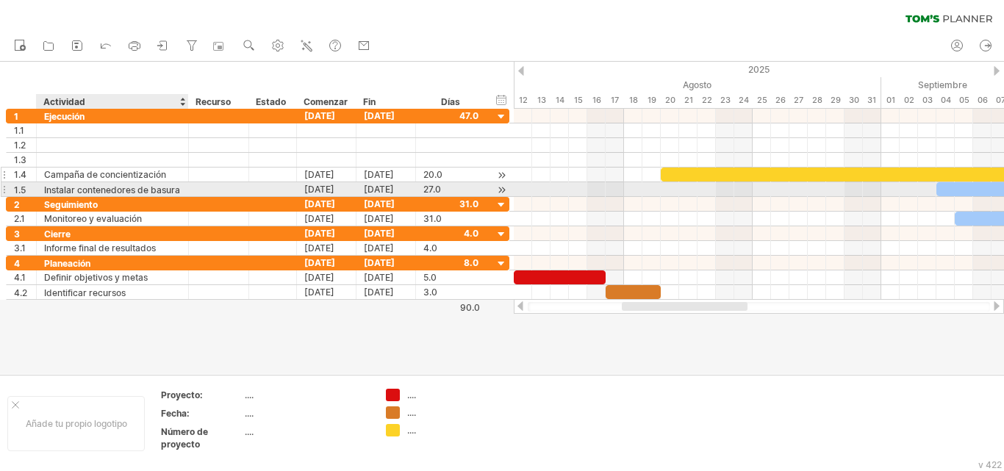
click at [126, 176] on div "Campaña de concientización" at bounding box center [112, 175] width 137 height 14
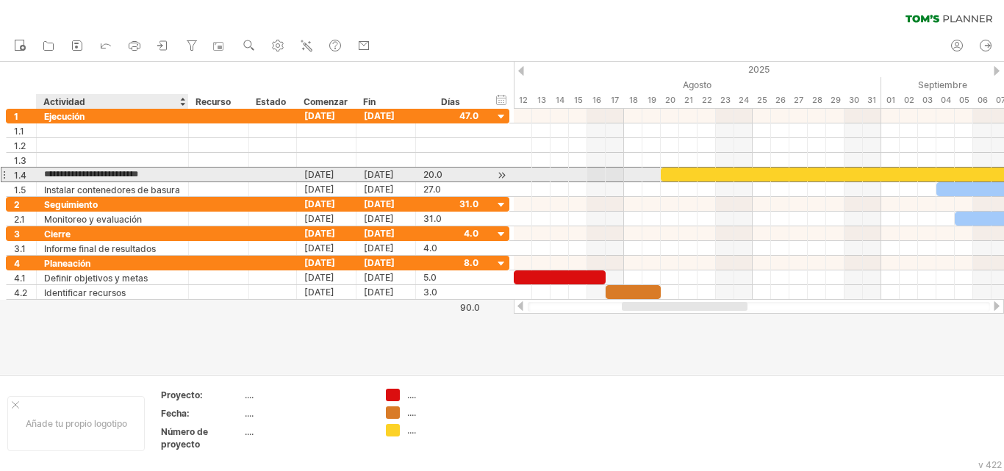
click at [168, 176] on input "**********" at bounding box center [112, 175] width 137 height 14
drag, startPoint x: 168, startPoint y: 174, endPoint x: 51, endPoint y: 172, distance: 117.7
click at [43, 172] on div "**********" at bounding box center [113, 175] width 152 height 14
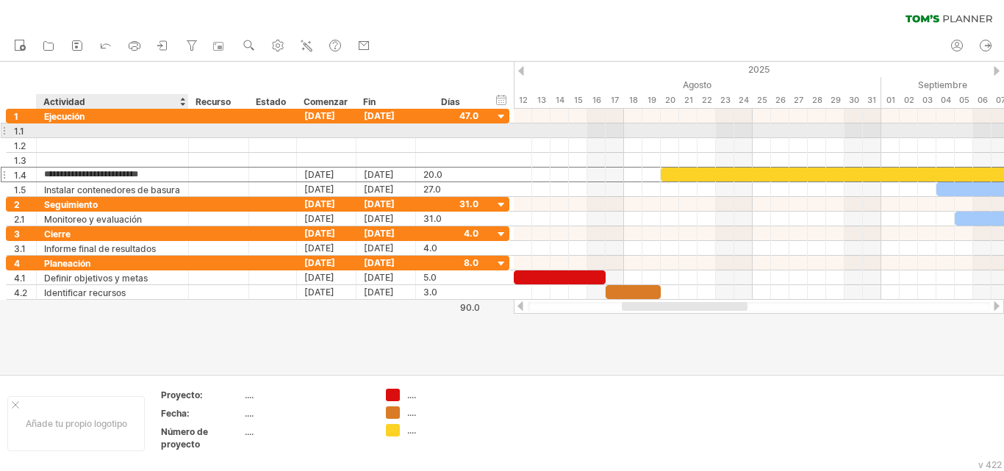
drag, startPoint x: 71, startPoint y: 171, endPoint x: 54, endPoint y: 132, distance: 42.5
click at [54, 132] on div "**********" at bounding box center [258, 153] width 504 height 88
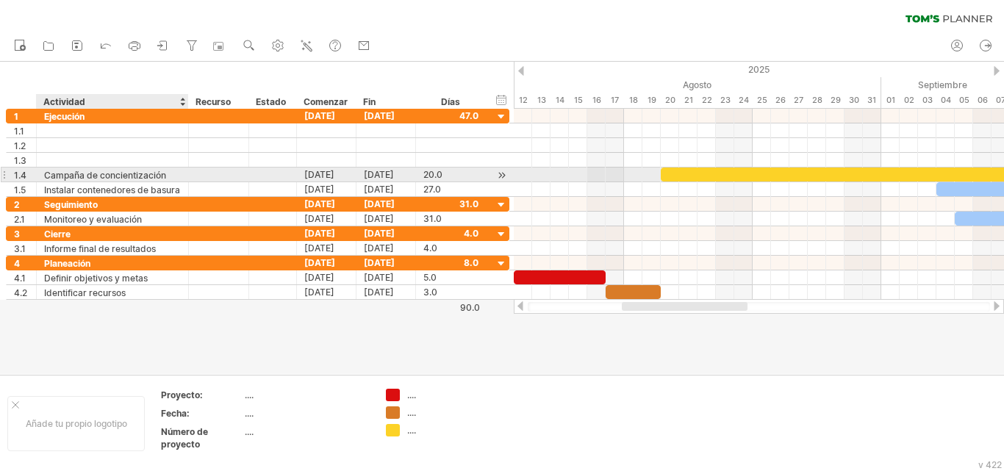
click at [78, 175] on font "Campaña de concientización" at bounding box center [105, 175] width 122 height 11
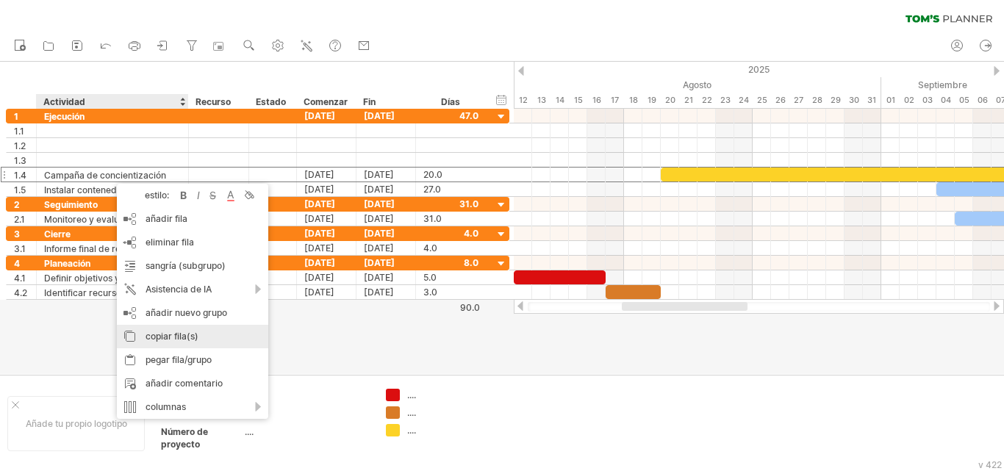
click at [162, 335] on font "copiar fila(s)" at bounding box center [172, 336] width 53 height 11
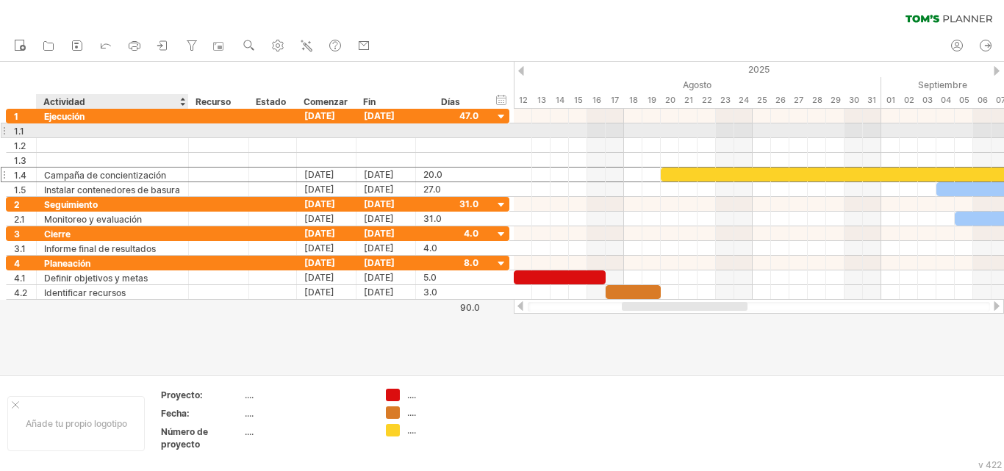
click at [58, 129] on div at bounding box center [112, 131] width 137 height 14
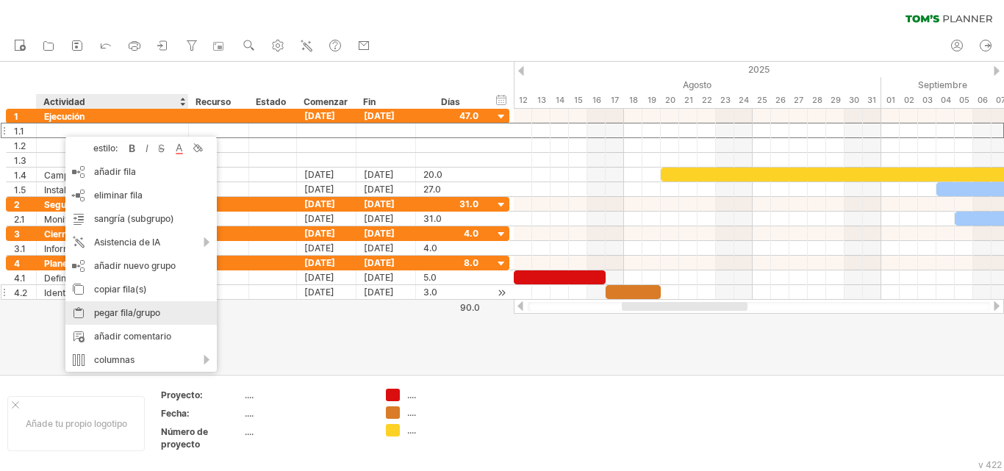
click at [115, 312] on font "pegar fila/grupo" at bounding box center [127, 312] width 66 height 11
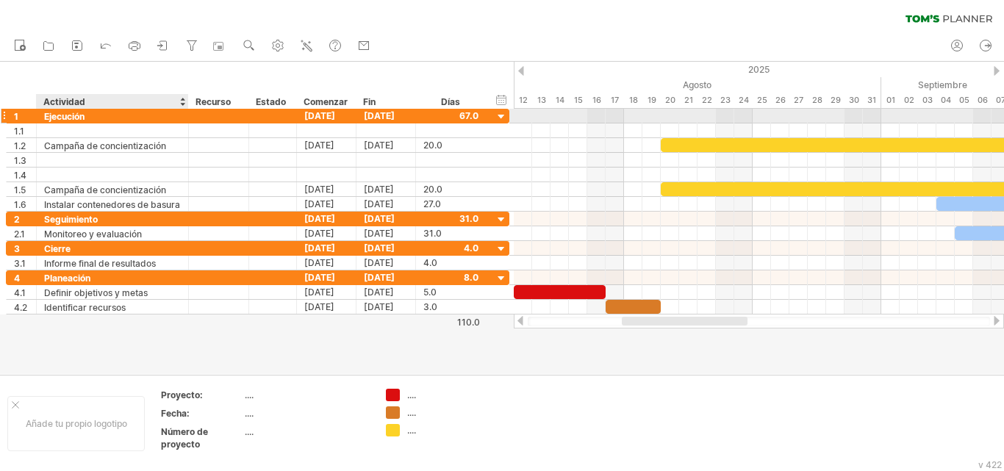
click at [87, 115] on div "Ejecución" at bounding box center [112, 116] width 137 height 14
click at [87, 115] on input "*********" at bounding box center [112, 116] width 137 height 14
click at [83, 115] on input "*********" at bounding box center [112, 116] width 137 height 14
click at [86, 115] on input "*********" at bounding box center [112, 116] width 137 height 14
click at [82, 115] on font "Ejecución" at bounding box center [64, 116] width 40 height 11
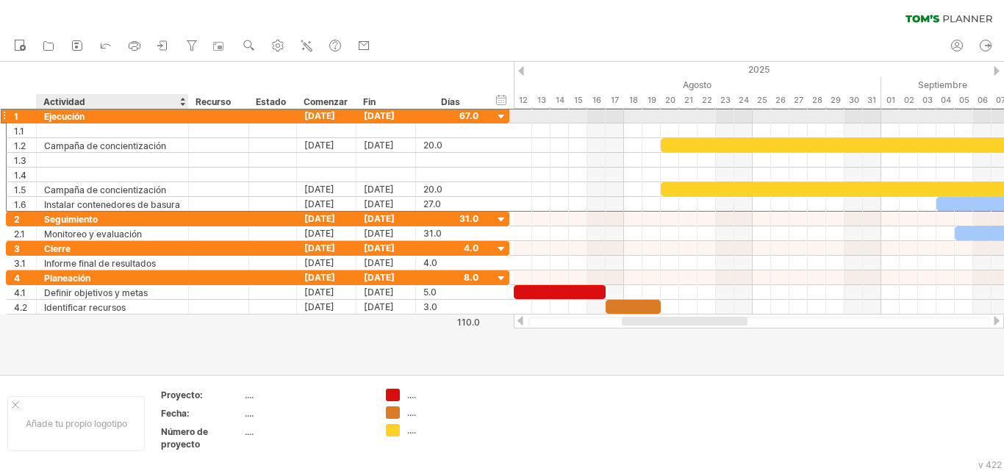
click at [82, 115] on font "Ejecución" at bounding box center [64, 116] width 40 height 11
click at [75, 115] on font "Ejecución" at bounding box center [64, 116] width 40 height 11
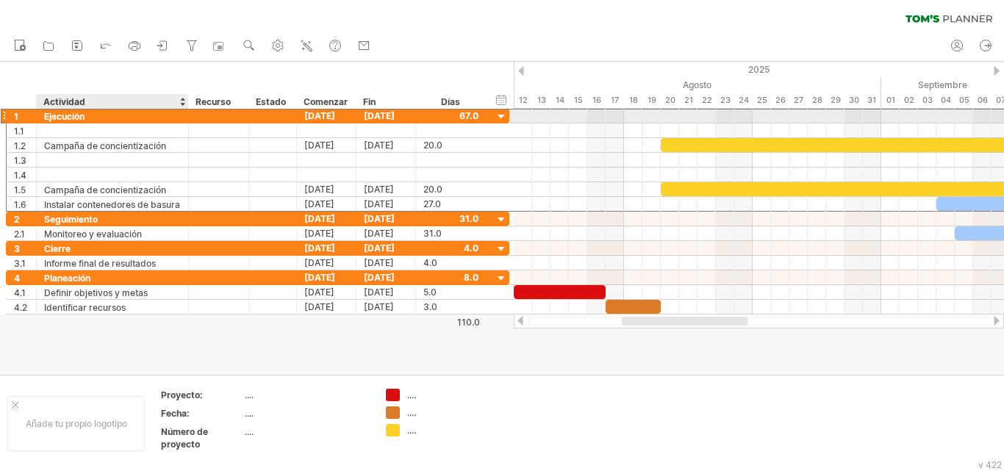
click at [75, 115] on font "Ejecución" at bounding box center [64, 116] width 40 height 11
click at [82, 115] on font "Ejecución" at bounding box center [64, 116] width 40 height 11
click at [74, 118] on font "Ejecución" at bounding box center [64, 116] width 40 height 11
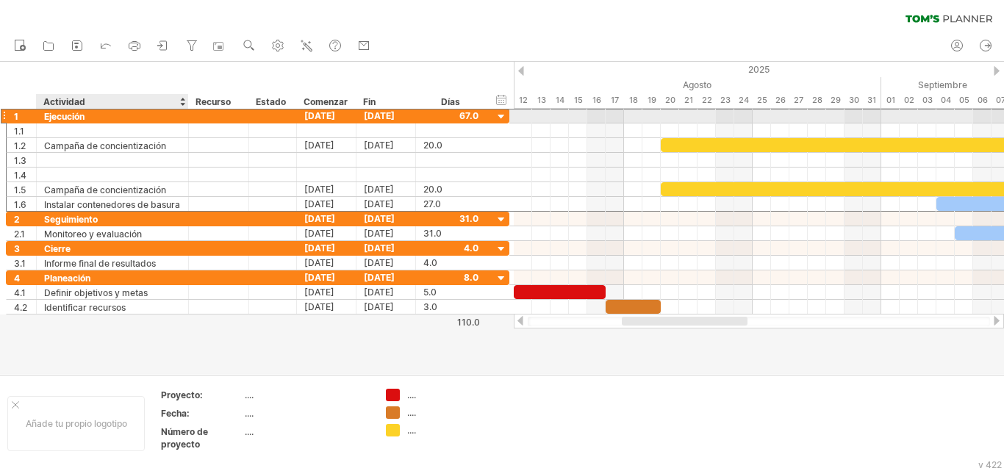
click at [81, 117] on font "Ejecución" at bounding box center [64, 116] width 40 height 11
drag, startPoint x: 87, startPoint y: 117, endPoint x: 60, endPoint y: 117, distance: 27.9
click at [60, 117] on div "Ejecución" at bounding box center [112, 116] width 137 height 14
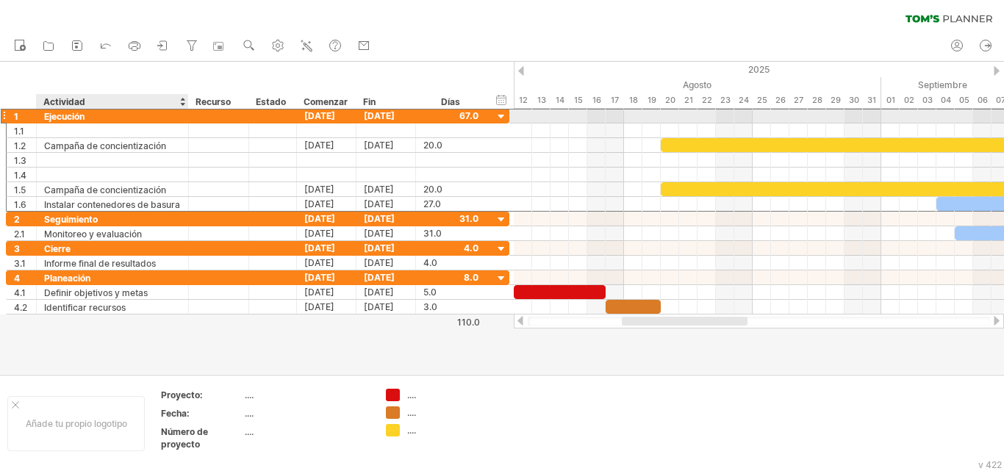
click at [53, 115] on font "Ejecución" at bounding box center [64, 116] width 40 height 11
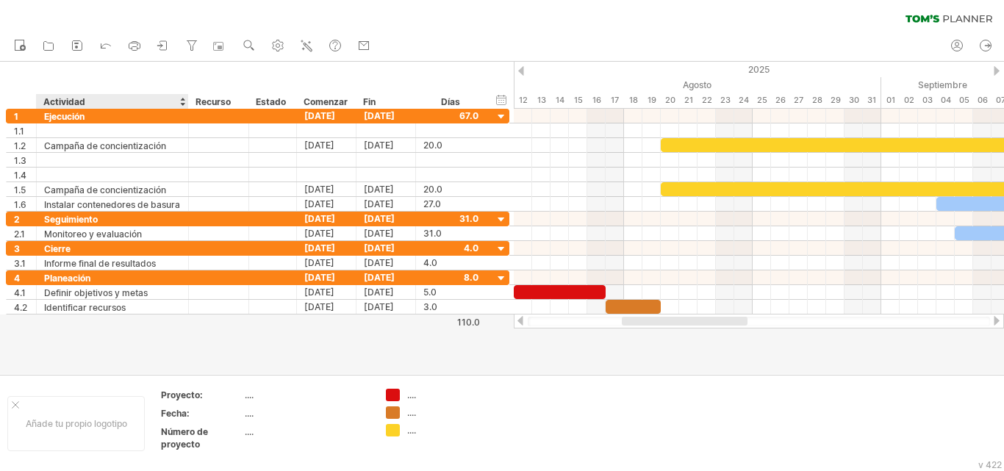
click at [55, 101] on font "Actividad" at bounding box center [64, 101] width 42 height 11
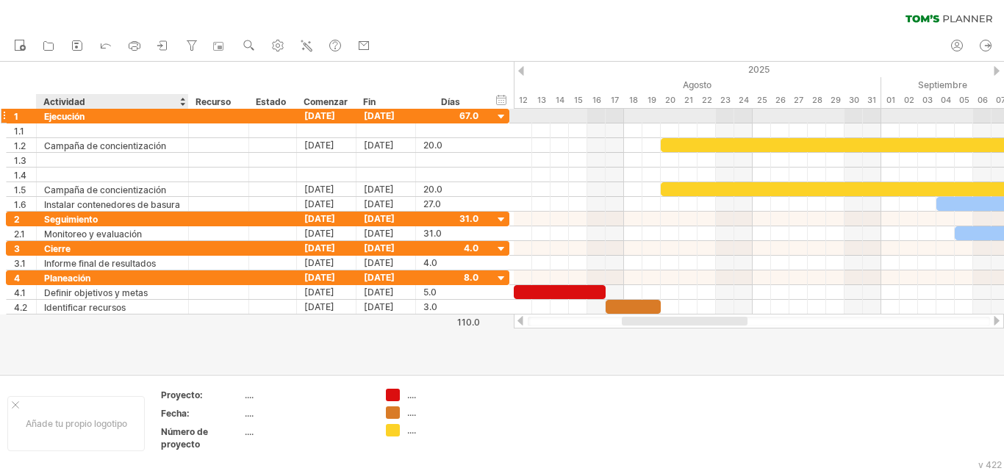
click at [48, 118] on font "Ejecución" at bounding box center [64, 116] width 40 height 11
click at [49, 118] on font "Ejecución" at bounding box center [64, 116] width 40 height 11
click at [50, 118] on font "Ejecución" at bounding box center [64, 116] width 40 height 11
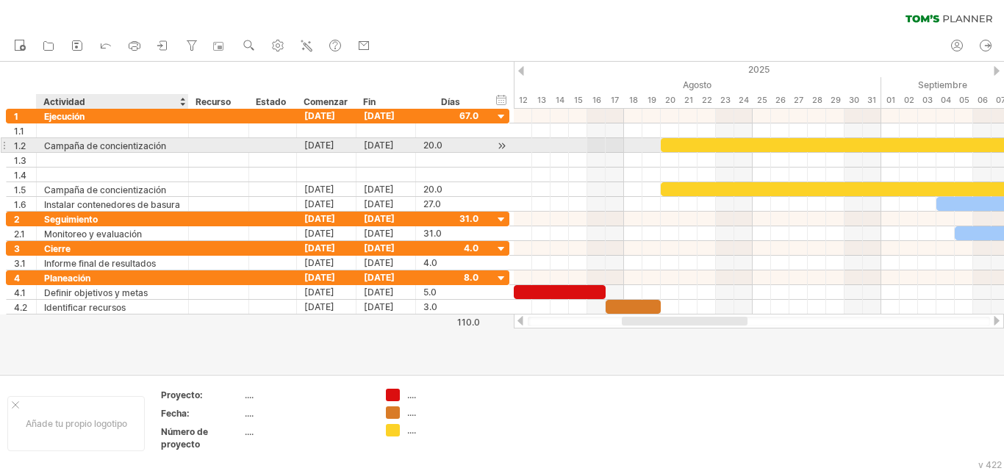
click at [66, 139] on div "Campaña de concientización" at bounding box center [112, 145] width 137 height 14
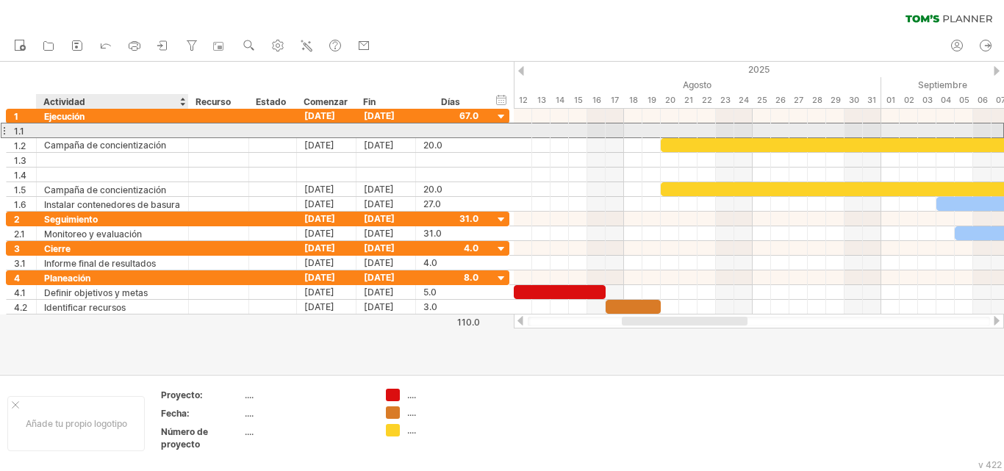
click at [67, 135] on div at bounding box center [112, 131] width 137 height 14
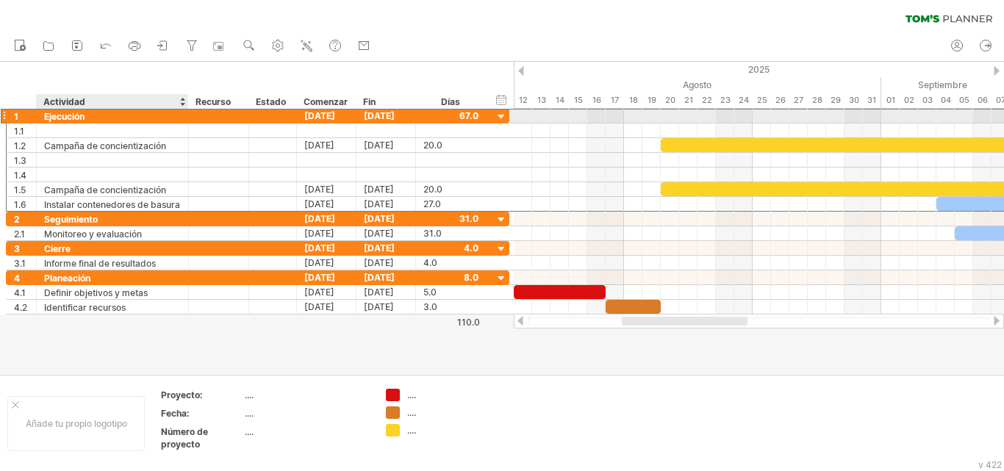
click at [67, 115] on font "Ejecución" at bounding box center [64, 116] width 40 height 11
click at [79, 118] on font "Ejecución" at bounding box center [64, 116] width 40 height 11
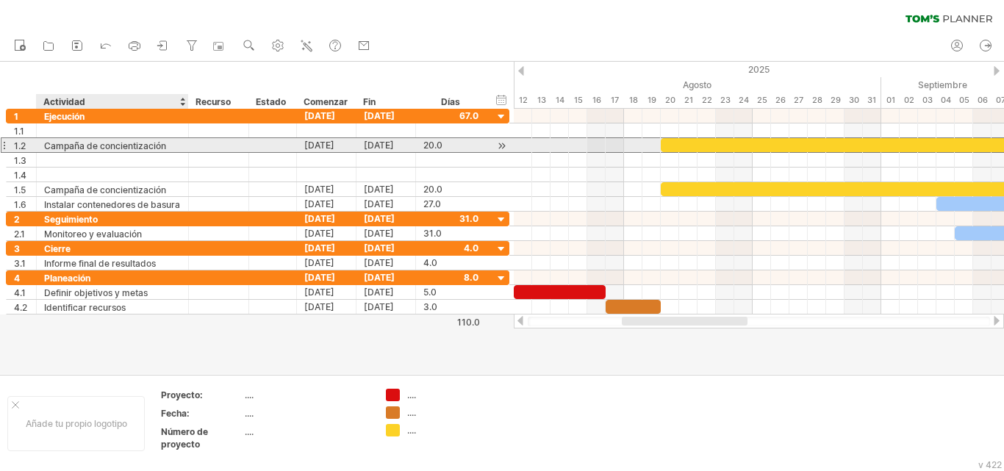
click at [79, 145] on font "Campaña de concientización" at bounding box center [105, 145] width 122 height 11
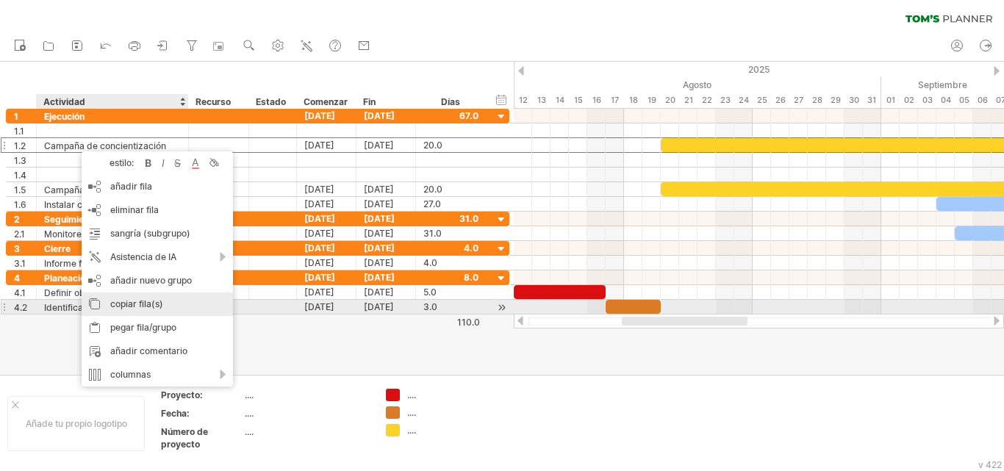
click at [129, 301] on font "copiar fila(s)" at bounding box center [136, 303] width 53 height 11
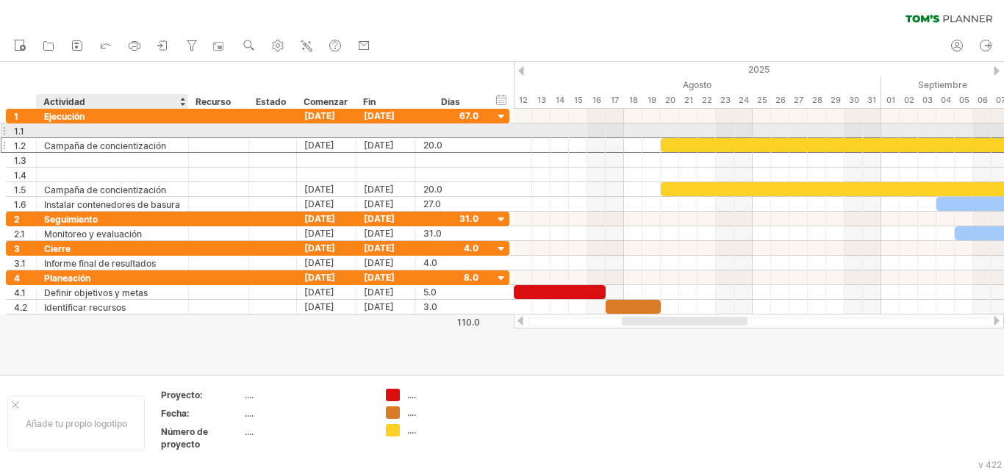
click at [68, 129] on div at bounding box center [112, 131] width 137 height 14
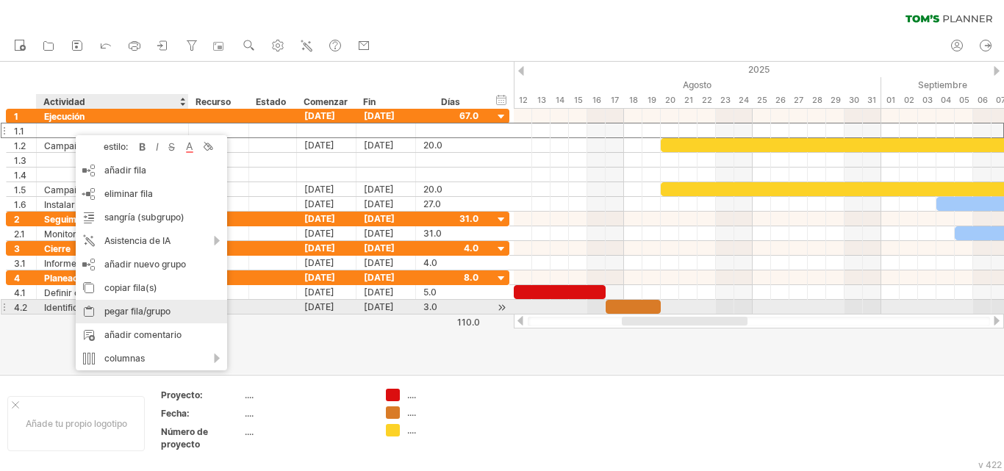
click at [115, 311] on font "pegar fila/grupo" at bounding box center [137, 311] width 66 height 11
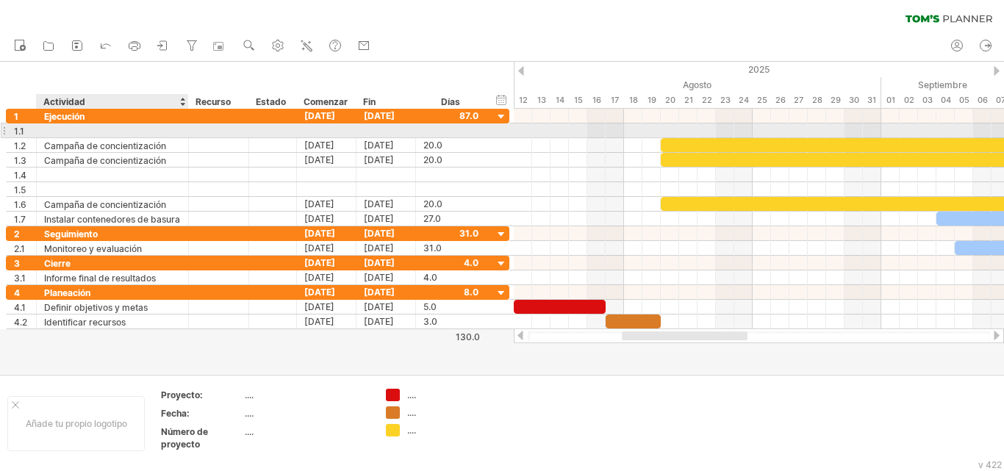
click at [74, 134] on div at bounding box center [112, 131] width 137 height 14
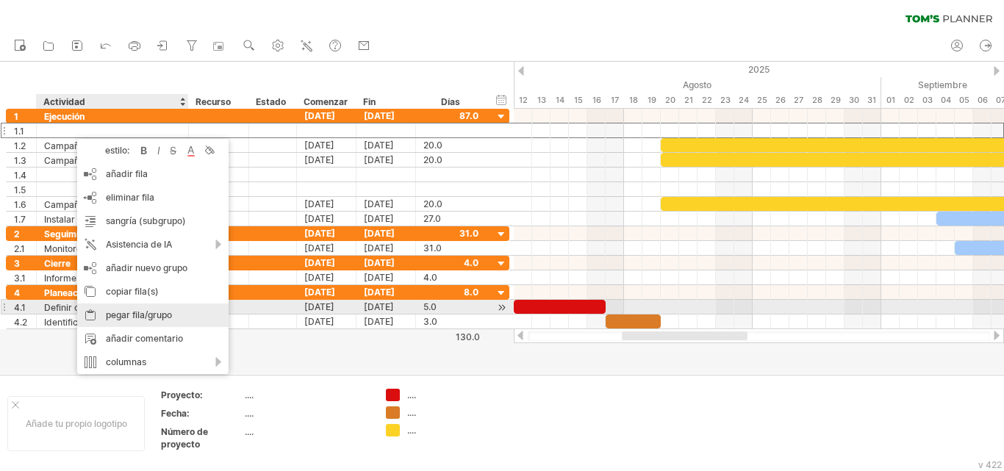
click at [123, 314] on font "pegar fila/grupo" at bounding box center [139, 315] width 66 height 11
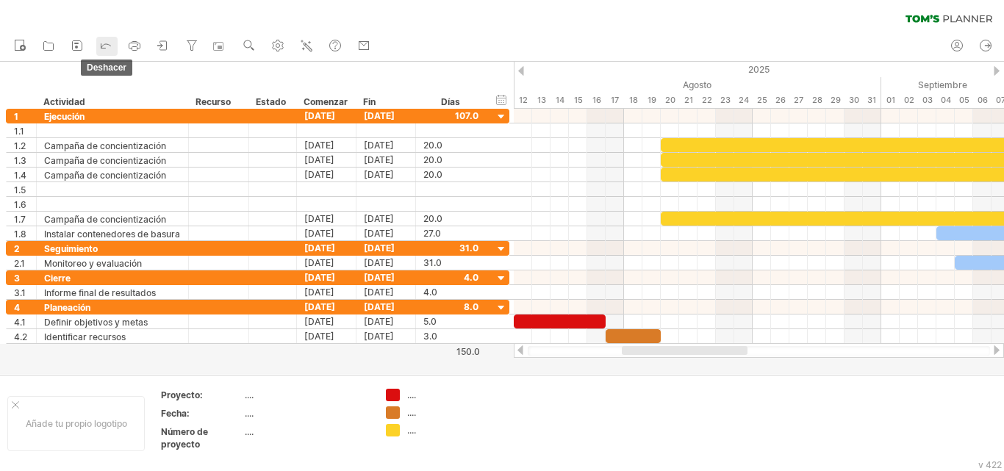
click at [103, 46] on icon at bounding box center [106, 46] width 10 height 4
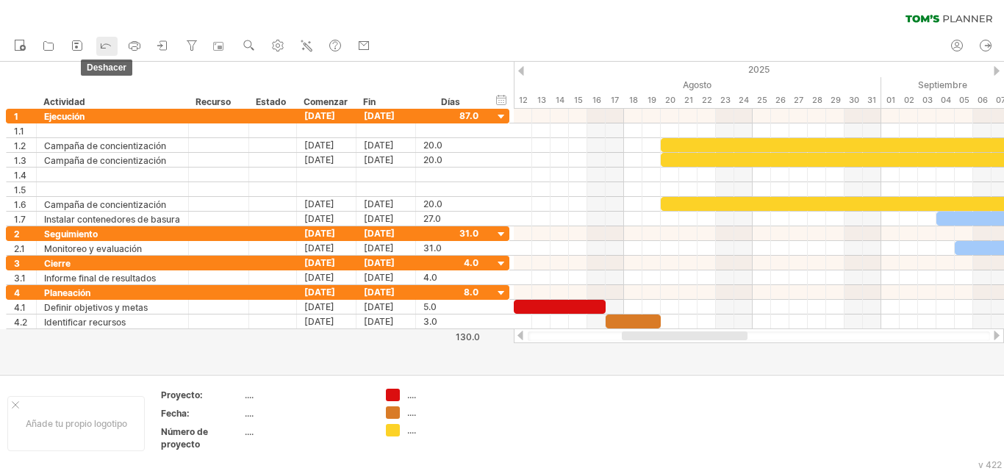
click at [103, 46] on icon at bounding box center [106, 46] width 10 height 4
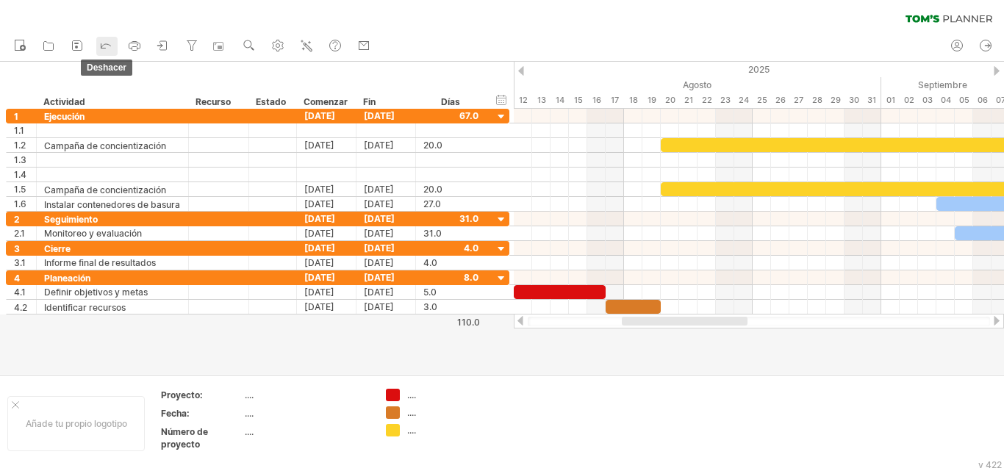
click at [103, 46] on icon at bounding box center [106, 46] width 10 height 4
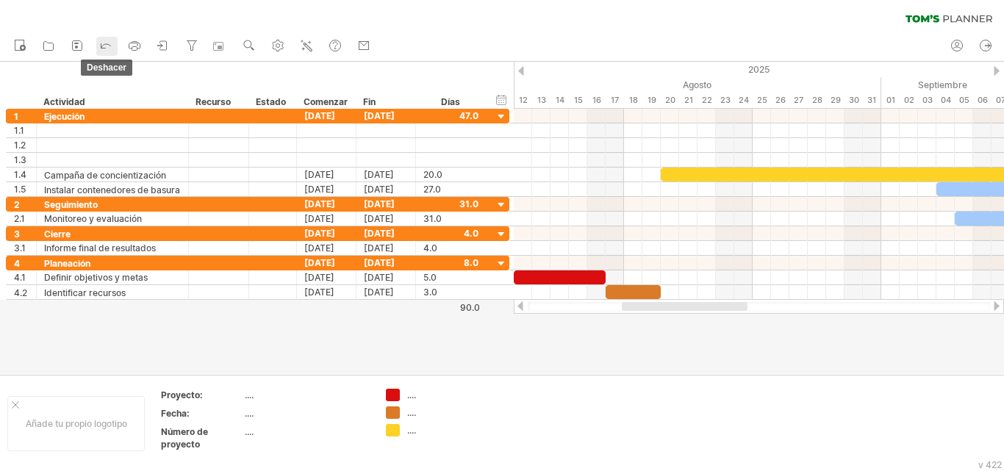
click at [103, 46] on icon at bounding box center [106, 46] width 10 height 4
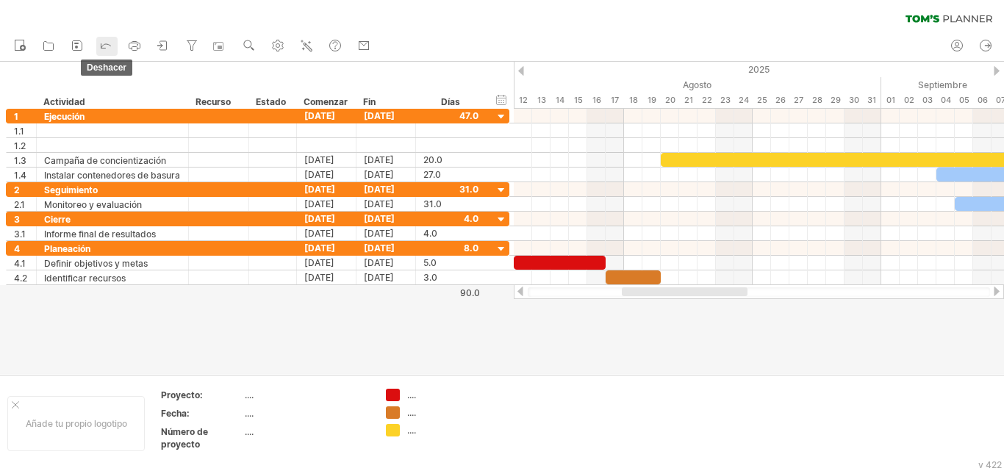
click at [103, 46] on icon at bounding box center [106, 46] width 10 height 4
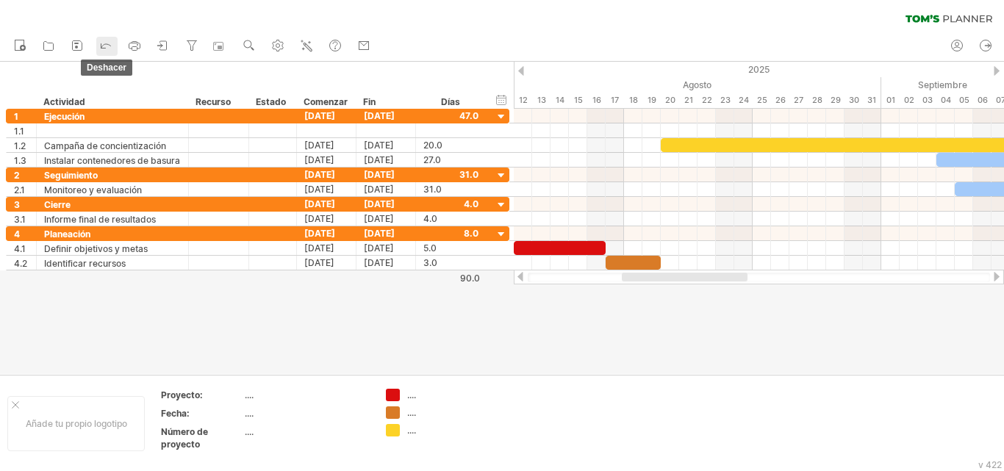
click at [103, 46] on icon at bounding box center [106, 46] width 10 height 4
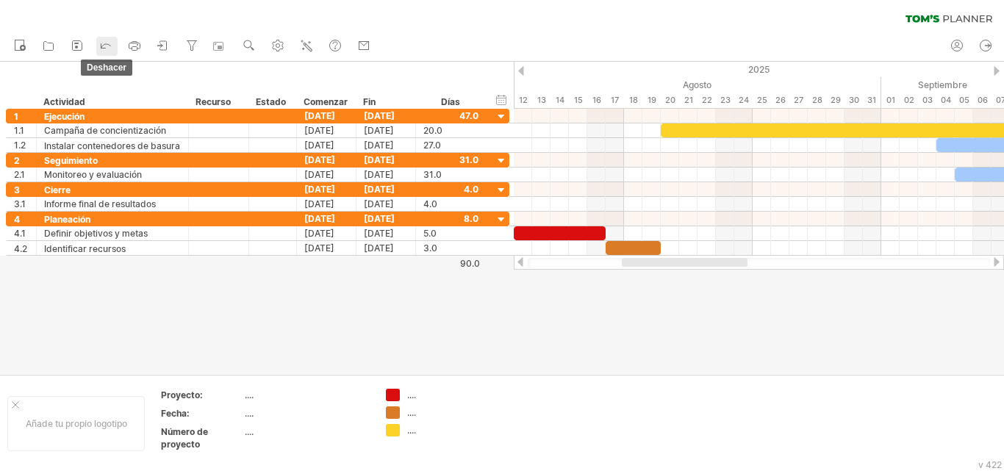
click at [103, 46] on icon at bounding box center [106, 46] width 10 height 4
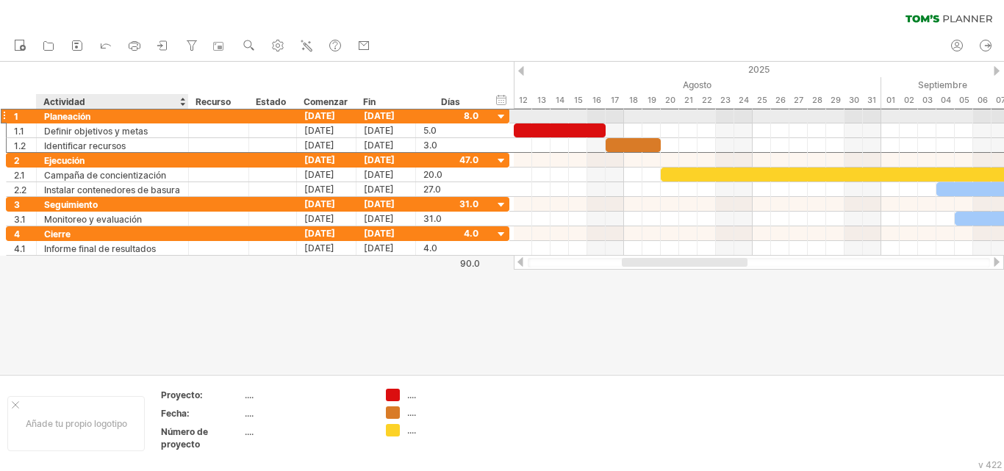
click at [89, 116] on font "Planeación" at bounding box center [67, 116] width 46 height 11
click at [89, 115] on font "Planeación" at bounding box center [67, 116] width 46 height 11
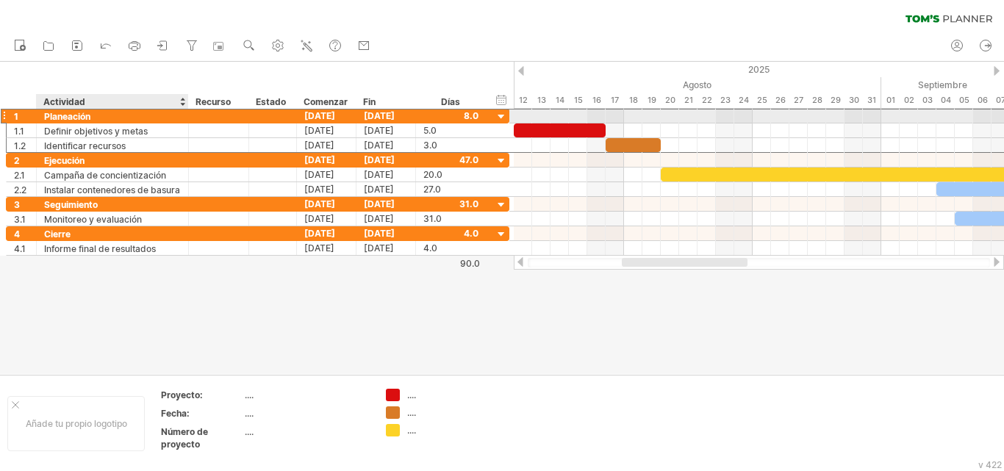
click at [89, 115] on font "Planeación" at bounding box center [67, 116] width 46 height 11
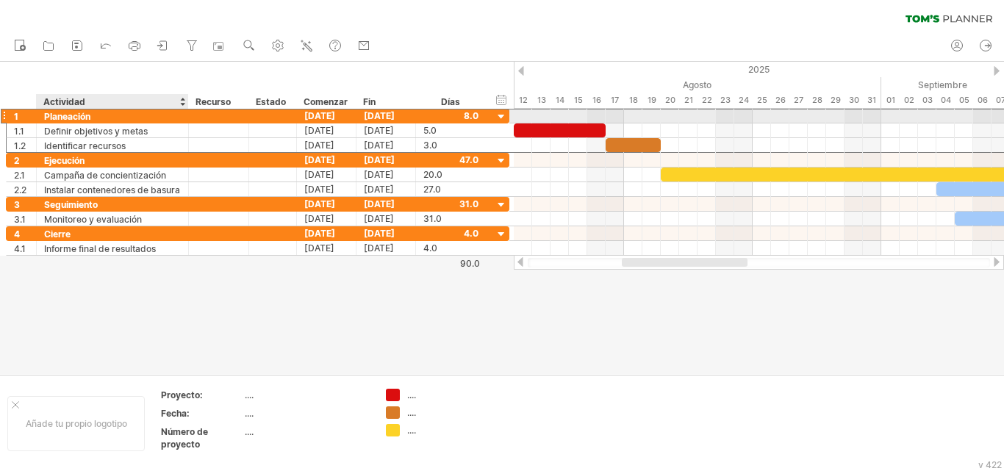
click at [89, 115] on font "Planeación" at bounding box center [67, 116] width 46 height 11
click at [83, 115] on font "Planeación" at bounding box center [67, 116] width 46 height 11
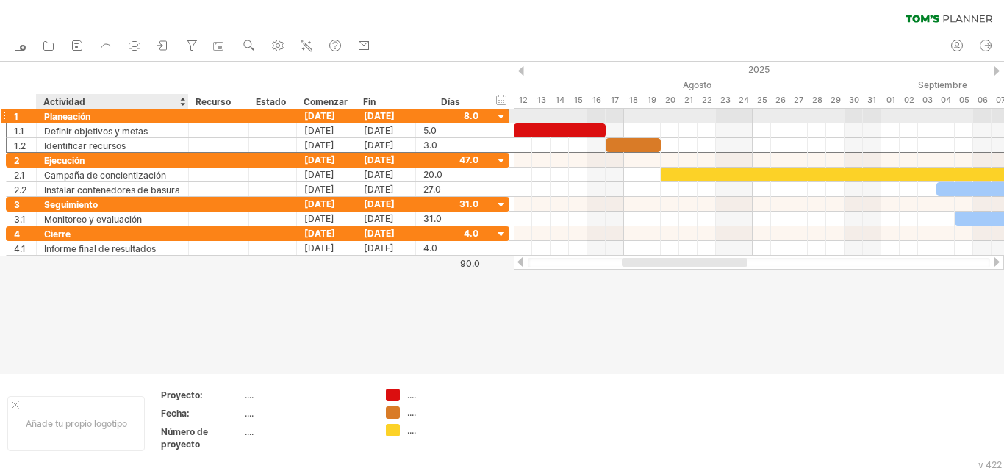
click at [83, 115] on font "Planeación" at bounding box center [67, 116] width 46 height 11
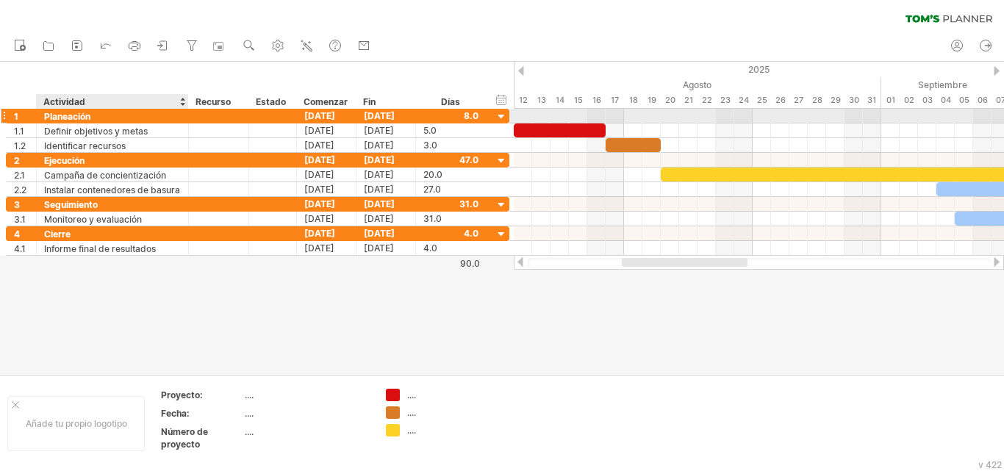
click at [83, 115] on font "Planeación" at bounding box center [67, 116] width 46 height 11
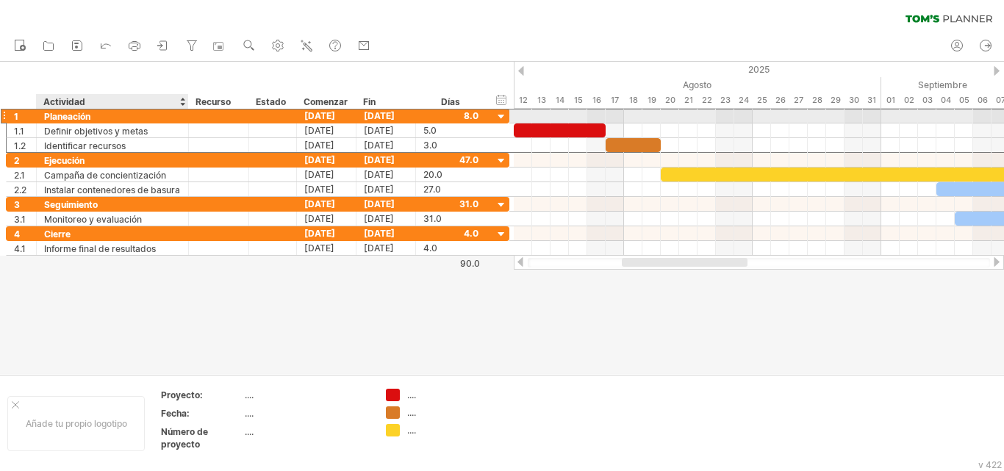
click at [83, 115] on font "Planeación" at bounding box center [67, 116] width 46 height 11
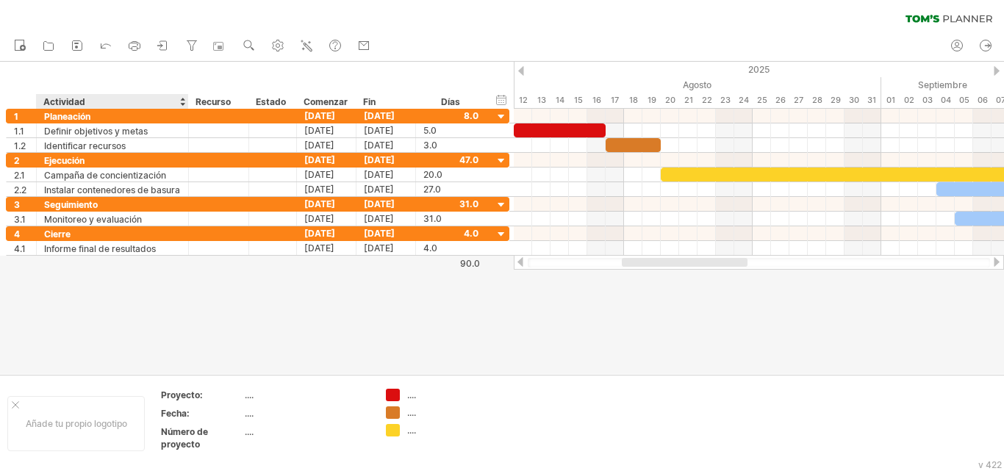
click at [149, 107] on div "Actividad" at bounding box center [111, 101] width 137 height 15
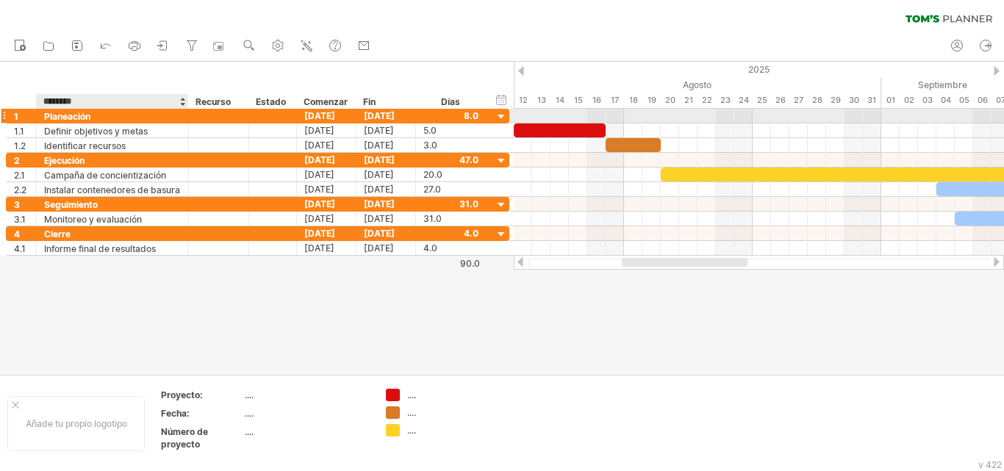
click at [90, 117] on font "Planeación" at bounding box center [67, 116] width 46 height 11
click at [90, 115] on font "Planeación" at bounding box center [67, 116] width 46 height 11
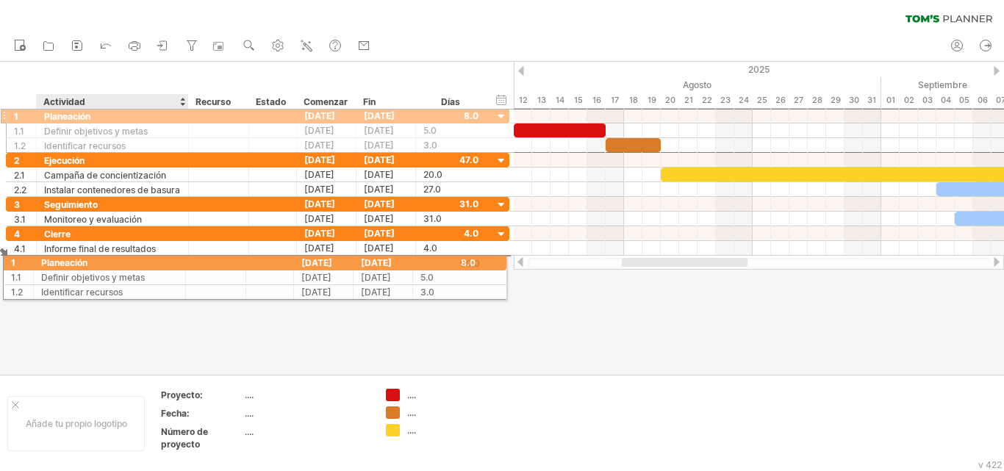
drag, startPoint x: 41, startPoint y: 114, endPoint x: 103, endPoint y: 260, distance: 158.8
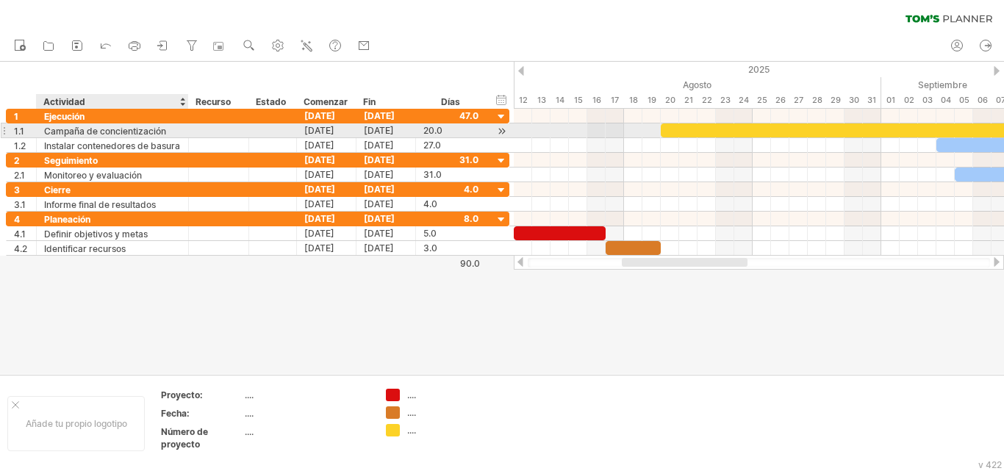
click at [163, 129] on font "Campaña de concientización" at bounding box center [105, 131] width 122 height 11
click at [170, 130] on div "Campaña de concientización" at bounding box center [112, 131] width 137 height 14
click at [168, 130] on input "**********" at bounding box center [112, 131] width 137 height 14
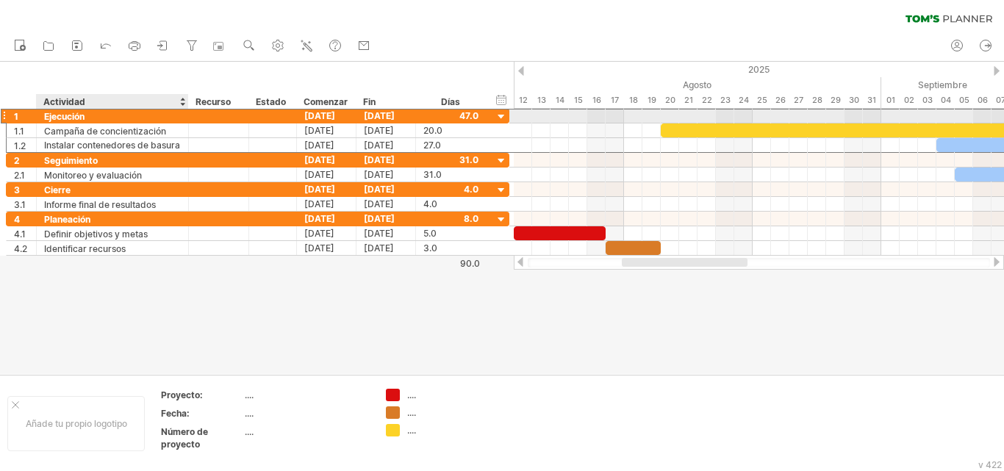
click at [104, 115] on div "Ejecución" at bounding box center [112, 116] width 137 height 14
drag, startPoint x: 88, startPoint y: 115, endPoint x: 43, endPoint y: 115, distance: 45.6
click at [43, 115] on div "********* Ejecución" at bounding box center [113, 116] width 152 height 14
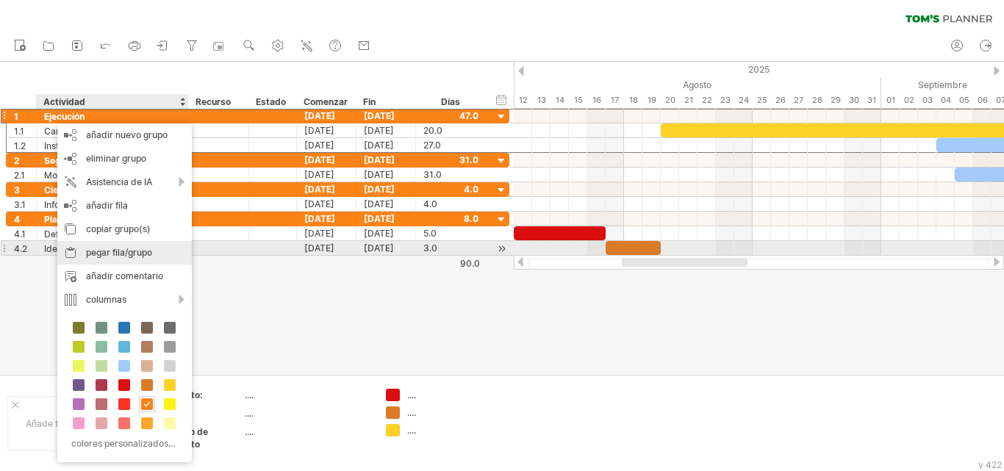
click at [93, 251] on font "pegar fila/grupo" at bounding box center [119, 252] width 66 height 11
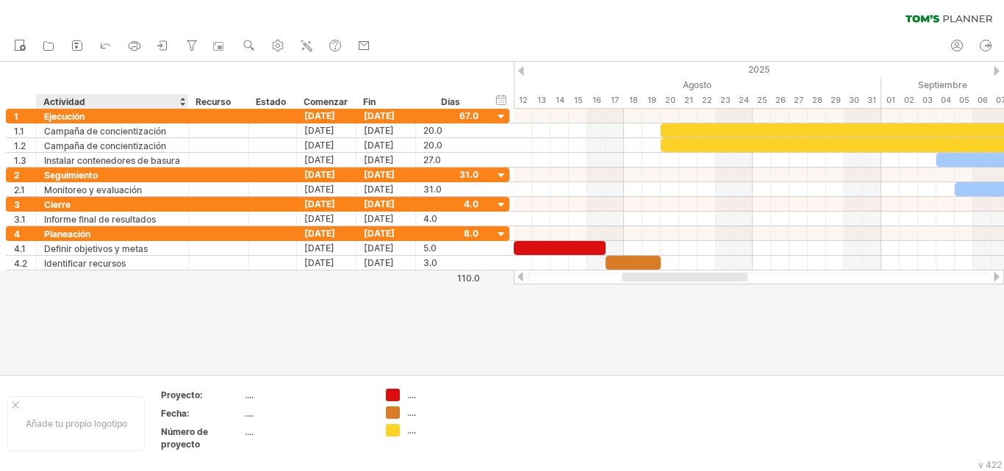
click at [90, 100] on div "Actividad" at bounding box center [111, 101] width 137 height 15
drag, startPoint x: 89, startPoint y: 99, endPoint x: 40, endPoint y: 99, distance: 49.3
click at [40, 99] on div "******** Actividad" at bounding box center [112, 101] width 152 height 15
click at [57, 98] on font "Actividad" at bounding box center [64, 101] width 42 height 11
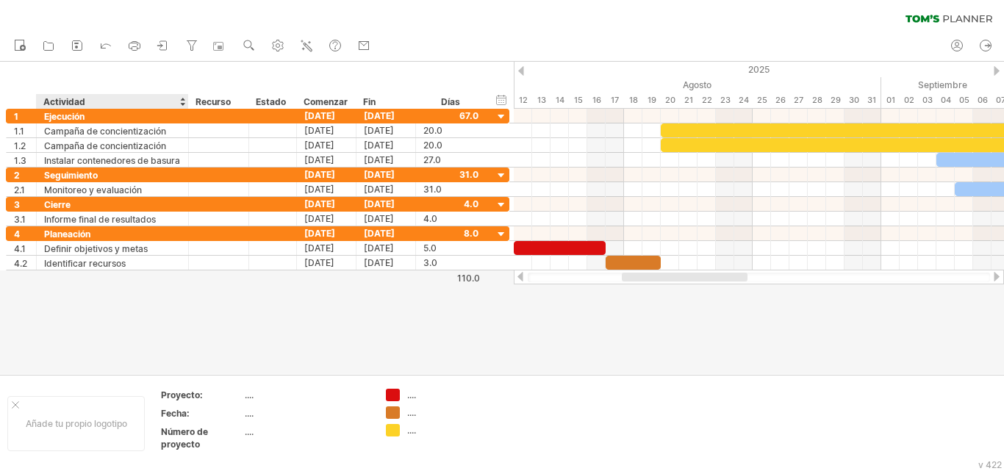
click at [108, 102] on div "Actividad" at bounding box center [111, 101] width 137 height 15
click at [108, 102] on input "********" at bounding box center [111, 101] width 137 height 15
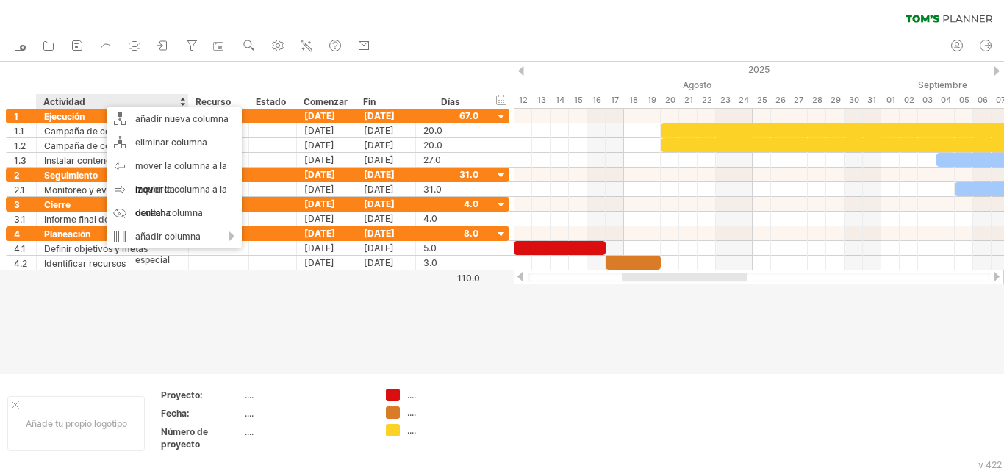
click at [166, 99] on div "Actividad" at bounding box center [111, 101] width 137 height 15
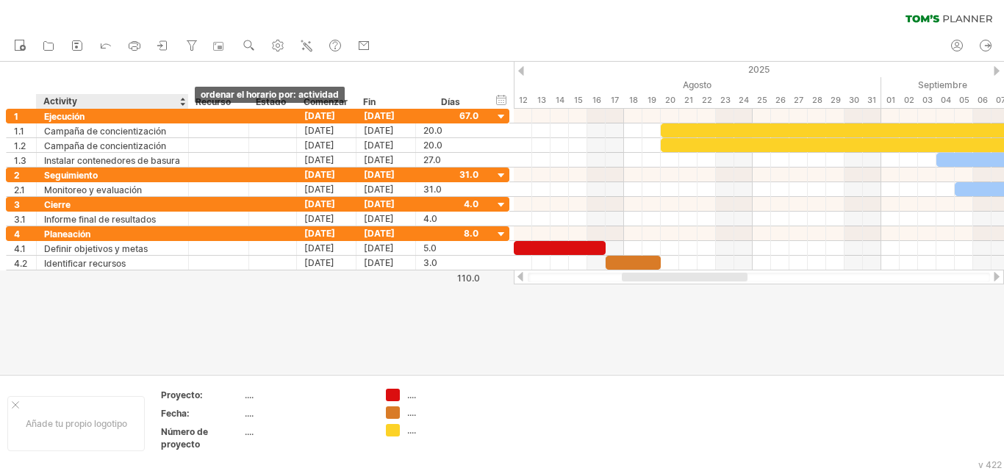
click at [182, 105] on div at bounding box center [182, 101] width 6 height 15
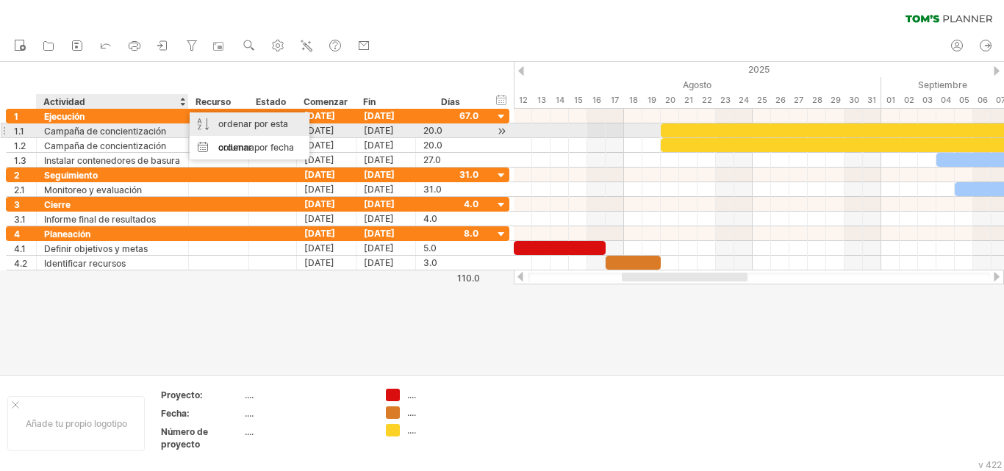
click at [226, 126] on font "ordenar por esta columna" at bounding box center [253, 135] width 70 height 35
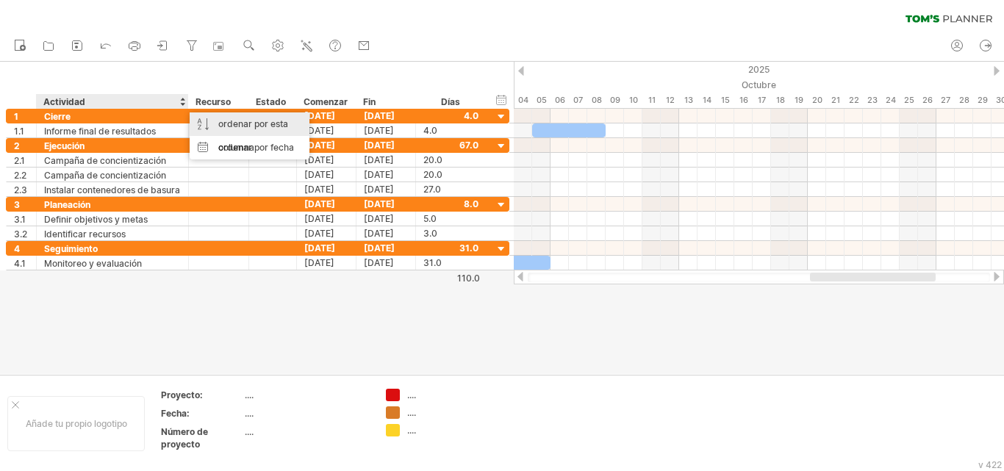
click at [226, 126] on font "ordenar por esta columna" at bounding box center [253, 135] width 70 height 35
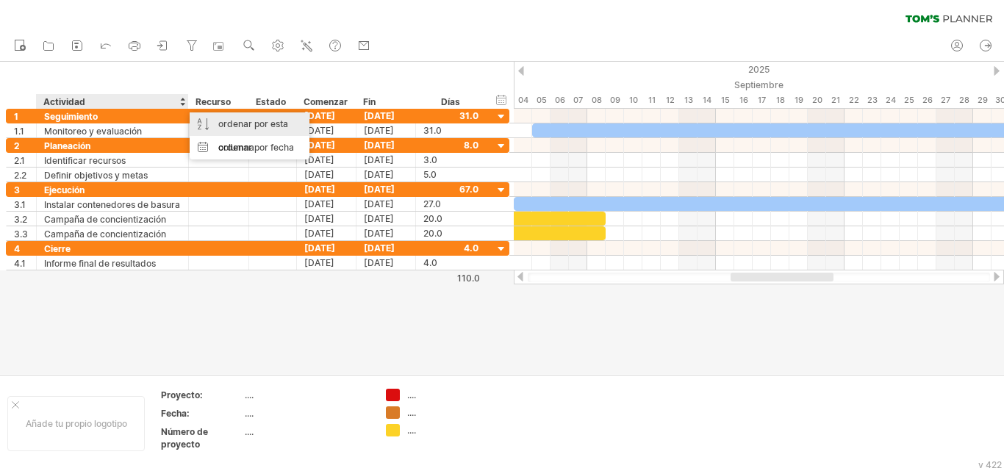
click at [226, 126] on font "ordenar por esta columna" at bounding box center [253, 135] width 70 height 35
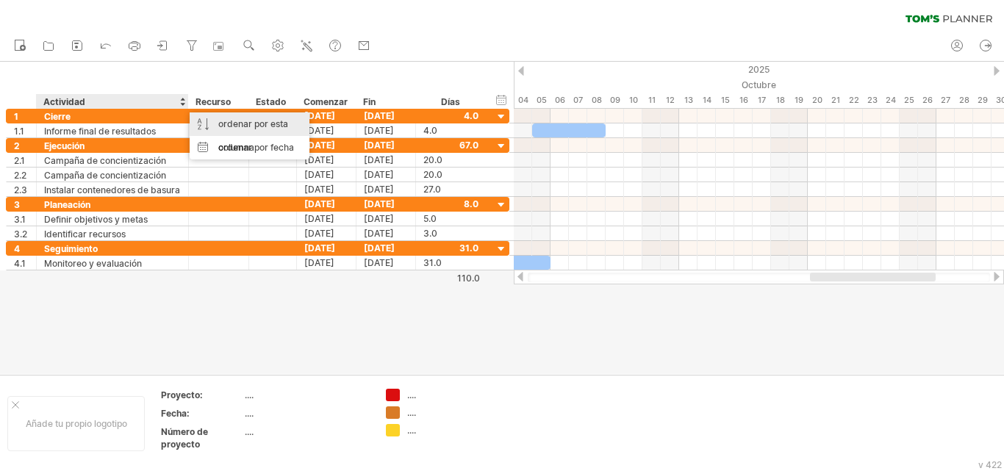
click at [226, 126] on font "ordenar por esta columna" at bounding box center [253, 135] width 70 height 35
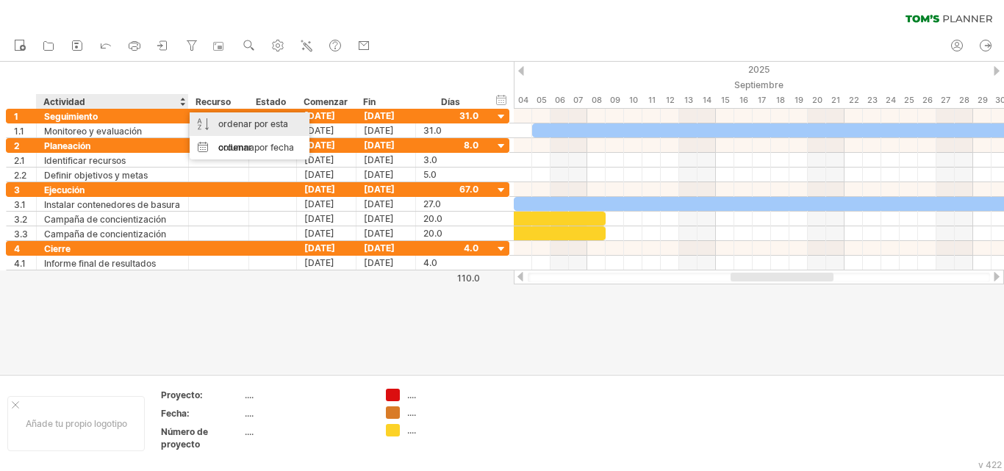
click at [226, 126] on font "ordenar por esta columna" at bounding box center [253, 135] width 70 height 35
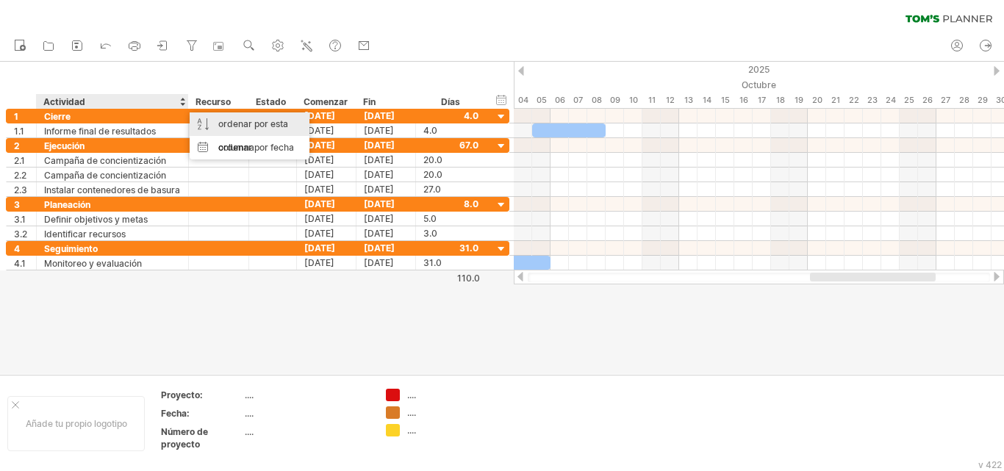
click at [226, 126] on font "ordenar por esta columna" at bounding box center [253, 135] width 70 height 35
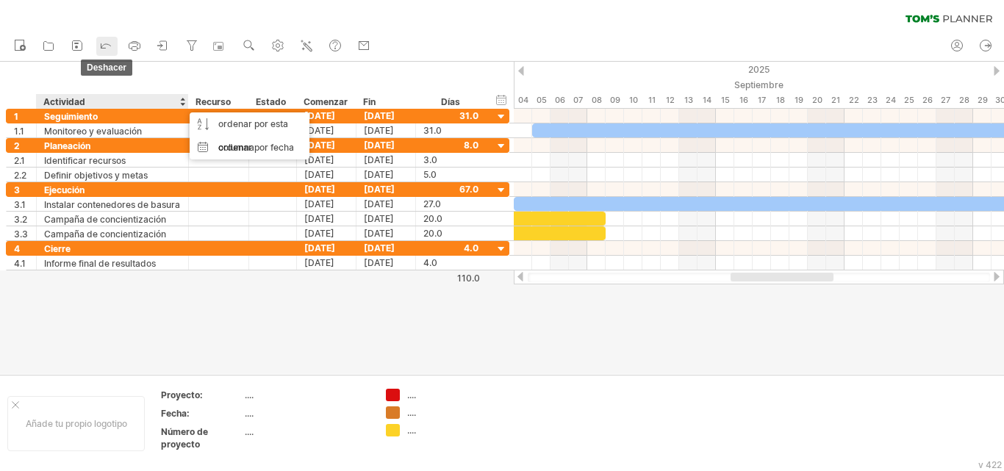
click at [101, 49] on icon at bounding box center [106, 44] width 15 height 15
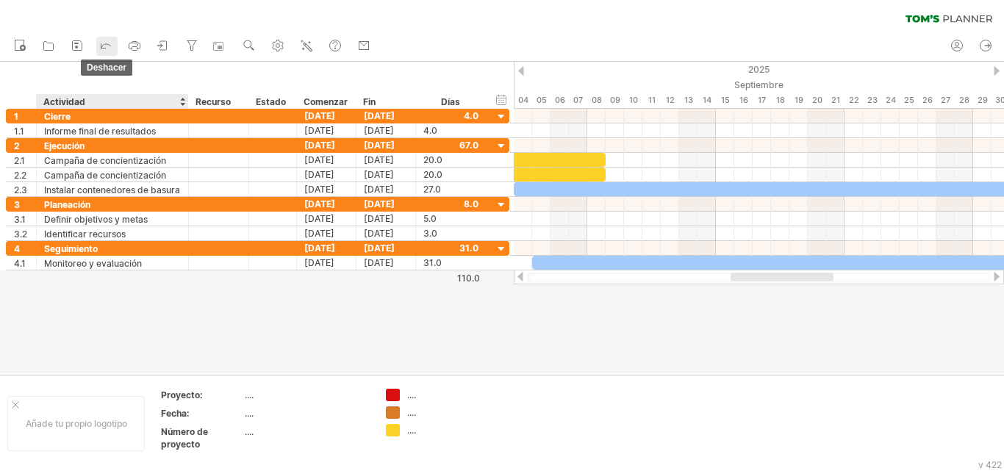
click at [101, 49] on icon at bounding box center [106, 44] width 15 height 15
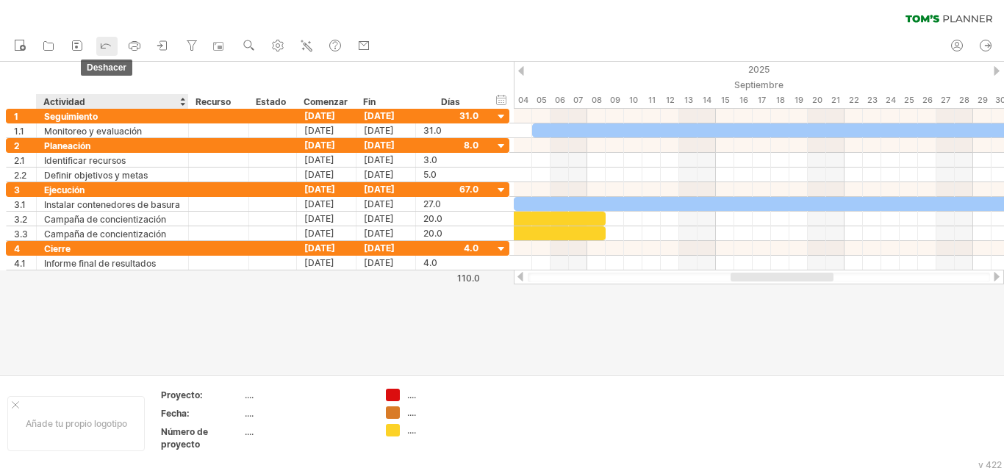
click at [101, 49] on icon at bounding box center [106, 44] width 15 height 15
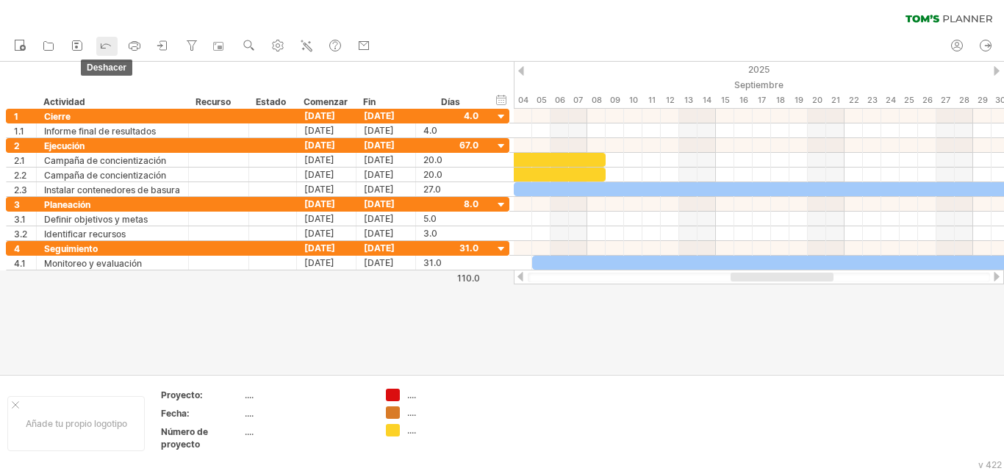
click at [102, 49] on icon at bounding box center [106, 44] width 15 height 15
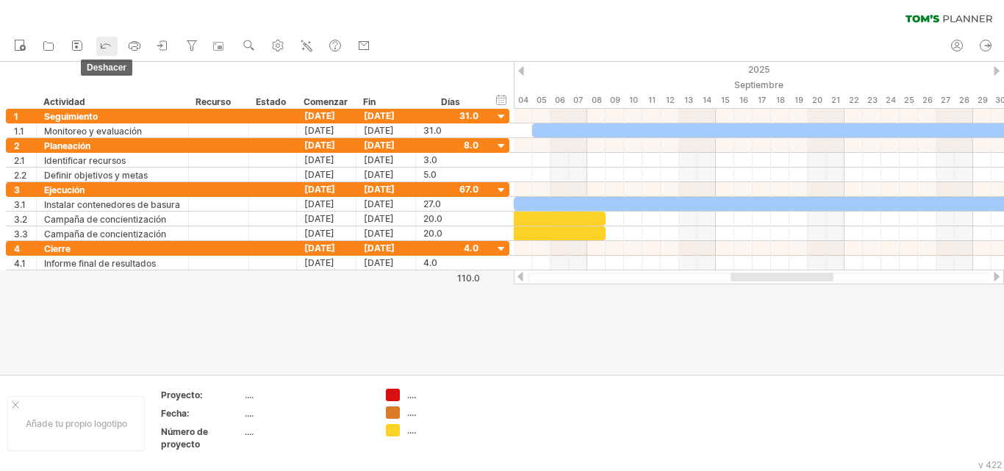
click at [102, 49] on icon at bounding box center [106, 44] width 15 height 15
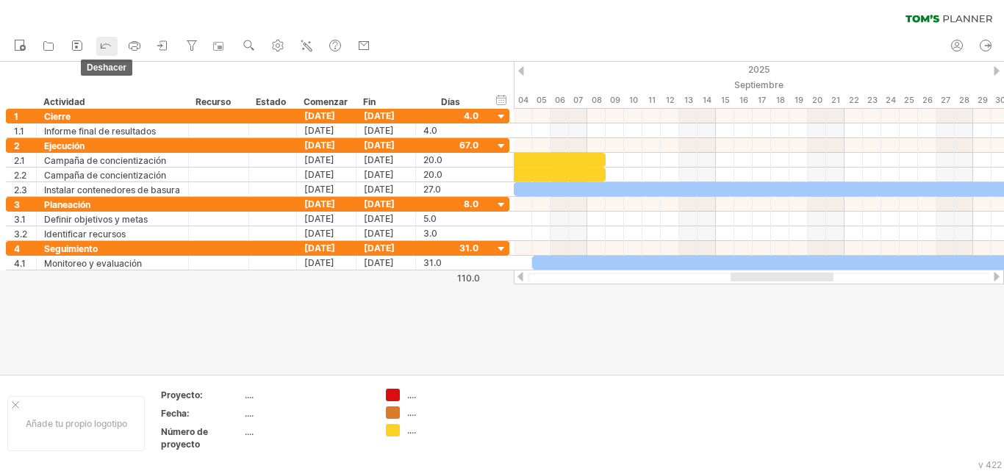
click at [102, 49] on icon at bounding box center [106, 44] width 15 height 15
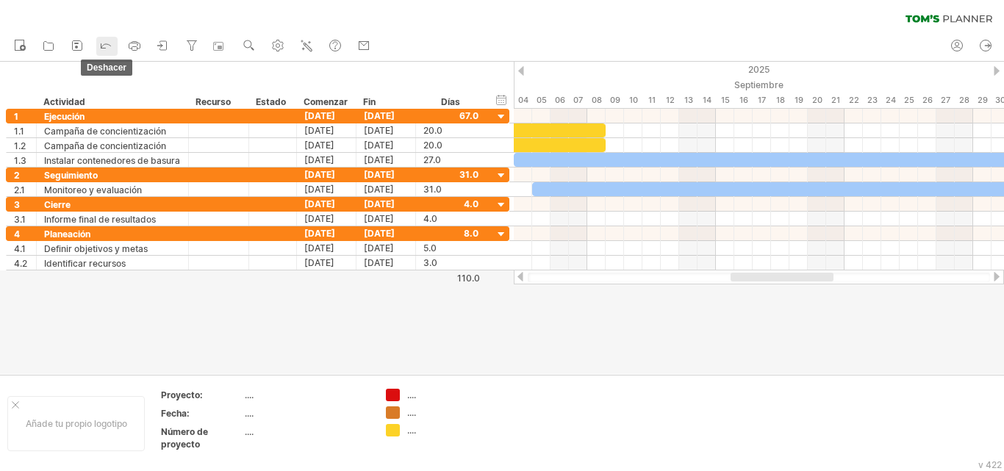
click at [102, 49] on icon at bounding box center [106, 44] width 15 height 15
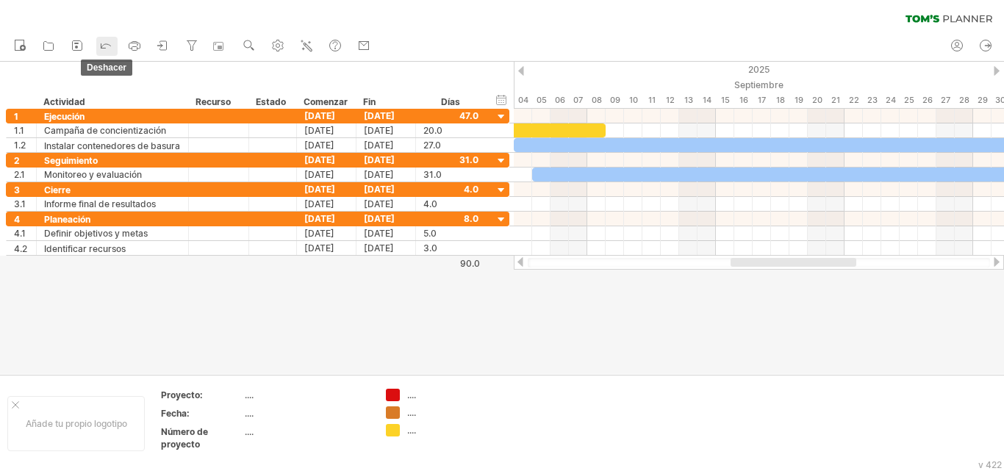
click at [102, 49] on icon at bounding box center [106, 44] width 15 height 15
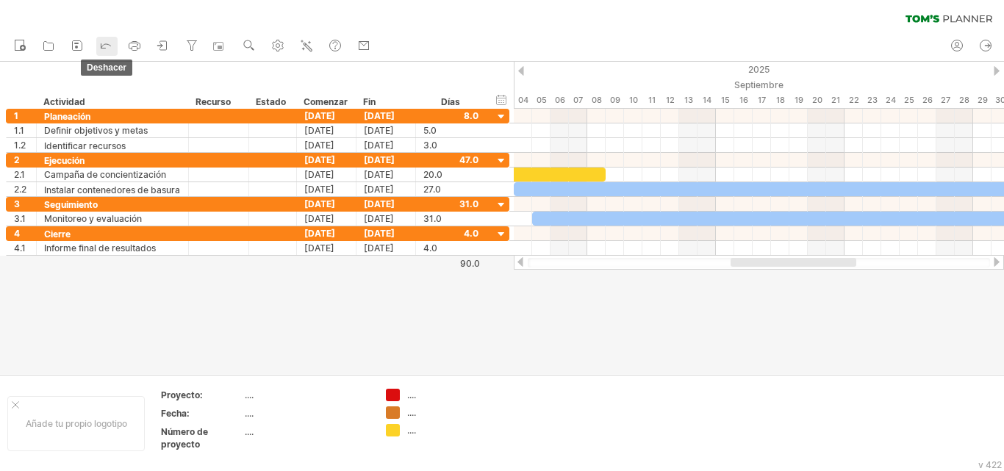
click at [102, 49] on icon at bounding box center [106, 44] width 15 height 15
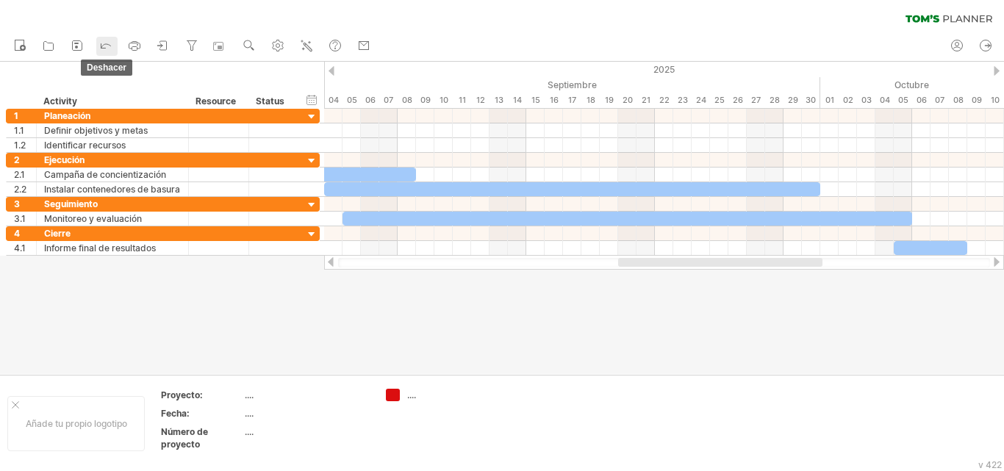
click at [102, 49] on icon at bounding box center [106, 44] width 15 height 15
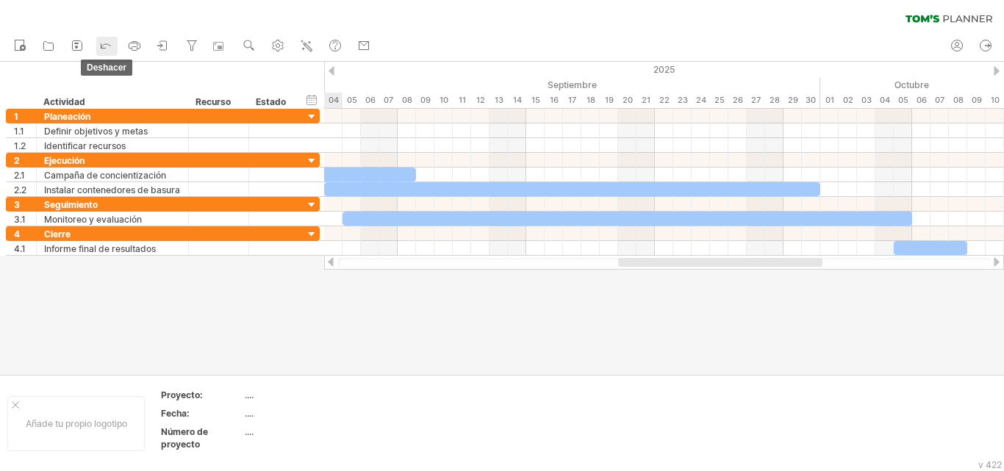
click at [102, 49] on icon at bounding box center [106, 44] width 15 height 15
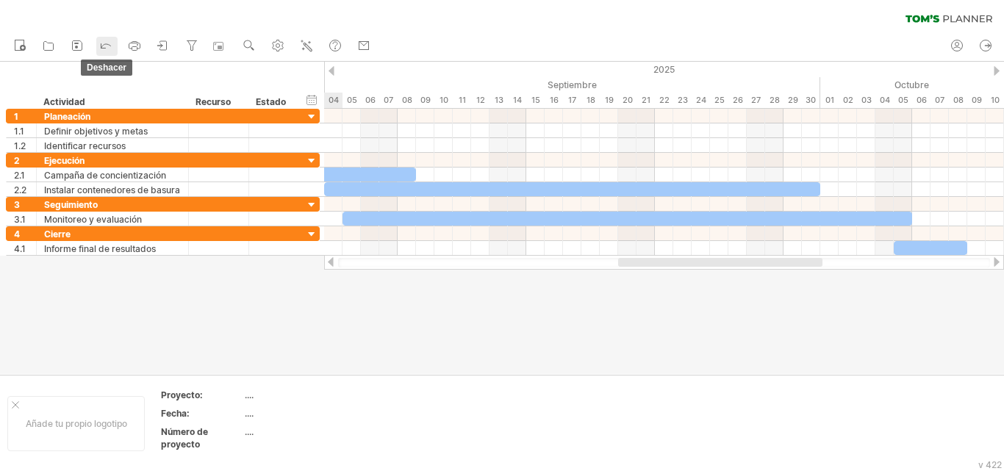
click at [102, 49] on icon at bounding box center [106, 44] width 15 height 15
click at [34, 99] on div at bounding box center [24, 101] width 22 height 15
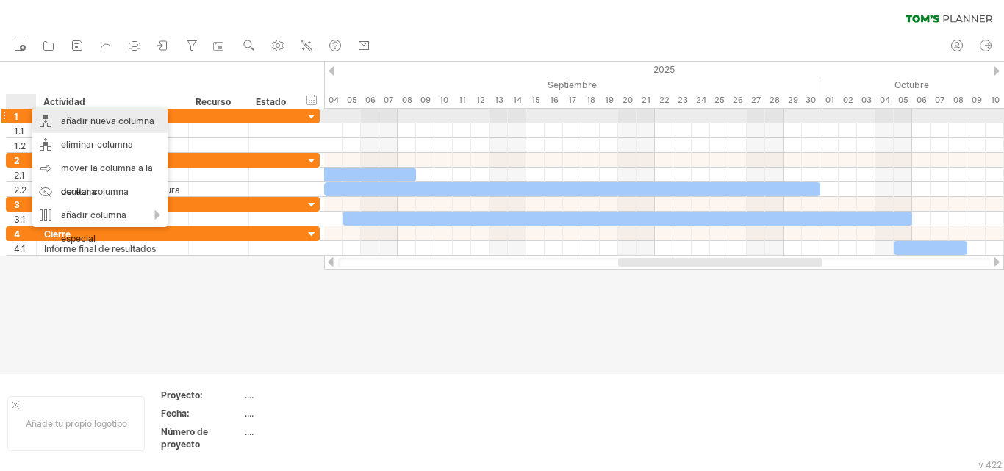
click at [79, 120] on font "añadir nueva columna" at bounding box center [107, 120] width 93 height 11
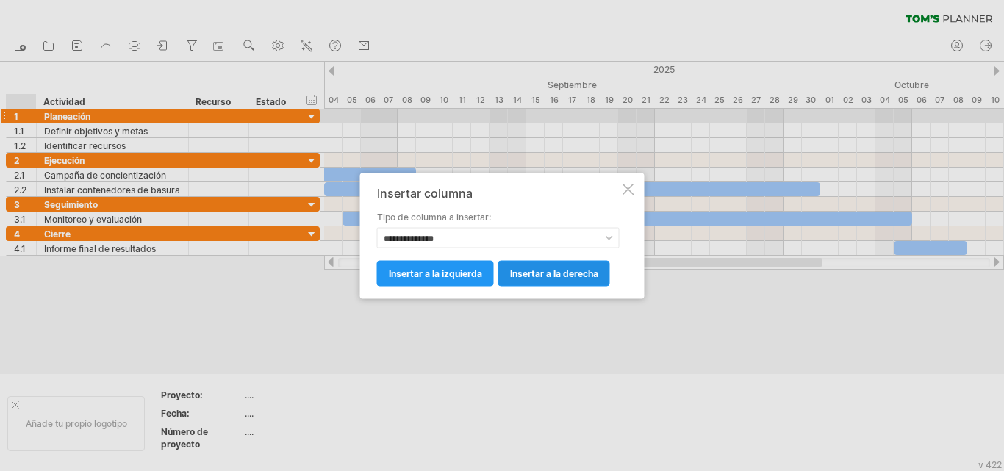
click at [523, 276] on font "insertar a la derecha" at bounding box center [554, 273] width 88 height 11
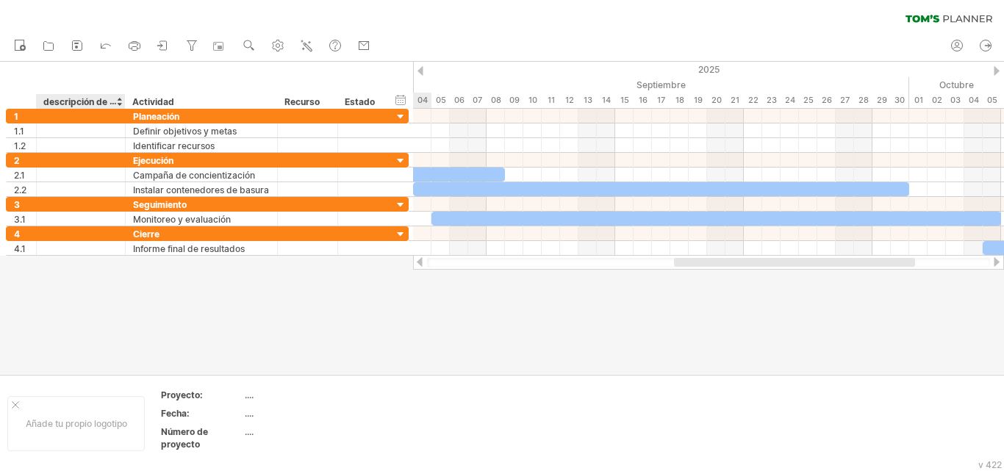
click at [104, 101] on font "descripción de la columna" at bounding box center [99, 102] width 112 height 12
click at [103, 100] on font "descripción de la columna" at bounding box center [99, 102] width 112 height 12
click at [57, 102] on font "descripción de la columna" at bounding box center [99, 102] width 112 height 12
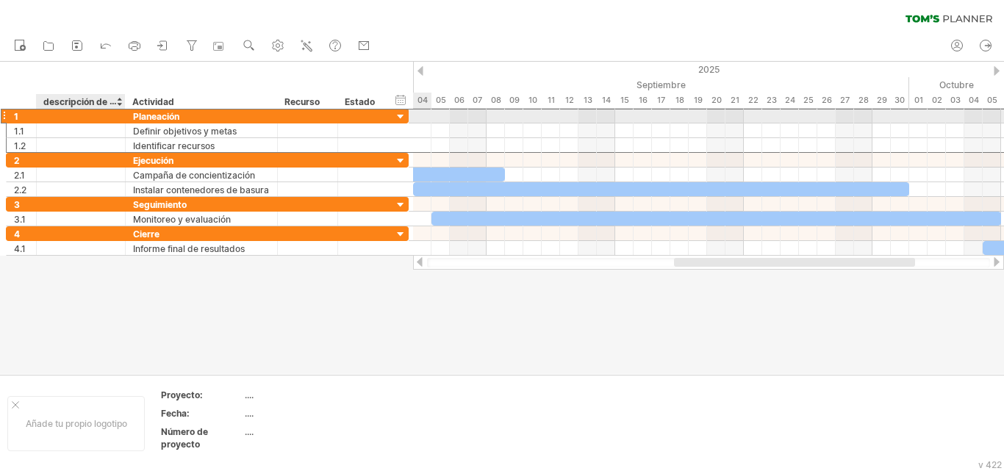
click at [50, 115] on div at bounding box center [81, 116] width 74 height 14
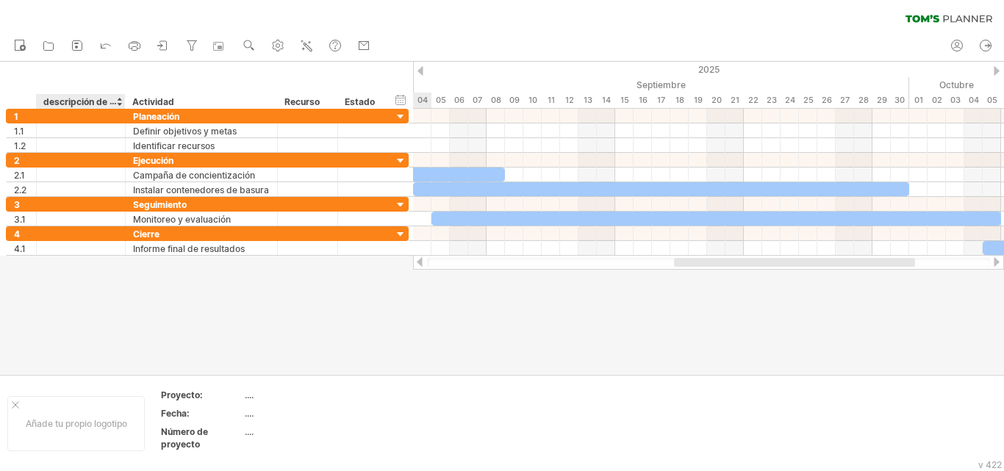
click at [85, 103] on font "descripción de la columna" at bounding box center [99, 102] width 112 height 12
click at [87, 102] on font "descripción de la columna" at bounding box center [99, 102] width 112 height 12
click at [104, 102] on font "descripción de la columna" at bounding box center [99, 102] width 112 height 12
click at [118, 104] on div at bounding box center [119, 101] width 6 height 15
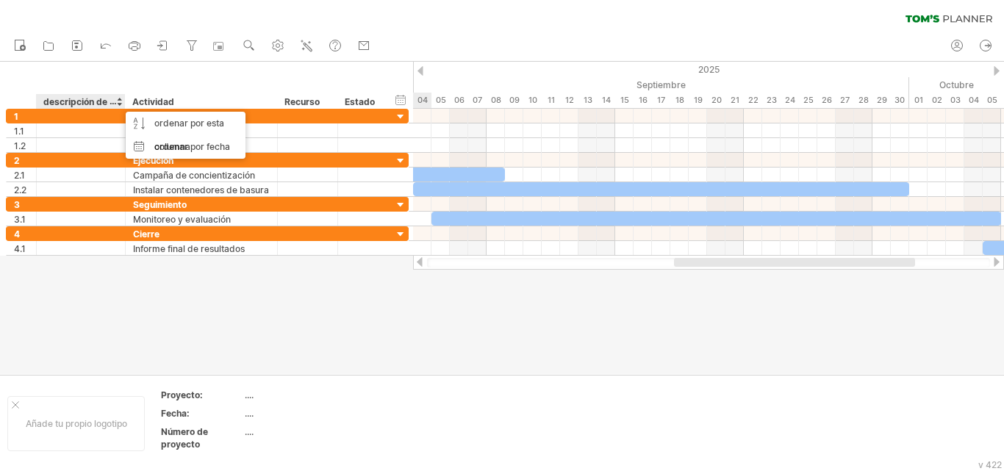
click at [45, 100] on font "descripción de la columna" at bounding box center [99, 102] width 112 height 12
click at [46, 101] on font "descripción de la columna" at bounding box center [99, 102] width 112 height 12
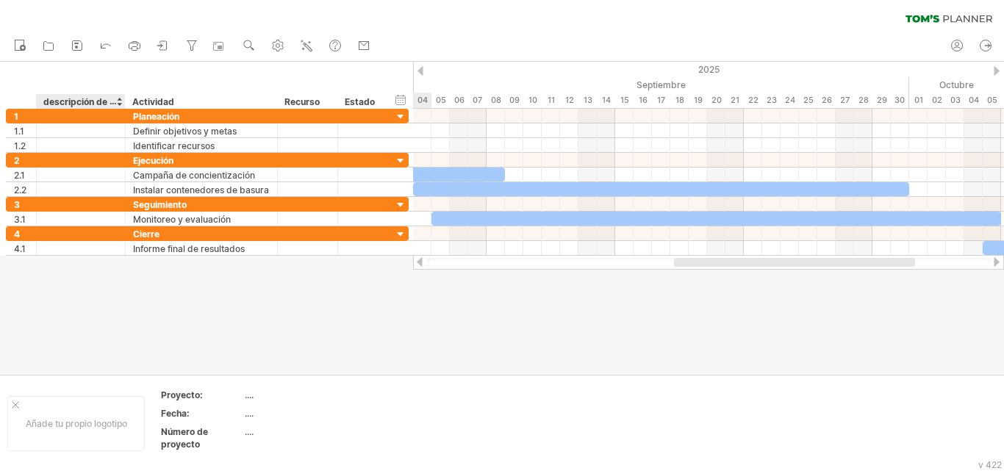
click at [46, 101] on font "descripción de la columna" at bounding box center [99, 102] width 112 height 12
drag, startPoint x: 101, startPoint y: 102, endPoint x: 40, endPoint y: 102, distance: 61.0
click at [40, 102] on div "**********" at bounding box center [80, 101] width 89 height 15
drag, startPoint x: 44, startPoint y: 101, endPoint x: 57, endPoint y: 101, distance: 13.2
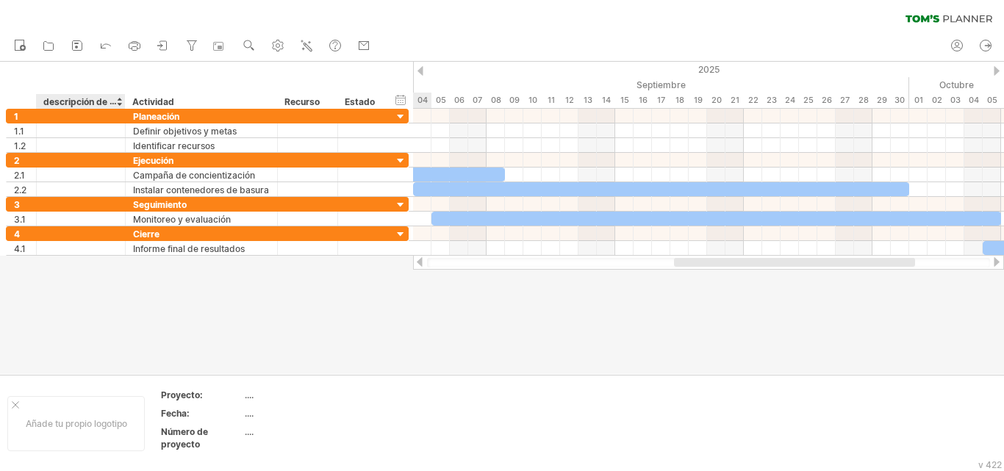
click at [57, 101] on font "descripción de la columna" at bounding box center [99, 102] width 112 height 12
click at [29, 101] on div at bounding box center [24, 101] width 22 height 15
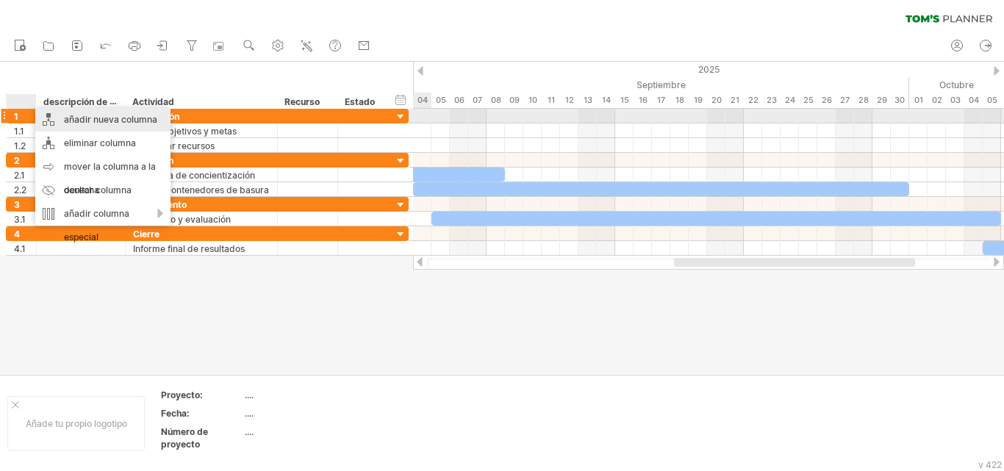
click at [94, 116] on font "añadir nueva columna" at bounding box center [110, 119] width 93 height 11
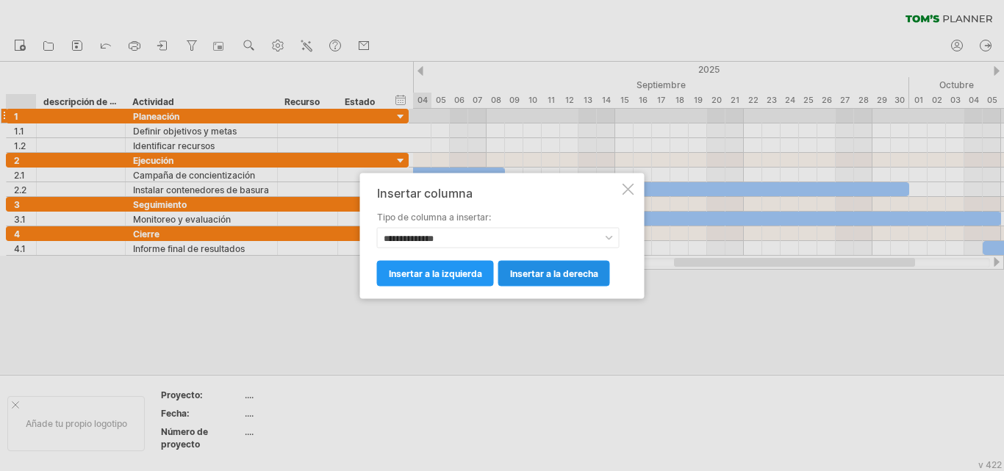
click at [514, 275] on font "insertar a la derecha" at bounding box center [554, 273] width 88 height 11
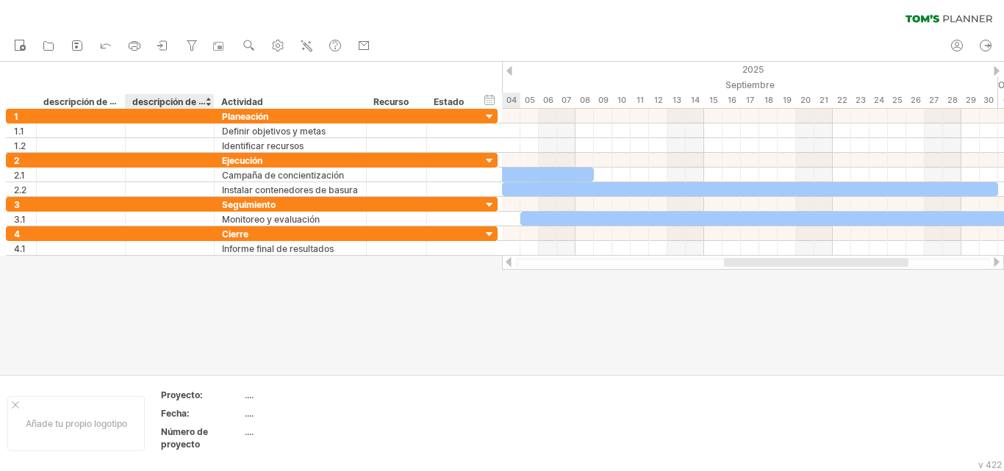
click at [174, 103] on font "descripción de la columna" at bounding box center [188, 102] width 112 height 12
click at [50, 48] on icon at bounding box center [48, 45] width 15 height 15
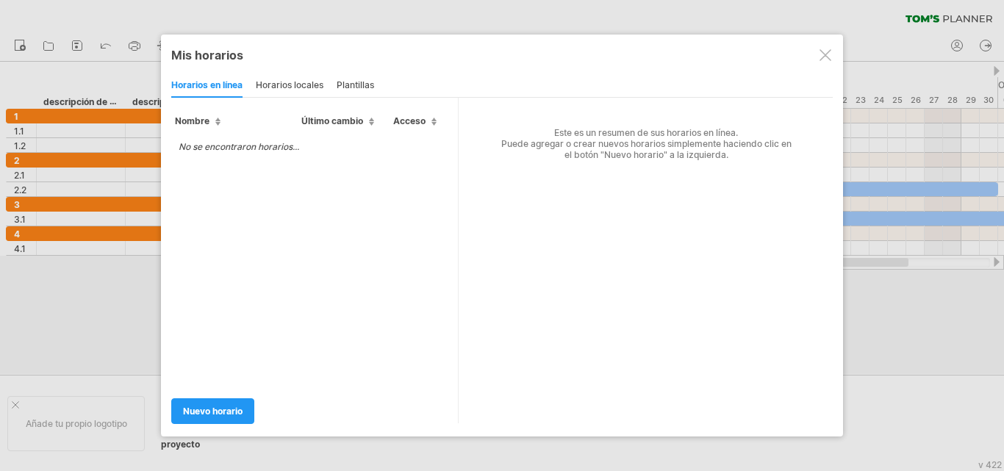
click at [823, 59] on div at bounding box center [826, 55] width 12 height 12
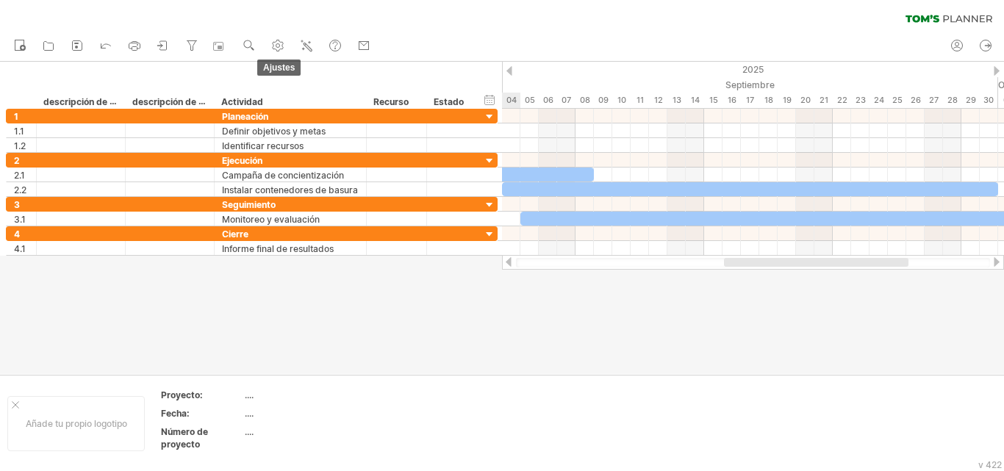
click at [274, 51] on use at bounding box center [278, 45] width 15 height 15
select select "*"
select select "**"
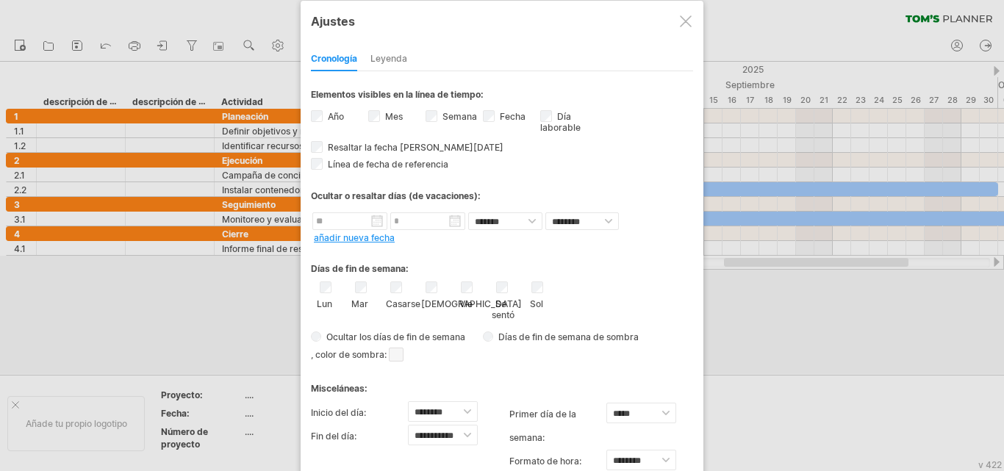
click at [686, 20] on div at bounding box center [686, 21] width 12 height 12
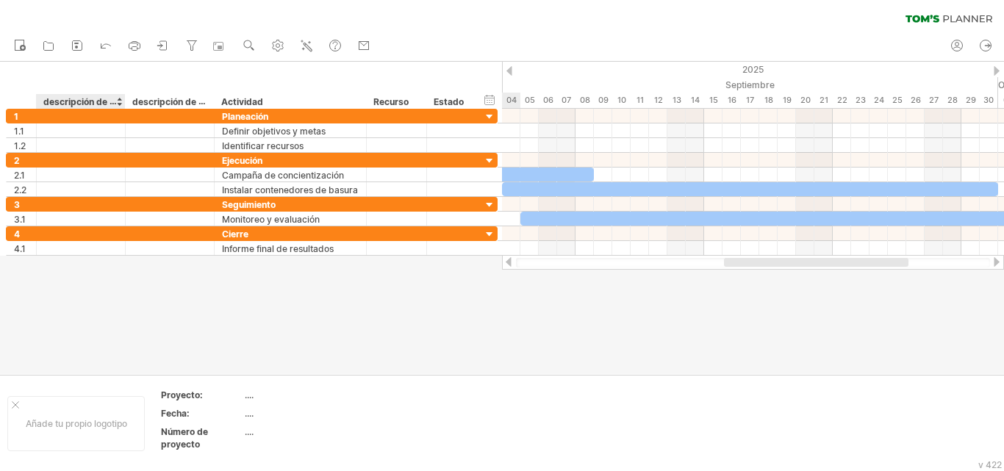
click at [60, 105] on font "descripción de la columna" at bounding box center [99, 102] width 112 height 12
click at [62, 106] on font "descripción de la columna" at bounding box center [99, 102] width 112 height 12
click at [230, 103] on font "Actividad" at bounding box center [242, 101] width 42 height 11
click at [231, 103] on font "Actividad" at bounding box center [242, 101] width 42 height 11
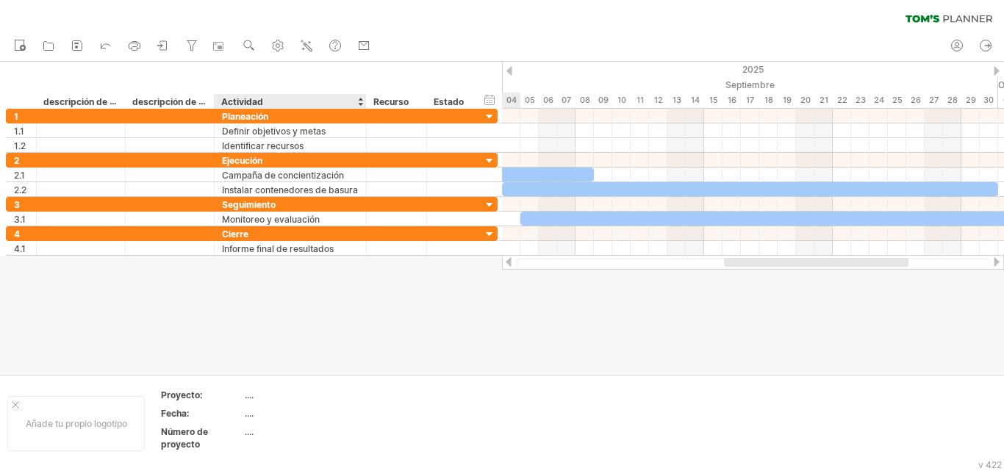
click at [231, 103] on font "Actividad" at bounding box center [242, 101] width 42 height 11
click at [171, 105] on font "descripción de la columna" at bounding box center [188, 102] width 112 height 12
click at [87, 102] on font "descripción de la columna" at bounding box center [99, 102] width 112 height 12
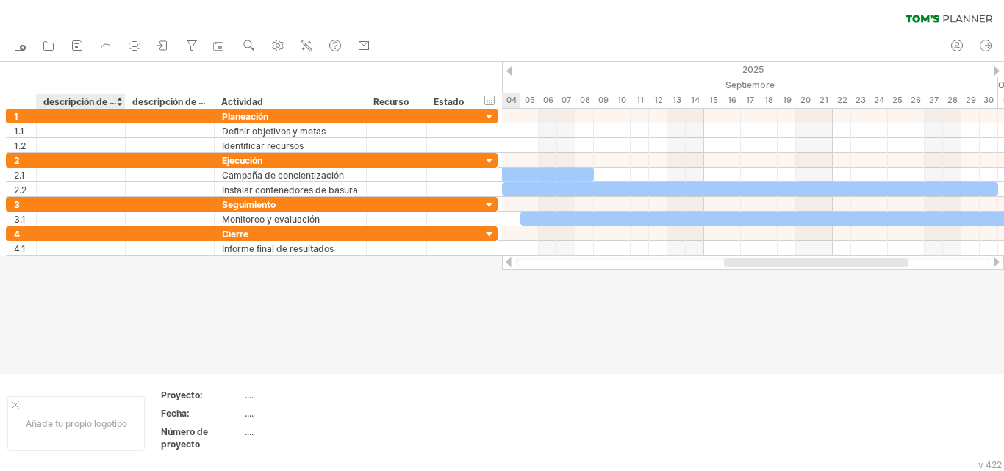
click at [87, 102] on font "descripción de la columna" at bounding box center [99, 102] width 112 height 12
click at [87, 101] on font "descripción de la columna" at bounding box center [99, 102] width 112 height 12
click at [87, 99] on font "descripción de la columna" at bounding box center [99, 102] width 112 height 12
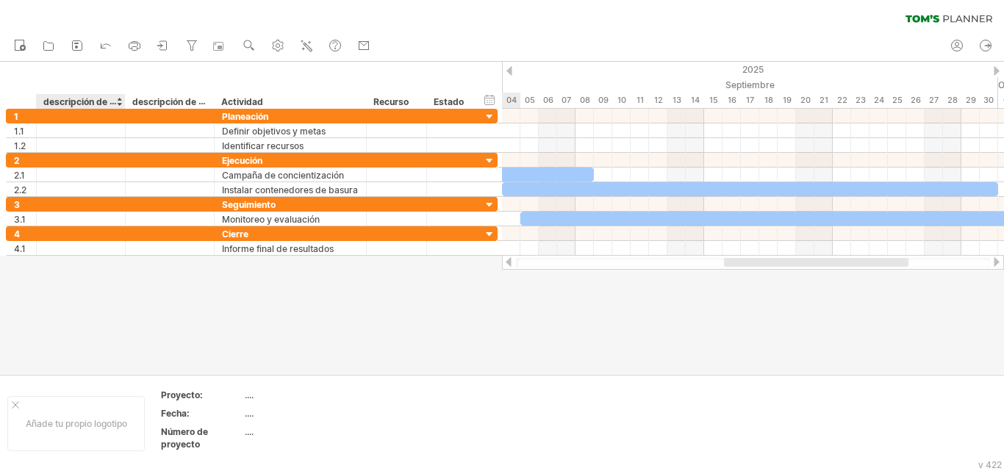
click at [86, 99] on font "descripción de la columna" at bounding box center [99, 102] width 112 height 12
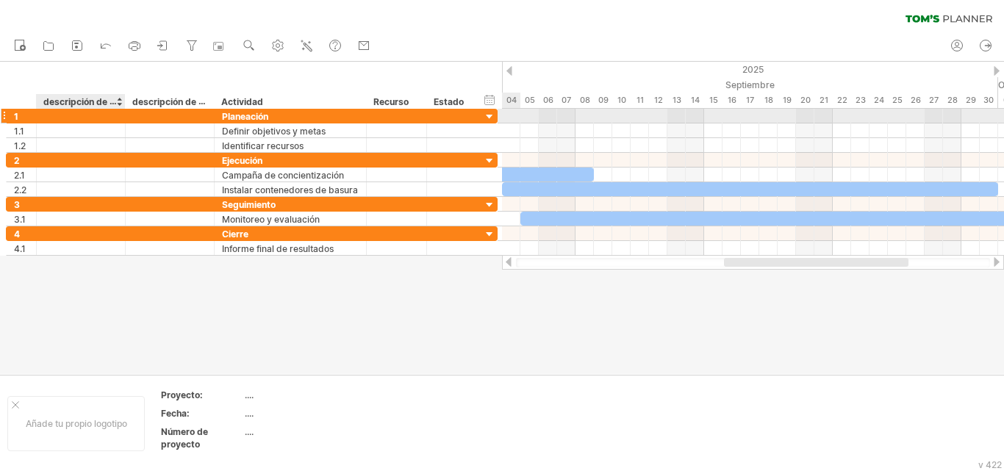
click at [68, 114] on div at bounding box center [81, 116] width 74 height 14
click at [68, 114] on input "text" at bounding box center [81, 116] width 74 height 14
click at [73, 112] on input "text" at bounding box center [81, 116] width 74 height 14
click at [65, 114] on input "text" at bounding box center [81, 116] width 74 height 14
click at [59, 115] on input "text" at bounding box center [81, 116] width 74 height 14
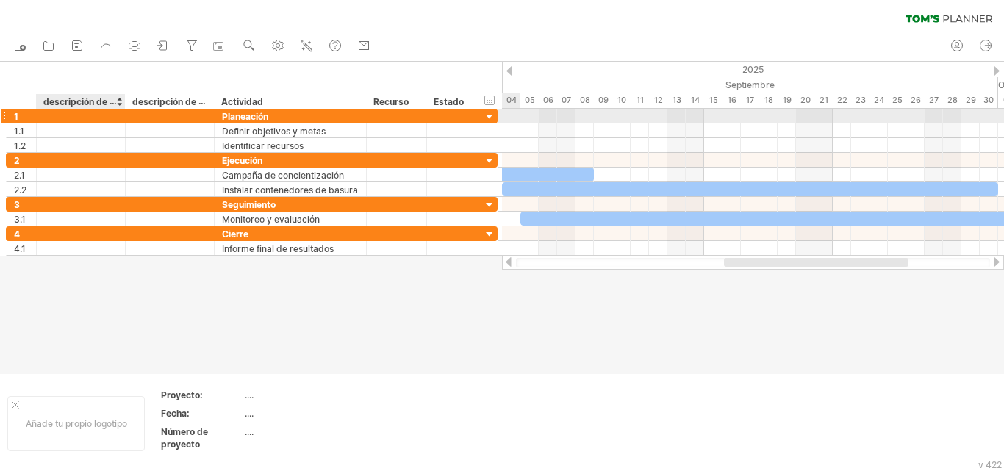
click at [58, 116] on input "text" at bounding box center [81, 116] width 74 height 14
click at [58, 117] on input "text" at bounding box center [81, 116] width 74 height 14
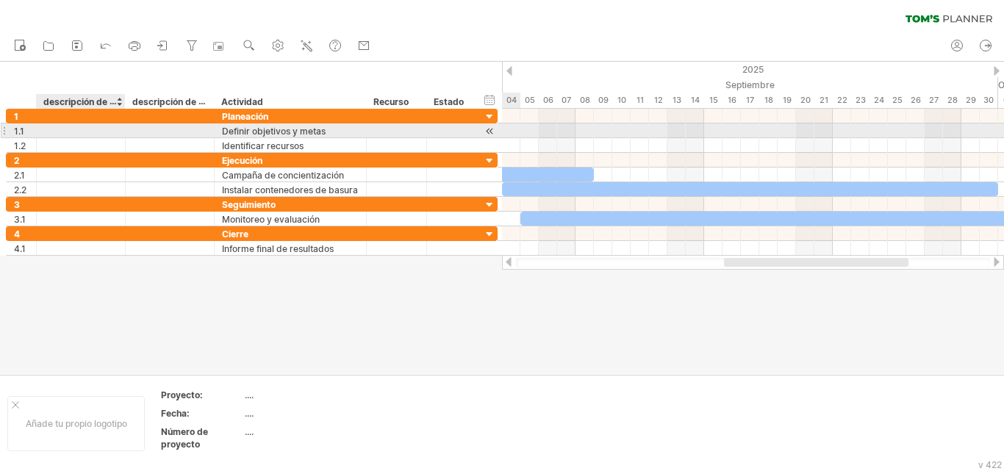
click at [58, 132] on div at bounding box center [81, 131] width 74 height 14
click at [57, 134] on input "text" at bounding box center [81, 131] width 74 height 14
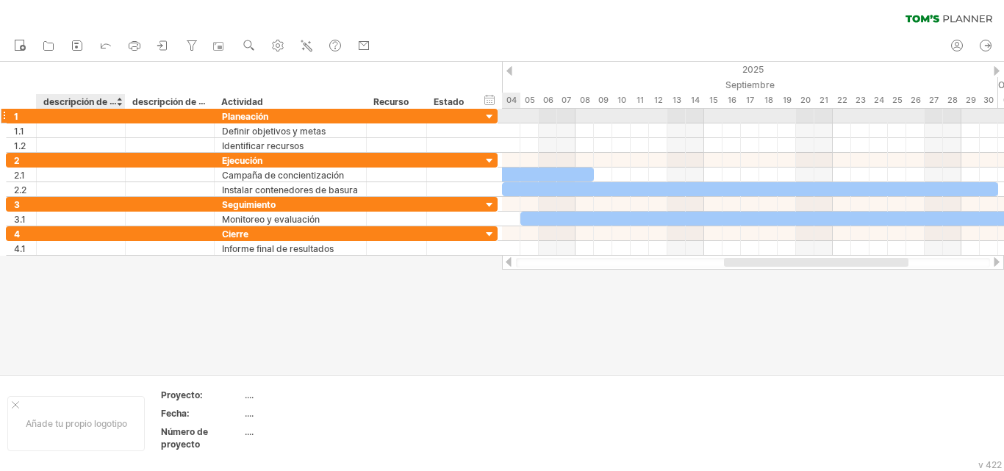
click at [62, 117] on div at bounding box center [81, 116] width 74 height 14
click at [62, 117] on input "text" at bounding box center [81, 116] width 74 height 14
click at [389, 115] on div at bounding box center [396, 116] width 45 height 14
type input "******"
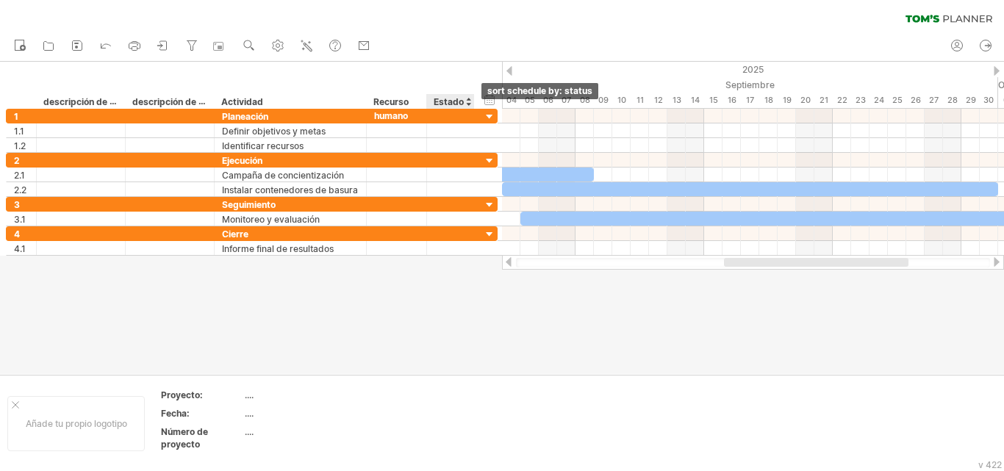
click at [468, 107] on div at bounding box center [468, 101] width 6 height 15
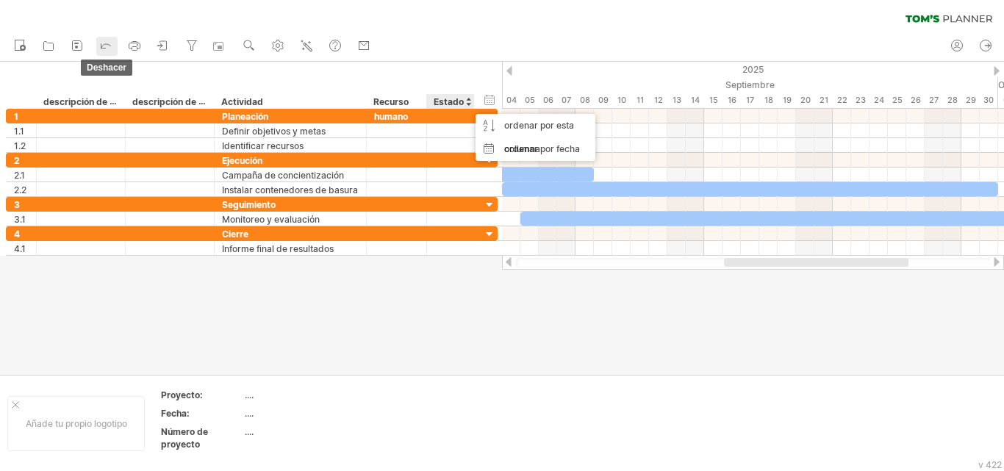
click at [101, 45] on icon at bounding box center [106, 44] width 15 height 15
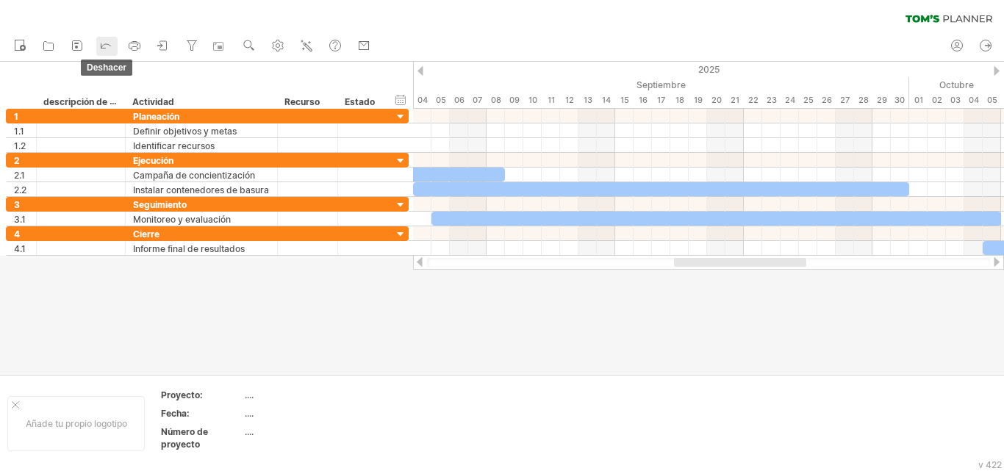
click at [101, 45] on icon at bounding box center [106, 44] width 15 height 15
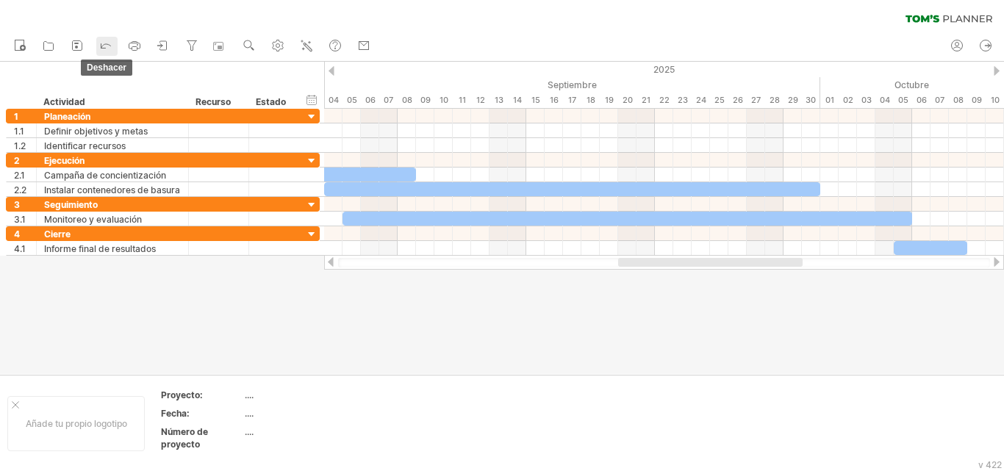
click at [101, 45] on icon at bounding box center [106, 44] width 15 height 15
click at [101, 45] on polyline at bounding box center [102, 46] width 7 height 7
click at [314, 101] on div "ocultar inicio/fin/duración mostrar inicio/fin/duración" at bounding box center [312, 99] width 14 height 15
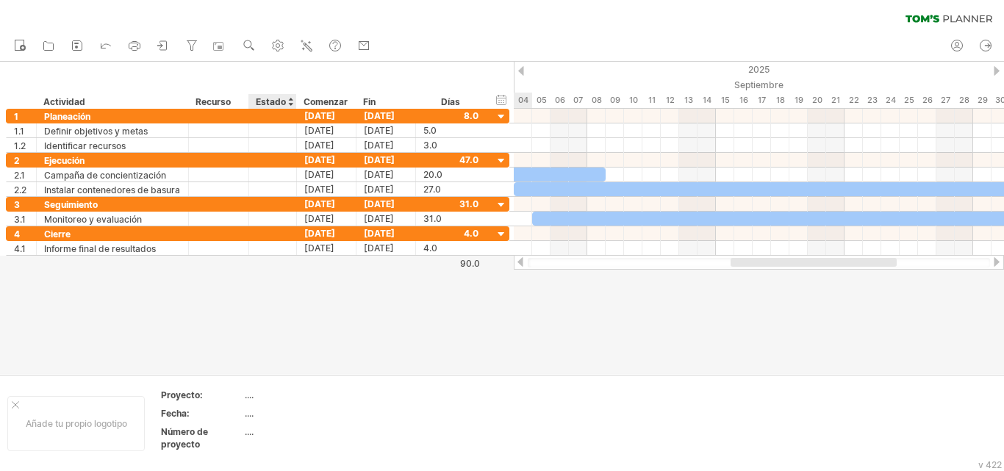
click at [278, 103] on font "Estado" at bounding box center [271, 101] width 30 height 11
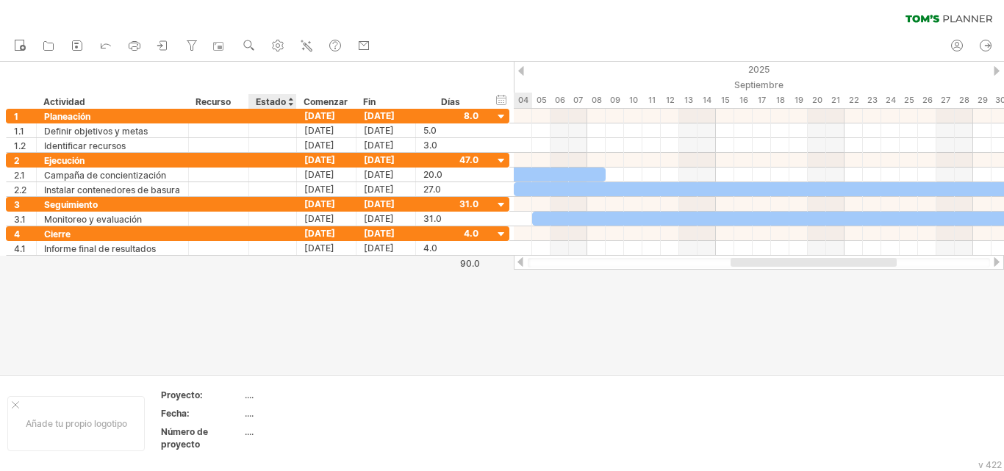
click at [278, 103] on font "Estado" at bounding box center [271, 101] width 30 height 11
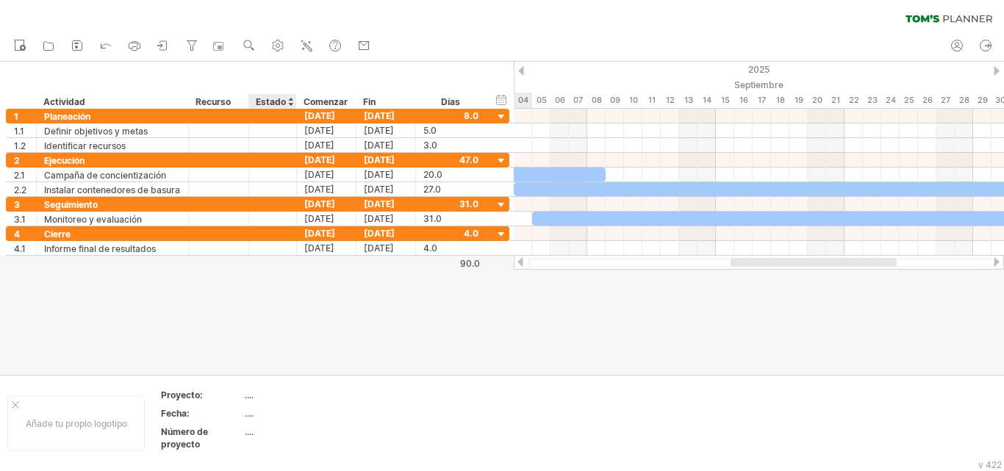
click at [286, 101] on div "Estado" at bounding box center [272, 101] width 32 height 15
click at [286, 101] on input "******" at bounding box center [272, 101] width 32 height 15
click at [415, 89] on div "ocultar inicio/fin/duración mostrar inicio/fin/duración ******** Actividad ****…" at bounding box center [257, 85] width 514 height 47
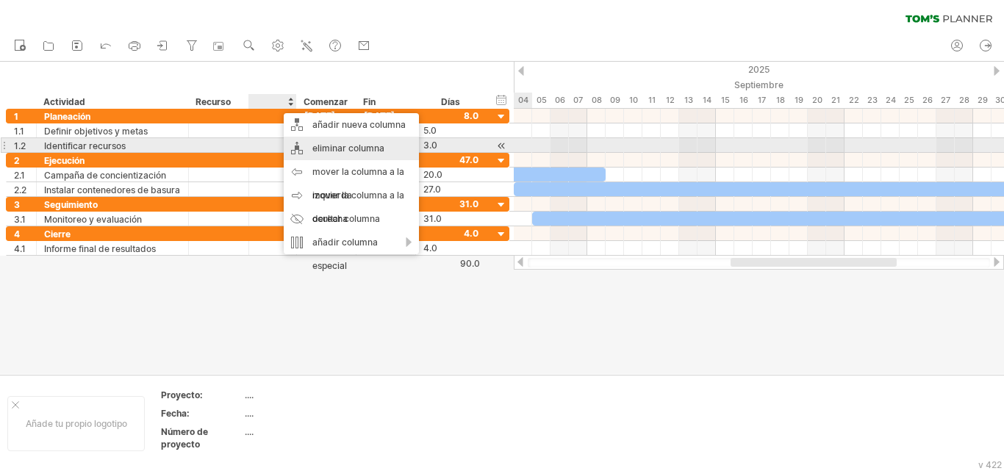
click at [328, 151] on font "eliminar columna" at bounding box center [348, 148] width 72 height 11
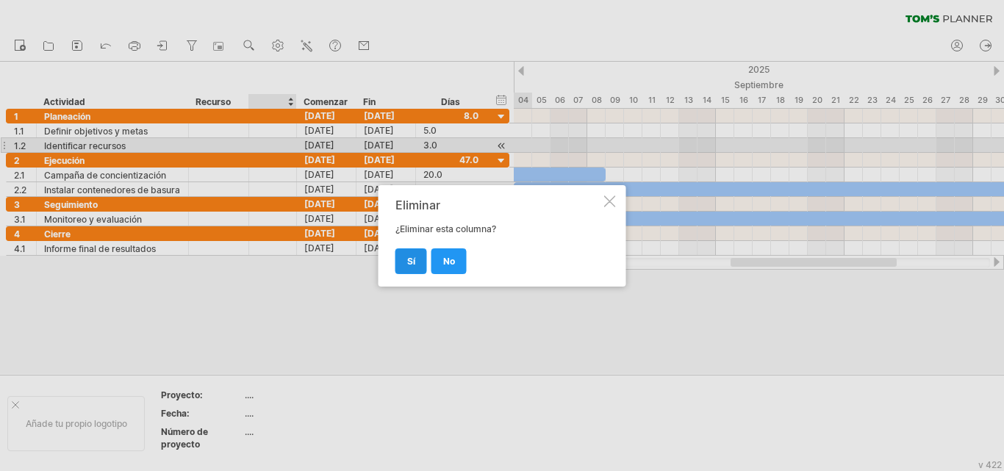
click at [416, 259] on link "Sí" at bounding box center [412, 261] width 32 height 26
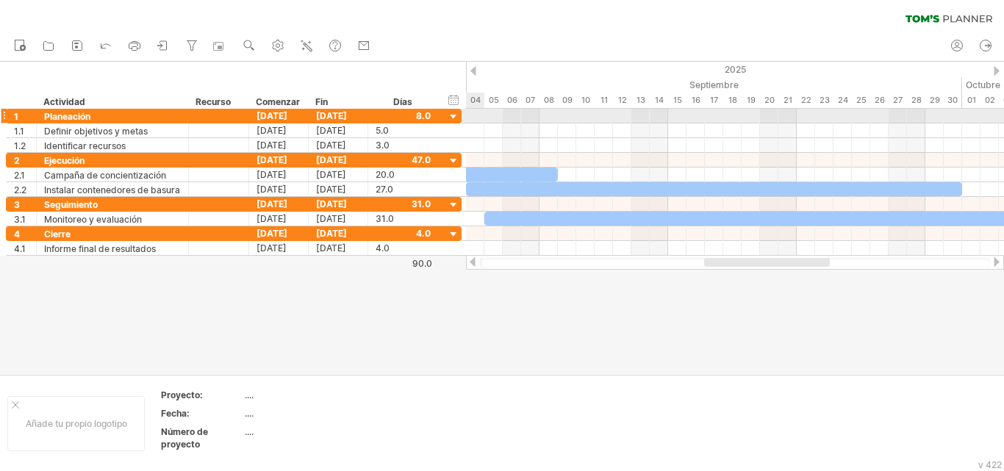
click at [476, 115] on div at bounding box center [735, 116] width 538 height 15
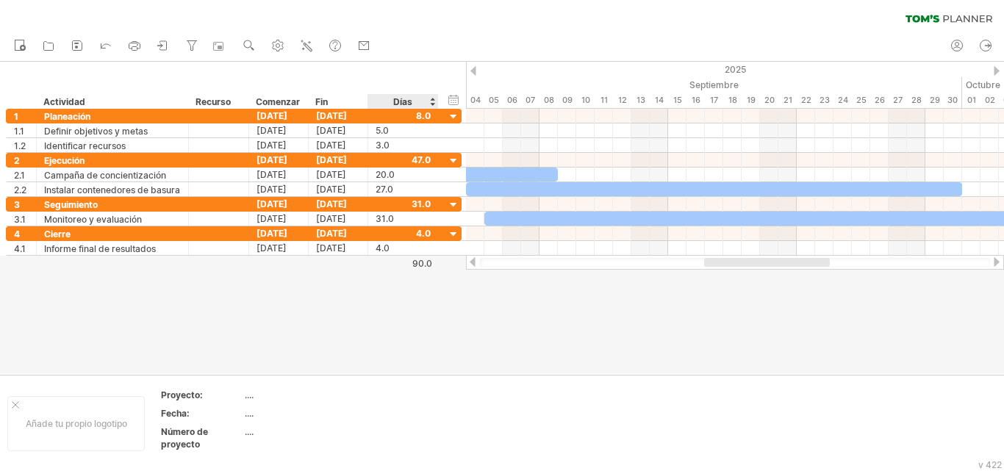
click at [444, 102] on div "ocultar inicio/fin/duración mostrar inicio/fin/duración ******** Actividad ****…" at bounding box center [233, 85] width 466 height 47
click at [440, 102] on div "ocultar inicio/fin/duración mostrar inicio/fin/duración ******** Actividad ****…" at bounding box center [233, 85] width 466 height 47
click at [23, 103] on div at bounding box center [24, 101] width 22 height 15
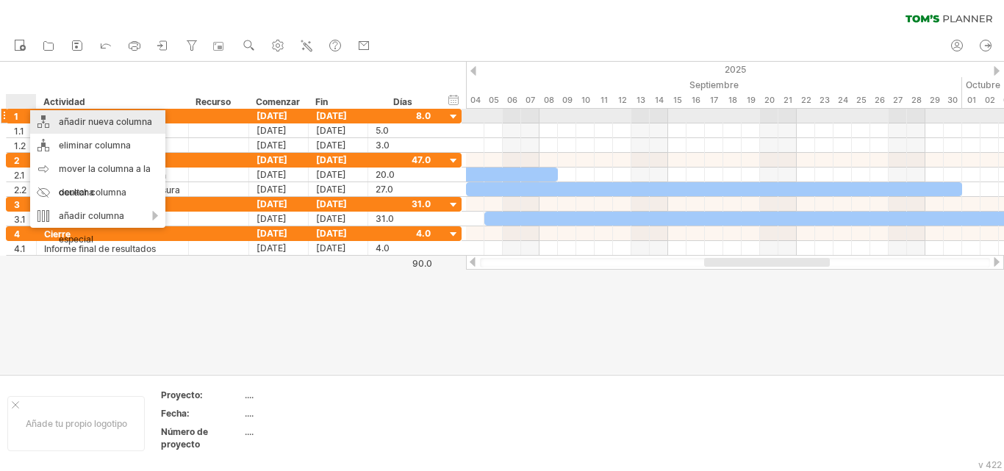
click at [93, 121] on font "añadir nueva columna" at bounding box center [105, 121] width 93 height 11
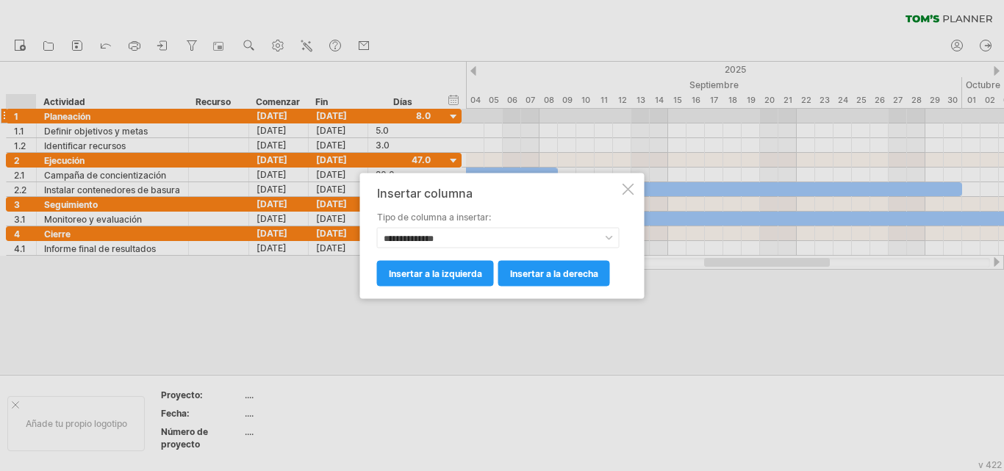
click at [542, 278] on font "insertar a la derecha" at bounding box center [554, 273] width 88 height 11
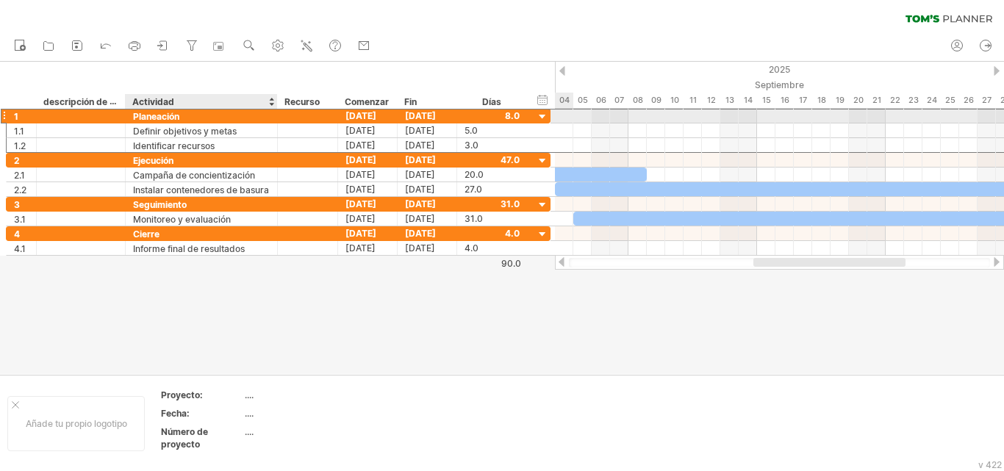
click at [179, 115] on font "Planeación" at bounding box center [156, 116] width 46 height 11
click at [176, 115] on font "Planeación" at bounding box center [156, 116] width 46 height 11
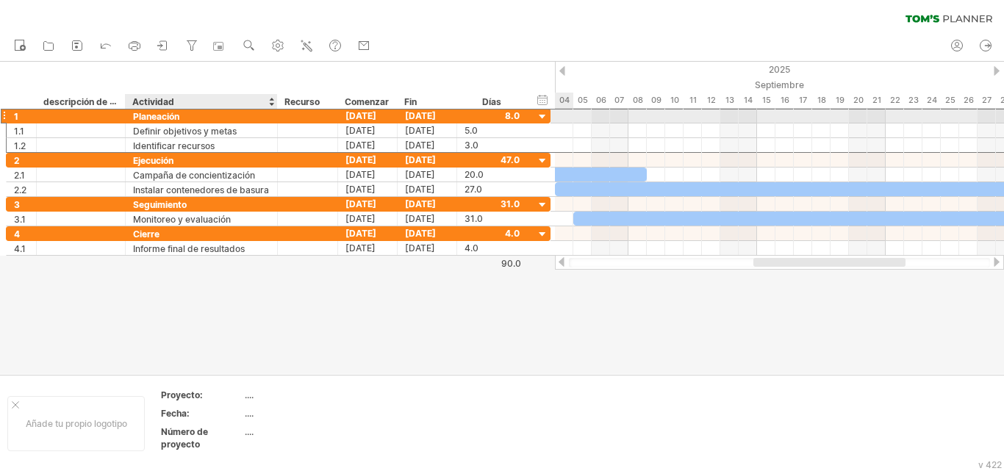
click at [176, 115] on font "Planeación" at bounding box center [156, 116] width 46 height 11
click at [175, 115] on font "Planeación" at bounding box center [156, 116] width 46 height 11
click at [171, 125] on div "Definir objetivos y metas" at bounding box center [201, 131] width 137 height 14
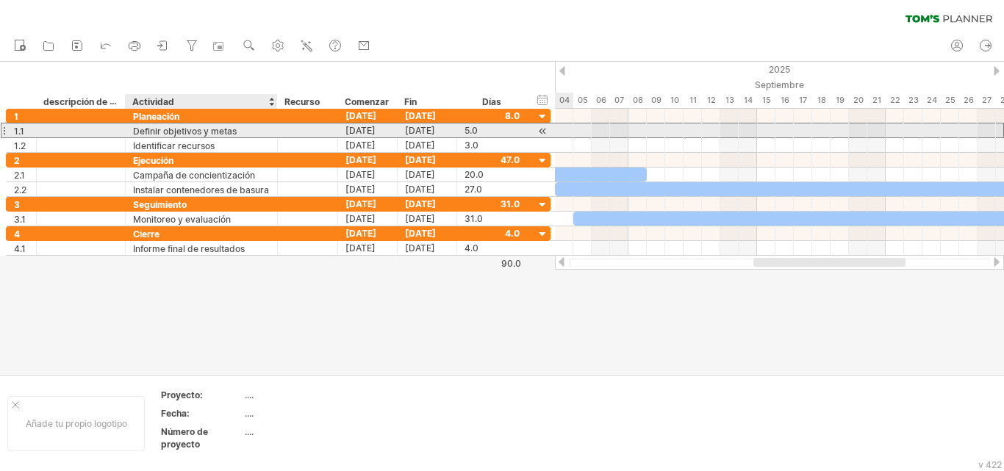
click at [173, 126] on font "Definir objetivos y metas" at bounding box center [185, 130] width 104 height 11
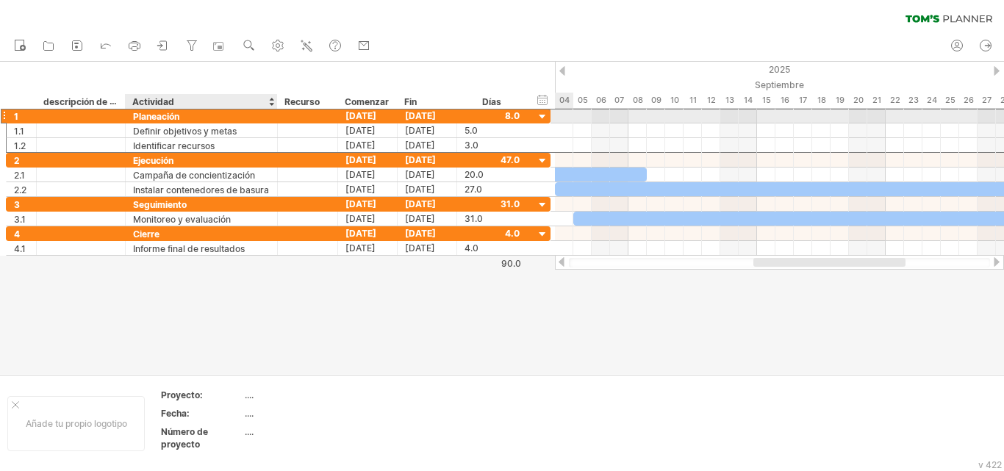
click at [171, 119] on font "Planeación" at bounding box center [156, 116] width 46 height 11
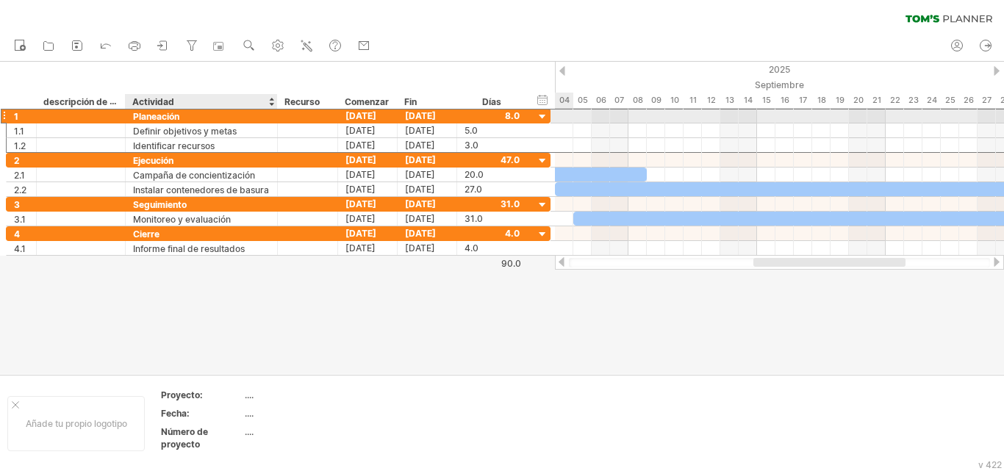
click at [171, 119] on font "Planeación" at bounding box center [156, 116] width 46 height 11
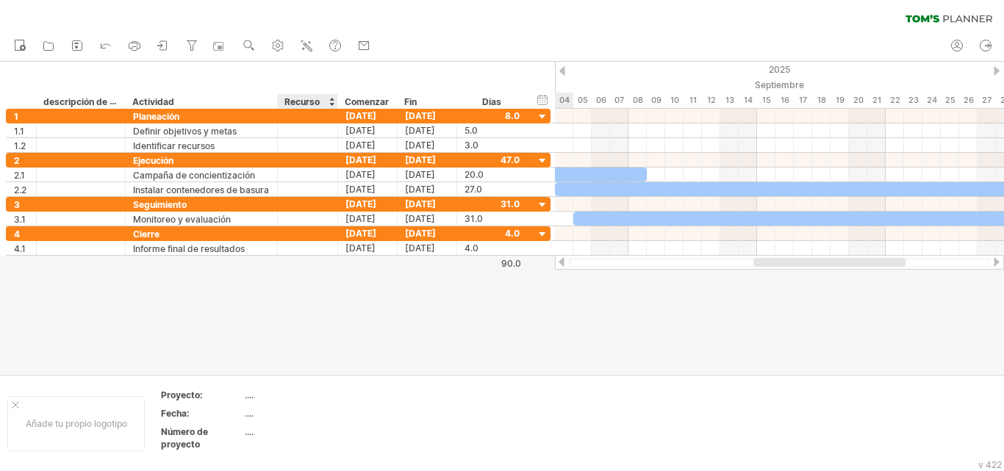
click at [295, 101] on font "Recurso" at bounding box center [302, 101] width 35 height 11
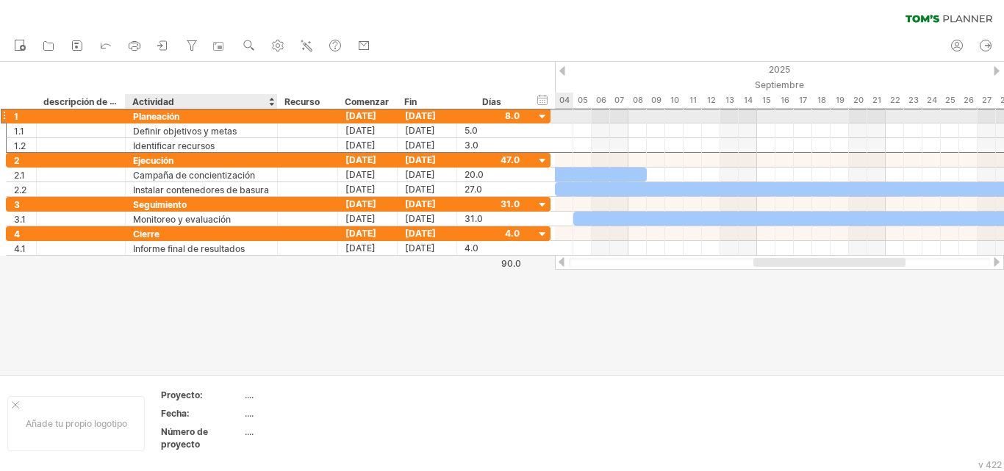
click at [151, 117] on font "Planeación" at bounding box center [156, 116] width 46 height 11
click at [15, 116] on font "1" at bounding box center [16, 116] width 4 height 11
click at [16, 116] on font "1" at bounding box center [16, 116] width 4 height 11
click at [17, 117] on font "1" at bounding box center [16, 116] width 4 height 11
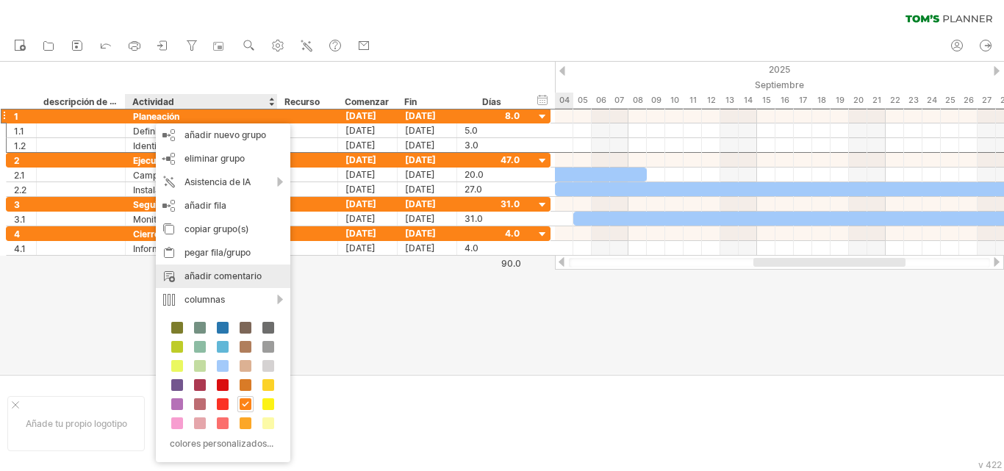
click at [222, 274] on font "añadir comentario" at bounding box center [223, 276] width 77 height 11
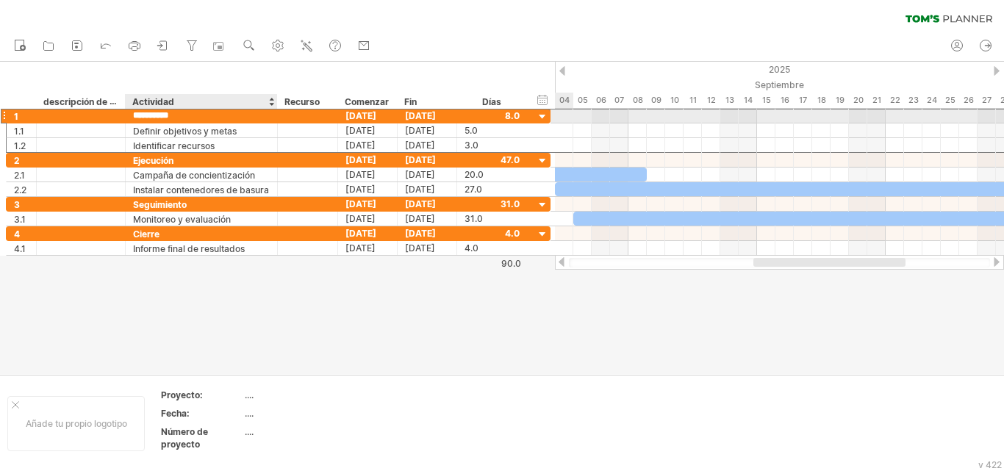
click at [176, 120] on input "**********" at bounding box center [201, 116] width 137 height 14
click at [182, 117] on input "**********" at bounding box center [201, 116] width 137 height 14
click at [71, 114] on div at bounding box center [81, 116] width 74 height 14
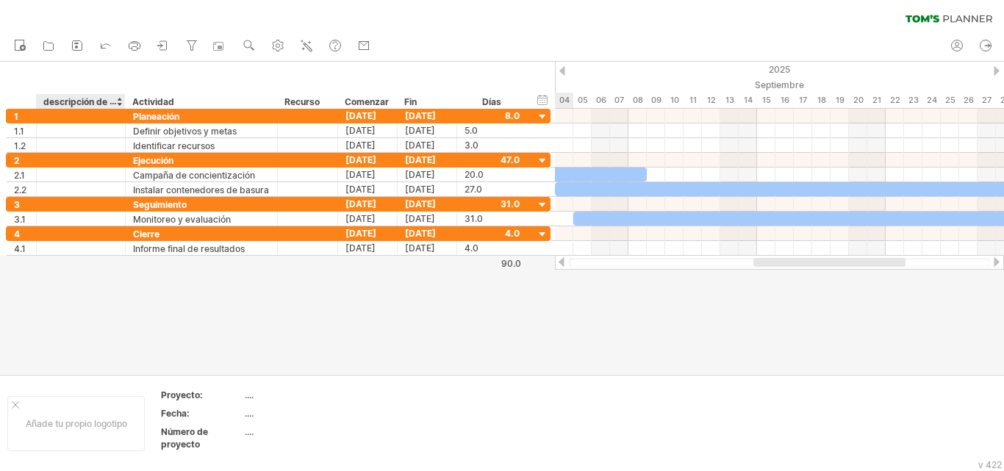
click at [101, 101] on font "descripción de la columna" at bounding box center [99, 102] width 112 height 12
click at [109, 101] on font "descripción de la columna" at bounding box center [99, 102] width 112 height 12
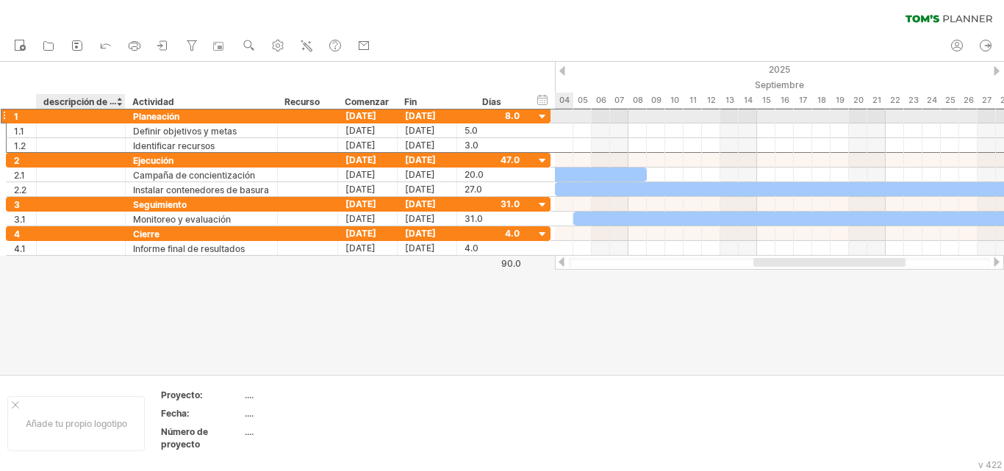
click at [99, 118] on div at bounding box center [81, 116] width 74 height 14
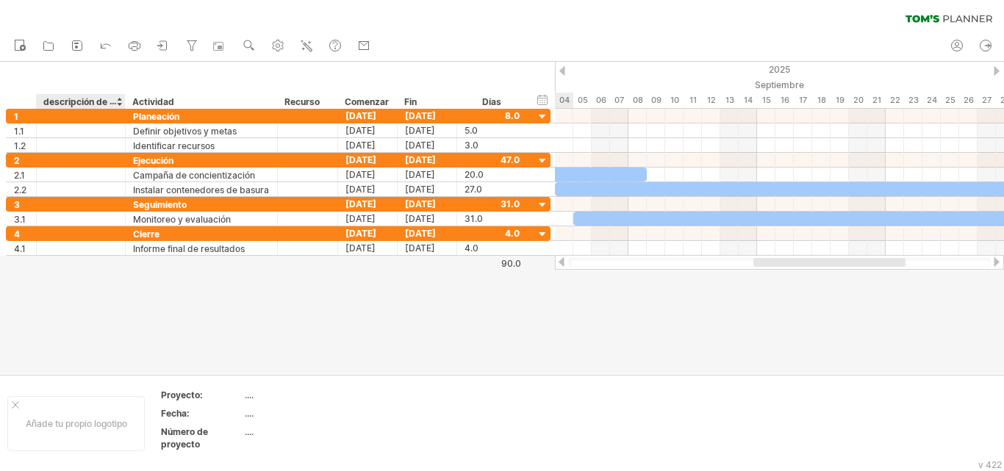
click at [69, 101] on font "descripción de la columna" at bounding box center [99, 102] width 112 height 12
click at [54, 101] on font "descripción de la columna" at bounding box center [99, 102] width 112 height 12
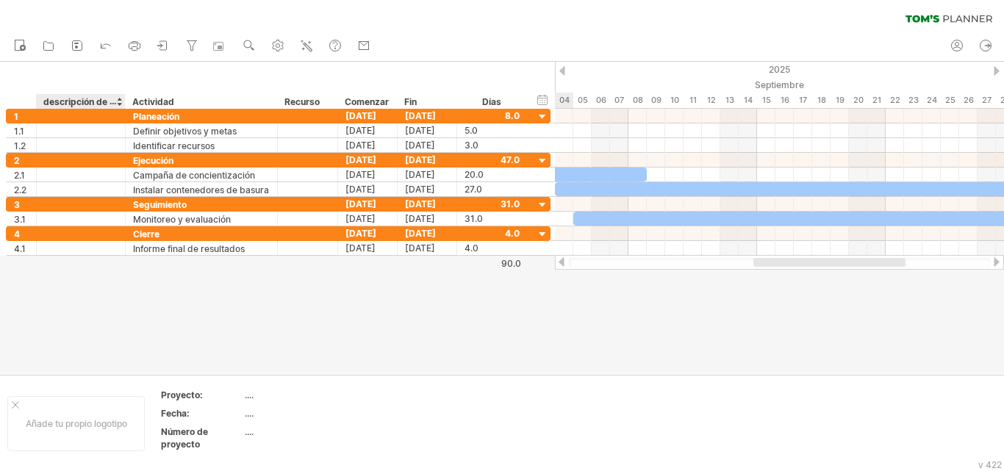
click at [54, 101] on font "descripción de la columna" at bounding box center [99, 102] width 112 height 12
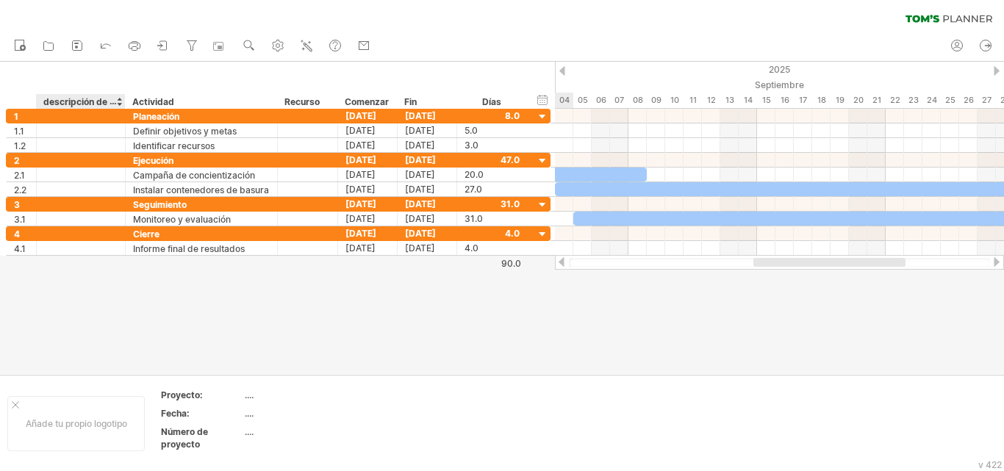
click at [54, 101] on font "descripción de la columna" at bounding box center [99, 102] width 112 height 12
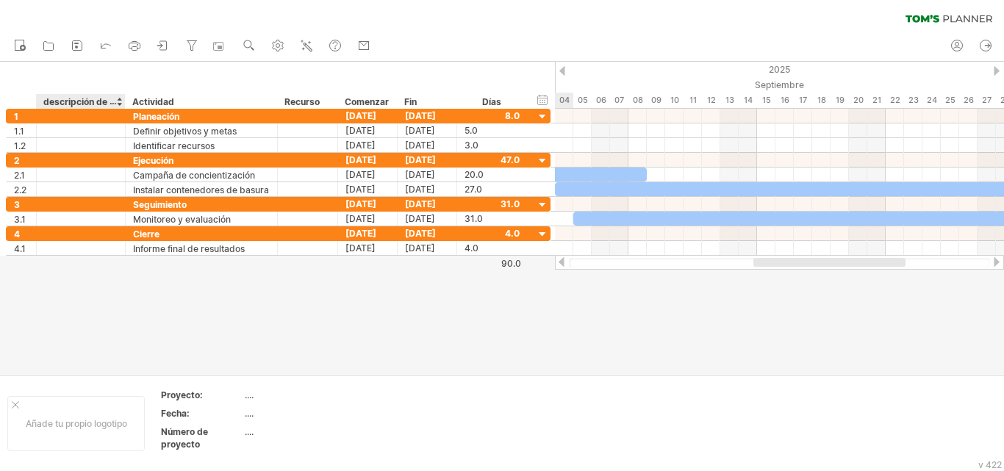
click at [54, 101] on font "descripción de la columna" at bounding box center [99, 102] width 112 height 12
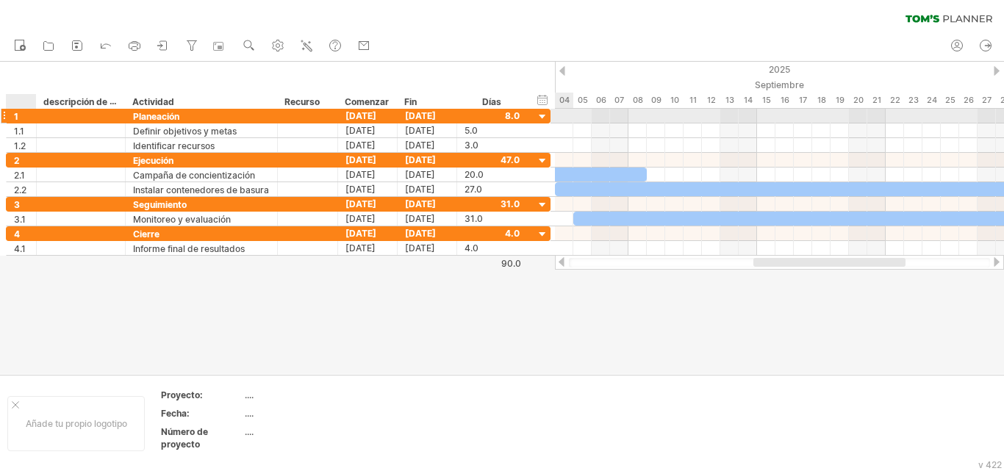
click at [12, 112] on div "1" at bounding box center [22, 116] width 30 height 14
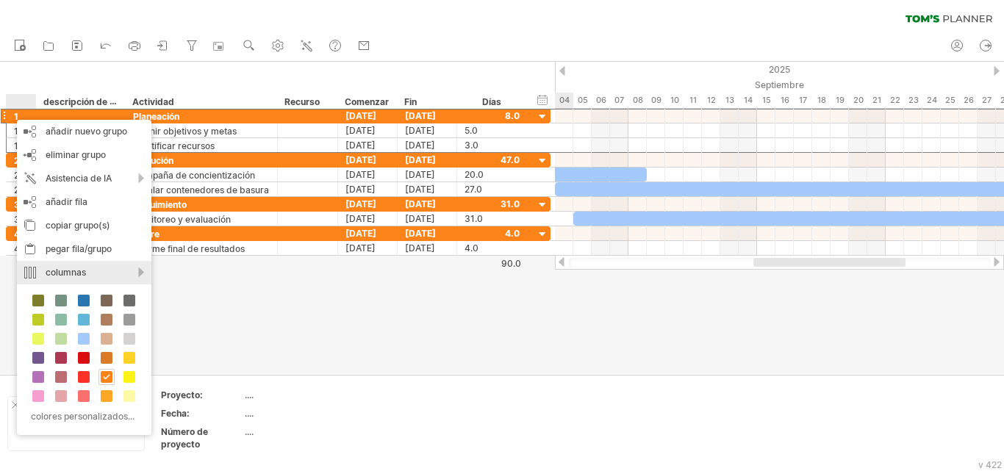
click at [140, 271] on div "columnas" at bounding box center [84, 273] width 135 height 24
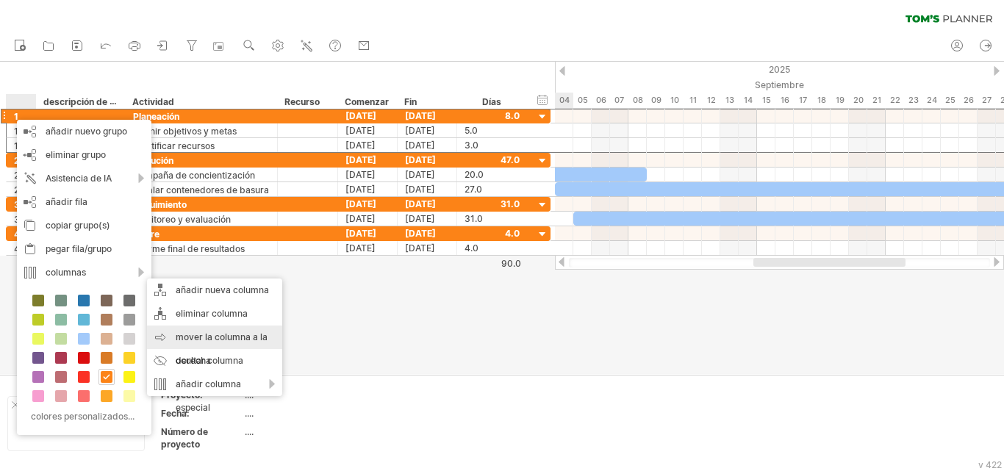
click at [204, 338] on font "mover la columna a la derecha" at bounding box center [222, 349] width 92 height 35
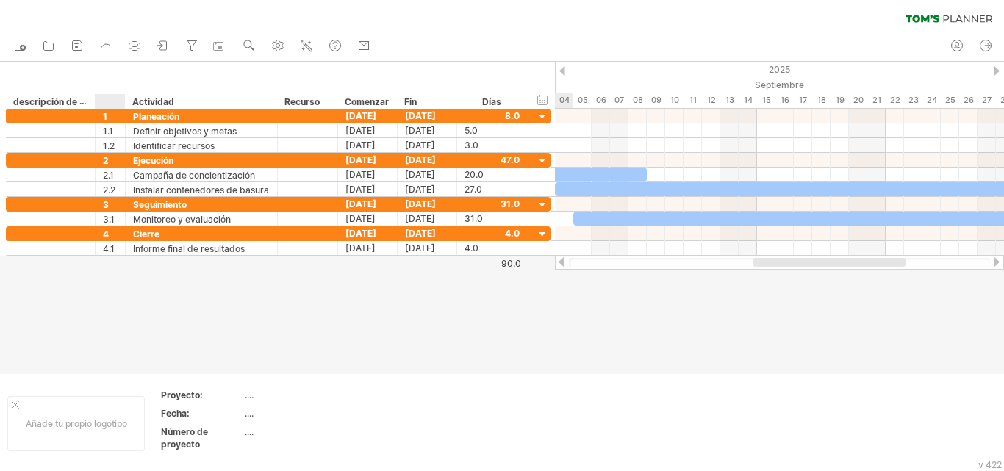
click at [53, 102] on font "descripción de la columna" at bounding box center [69, 102] width 112 height 12
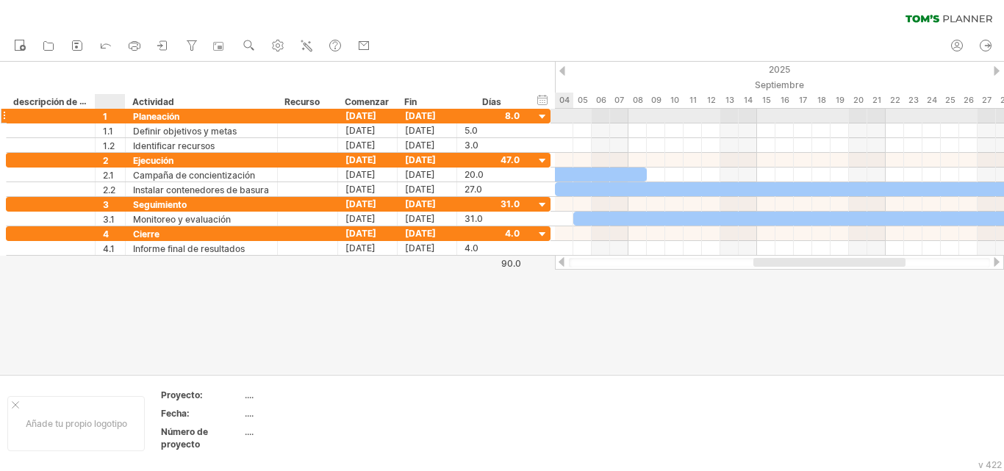
click at [59, 114] on div at bounding box center [51, 116] width 74 height 14
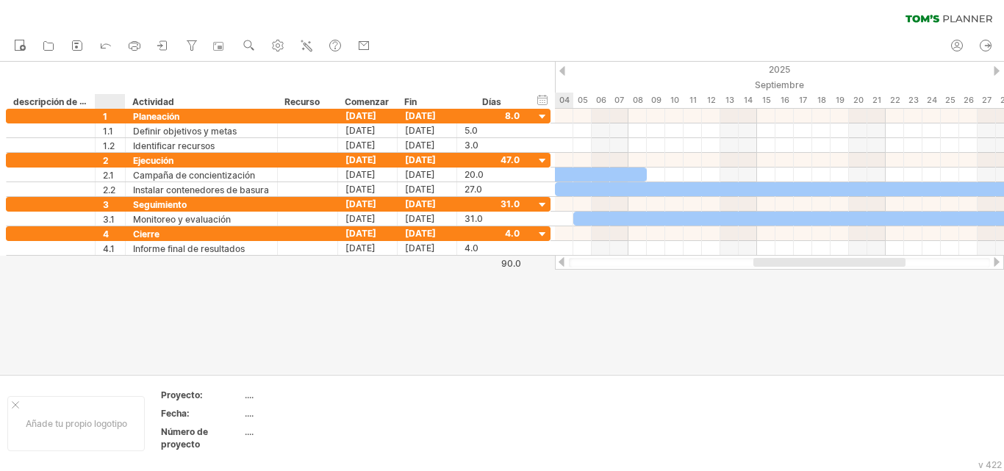
click at [62, 101] on font "descripción de la columna" at bounding box center [69, 102] width 112 height 12
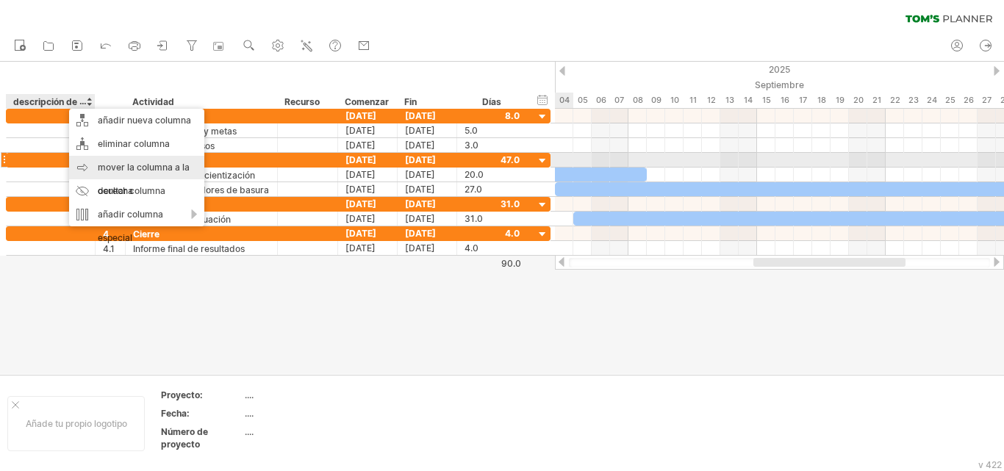
click at [137, 167] on font "mover la columna a la derecha" at bounding box center [144, 179] width 92 height 35
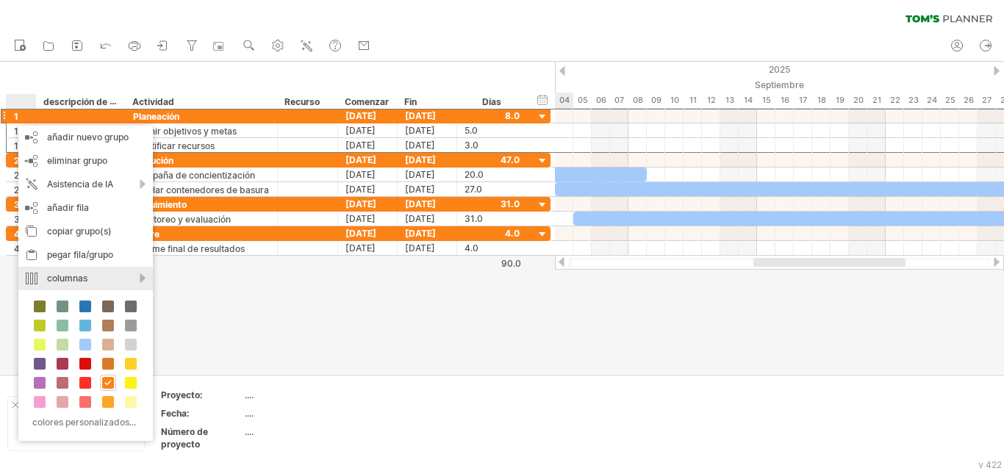
click at [140, 280] on div "columnas" at bounding box center [85, 279] width 135 height 24
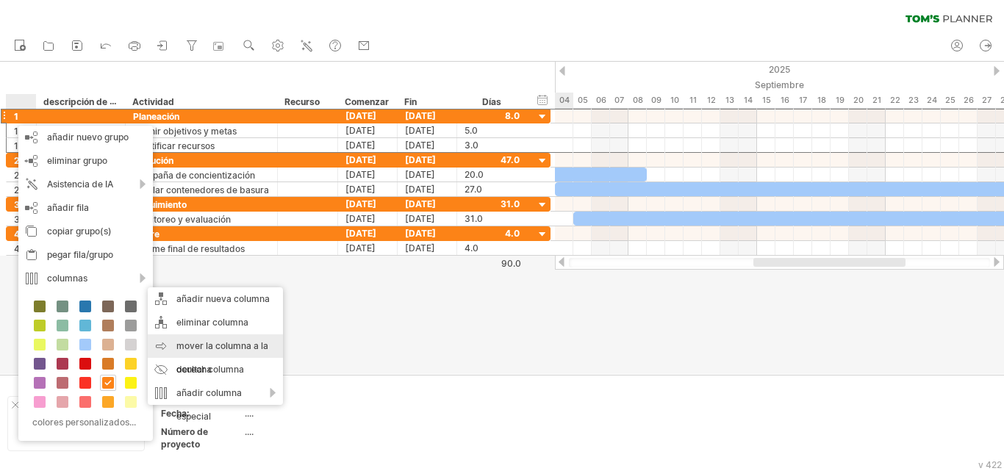
click at [196, 348] on font "mover la columna a la derecha" at bounding box center [222, 357] width 92 height 35
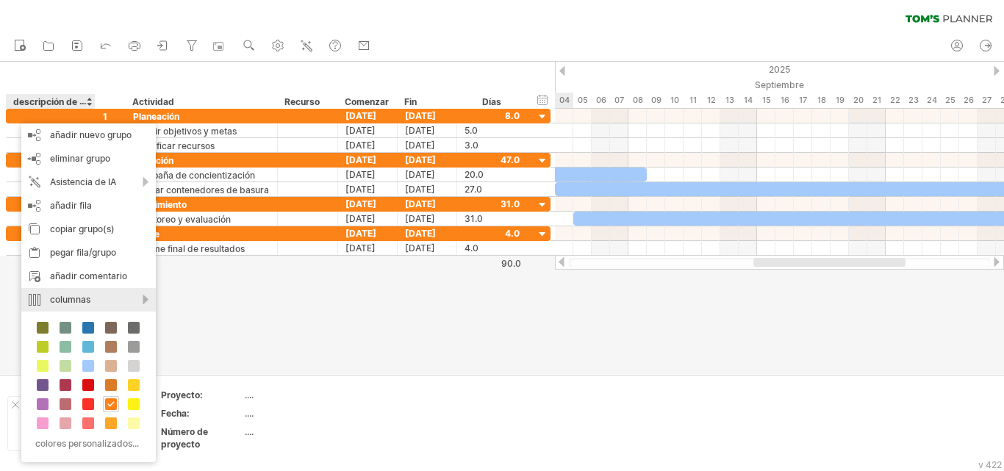
click at [148, 298] on div "columnas" at bounding box center [88, 300] width 135 height 24
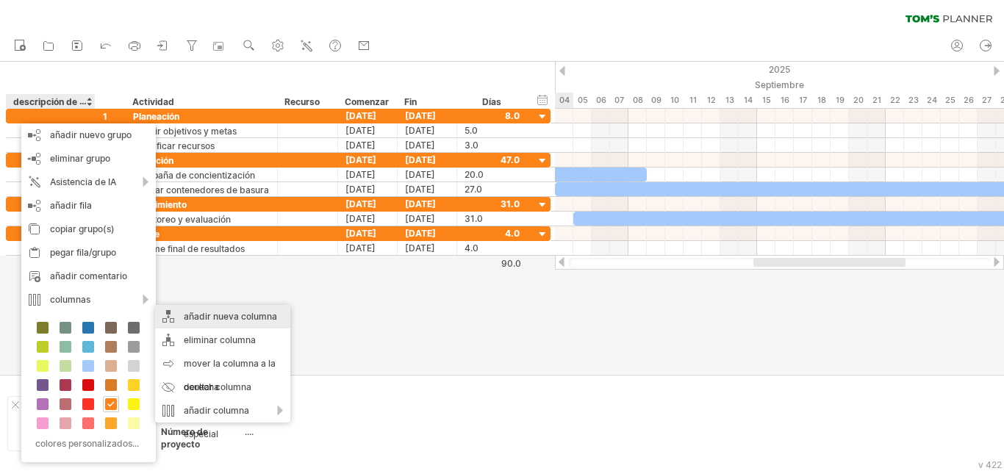
click at [241, 318] on font "añadir nueva columna" at bounding box center [230, 316] width 93 height 11
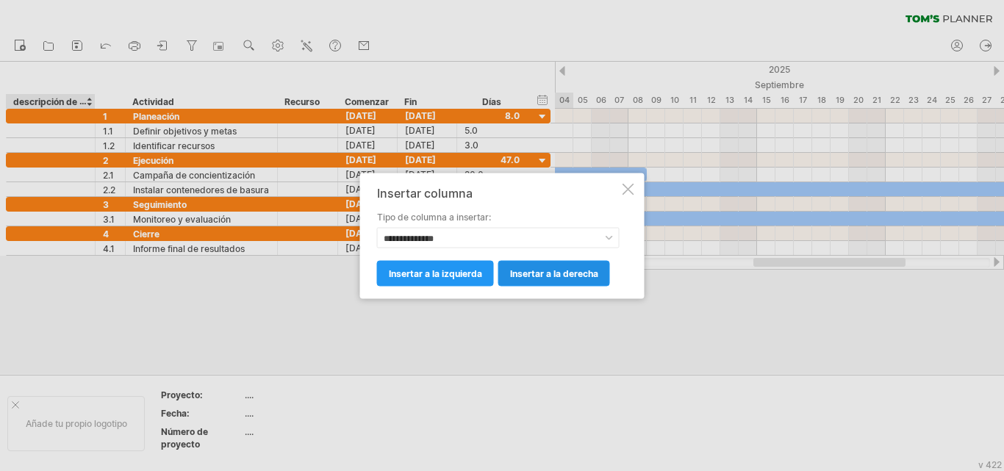
click at [515, 272] on font "insertar a la derecha" at bounding box center [554, 273] width 88 height 11
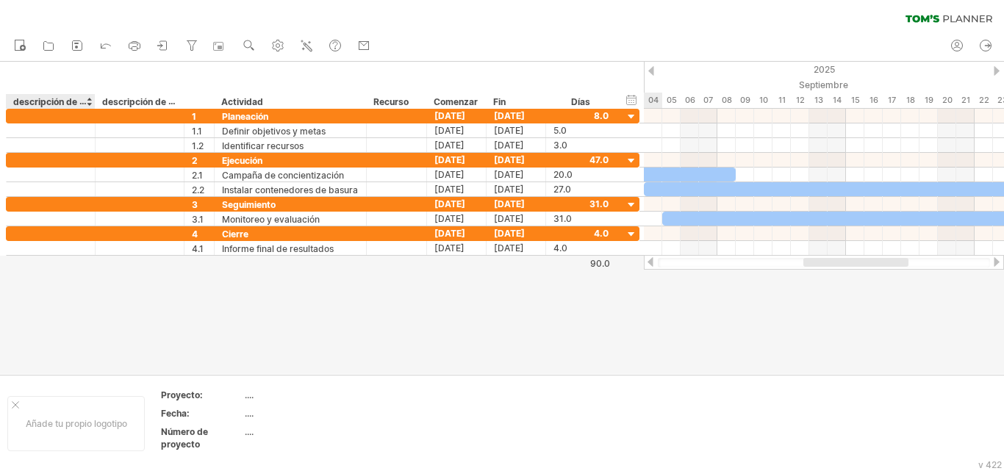
click at [67, 103] on font "descripción de la columna" at bounding box center [69, 102] width 112 height 12
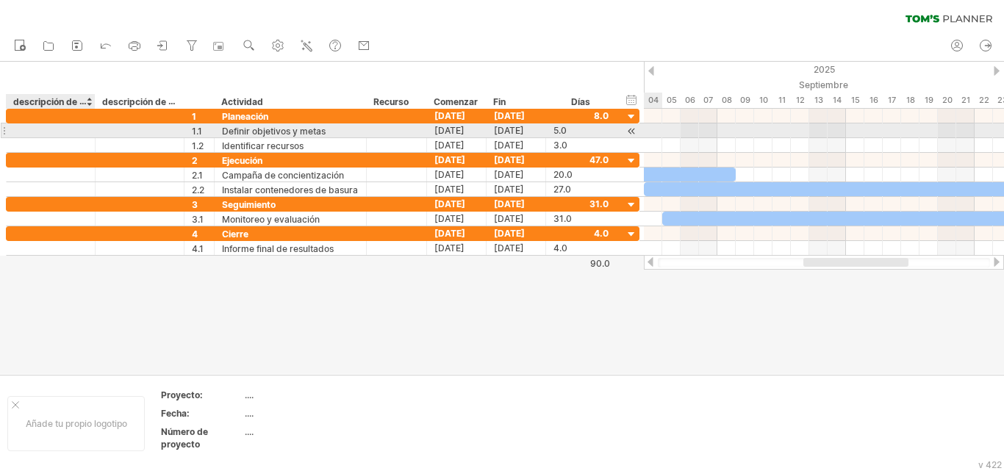
click at [65, 126] on div at bounding box center [51, 131] width 74 height 14
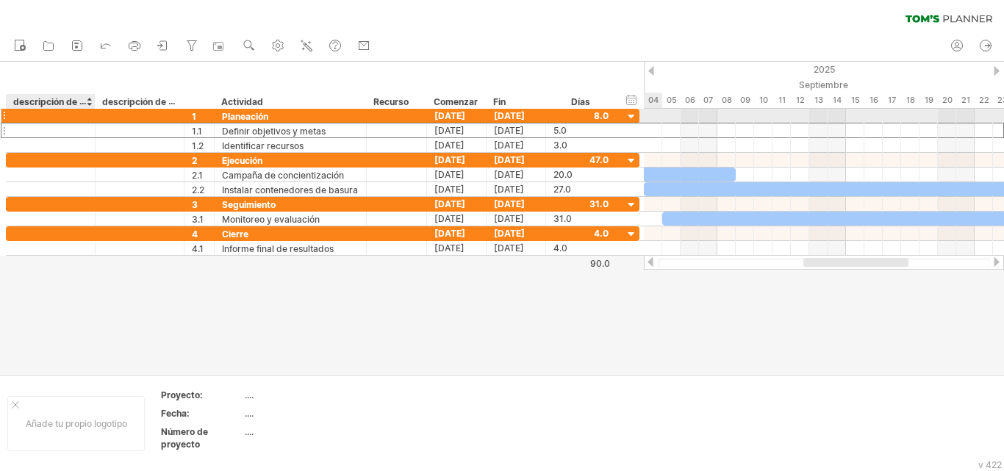
click at [66, 116] on div at bounding box center [51, 116] width 74 height 14
click at [194, 120] on font "1" at bounding box center [194, 116] width 4 height 11
click at [197, 120] on div "1" at bounding box center [203, 116] width 22 height 14
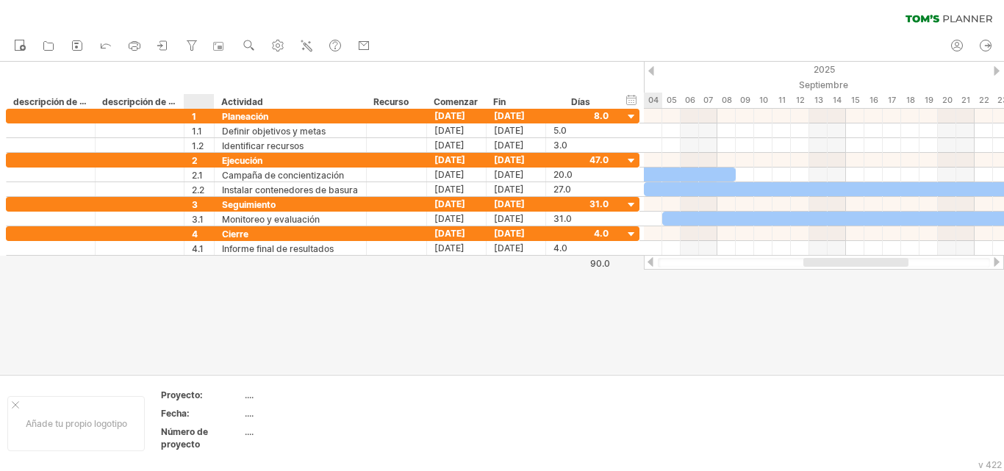
click at [196, 104] on div at bounding box center [202, 101] width 22 height 15
type input "****"
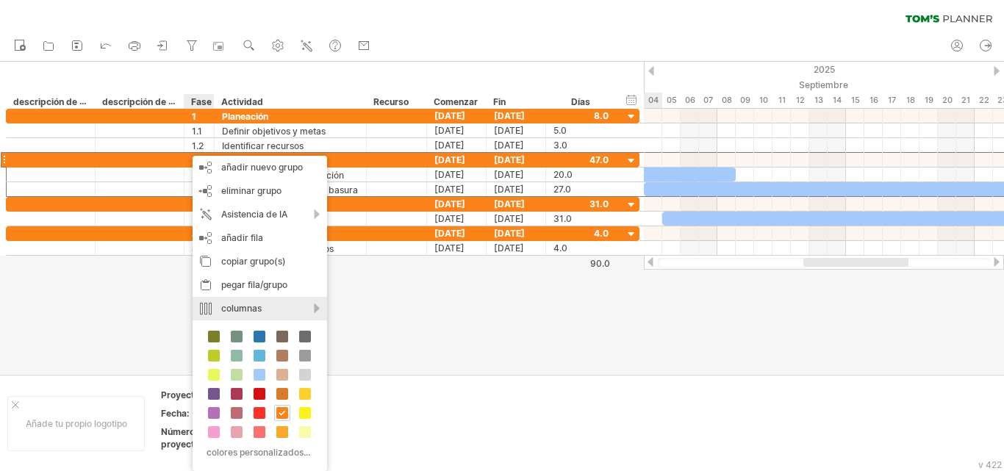
click at [319, 310] on div "columnas" at bounding box center [260, 309] width 135 height 24
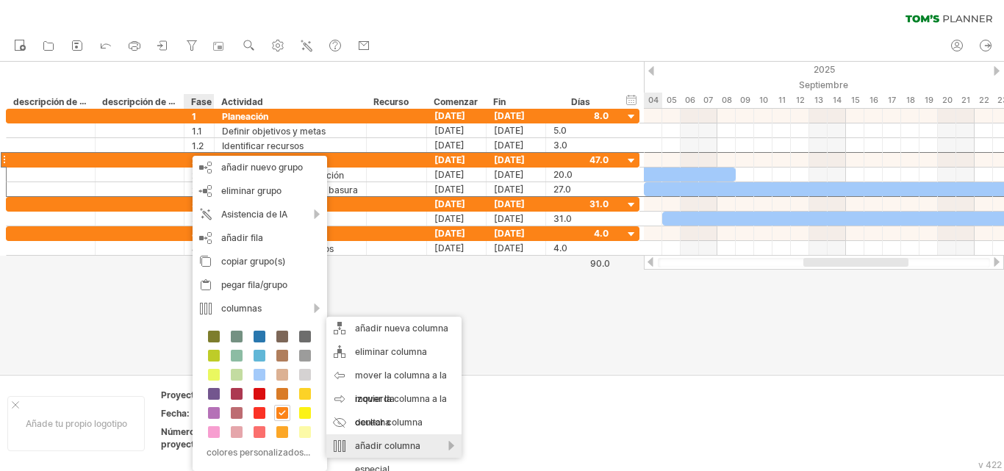
click at [401, 448] on font "añadir columna especial" at bounding box center [387, 457] width 65 height 35
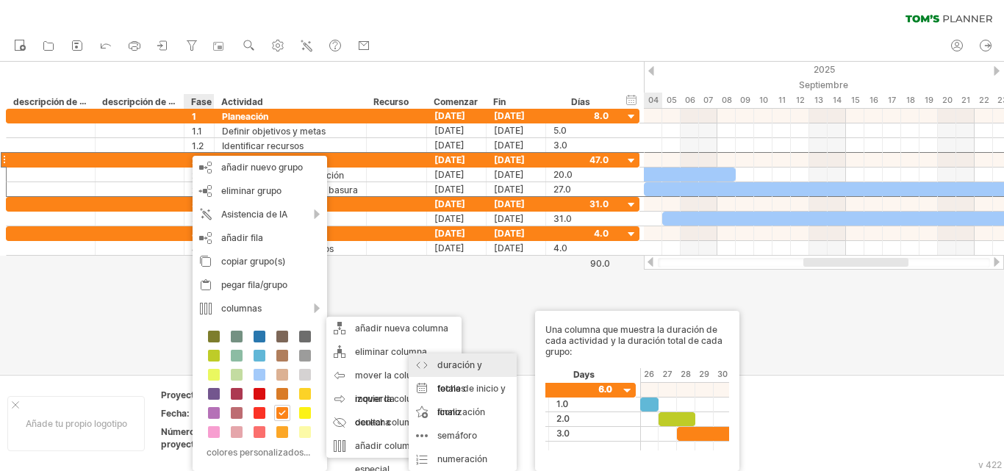
click at [455, 367] on font "duración y totales" at bounding box center [459, 377] width 45 height 35
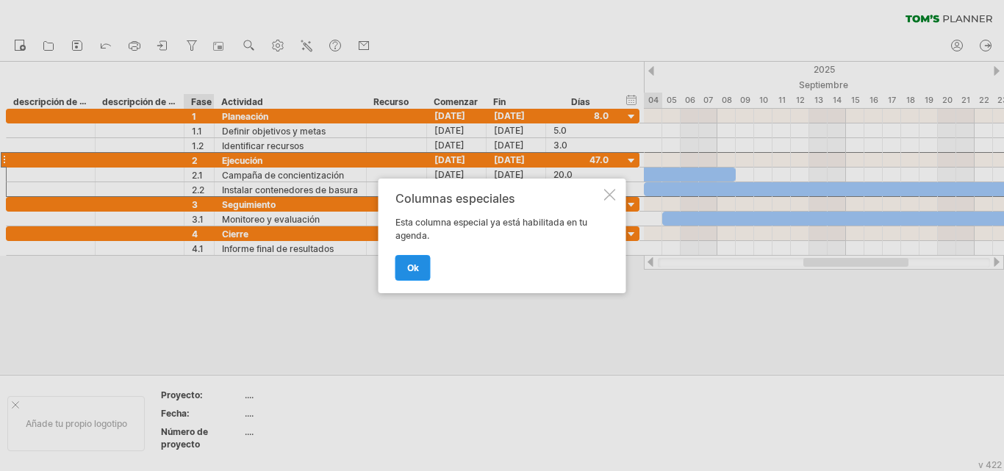
click at [408, 268] on font "OK" at bounding box center [413, 267] width 12 height 11
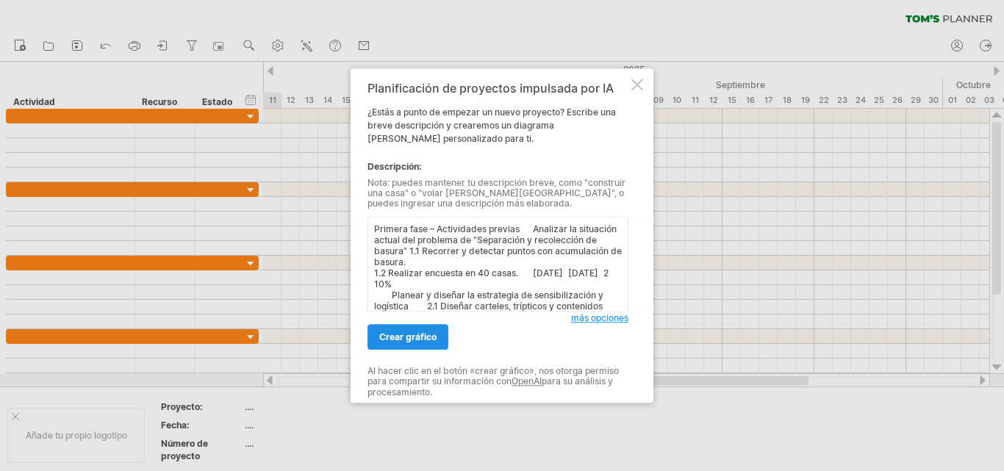
scroll to position [56, 0]
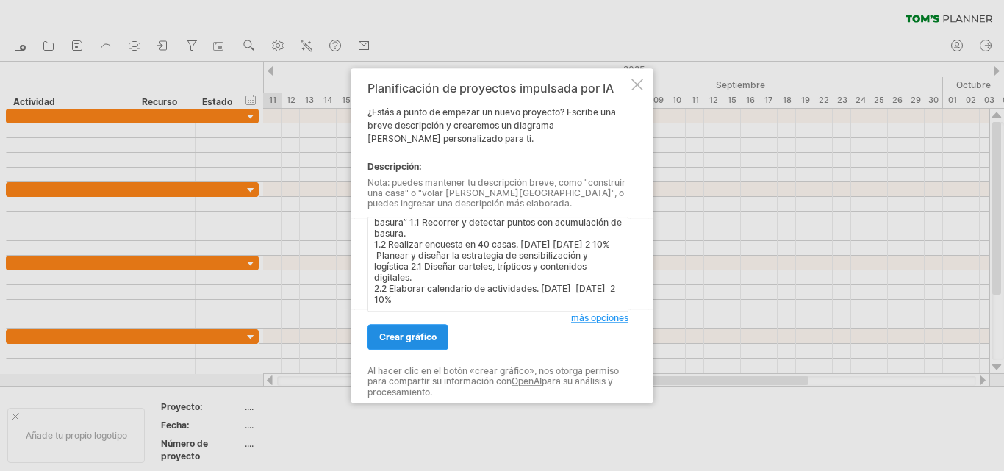
type textarea "Primera fase – Actividades previas Analizar la situación actual del problema de…"
click at [417, 340] on font "crear gráfico" at bounding box center [407, 337] width 57 height 11
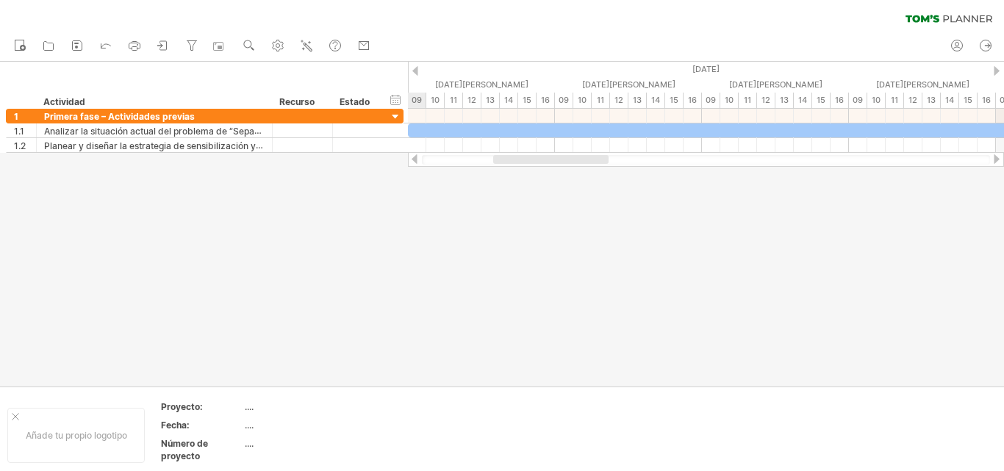
click at [404, 159] on div "Intentando acceder a [DOMAIN_NAME] Conectado de nuevo... 0% borrar filtro" at bounding box center [502, 235] width 1004 height 471
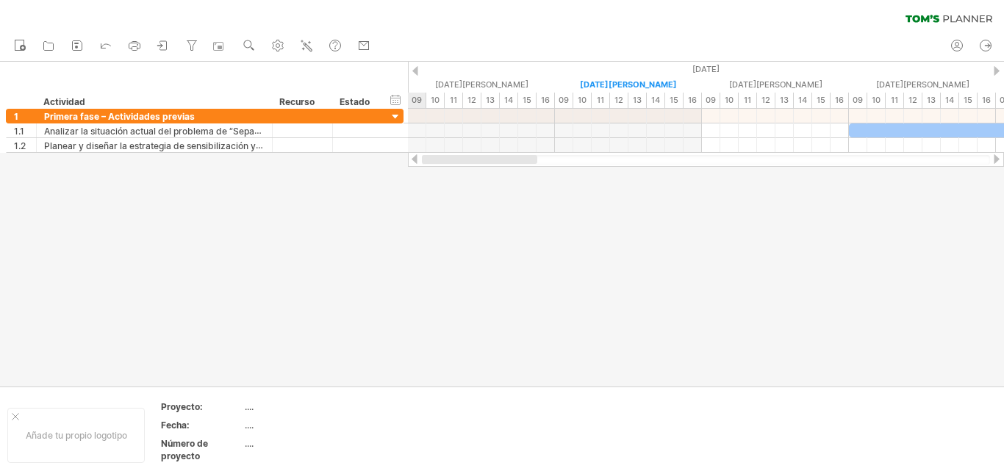
drag, startPoint x: 504, startPoint y: 160, endPoint x: 425, endPoint y: 161, distance: 78.7
click at [425, 161] on div at bounding box center [479, 159] width 115 height 9
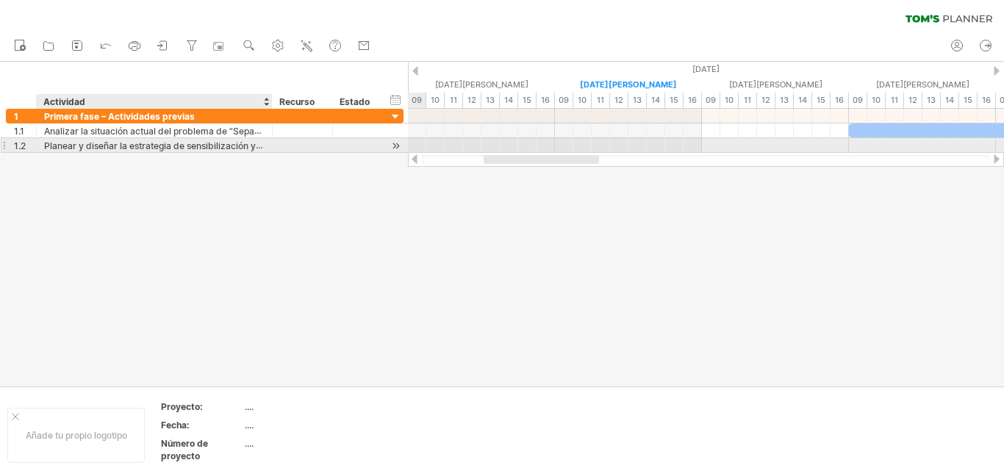
click at [156, 152] on div "**********" at bounding box center [205, 145] width 398 height 15
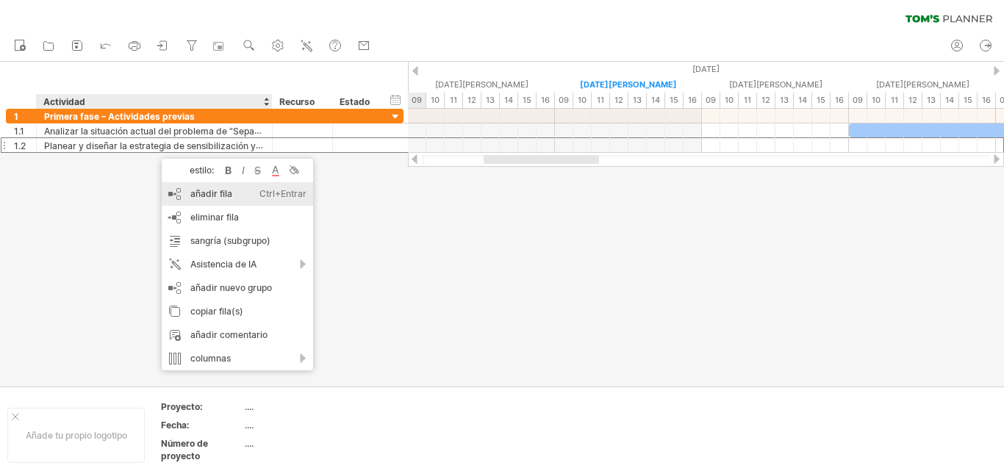
click at [196, 196] on font "añadir fila" at bounding box center [211, 193] width 42 height 11
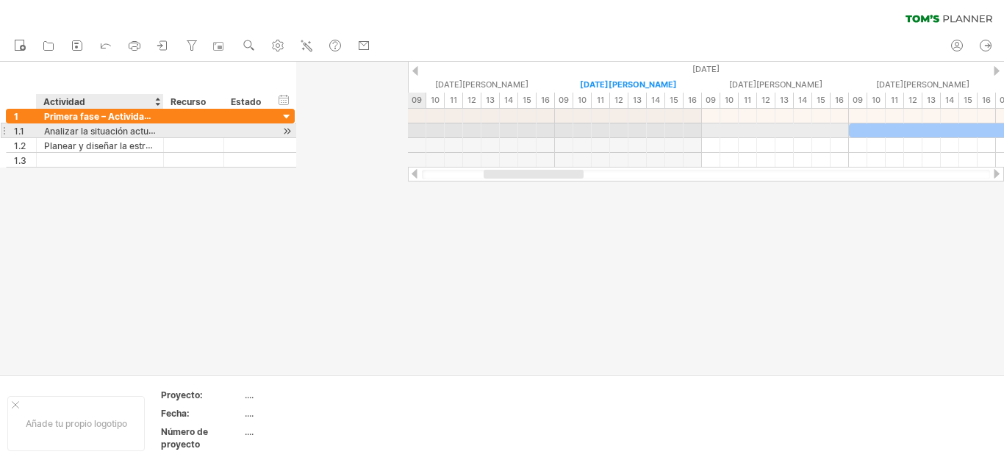
drag, startPoint x: 270, startPoint y: 132, endPoint x: 161, endPoint y: 132, distance: 108.8
click at [161, 132] on div at bounding box center [161, 131] width 7 height 15
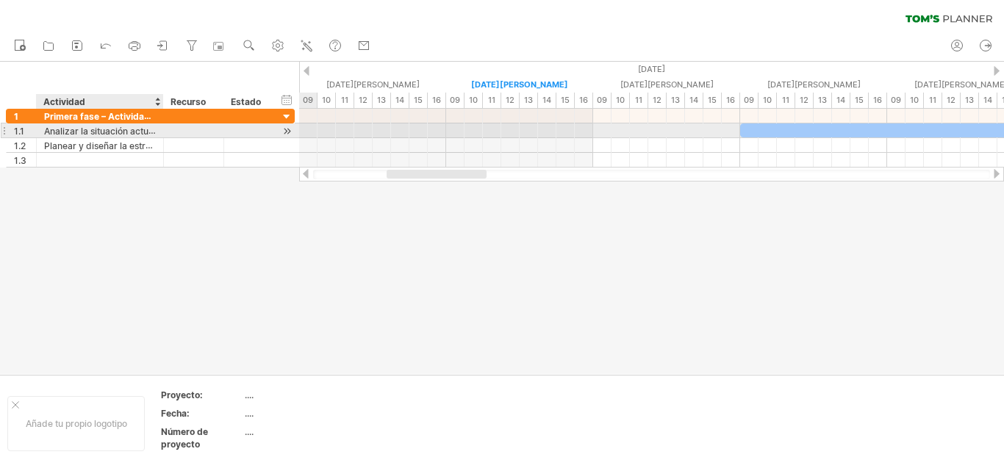
click at [149, 132] on font "Analizar la situación actual del problema de “Separación y recolección de basur…" at bounding box center [216, 131] width 344 height 12
drag, startPoint x: 287, startPoint y: 132, endPoint x: 301, endPoint y: 130, distance: 14.1
click at [314, 131] on div "Intentando acceder a [DOMAIN_NAME] Conectado de nuevo... 0% borrar filtro" at bounding box center [502, 235] width 1004 height 471
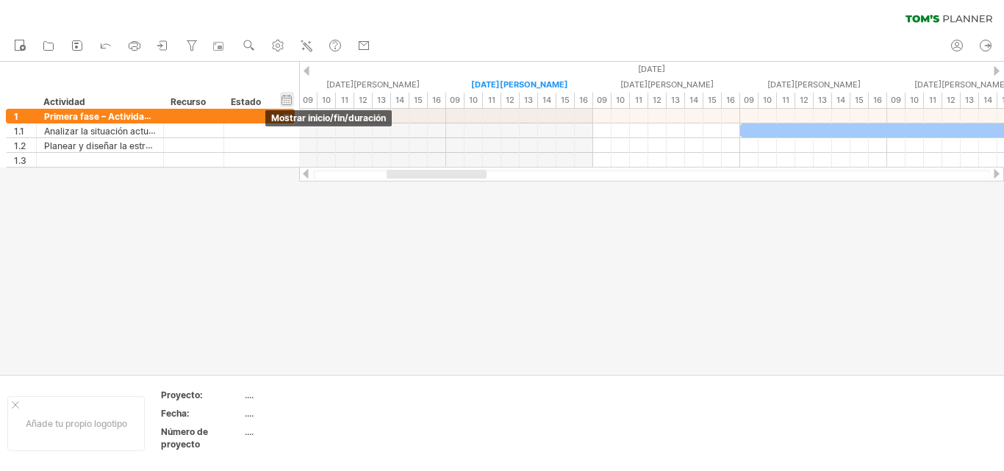
click at [285, 99] on div "ocultar inicio/fin/duración mostrar inicio/fin/duración" at bounding box center [287, 99] width 14 height 15
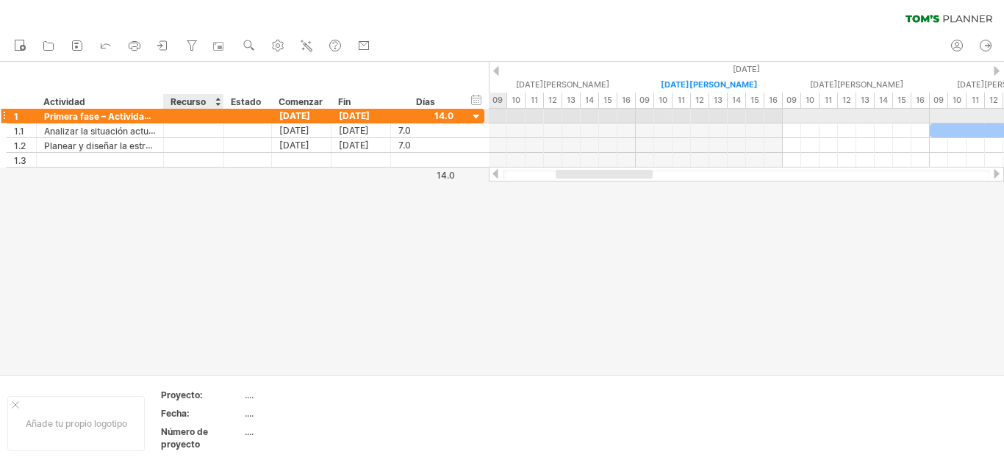
click at [194, 116] on div at bounding box center [193, 116] width 45 height 14
type input "******"
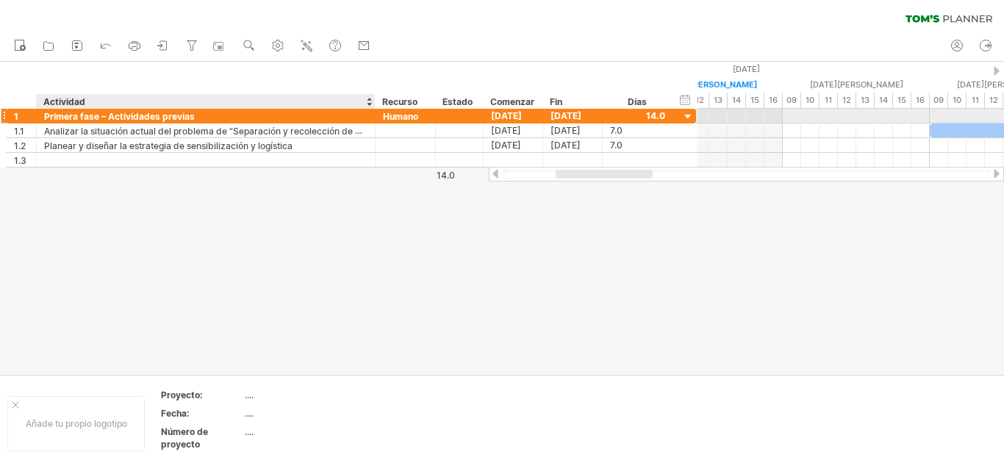
drag, startPoint x: 162, startPoint y: 112, endPoint x: 374, endPoint y: 101, distance: 212.0
click at [374, 101] on div "Intentando acceder a [DOMAIN_NAME] Conectado de nuevo... 0% borrar filtro" at bounding box center [502, 235] width 1004 height 471
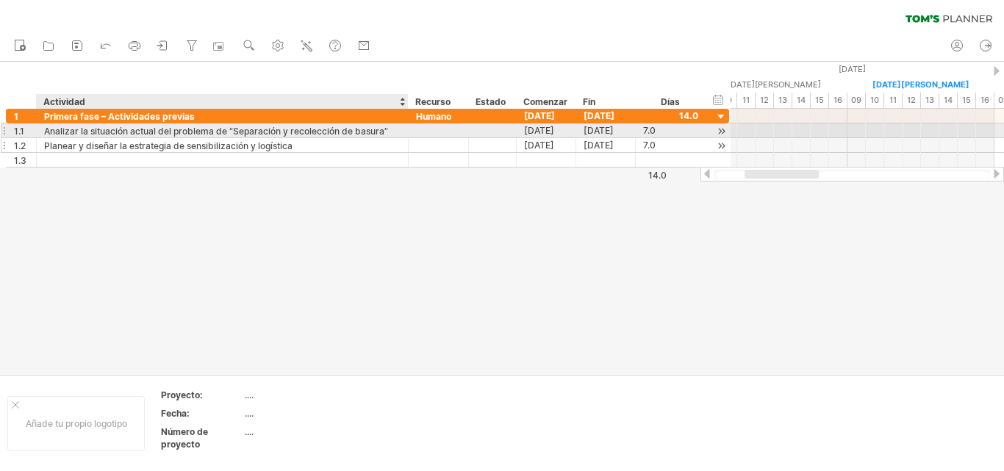
drag, startPoint x: 373, startPoint y: 130, endPoint x: 406, endPoint y: 141, distance: 34.9
click at [406, 141] on div "**********" at bounding box center [367, 138] width 723 height 59
click at [406, 141] on div at bounding box center [406, 145] width 7 height 15
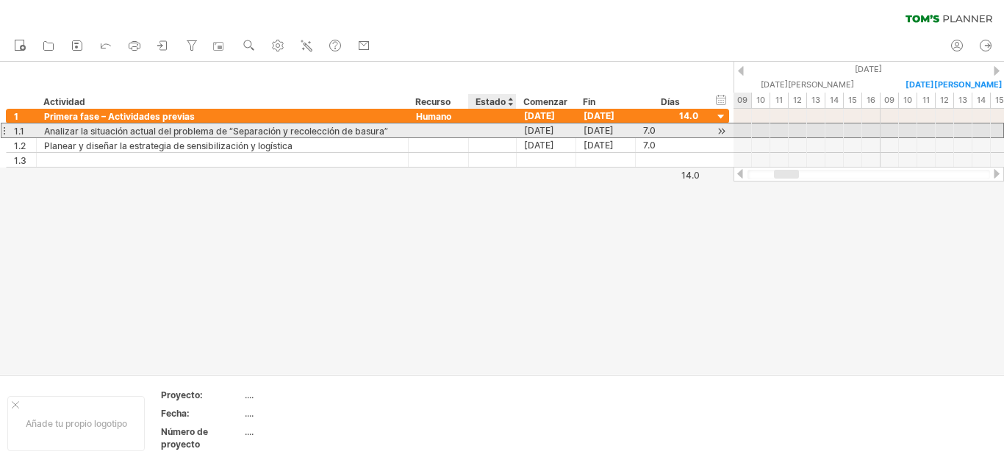
click at [482, 128] on div at bounding box center [492, 131] width 32 height 14
click at [12, 132] on div "1.1" at bounding box center [22, 131] width 30 height 14
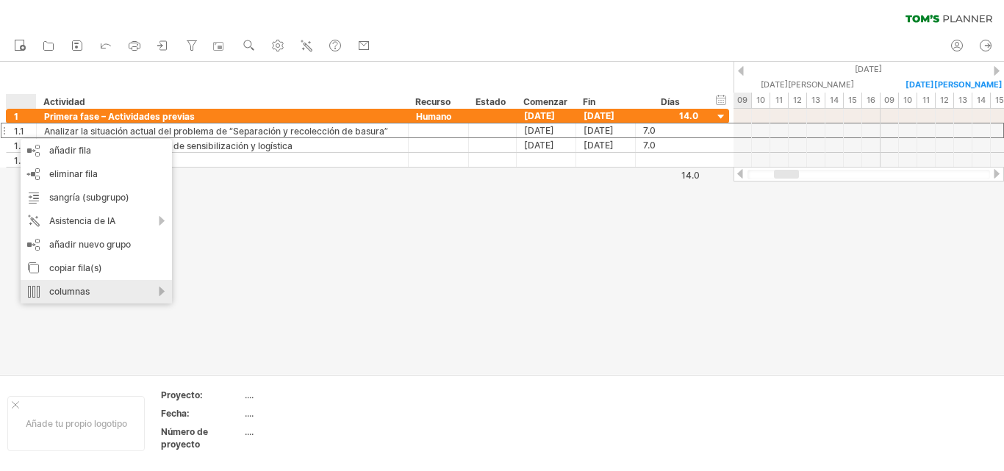
click at [162, 290] on div "columnas" at bounding box center [96, 292] width 151 height 24
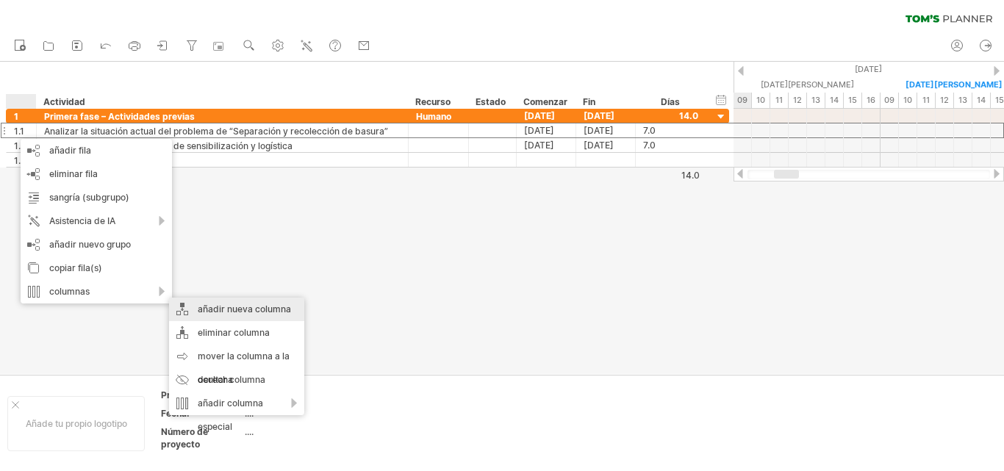
click at [230, 310] on font "añadir nueva columna" at bounding box center [244, 309] width 93 height 11
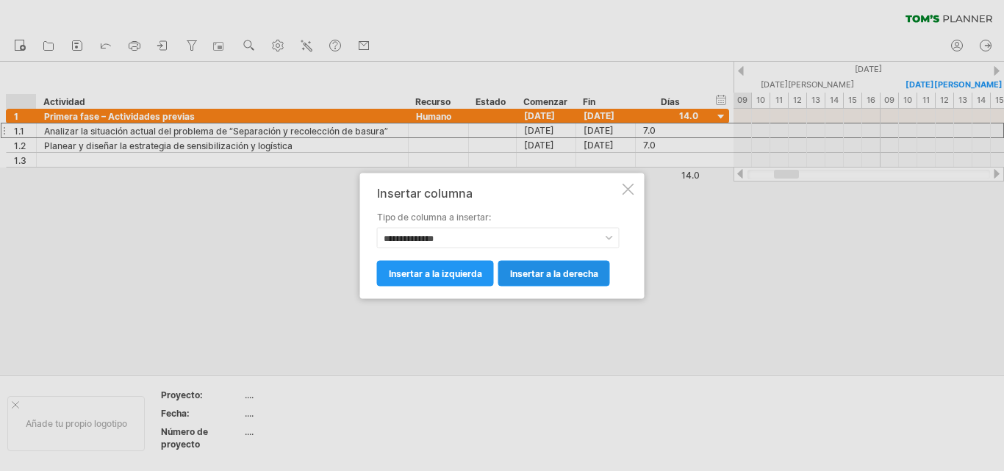
click at [531, 277] on font "insertar a la derecha" at bounding box center [554, 273] width 88 height 11
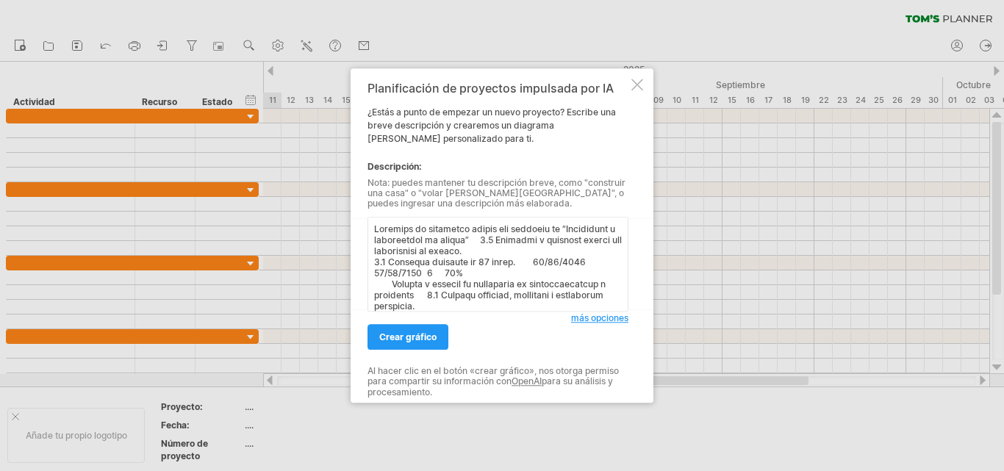
scroll to position [243, 0]
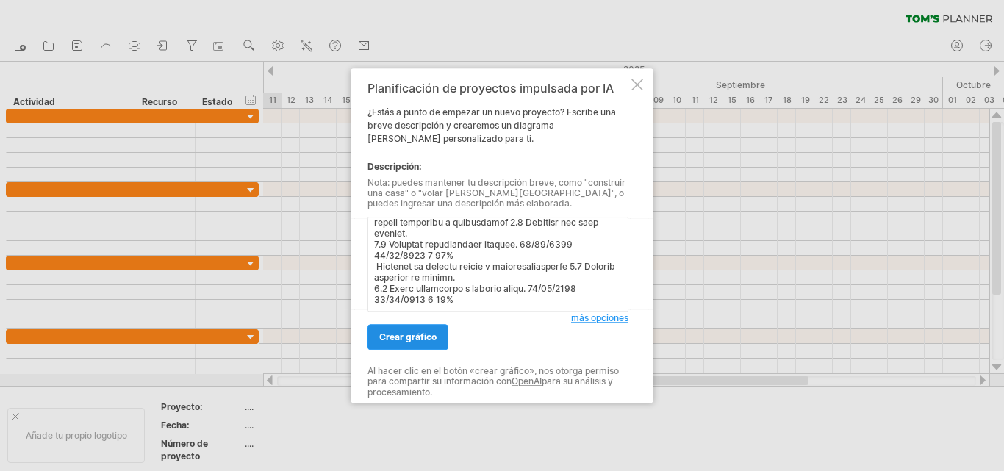
type textarea "Loremips do sitametco adipis eli seddoeiu te “Incididunt u laboreetdol ma aliqu…"
click at [410, 338] on font "crear gráfico" at bounding box center [407, 337] width 57 height 11
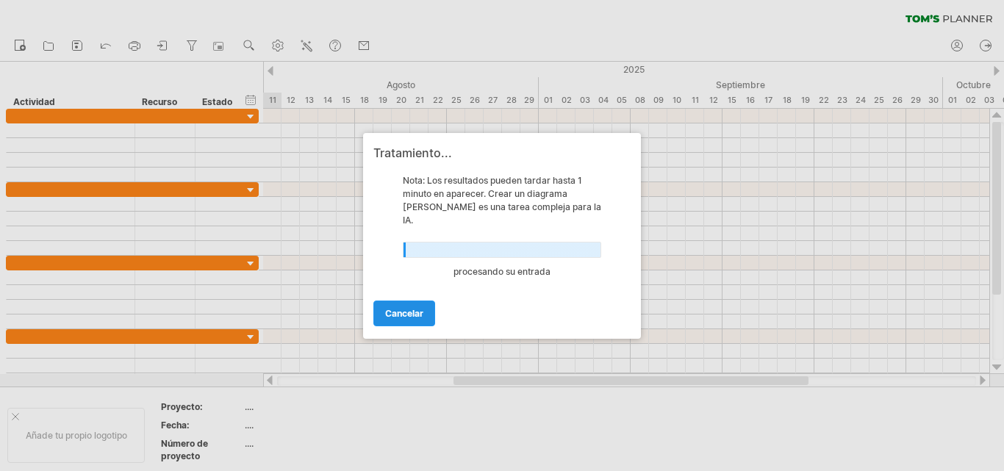
click at [390, 308] on font "Cancelar" at bounding box center [404, 313] width 38 height 11
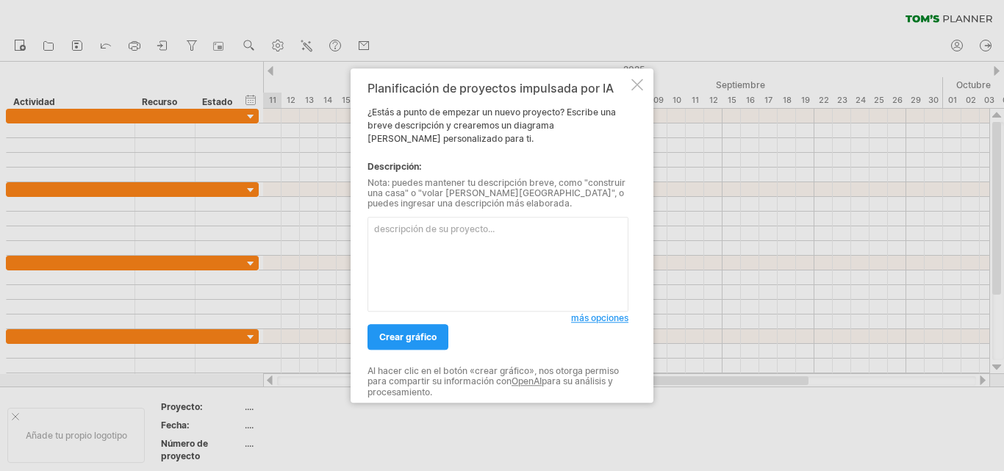
click at [637, 84] on div at bounding box center [638, 85] width 12 height 12
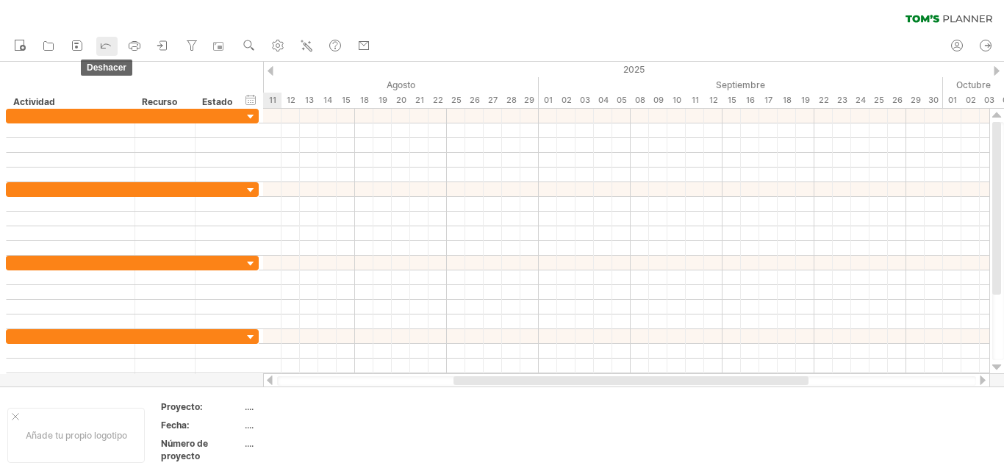
click at [104, 43] on icon at bounding box center [106, 44] width 15 height 15
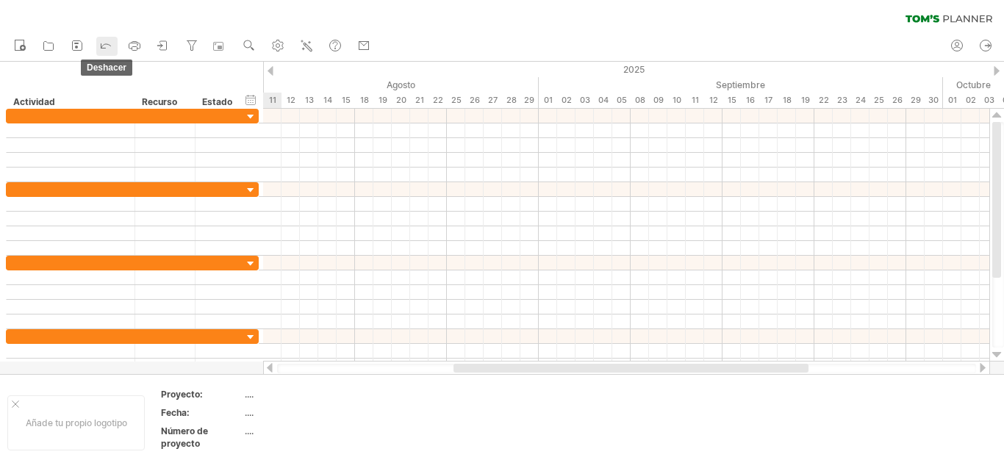
click at [104, 43] on icon at bounding box center [106, 44] width 15 height 15
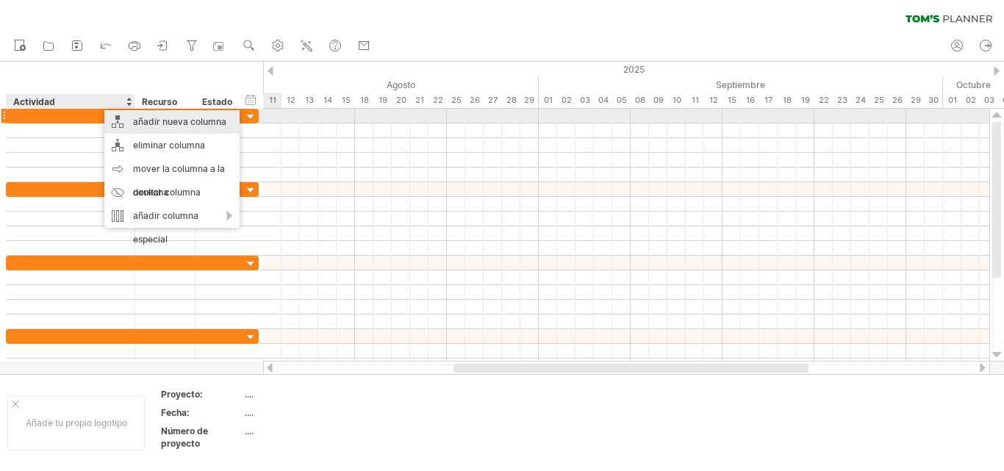
click at [137, 121] on font "añadir nueva columna" at bounding box center [179, 121] width 93 height 11
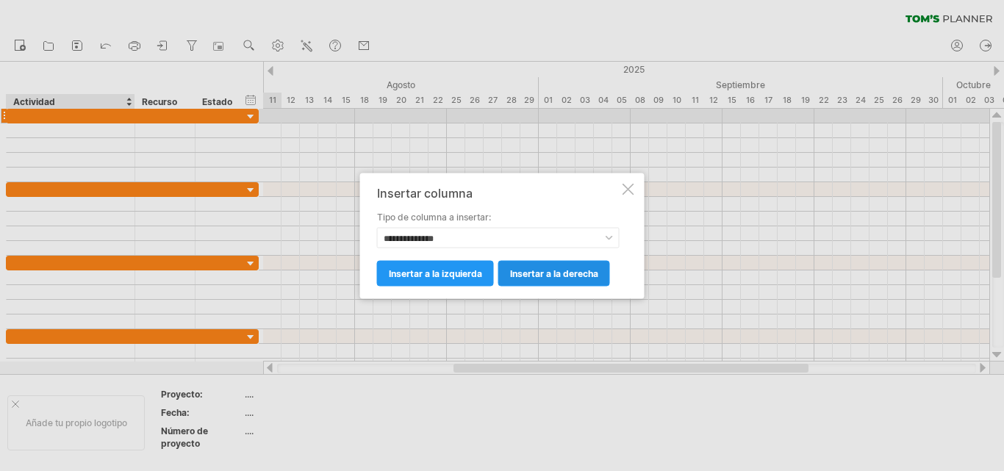
click at [526, 267] on link "insertar a la derecha" at bounding box center [554, 273] width 112 height 26
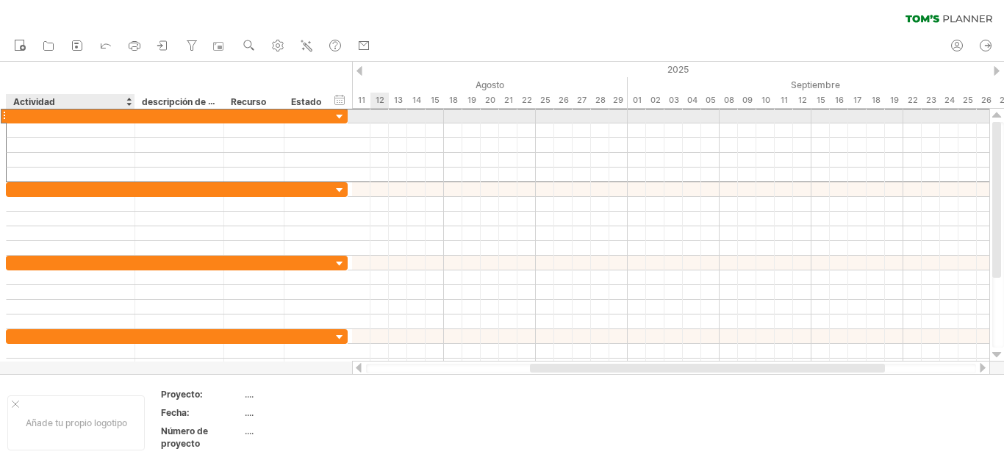
click at [28, 113] on div at bounding box center [70, 116] width 113 height 14
type input "*"
type input "**********"
click at [160, 118] on div at bounding box center [180, 116] width 74 height 14
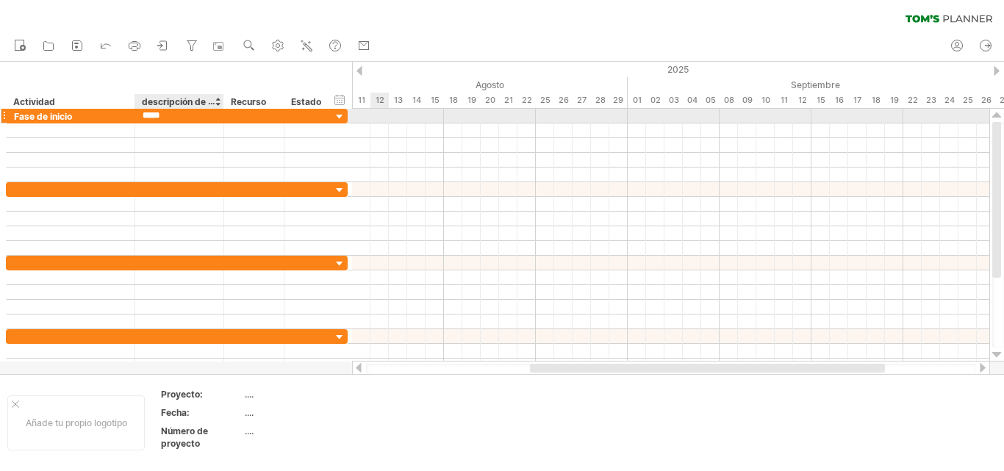
type input "******"
click at [257, 121] on div at bounding box center [254, 116] width 45 height 14
type input "*******"
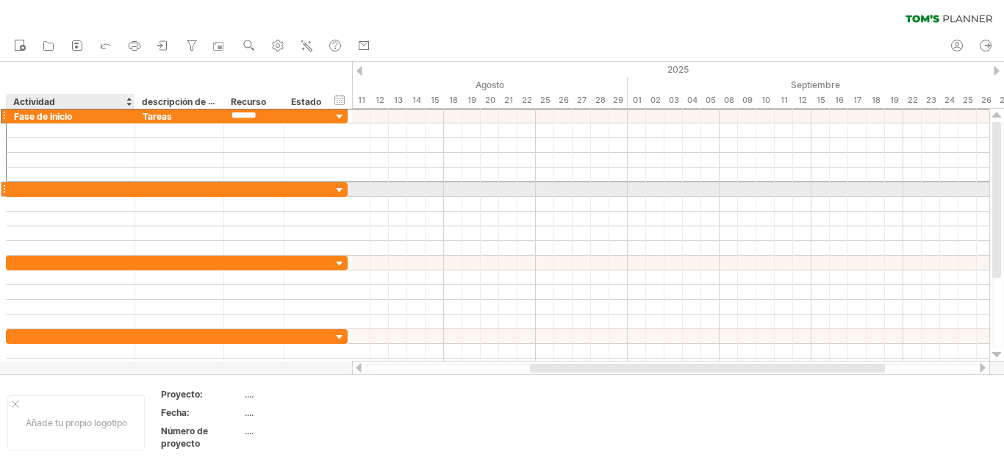
click at [32, 191] on div at bounding box center [70, 189] width 113 height 14
click at [82, 190] on input "**********" at bounding box center [70, 189] width 113 height 14
type input "**********"
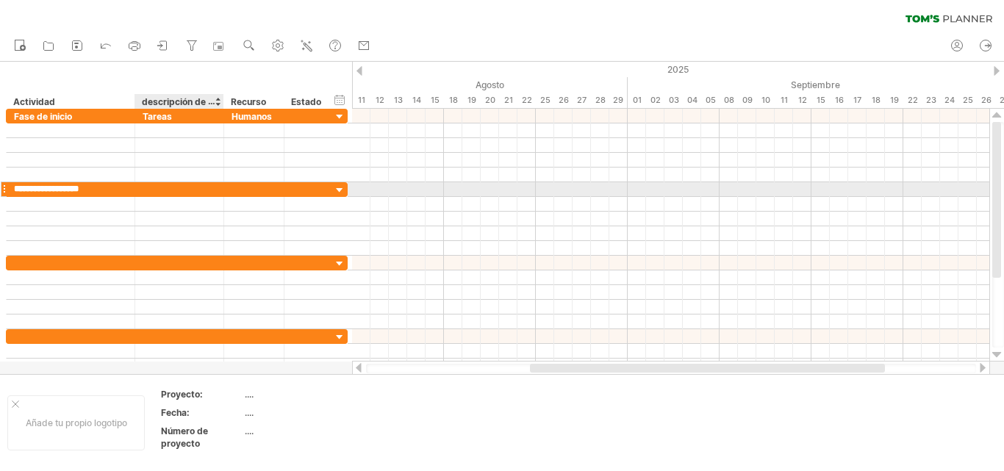
click at [150, 190] on div at bounding box center [180, 189] width 74 height 14
type input "******"
click at [242, 193] on div at bounding box center [254, 189] width 45 height 14
type input "*"
type input "*******"
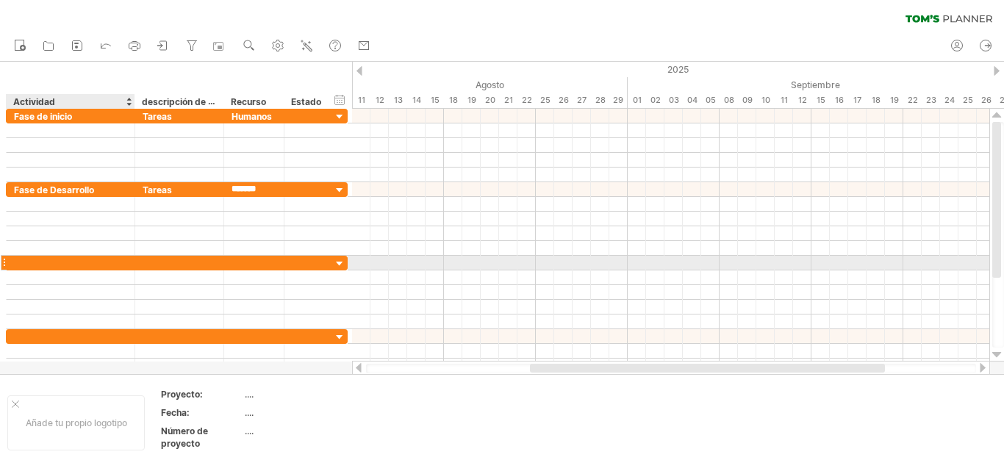
click at [40, 263] on div at bounding box center [70, 263] width 113 height 14
type input "*"
click at [75, 261] on input "**********" at bounding box center [70, 263] width 113 height 14
click at [146, 262] on div at bounding box center [180, 263] width 74 height 14
click at [92, 263] on div "Fase de ejecución" at bounding box center [70, 263] width 113 height 14
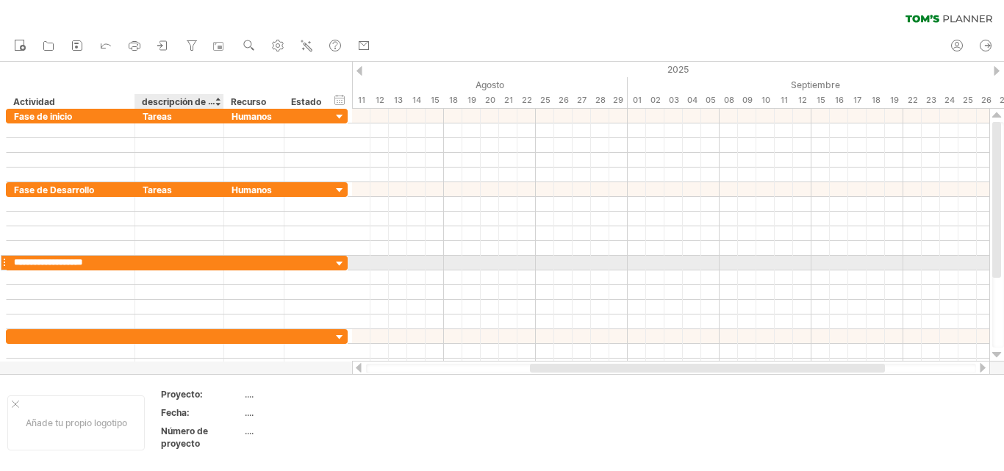
click at [154, 261] on div at bounding box center [180, 263] width 74 height 14
click at [100, 264] on div "Fase de ejecución" at bounding box center [70, 263] width 113 height 14
click at [101, 262] on input "**********" at bounding box center [70, 263] width 113 height 14
click at [108, 261] on input "**********" at bounding box center [70, 263] width 113 height 14
click at [144, 260] on div at bounding box center [180, 263] width 74 height 14
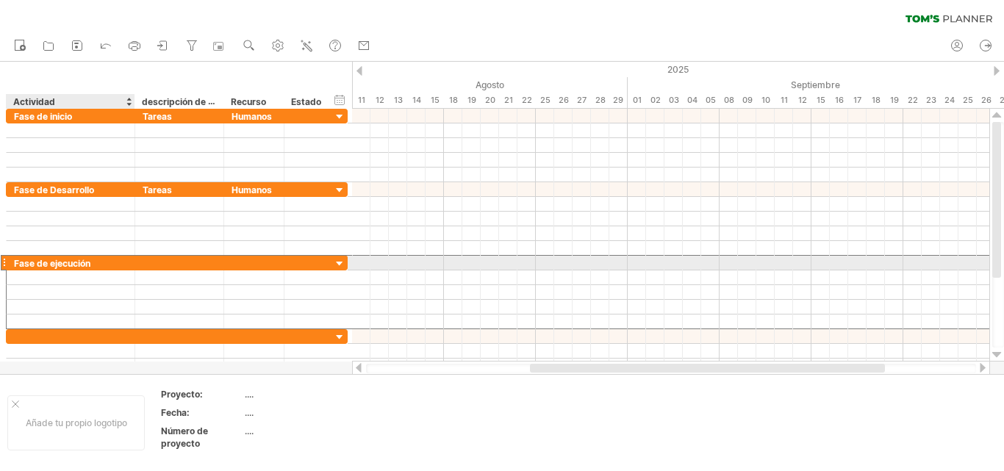
click at [90, 263] on font "Fase de ejecución" at bounding box center [52, 263] width 76 height 11
click at [83, 263] on font "Fase de ejecución" at bounding box center [52, 263] width 76 height 11
click at [82, 263] on font "Fase de ejecución" at bounding box center [52, 263] width 76 height 11
click at [73, 263] on font "Fase de ejecución" at bounding box center [52, 263] width 76 height 11
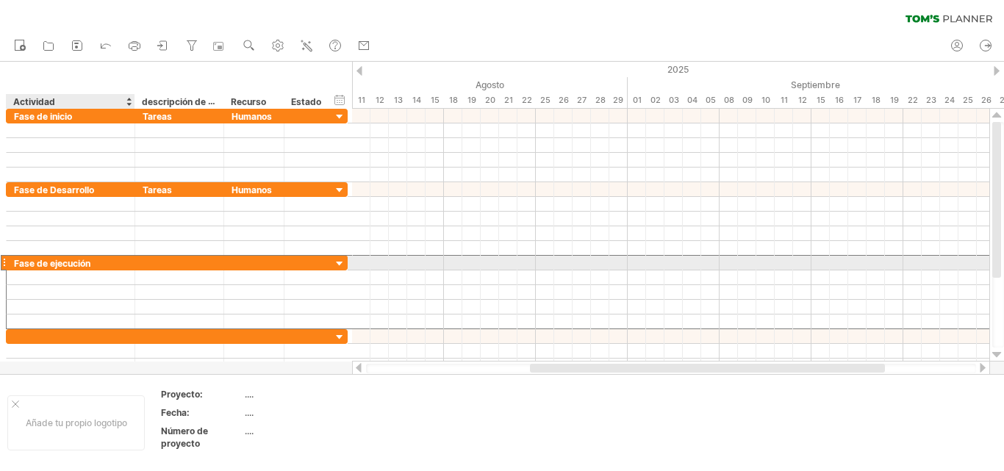
click at [89, 258] on font "Fase de ejecución" at bounding box center [52, 262] width 76 height 11
click at [89, 262] on font "Fase de ejecución" at bounding box center [52, 263] width 76 height 11
click at [71, 265] on font "Fase de ejecución" at bounding box center [52, 263] width 76 height 11
drag, startPoint x: 94, startPoint y: 262, endPoint x: 70, endPoint y: 262, distance: 24.3
click at [70, 262] on div "Fase de ejecución" at bounding box center [70, 263] width 113 height 14
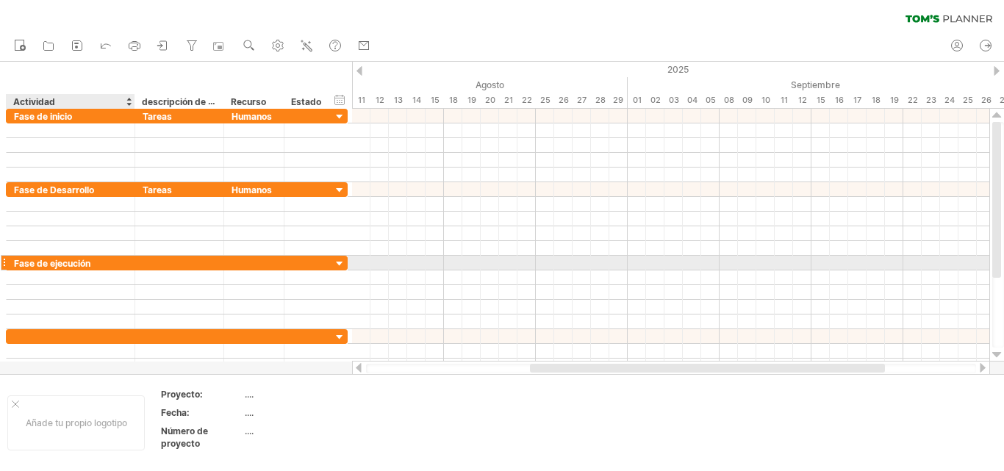
click at [53, 265] on font "Fase de ejecución" at bounding box center [52, 263] width 76 height 11
click at [146, 264] on div at bounding box center [180, 263] width 74 height 14
click at [95, 264] on div "Fase de ejecución" at bounding box center [70, 263] width 113 height 14
click at [50, 261] on input "**********" at bounding box center [70, 263] width 113 height 14
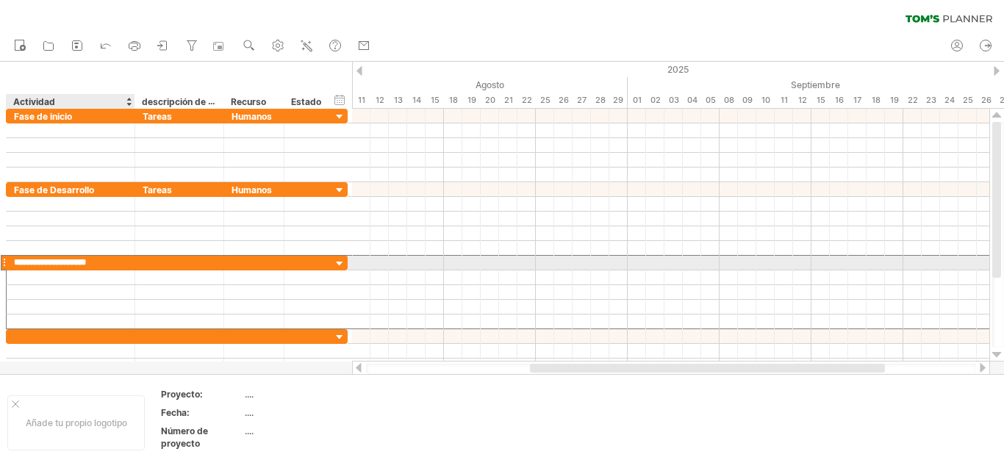
click at [110, 263] on input "**********" at bounding box center [70, 263] width 113 height 14
type input "**********"
click at [148, 266] on div at bounding box center [180, 263] width 74 height 14
type input "******"
click at [237, 262] on div at bounding box center [254, 263] width 45 height 14
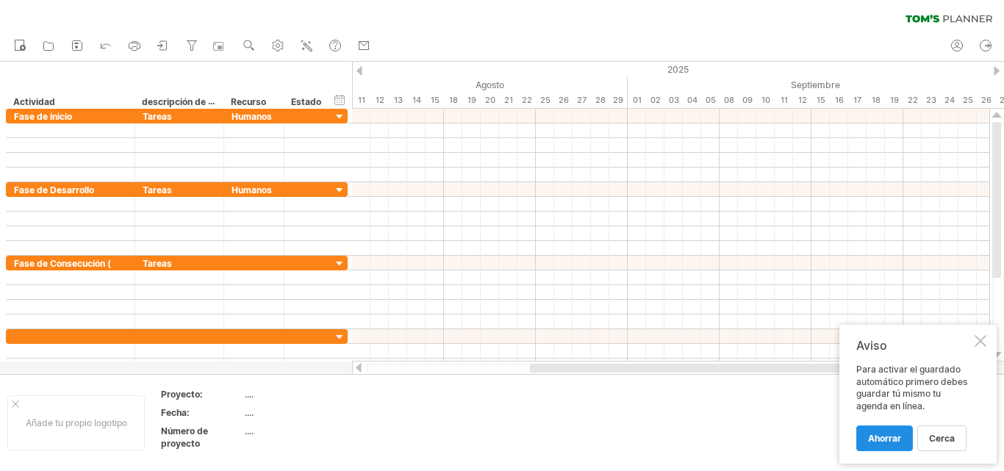
click at [895, 438] on font "Ahorrar" at bounding box center [884, 438] width 33 height 11
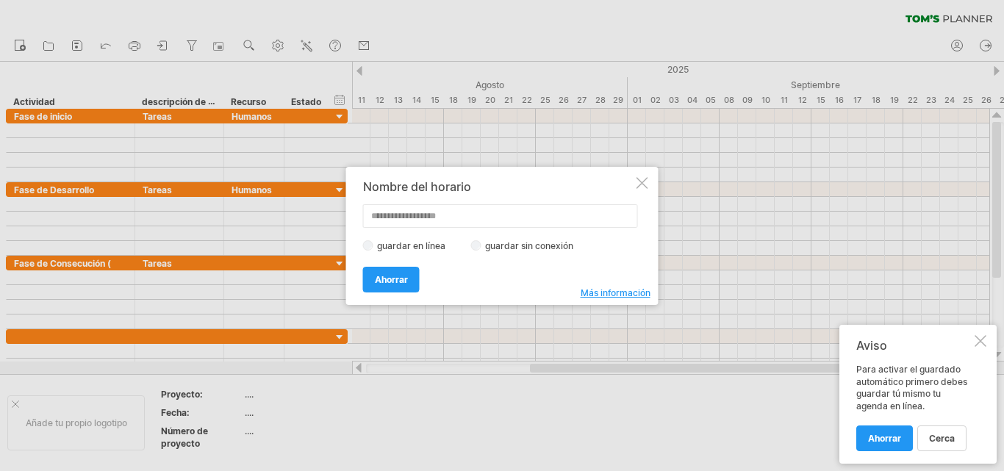
click at [644, 184] on div at bounding box center [643, 183] width 12 height 12
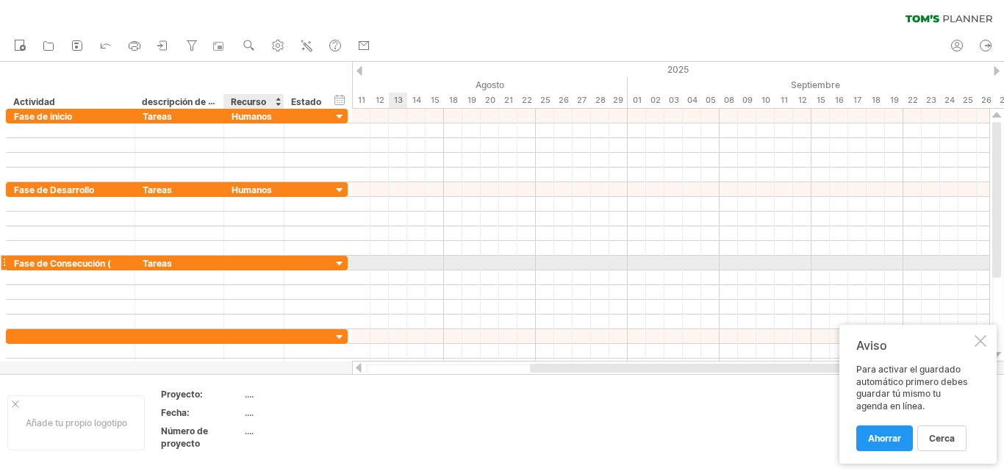
click at [245, 259] on div at bounding box center [254, 263] width 45 height 14
type input "*******"
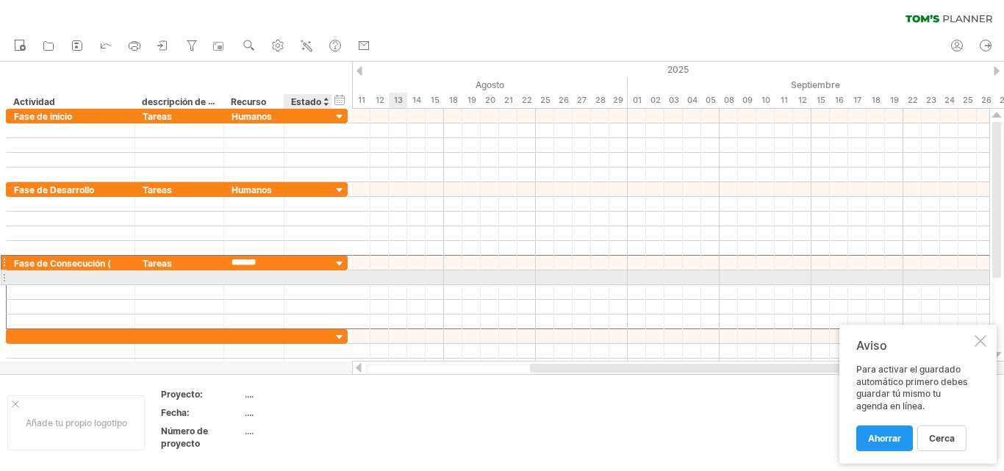
click at [314, 280] on div at bounding box center [308, 278] width 32 height 14
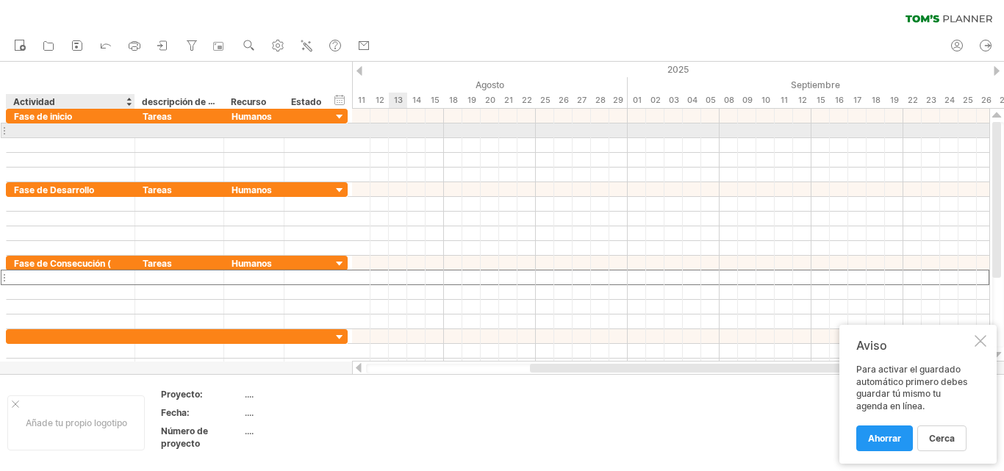
click at [27, 129] on div at bounding box center [70, 131] width 113 height 14
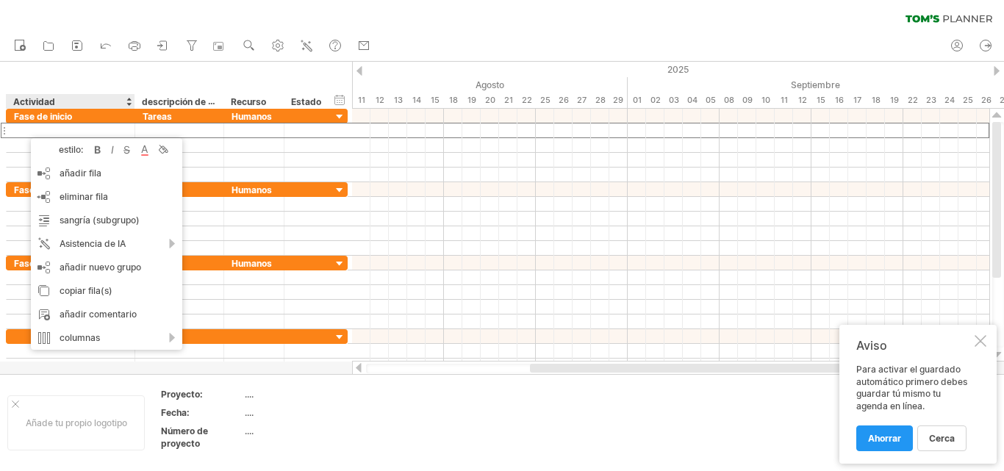
click at [473, 405] on td at bounding box center [437, 422] width 116 height 69
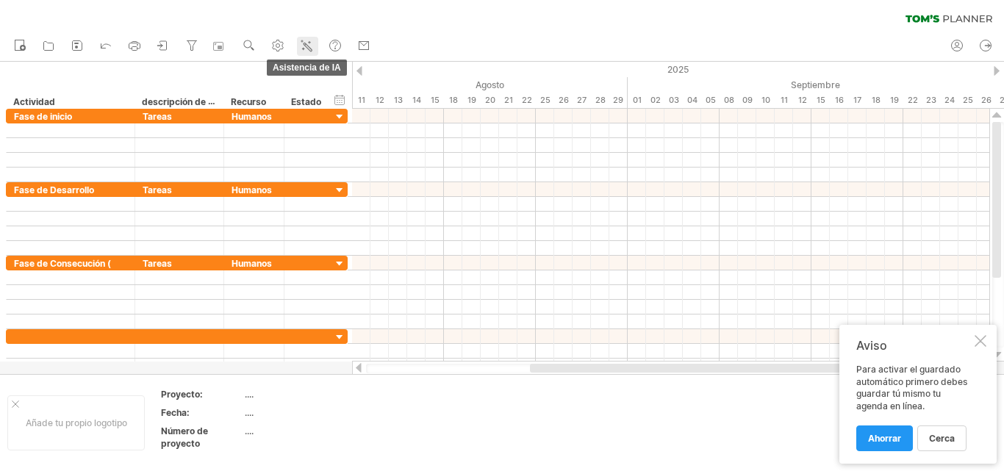
click at [307, 44] on icon at bounding box center [306, 45] width 15 height 15
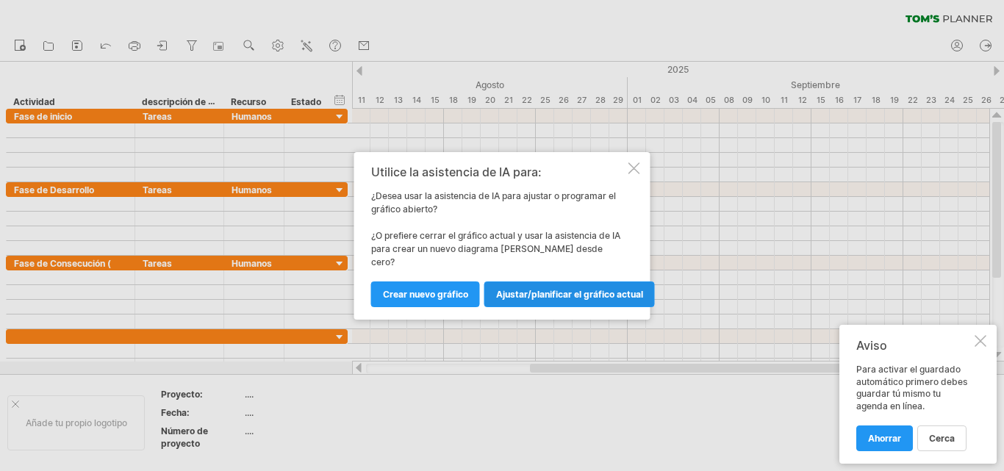
click at [534, 292] on font "Ajustar/planificar el gráfico actual" at bounding box center [569, 294] width 147 height 11
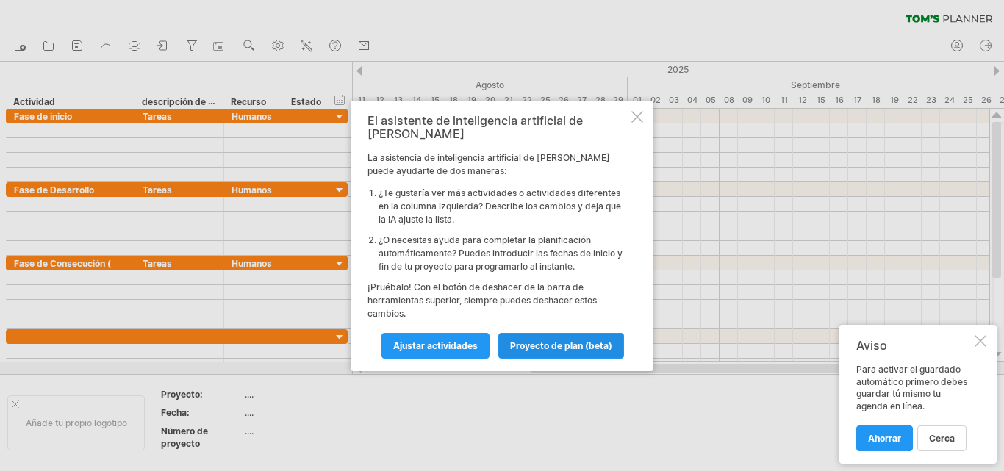
click at [517, 340] on font "proyecto de plan (beta)" at bounding box center [561, 345] width 102 height 11
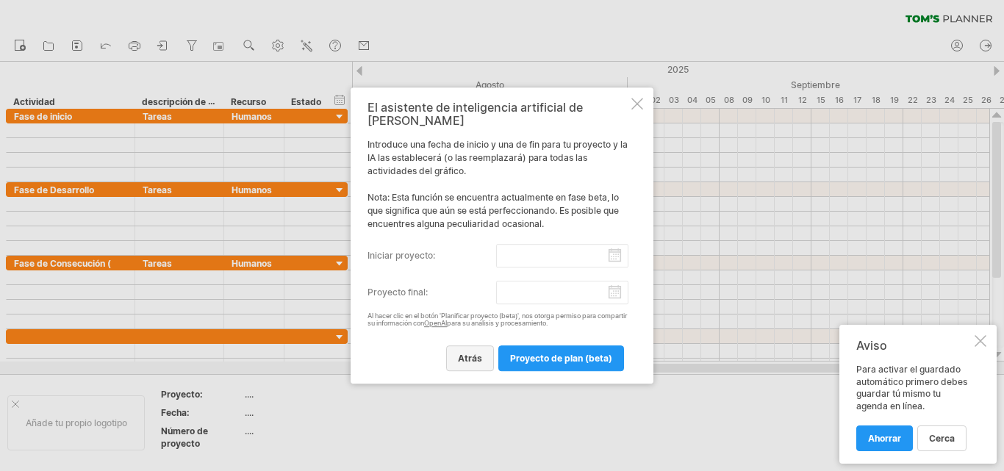
click at [468, 353] on font "atrás" at bounding box center [470, 358] width 24 height 11
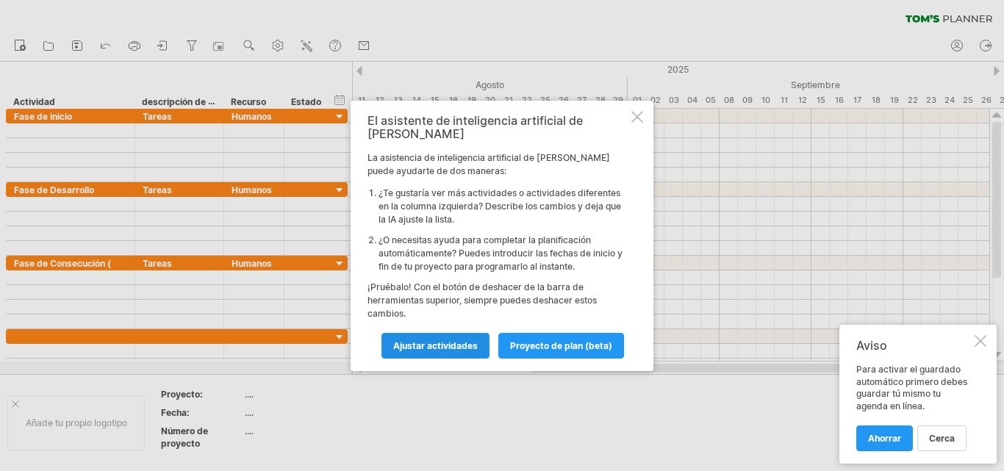
click at [448, 340] on font "Ajustar actividades" at bounding box center [435, 345] width 85 height 11
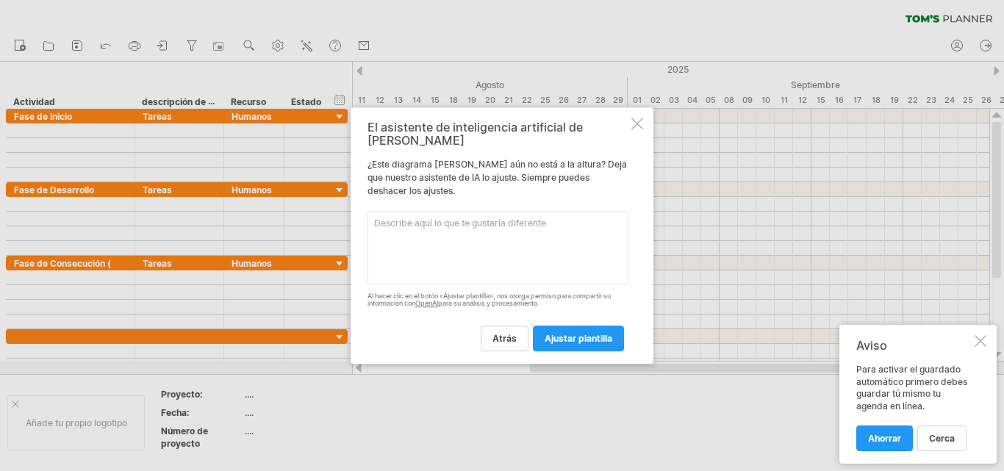
click at [637, 129] on div at bounding box center [638, 124] width 12 height 12
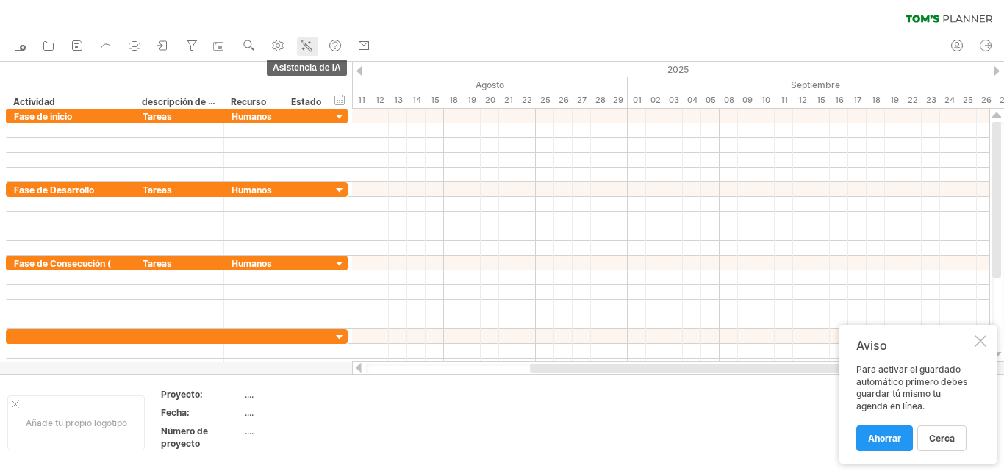
click at [306, 44] on line at bounding box center [304, 44] width 1 height 1
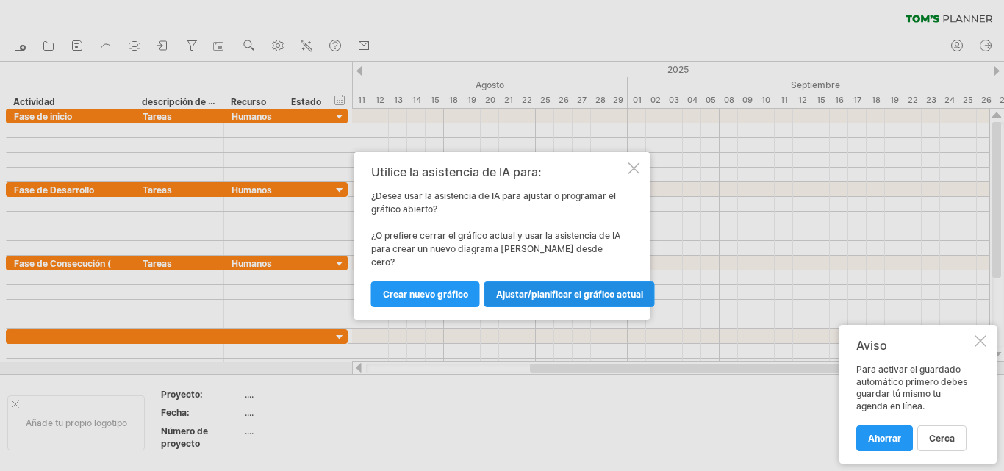
click at [534, 289] on font "Ajustar/planificar el gráfico actual" at bounding box center [569, 294] width 147 height 11
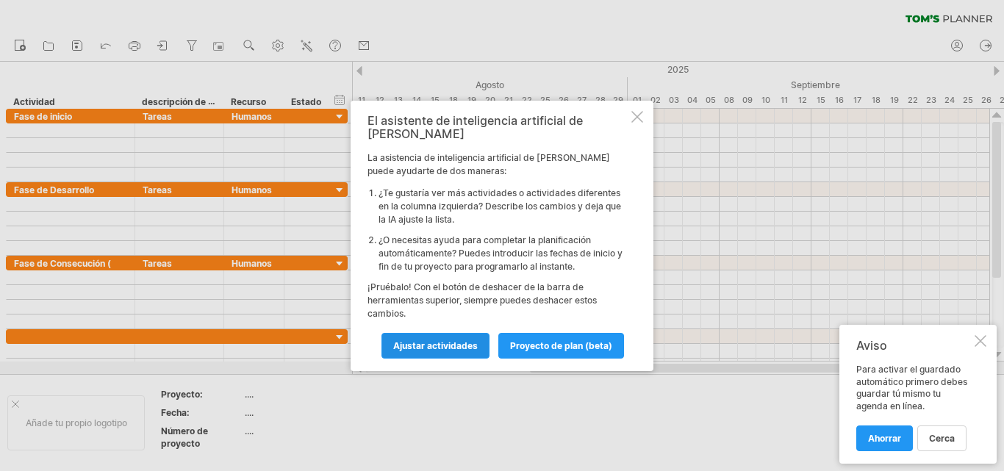
click at [427, 340] on font "Ajustar actividades" at bounding box center [435, 345] width 85 height 11
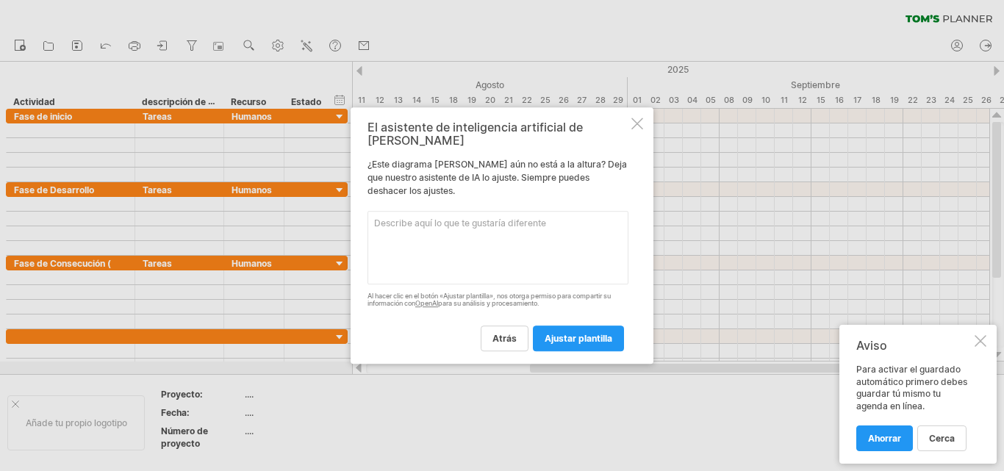
click at [382, 217] on textarea at bounding box center [498, 248] width 261 height 74
click at [502, 335] on font "atrás" at bounding box center [505, 338] width 24 height 11
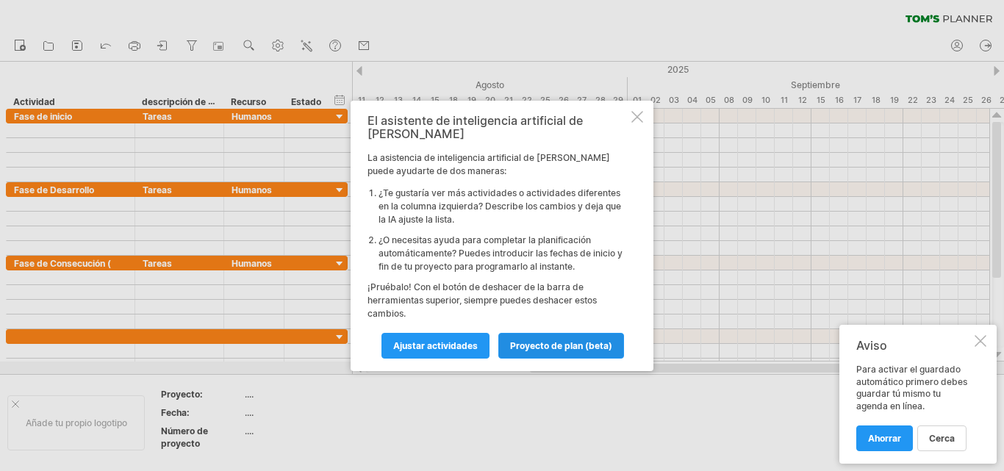
click at [521, 340] on font "proyecto de plan (beta)" at bounding box center [561, 345] width 102 height 11
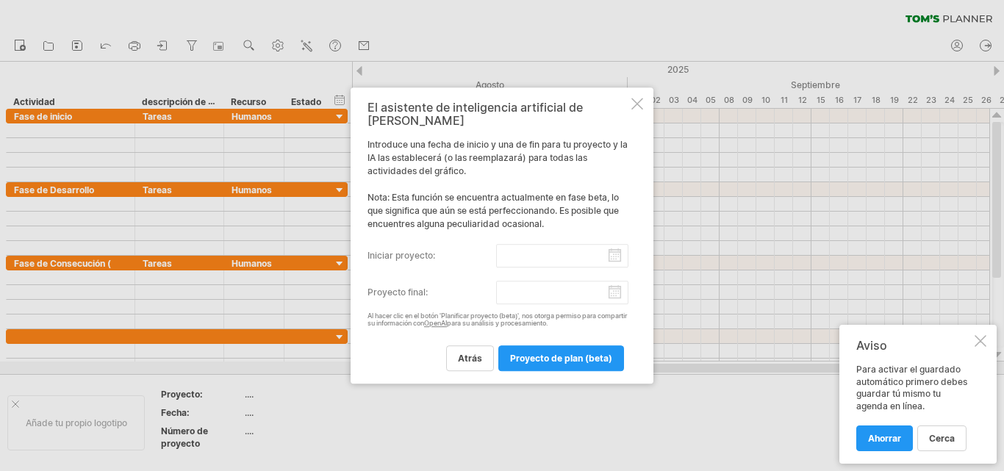
click at [387, 250] on font "iniciar proyecto:" at bounding box center [402, 255] width 68 height 11
click at [496, 248] on input "iniciar proyecto:" at bounding box center [562, 256] width 133 height 24
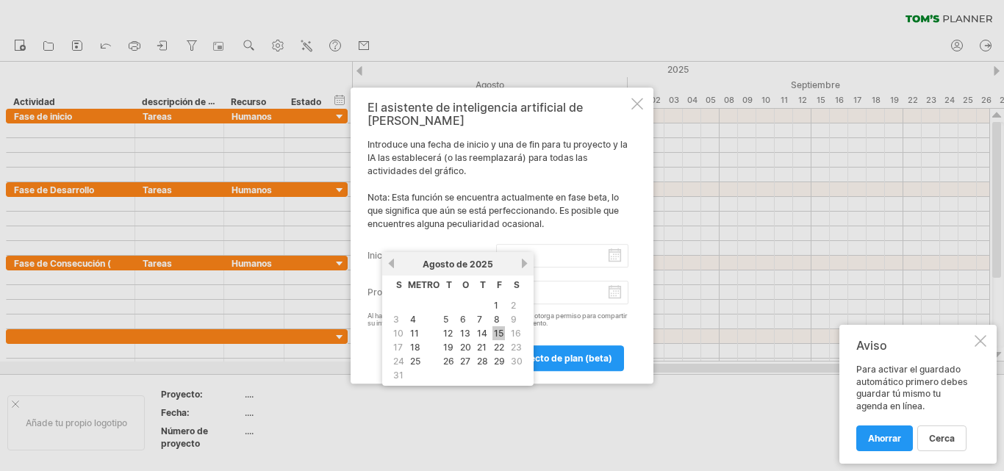
click at [498, 331] on font "15" at bounding box center [499, 333] width 10 height 11
click at [615, 251] on input "iniciar proyecto:" at bounding box center [562, 256] width 133 height 24
click at [500, 333] on font "15" at bounding box center [499, 333] width 10 height 11
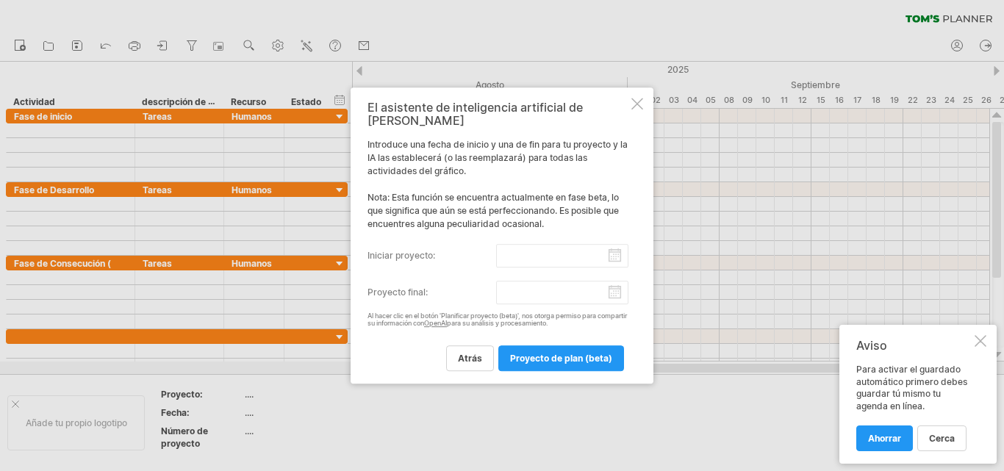
click at [509, 257] on body "progreso(100%) Intentando acceder a [DOMAIN_NAME] Conectado de nuevo... 0% borr…" at bounding box center [502, 237] width 1004 height 474
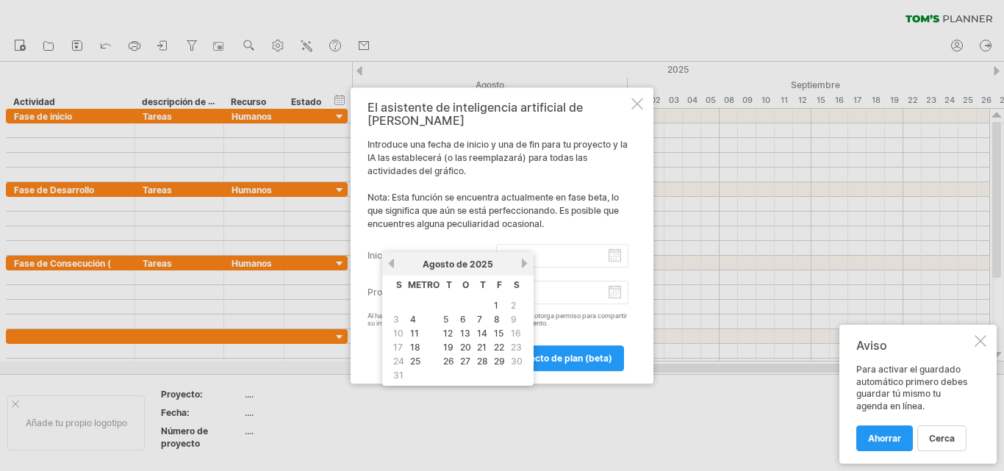
drag, startPoint x: 496, startPoint y: 333, endPoint x: 533, endPoint y: 248, distance: 93.2
click at [533, 248] on body "progreso(100%) Intentando acceder a [DOMAIN_NAME] Conectado de nuevo... 0% borr…" at bounding box center [502, 237] width 1004 height 474
click at [497, 335] on font "15" at bounding box center [499, 333] width 10 height 11
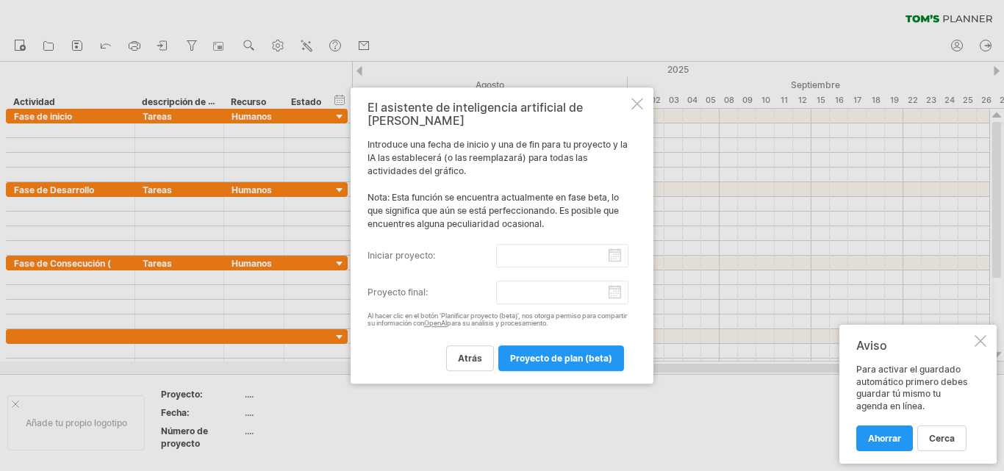
click at [498, 334] on div "atrás proyecto de plan (beta)" at bounding box center [498, 351] width 261 height 37
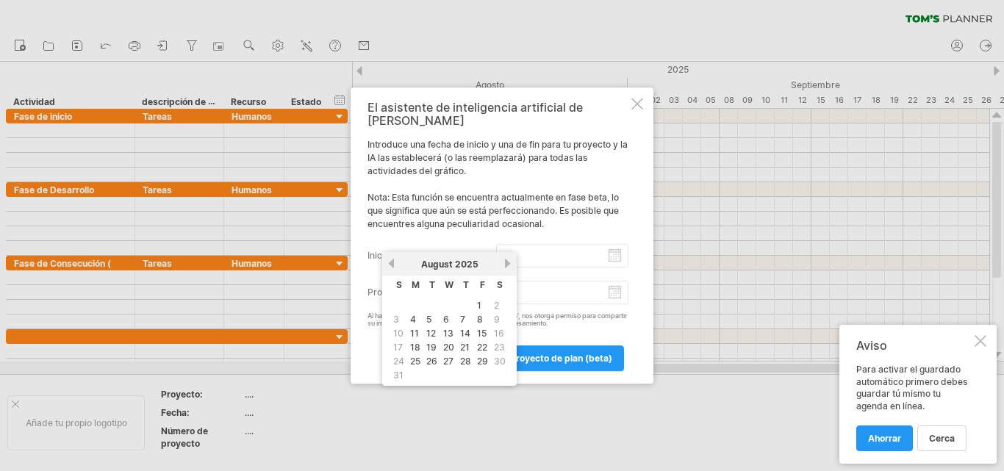
click at [545, 250] on input "iniciar proyecto:" at bounding box center [562, 256] width 133 height 24
drag, startPoint x: 529, startPoint y: 248, endPoint x: 502, endPoint y: 246, distance: 27.3
click at [529, 248] on input "iniciar proyecto:" at bounding box center [562, 256] width 133 height 24
click at [494, 245] on label "iniciar proyecto:" at bounding box center [432, 256] width 129 height 24
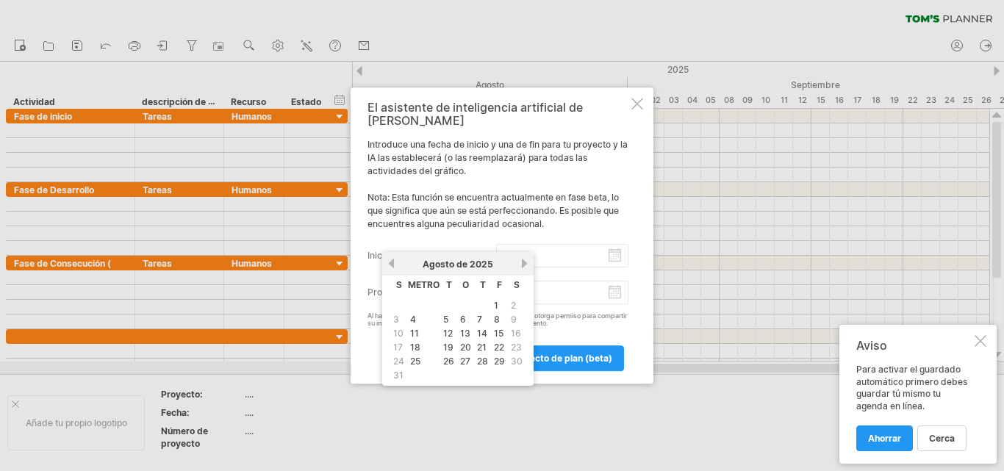
click at [496, 245] on input "iniciar proyecto:" at bounding box center [562, 256] width 133 height 24
click at [498, 334] on font "15" at bounding box center [499, 333] width 10 height 11
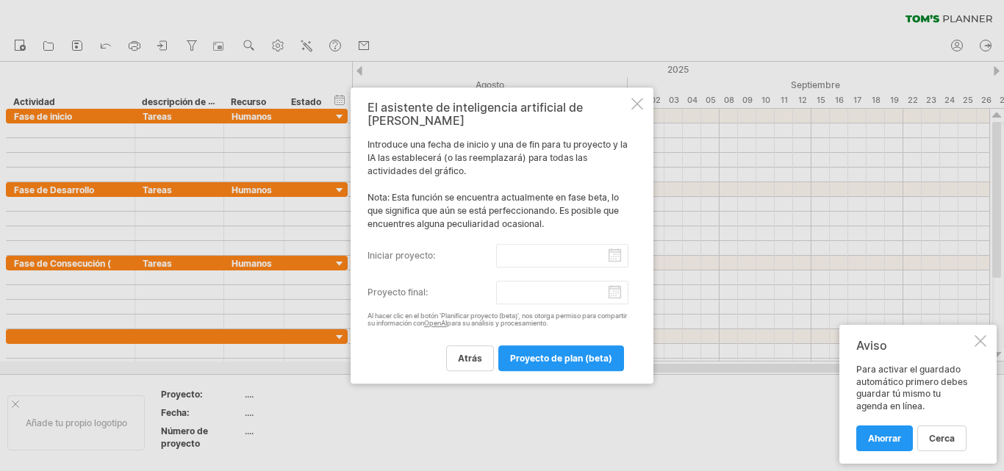
click at [498, 334] on div "atrás proyecto de plan (beta)" at bounding box center [498, 351] width 261 height 37
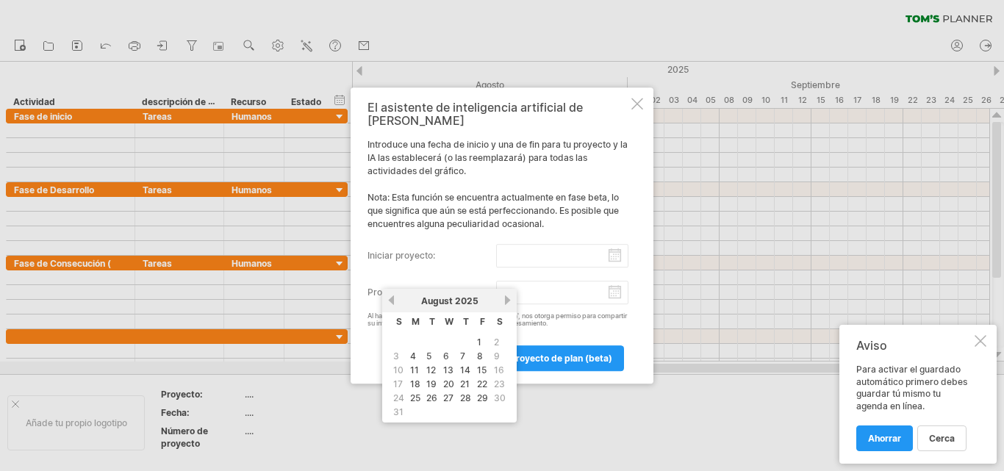
click at [503, 287] on input "Proyecto final:" at bounding box center [562, 293] width 133 height 24
click at [523, 301] on link "próximo" at bounding box center [524, 300] width 11 height 11
click at [523, 301] on link "próximo" at bounding box center [523, 300] width 11 height 11
click at [526, 301] on link "próximo" at bounding box center [523, 300] width 11 height 11
click at [412, 361] on font "3" at bounding box center [414, 356] width 6 height 11
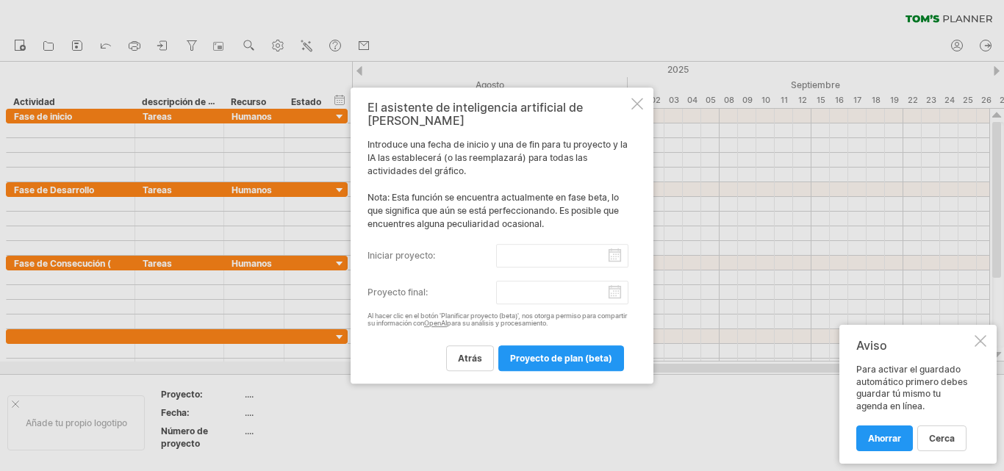
click at [409, 287] on font "Proyecto final:" at bounding box center [398, 292] width 60 height 11
click at [496, 282] on input "Proyecto final:" at bounding box center [562, 293] width 133 height 24
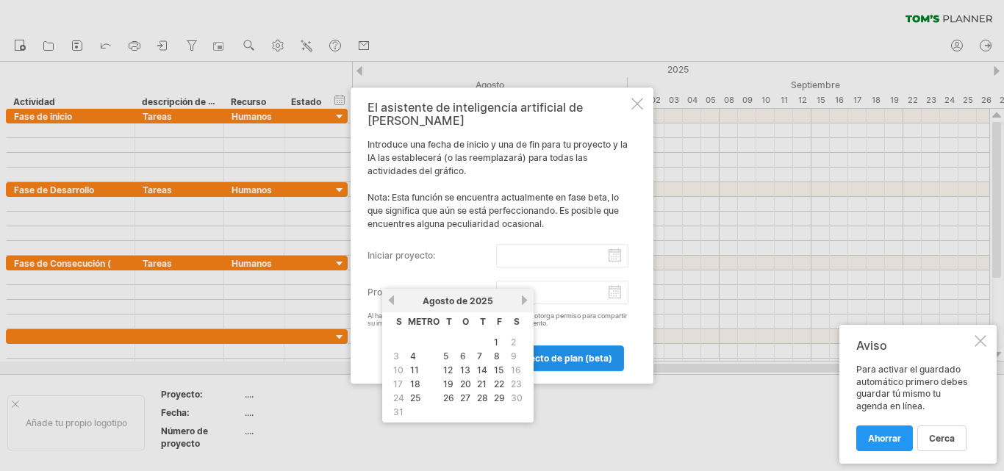
click at [574, 353] on font "proyecto de plan (beta)" at bounding box center [561, 358] width 102 height 11
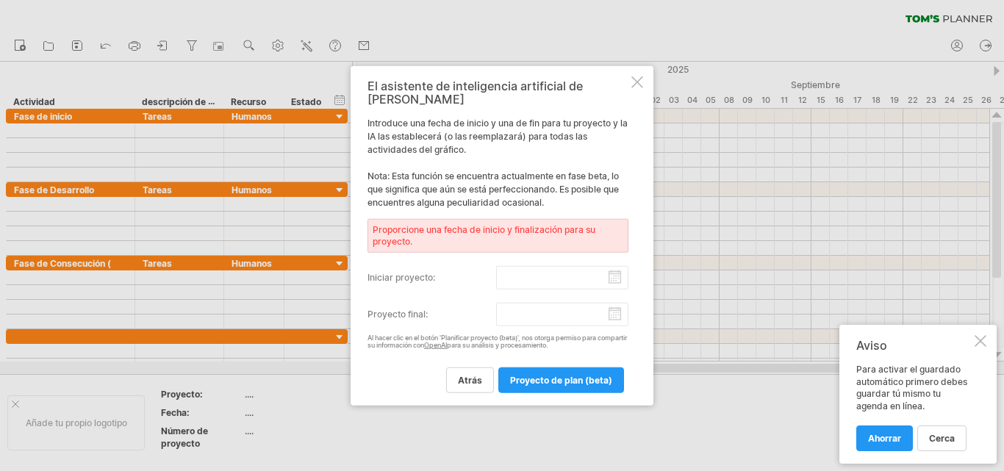
click at [501, 275] on body "progreso(100%) Intentando acceder a [DOMAIN_NAME] Conectado de nuevo... 0% borr…" at bounding box center [502, 237] width 1004 height 474
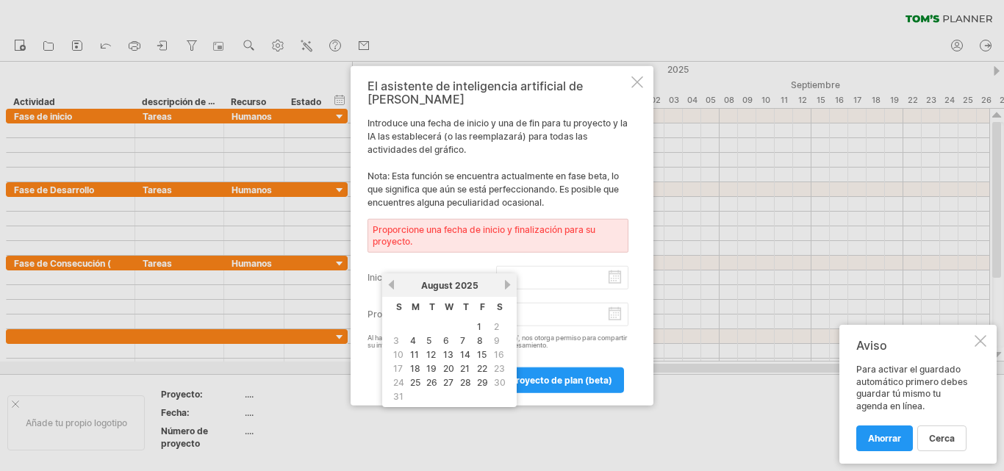
click at [613, 275] on input "iniciar proyecto:" at bounding box center [562, 277] width 133 height 24
click at [498, 354] on font "15" at bounding box center [499, 354] width 10 height 11
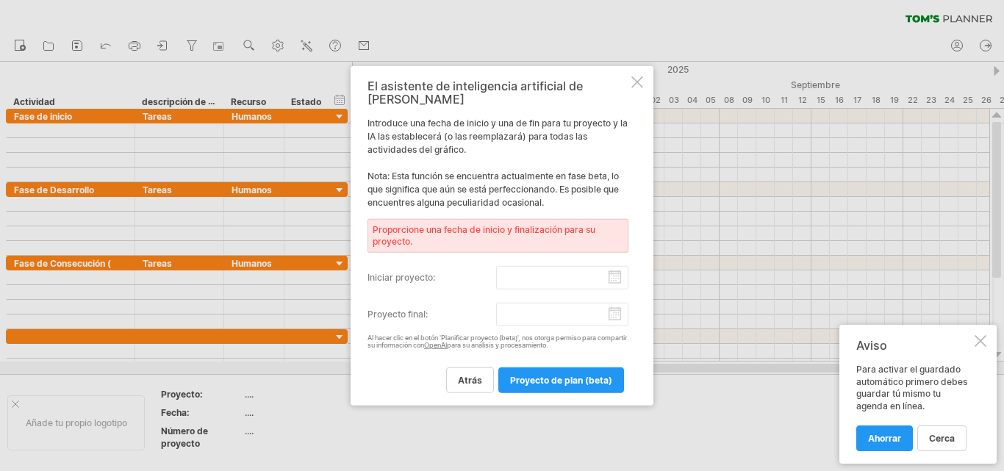
click at [498, 355] on div "atrás proyecto de plan (beta)" at bounding box center [498, 373] width 261 height 37
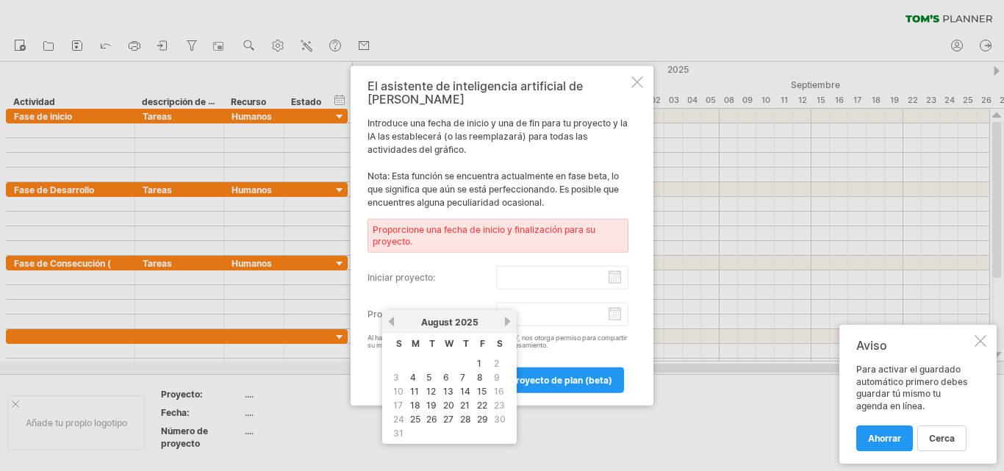
click at [503, 311] on body "progreso(100%) Intentando acceder a [DOMAIN_NAME] Conectado de nuevo... 0% borr…" at bounding box center [502, 237] width 1004 height 474
click at [415, 383] on font "4" at bounding box center [413, 377] width 6 height 11
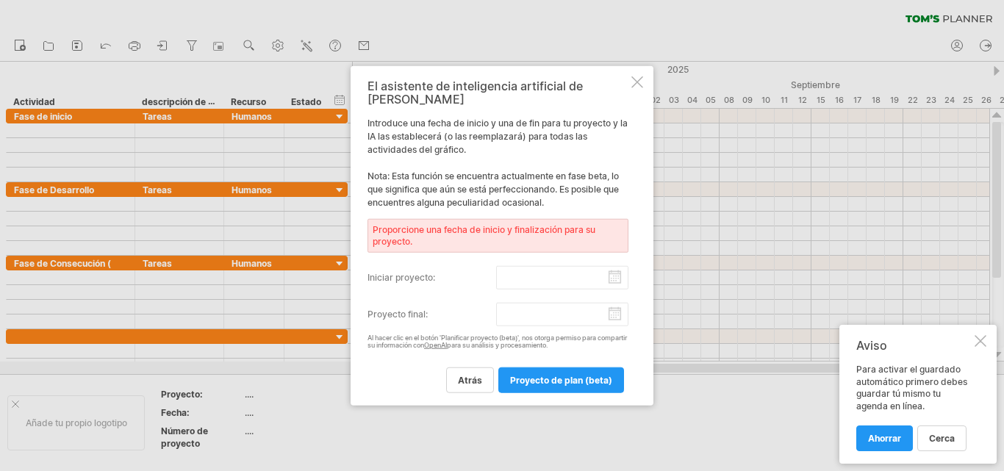
click at [460, 268] on label "iniciar proyecto:" at bounding box center [432, 277] width 129 height 24
click at [496, 268] on input "iniciar proyecto:" at bounding box center [562, 277] width 133 height 24
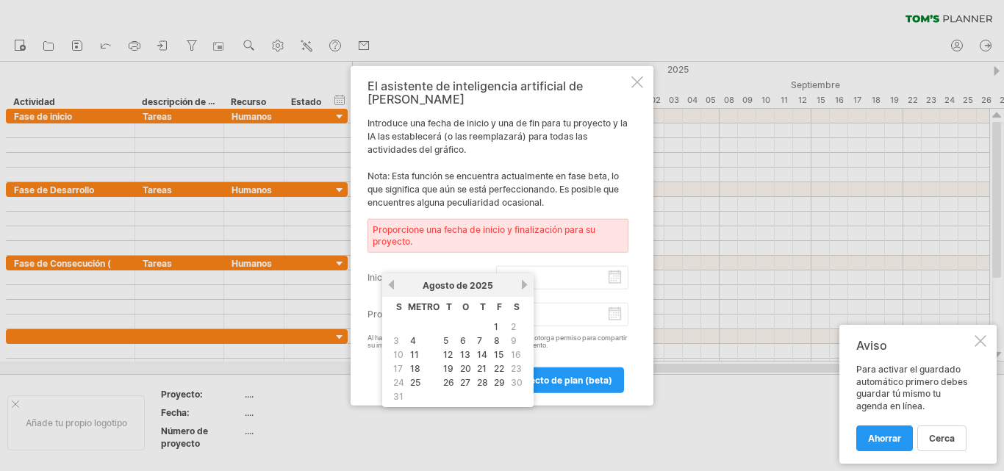
click at [511, 273] on div "anterior próximo [DATE]" at bounding box center [457, 285] width 151 height 24
drag, startPoint x: 590, startPoint y: 275, endPoint x: 603, endPoint y: 275, distance: 12.5
click at [598, 275] on input "iniciar proyecto:" at bounding box center [562, 277] width 133 height 24
click at [615, 273] on input "iniciar proyecto:" at bounding box center [562, 277] width 133 height 24
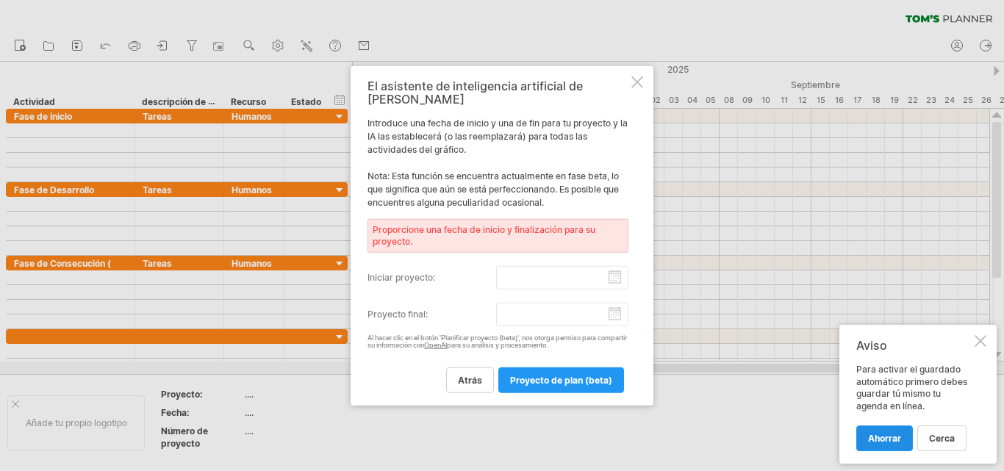
click at [895, 445] on link "Ahorrar" at bounding box center [885, 439] width 57 height 26
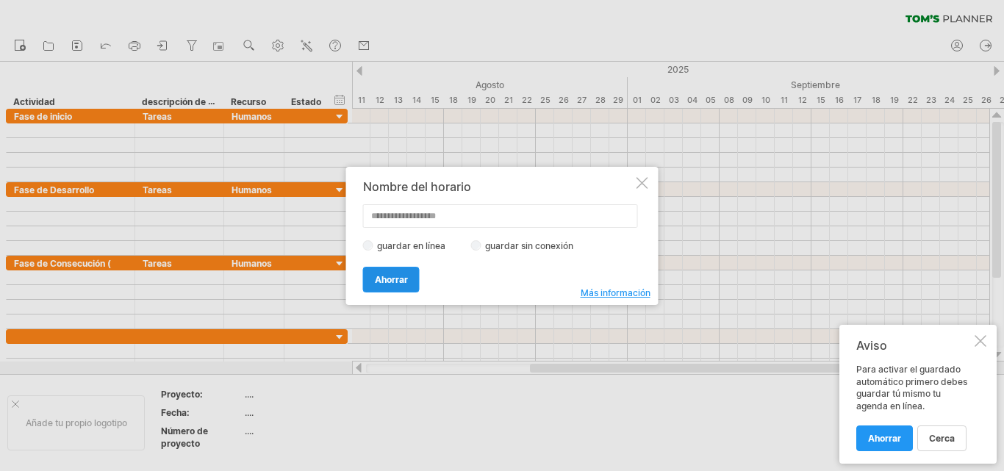
click at [394, 277] on font "Ahorrar" at bounding box center [391, 279] width 33 height 11
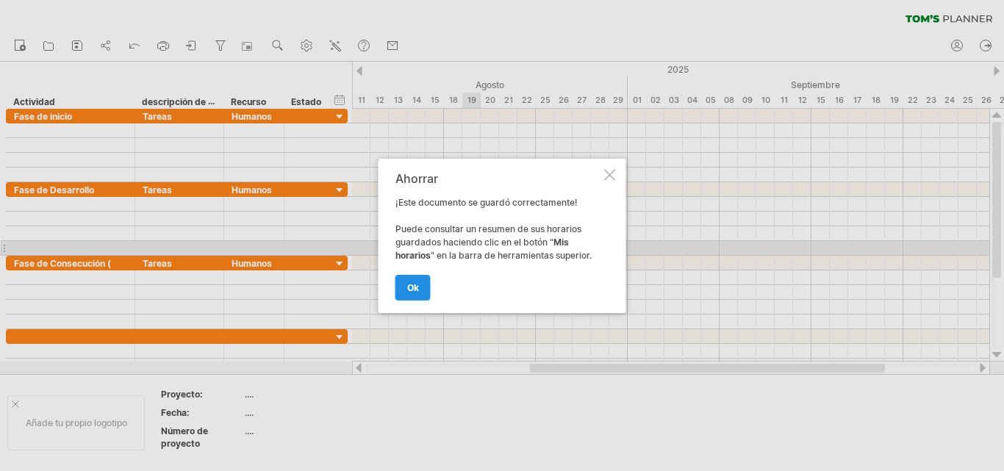
click at [421, 287] on link "OK" at bounding box center [413, 288] width 35 height 26
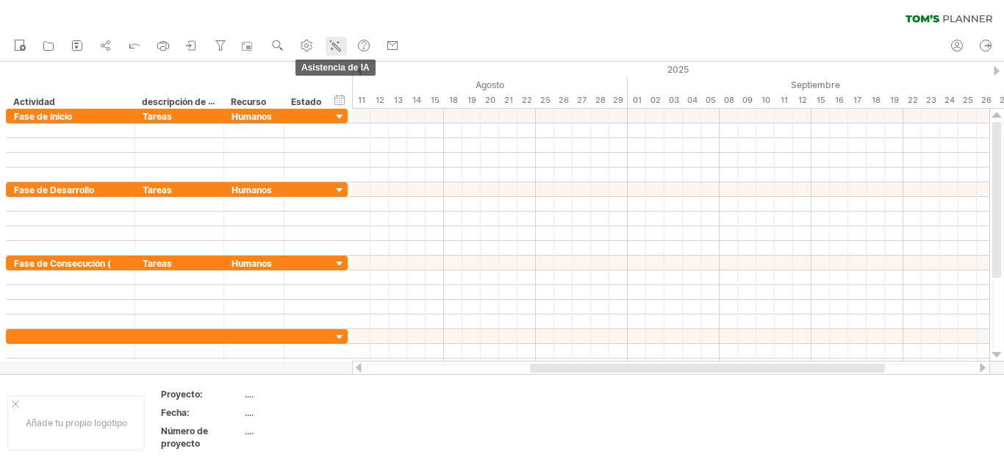
click at [339, 49] on icon at bounding box center [335, 45] width 15 height 15
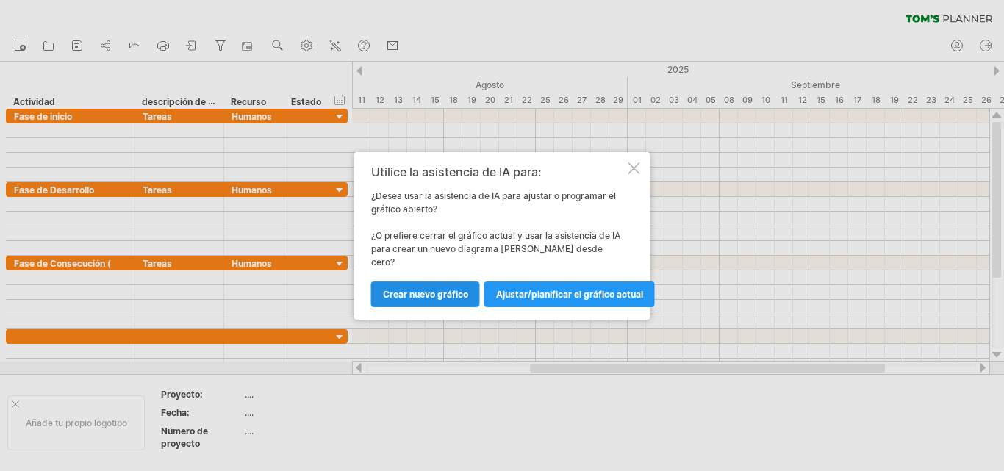
click at [441, 289] on font "Crear nuevo gráfico" at bounding box center [425, 294] width 85 height 11
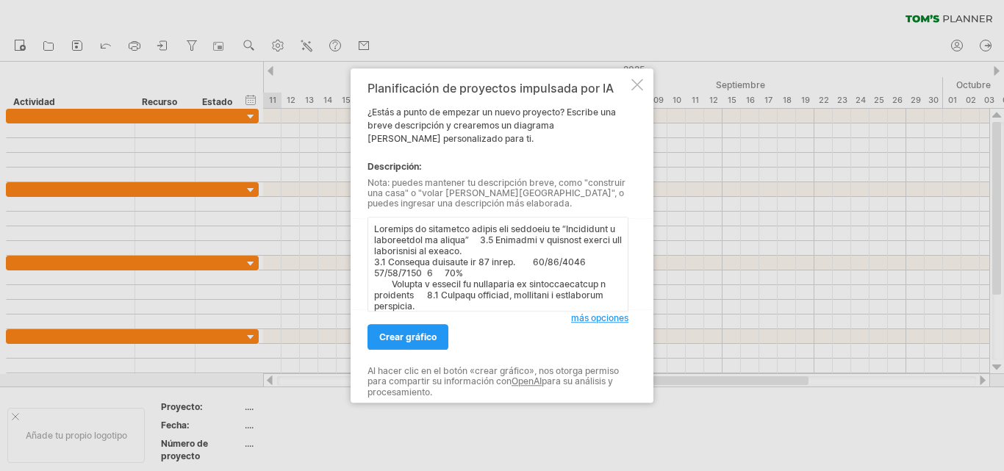
scroll to position [243, 0]
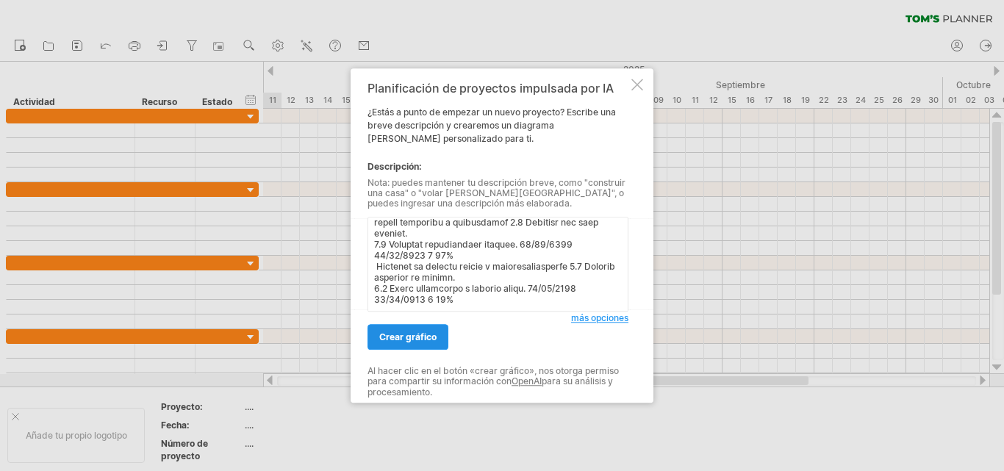
type textarea "Loremips do sitametco adipis eli seddoeiu te “Incididunt u laboreetdol ma aliqu…"
click at [409, 337] on font "crear gráfico" at bounding box center [407, 337] width 57 height 11
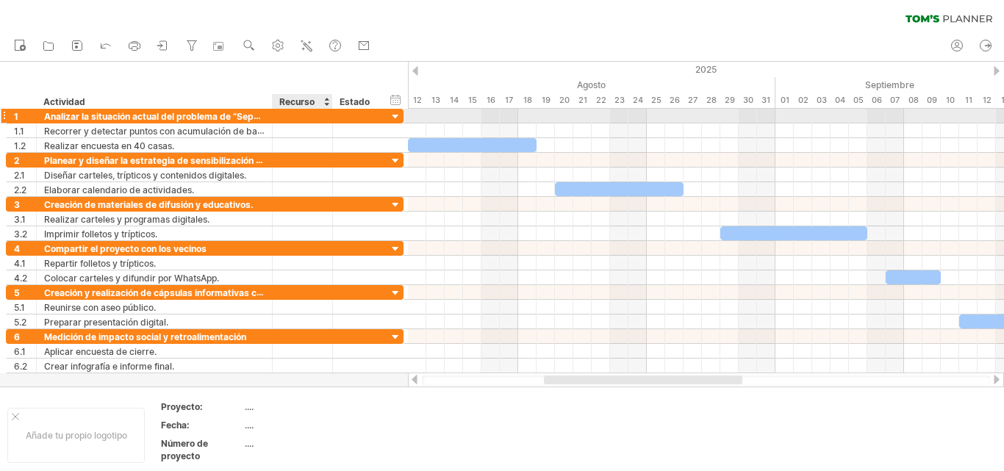
click at [296, 115] on div at bounding box center [302, 116] width 45 height 14
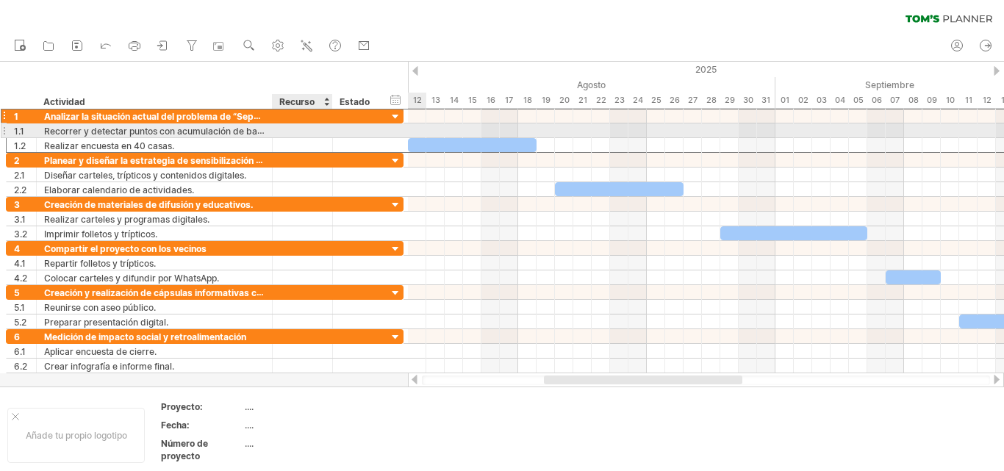
type input "*"
type input "******"
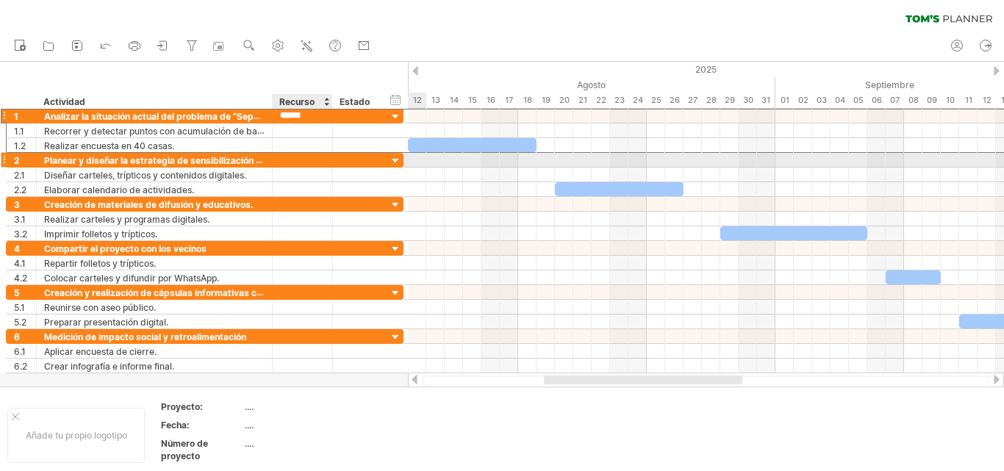
click at [294, 161] on div at bounding box center [302, 160] width 45 height 14
type input "******"
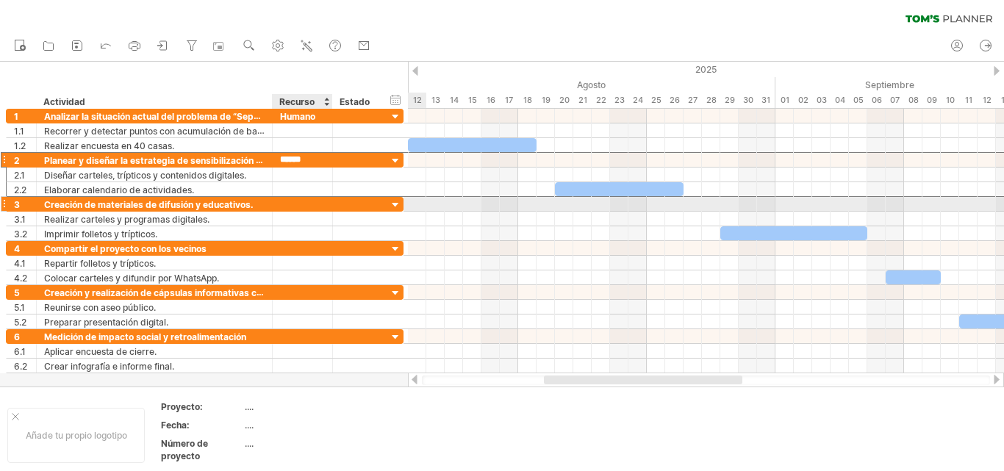
click at [293, 206] on div at bounding box center [302, 204] width 45 height 14
type input "******"
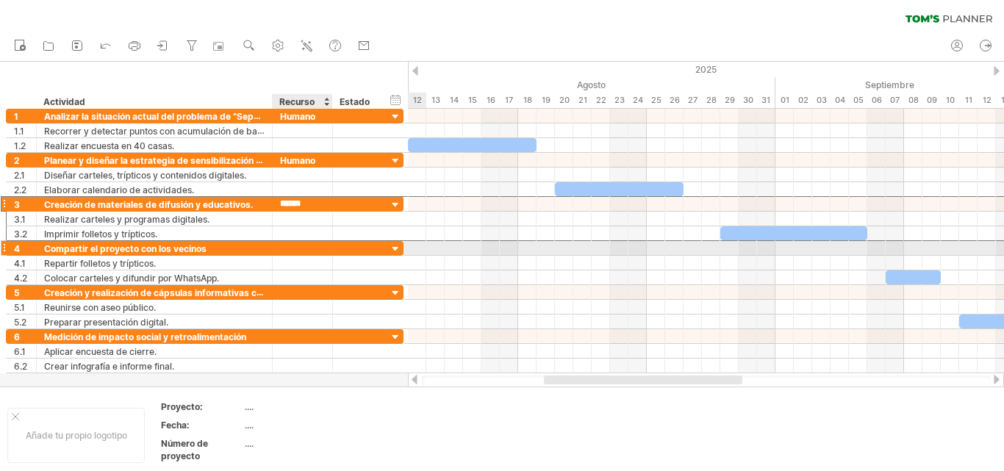
click at [289, 248] on div at bounding box center [302, 248] width 45 height 14
type input "******"
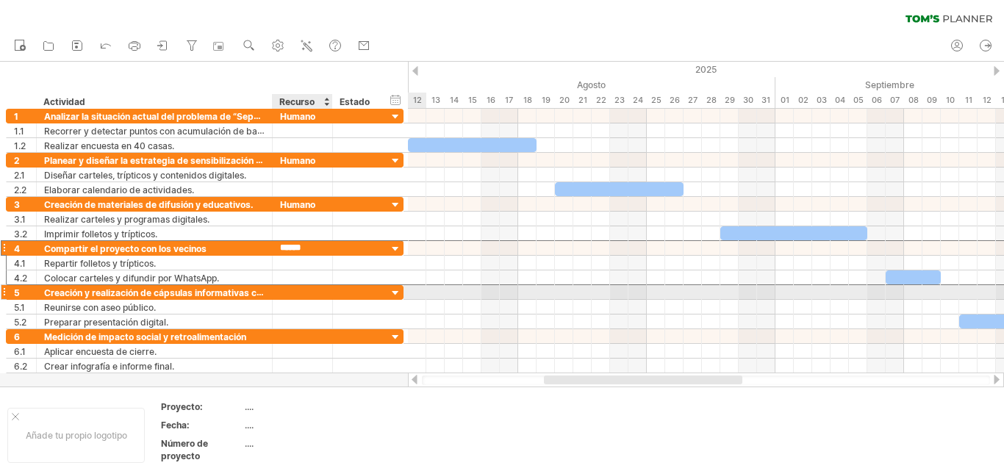
click at [297, 294] on div at bounding box center [302, 292] width 45 height 14
type input "******"
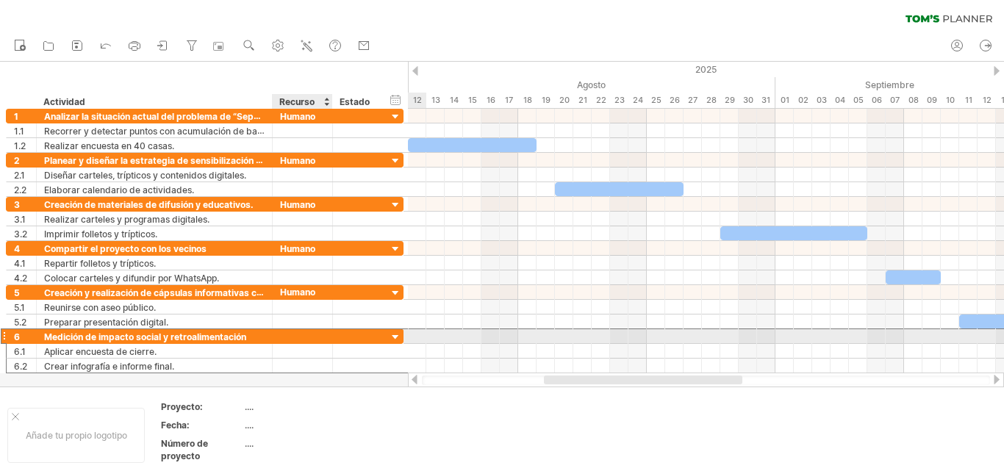
click at [288, 337] on div at bounding box center [302, 336] width 45 height 14
type input "******"
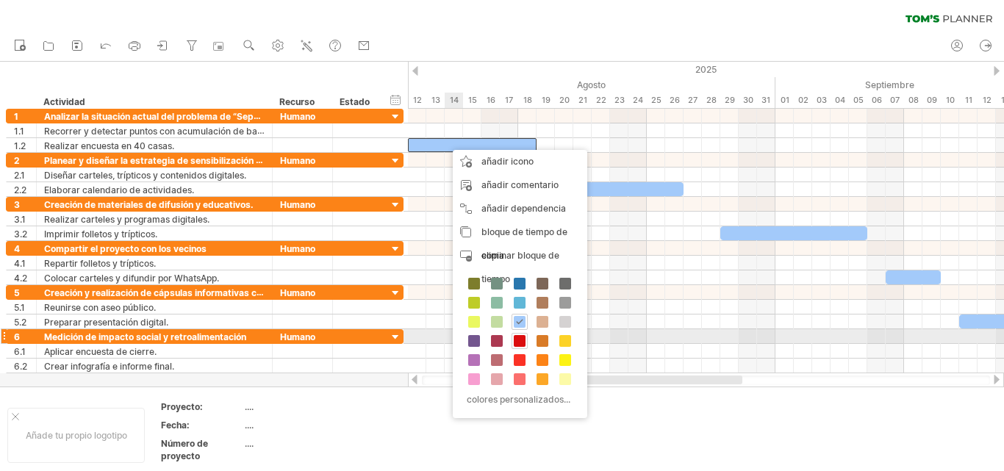
click at [518, 338] on span at bounding box center [520, 341] width 12 height 12
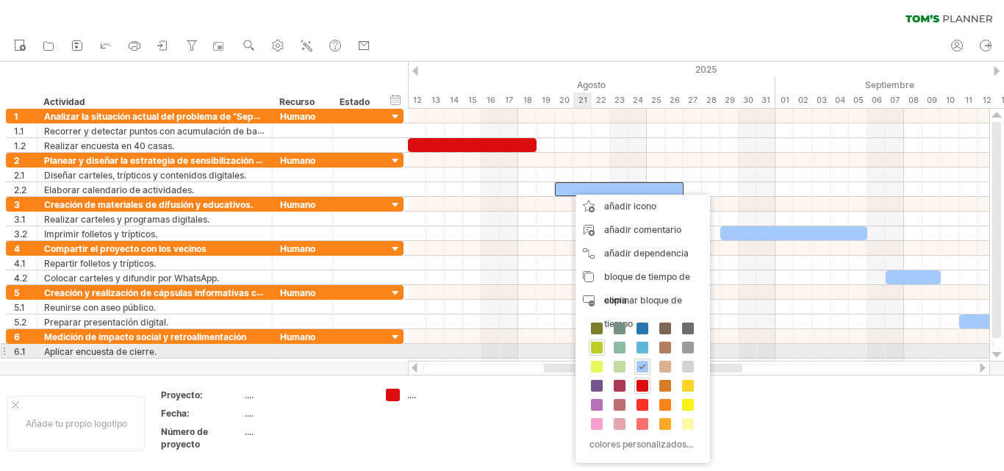
click at [597, 350] on span at bounding box center [597, 348] width 12 height 12
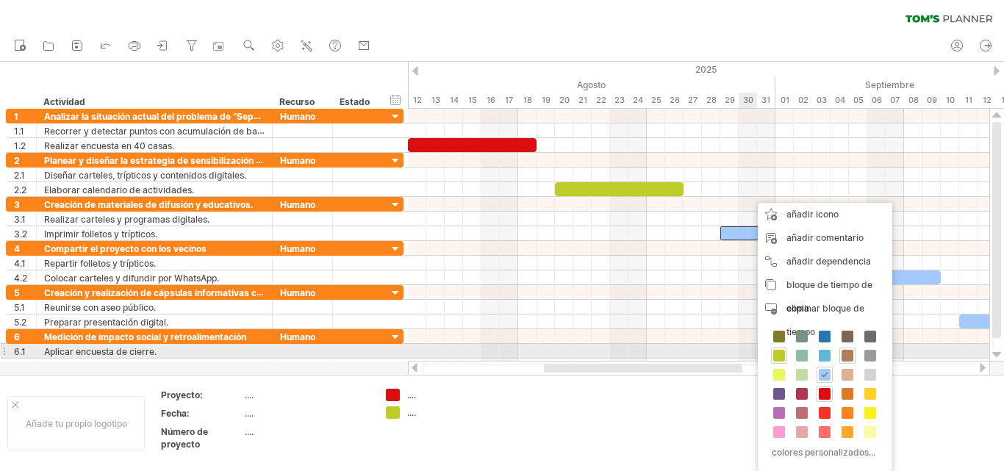
click at [848, 354] on span at bounding box center [848, 356] width 12 height 12
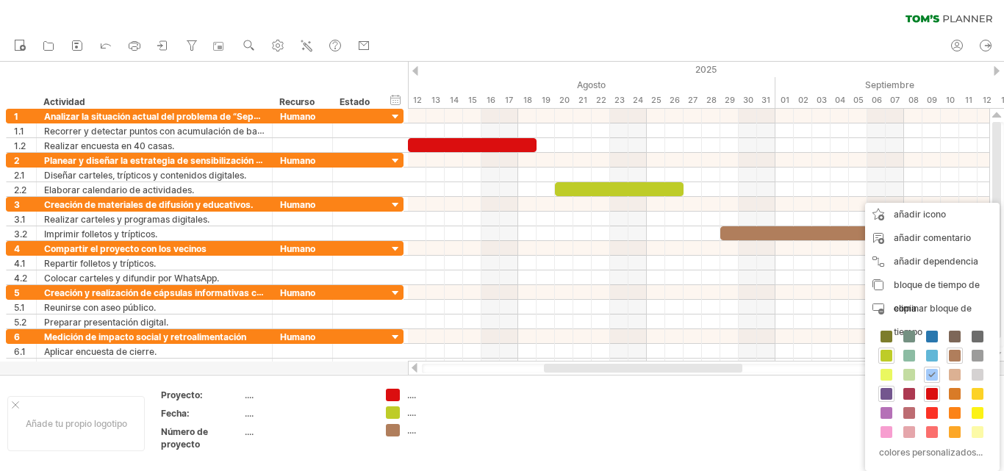
click at [886, 396] on span at bounding box center [887, 394] width 12 height 12
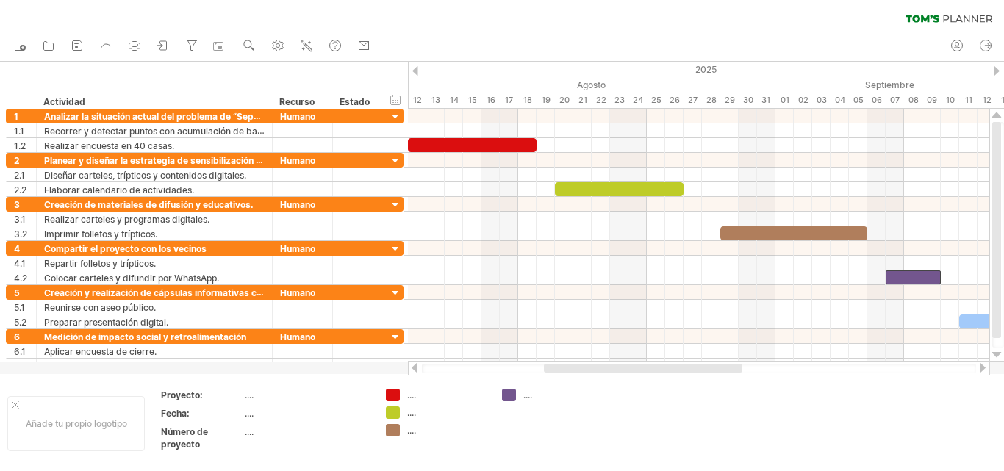
drag, startPoint x: 983, startPoint y: 365, endPoint x: 993, endPoint y: 365, distance: 10.3
click at [993, 365] on div "Intentando acceder a [DOMAIN_NAME] Conectado de nuevo... 0% borrar filtro" at bounding box center [502, 235] width 1004 height 471
drag, startPoint x: 413, startPoint y: 367, endPoint x: 475, endPoint y: 362, distance: 61.9
click at [446, 364] on div at bounding box center [699, 368] width 582 height 15
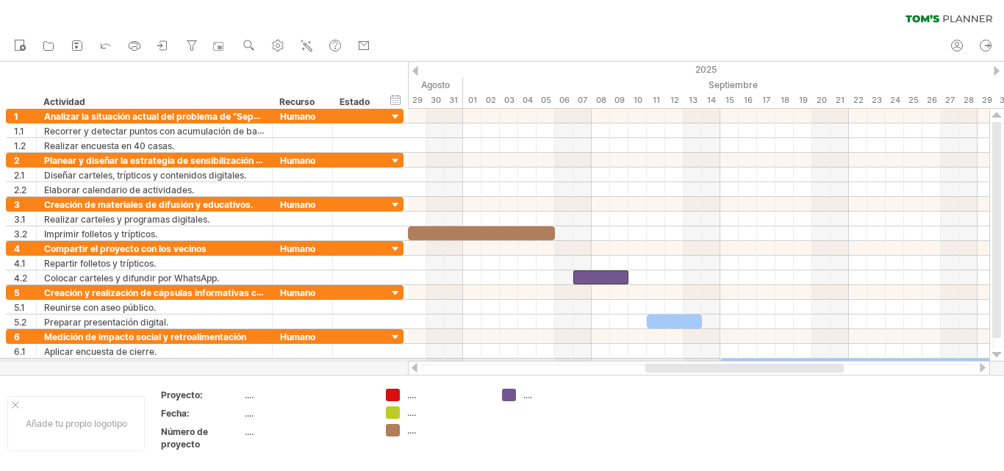
drag, startPoint x: 577, startPoint y: 368, endPoint x: 678, endPoint y: 361, distance: 101.0
click at [678, 361] on div at bounding box center [699, 368] width 582 height 15
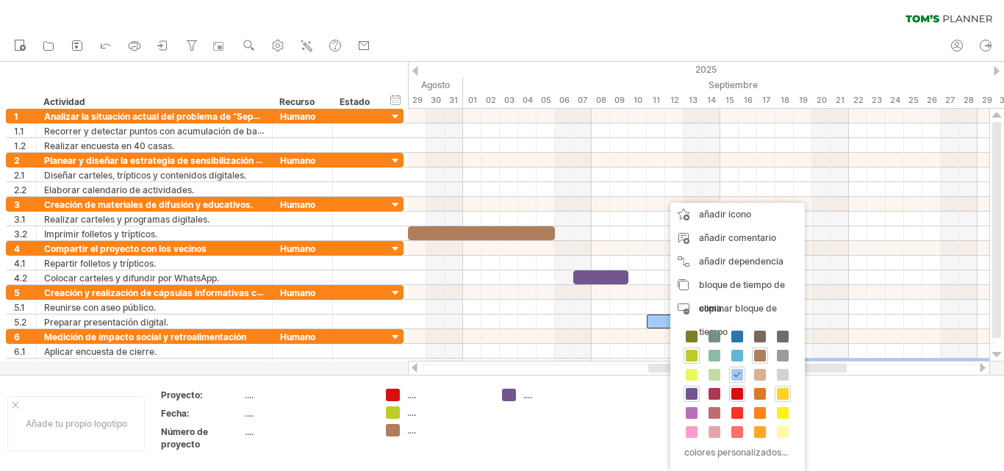
click at [783, 390] on span at bounding box center [783, 394] width 12 height 12
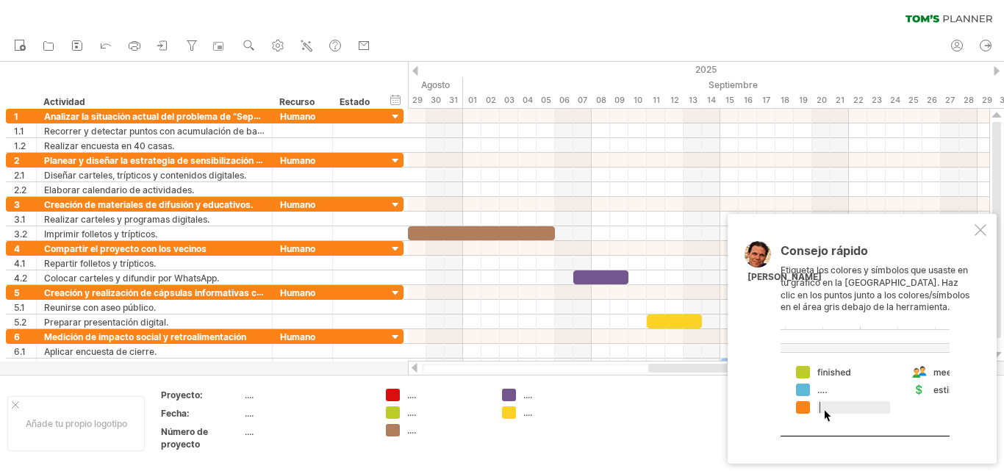
click at [412, 398] on font "...." at bounding box center [411, 395] width 9 height 11
click at [412, 397] on font "...." at bounding box center [411, 395] width 9 height 11
click at [252, 397] on font "...." at bounding box center [249, 395] width 9 height 11
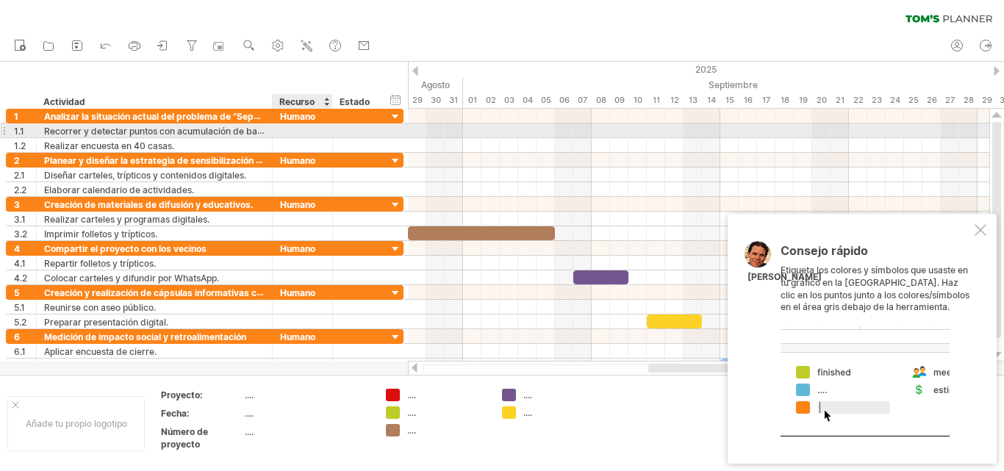
click at [308, 129] on div at bounding box center [302, 131] width 45 height 14
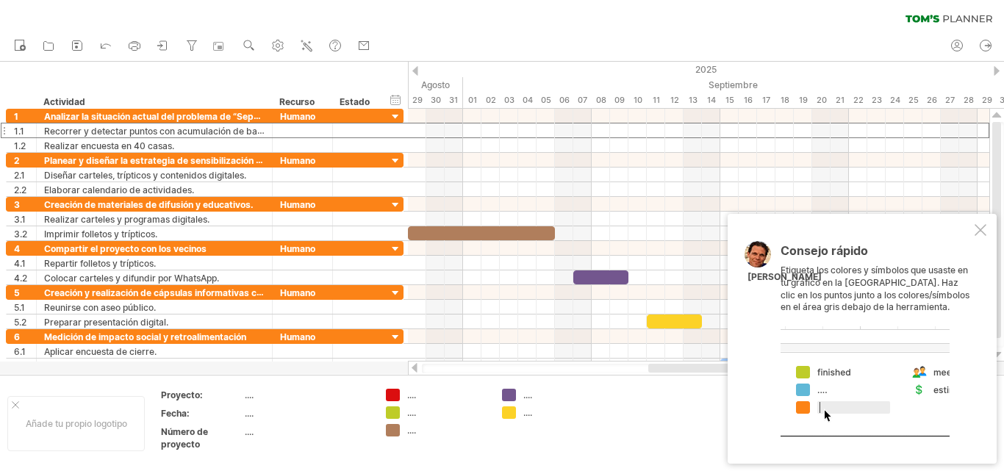
type input "*"
type input "**********"
click at [101, 44] on icon at bounding box center [106, 44] width 15 height 15
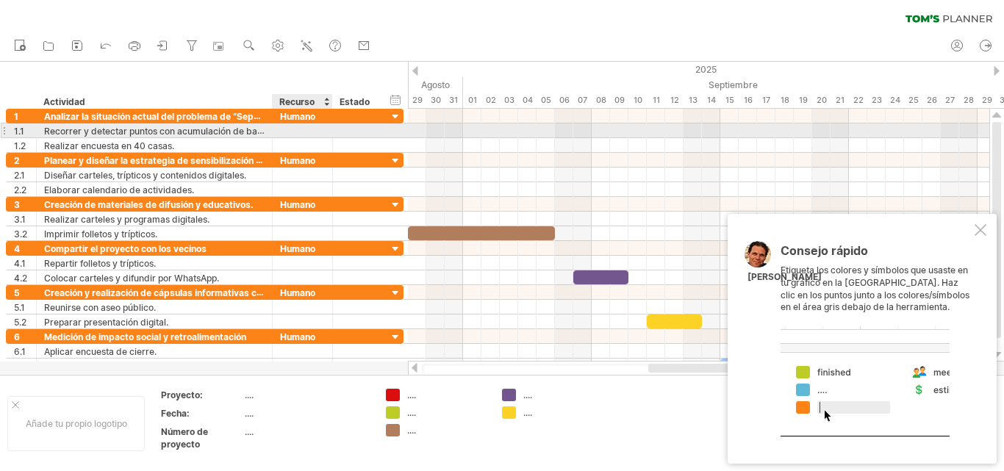
click at [289, 129] on div at bounding box center [302, 131] width 45 height 14
type input "**********"
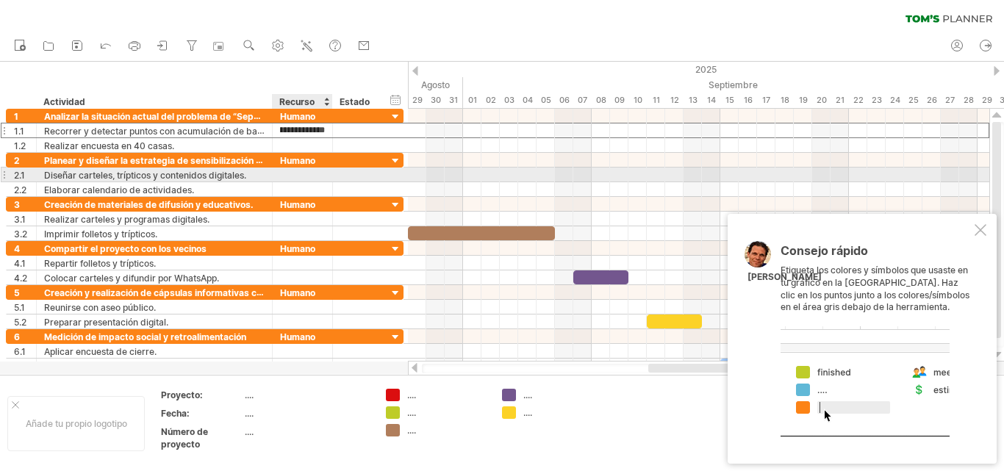
click at [296, 178] on div at bounding box center [302, 175] width 45 height 14
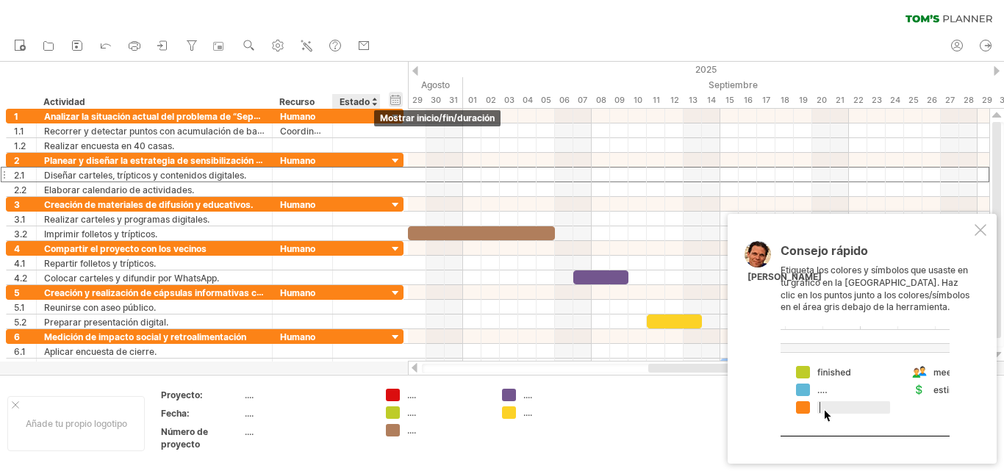
click at [395, 102] on div "ocultar inicio/fin/duración mostrar inicio/fin/duración" at bounding box center [396, 99] width 14 height 15
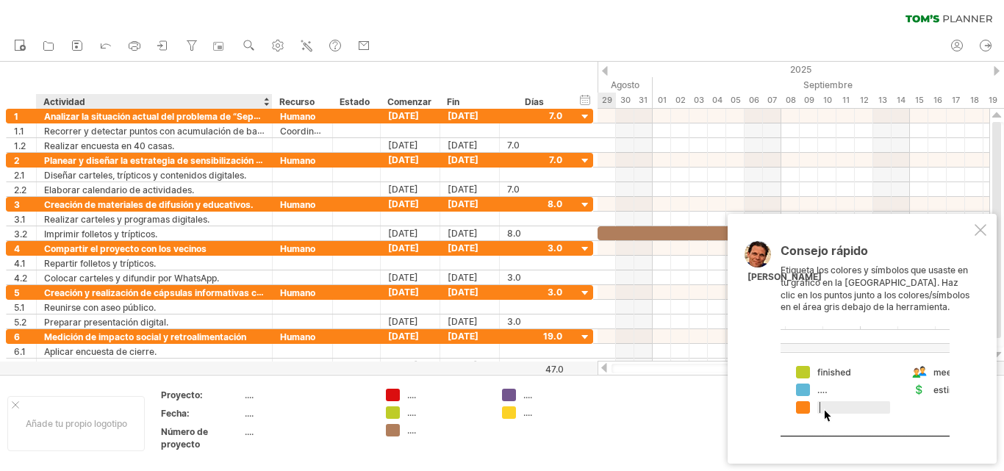
click at [86, 103] on div "Actividad" at bounding box center [153, 101] width 221 height 15
type input "**********"
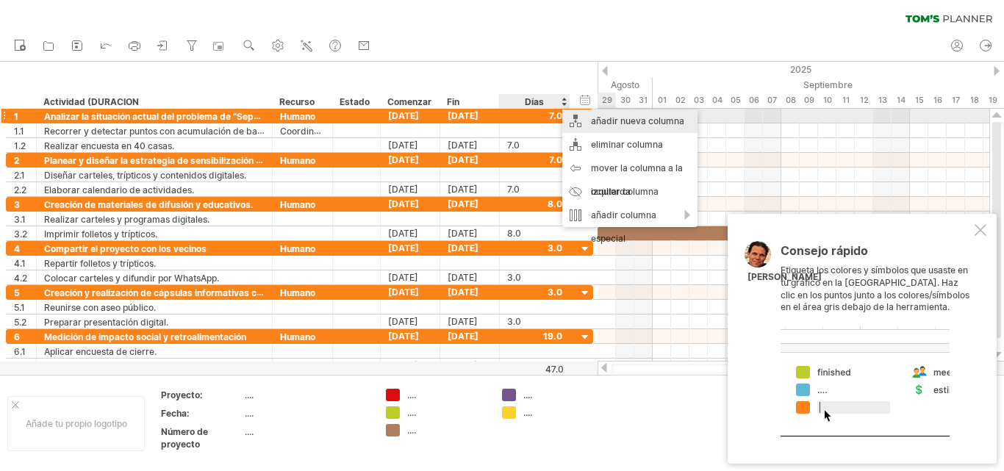
click at [609, 122] on font "añadir nueva columna" at bounding box center [637, 120] width 93 height 11
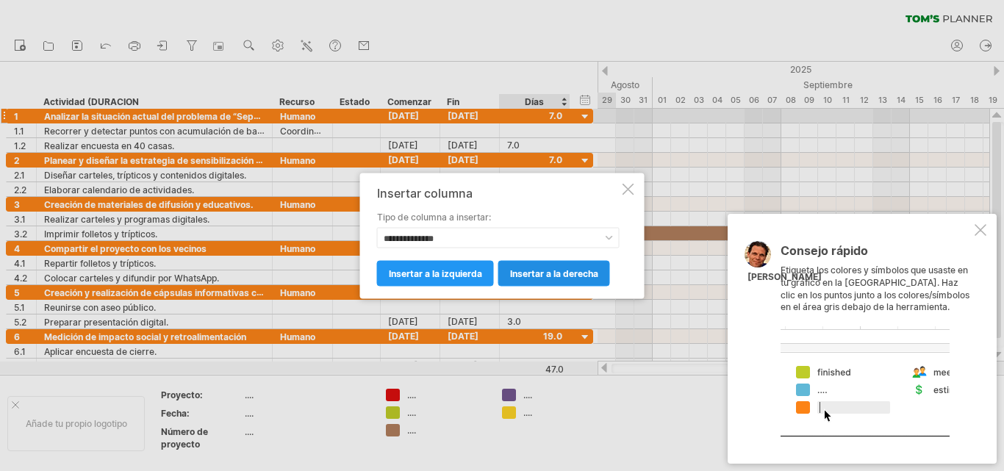
click at [570, 273] on font "insertar a la derecha" at bounding box center [554, 273] width 88 height 11
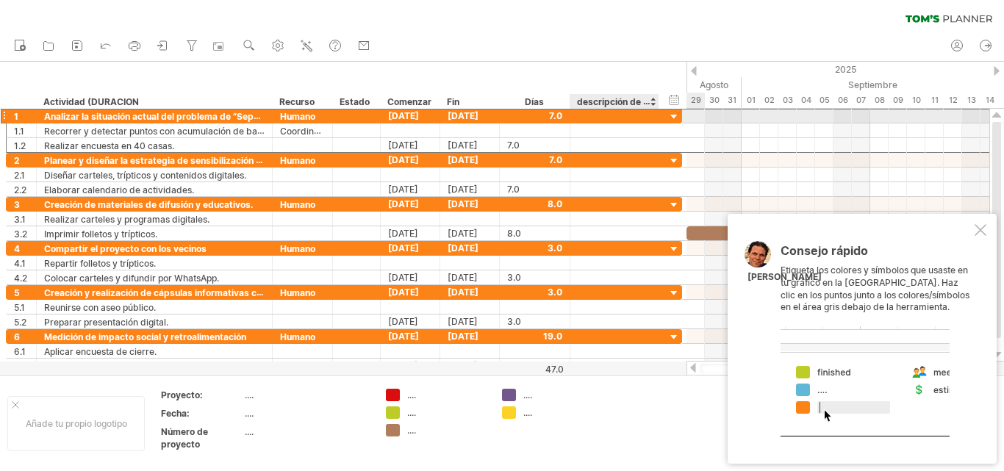
click at [612, 114] on div at bounding box center [615, 116] width 74 height 14
type input "*"
type input "**********"
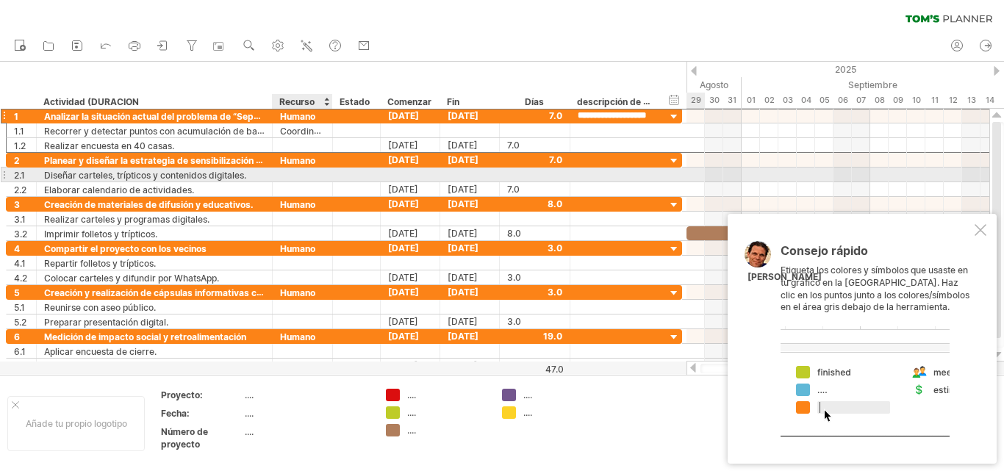
click at [287, 172] on div at bounding box center [302, 175] width 45 height 14
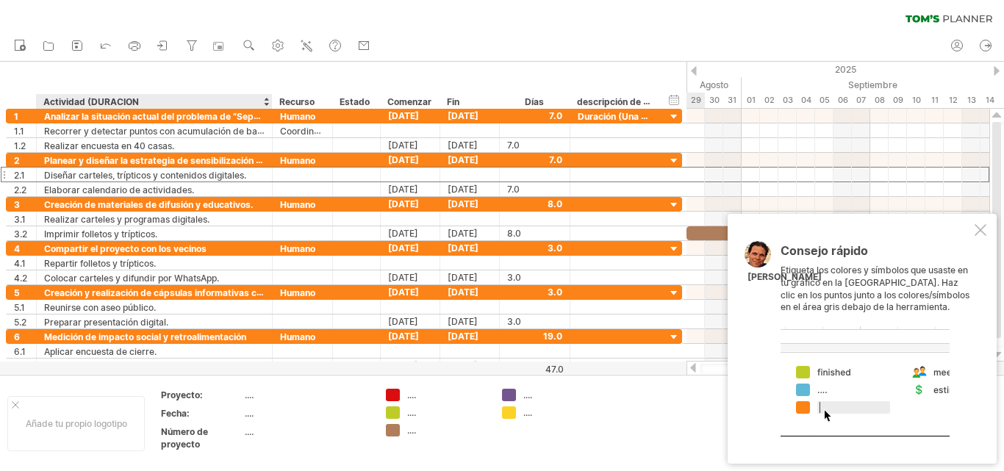
click at [249, 394] on font "...." at bounding box center [249, 395] width 9 height 11
click at [194, 394] on font "Proyecto:" at bounding box center [182, 395] width 42 height 11
click at [248, 415] on font "...." at bounding box center [249, 413] width 9 height 11
click at [249, 436] on font "...." at bounding box center [249, 431] width 9 height 11
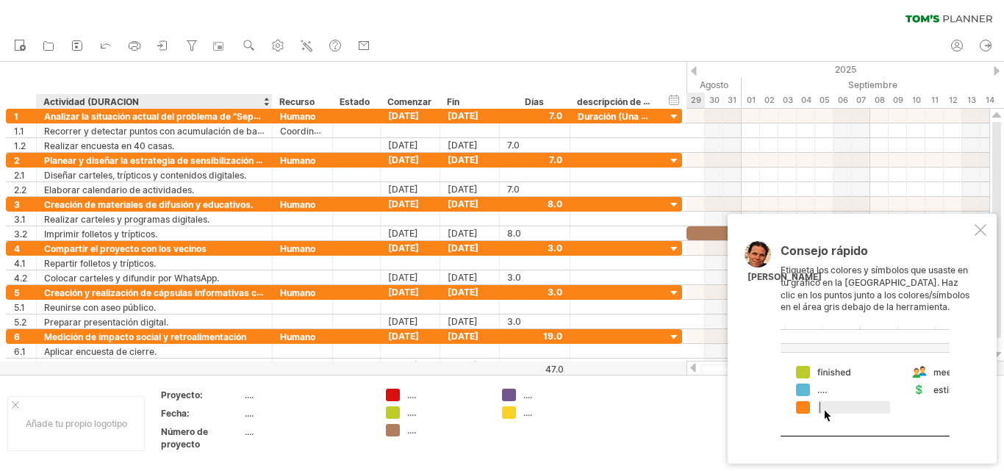
click at [249, 435] on font "...." at bounding box center [249, 431] width 9 height 11
click at [193, 434] on font "Número de proyecto" at bounding box center [184, 438] width 47 height 24
drag, startPoint x: 194, startPoint y: 385, endPoint x: 203, endPoint y: 386, distance: 8.9
click at [251, 398] on font "...." at bounding box center [249, 395] width 9 height 11
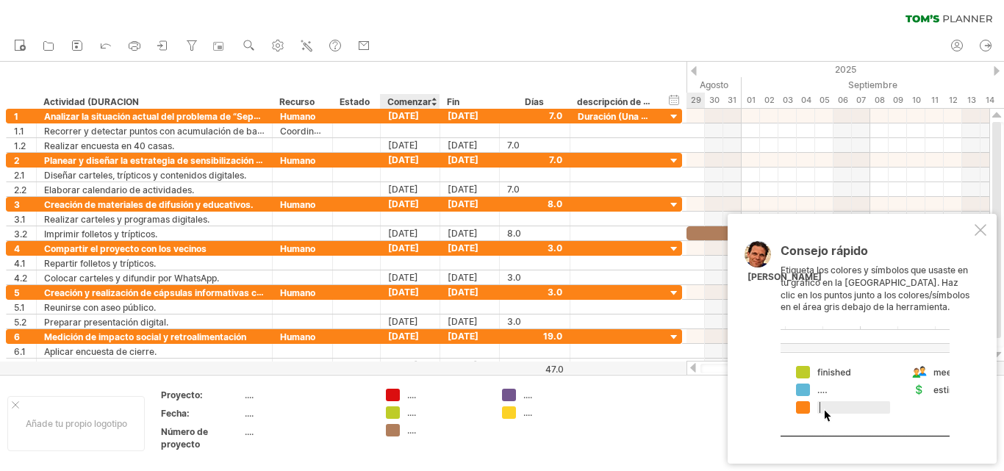
click at [407, 396] on div "...." at bounding box center [436, 395] width 101 height 12
click at [528, 400] on font "...." at bounding box center [527, 395] width 9 height 11
click at [528, 396] on font "...." at bounding box center [527, 395] width 9 height 11
click at [396, 429] on div "Intentando acceder a [DOMAIN_NAME] Conectado de nuevo... 0% borrar filtro" at bounding box center [502, 235] width 1004 height 471
click at [393, 429] on div "Intentando acceder a [DOMAIN_NAME] Conectado de nuevo... 0% borrar filtro" at bounding box center [502, 235] width 1004 height 471
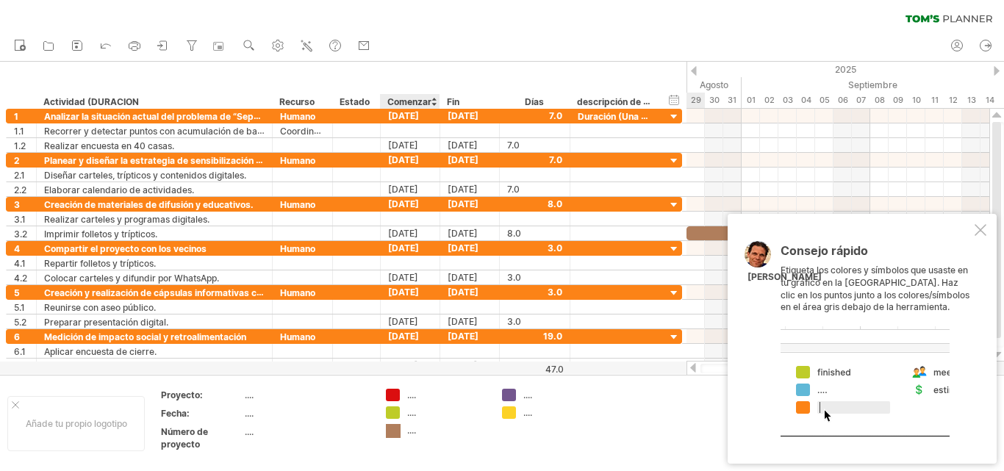
click at [393, 429] on div at bounding box center [393, 431] width 15 height 14
click at [393, 429] on div "Intentando acceder a [DOMAIN_NAME] Conectado de nuevo... 0% borrar filtro" at bounding box center [502, 235] width 1004 height 471
click at [366, 425] on table "Proyecto: .... Fecha: .... Número de proyecto ...." at bounding box center [266, 422] width 212 height 69
click at [413, 434] on font "...." at bounding box center [411, 430] width 9 height 11
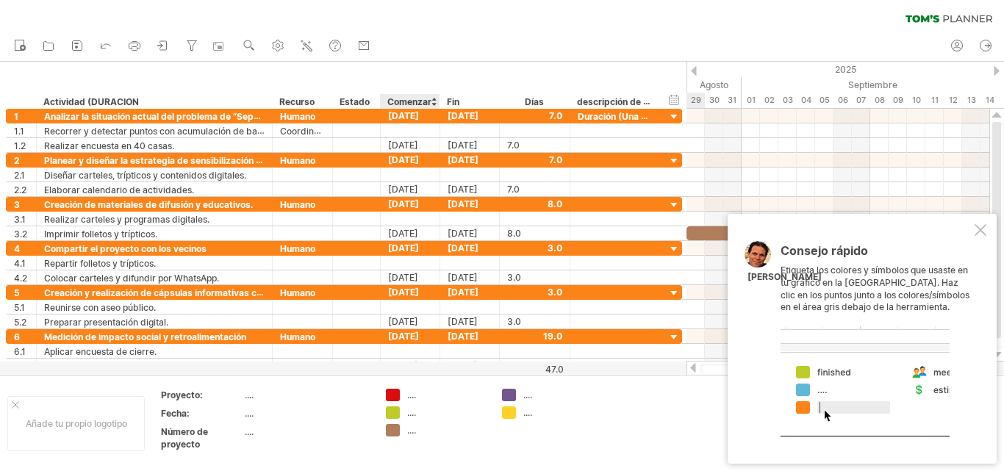
click at [414, 432] on font "...." at bounding box center [411, 430] width 9 height 11
click at [415, 431] on font "...." at bounding box center [411, 430] width 9 height 11
click at [415, 430] on font "...." at bounding box center [411, 430] width 9 height 11
click at [529, 417] on font "...." at bounding box center [527, 412] width 9 height 11
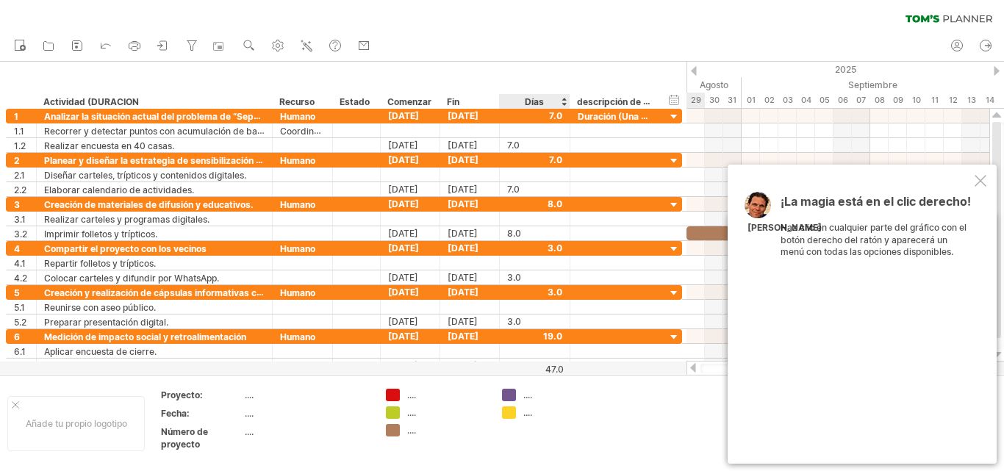
click at [531, 417] on font "...." at bounding box center [527, 412] width 9 height 11
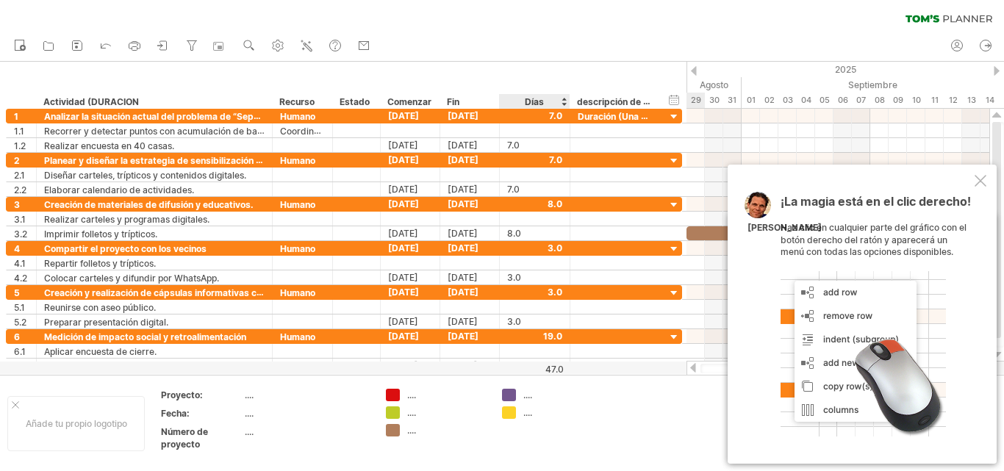
click at [531, 416] on font "...." at bounding box center [527, 412] width 9 height 11
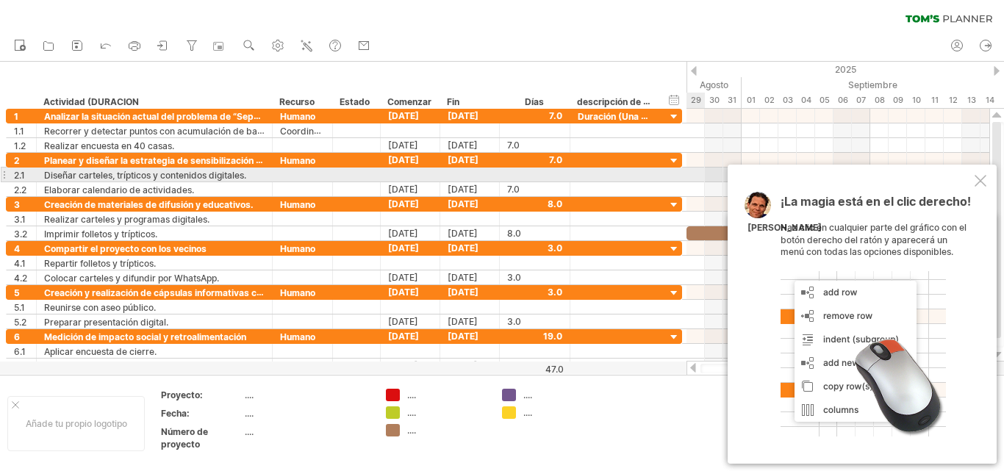
click at [982, 176] on div at bounding box center [981, 181] width 12 height 12
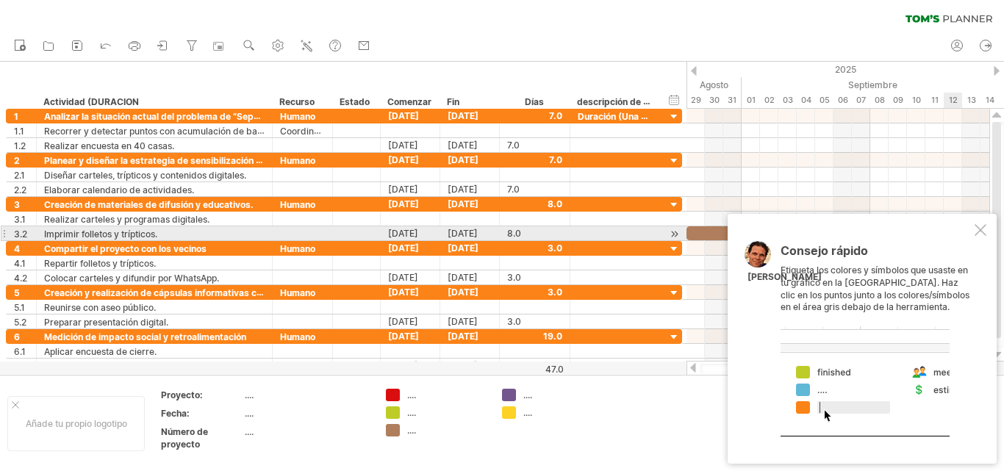
click at [979, 232] on div at bounding box center [981, 230] width 12 height 12
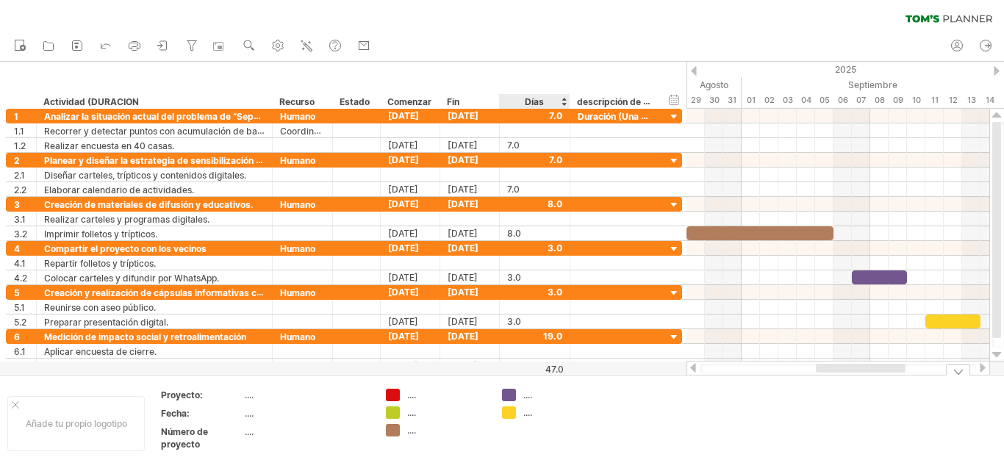
click at [528, 415] on font "...." at bounding box center [527, 412] width 9 height 11
click at [527, 415] on font "...." at bounding box center [527, 412] width 9 height 11
click at [526, 415] on font "...." at bounding box center [527, 412] width 9 height 11
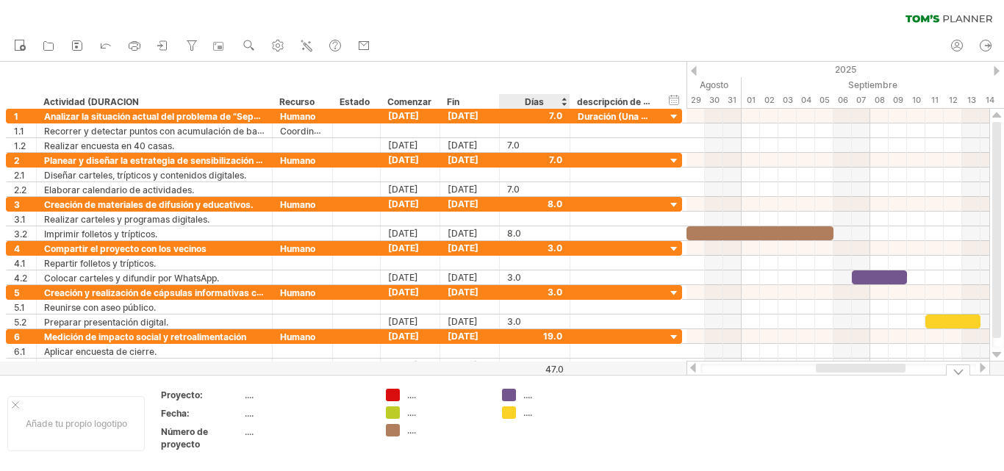
click at [531, 396] on font "...." at bounding box center [527, 395] width 9 height 11
click at [531, 398] on font "...." at bounding box center [527, 395] width 9 height 11
click at [532, 398] on font "...." at bounding box center [527, 395] width 9 height 11
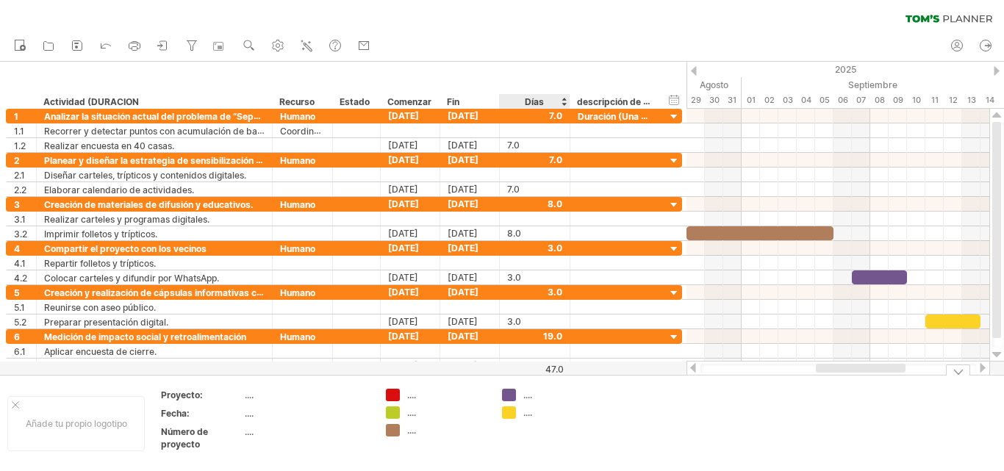
click at [532, 398] on font "...." at bounding box center [527, 395] width 9 height 11
click at [245, 397] on font "...." at bounding box center [249, 395] width 9 height 11
click at [124, 412] on div "Añade tu propio logotipo" at bounding box center [75, 423] width 137 height 55
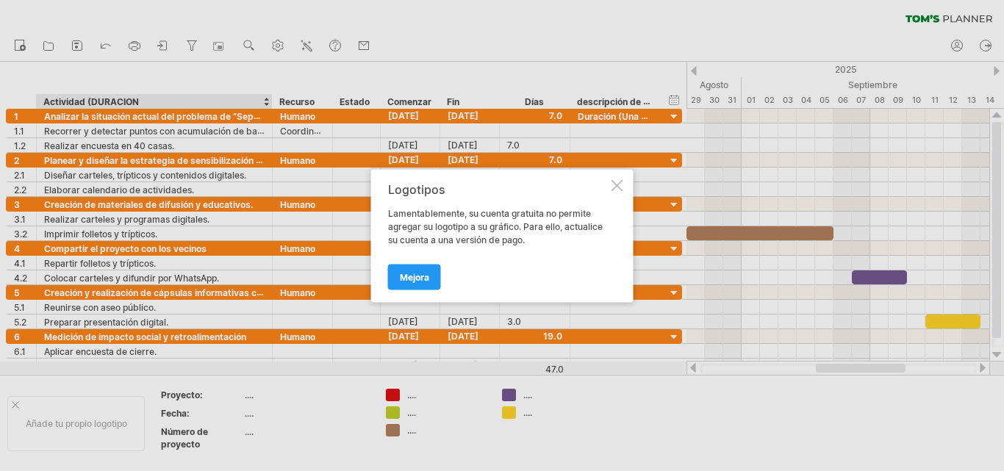
click at [613, 187] on div at bounding box center [618, 185] width 12 height 12
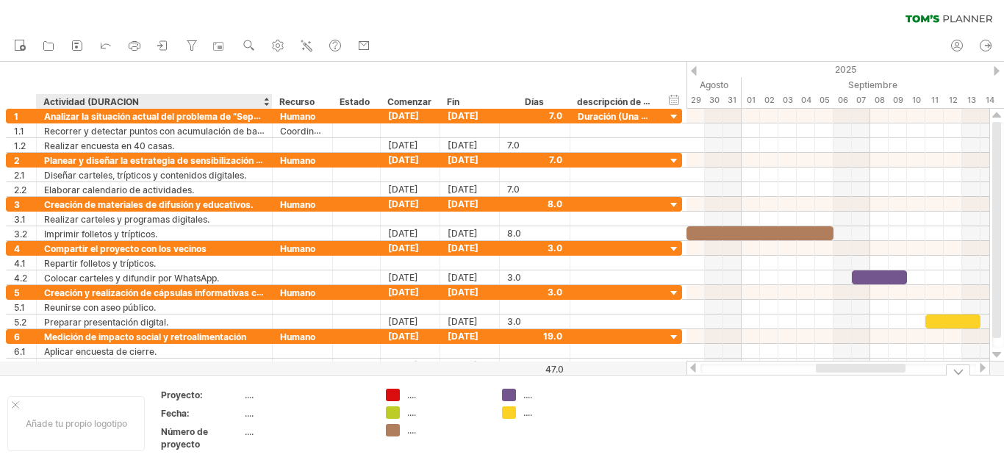
click at [192, 394] on font "Proyecto:" at bounding box center [182, 395] width 42 height 11
click at [248, 396] on font "...." at bounding box center [249, 395] width 9 height 11
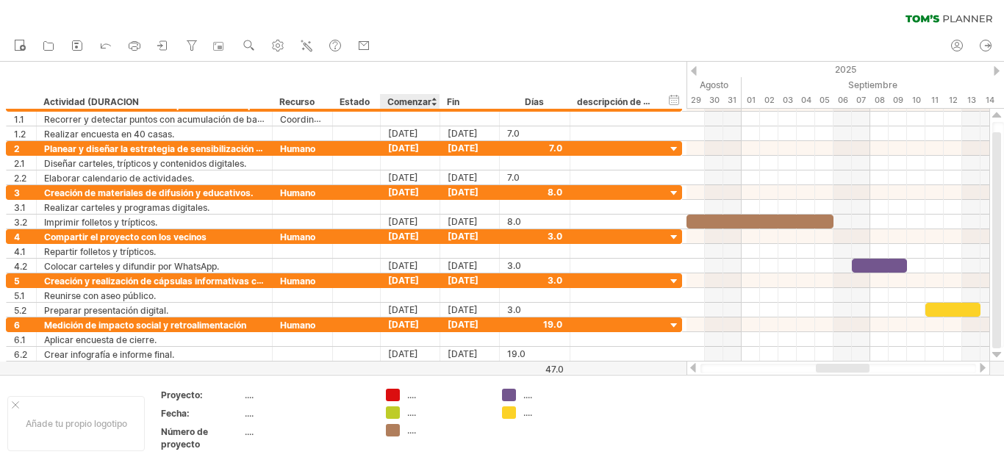
click at [417, 368] on div at bounding box center [502, 218] width 1004 height 312
click at [412, 398] on font "...." at bounding box center [411, 395] width 9 height 11
click at [412, 412] on font "...." at bounding box center [411, 412] width 9 height 11
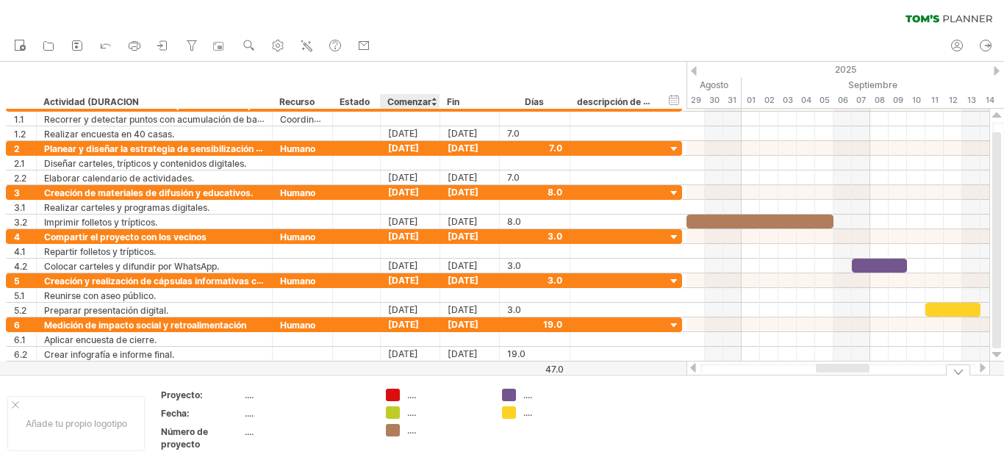
click at [415, 412] on font "...." at bounding box center [411, 412] width 9 height 11
click at [47, 49] on icon at bounding box center [48, 45] width 15 height 15
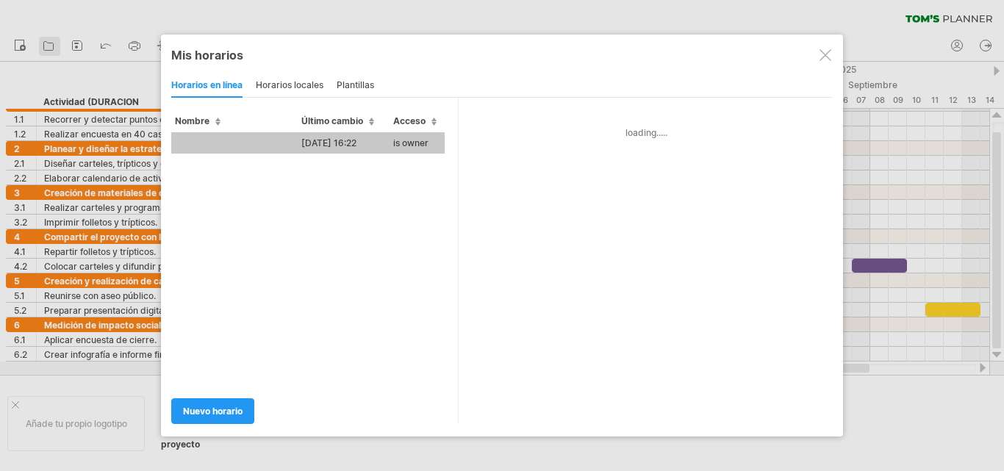
type input "**********"
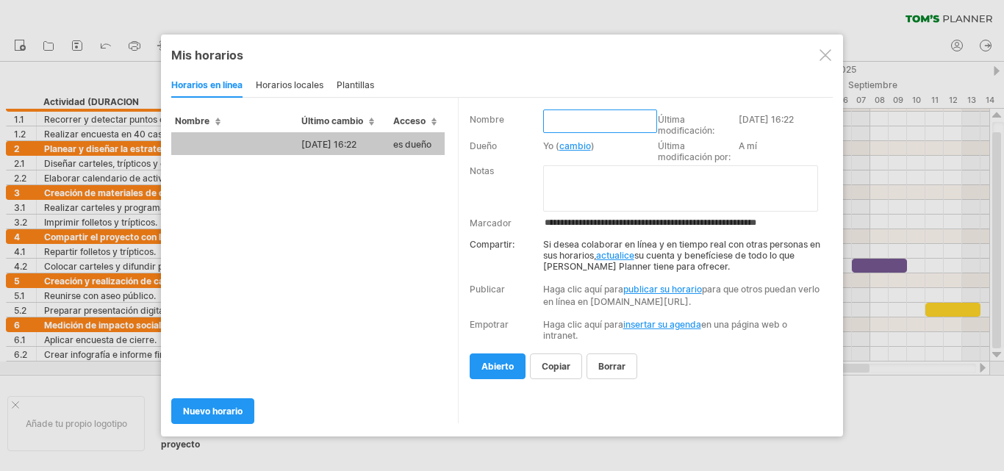
click at [558, 121] on input "text" at bounding box center [600, 122] width 114 height 24
type input "**********"
click at [565, 188] on textarea at bounding box center [680, 188] width 275 height 46
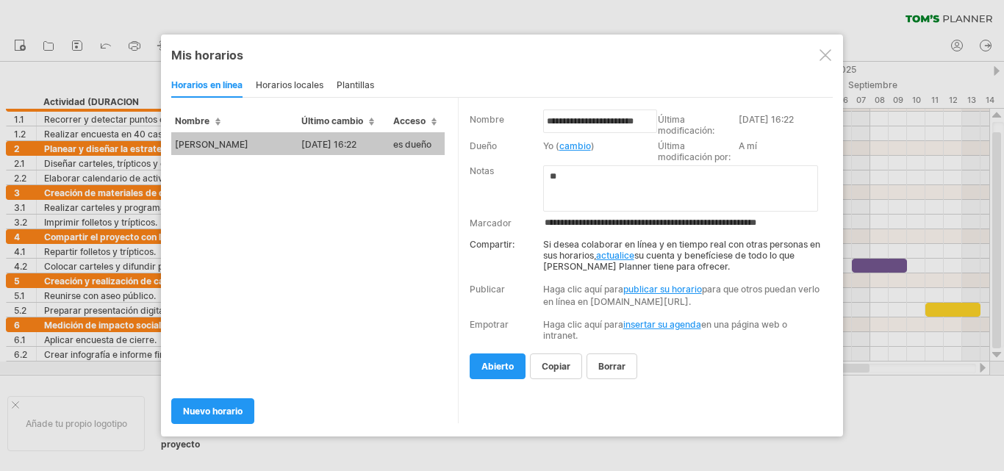
type textarea "*"
click at [561, 176] on textarea at bounding box center [680, 188] width 275 height 46
type textarea "**********"
click at [436, 123] on span "Acceso" at bounding box center [414, 120] width 43 height 11
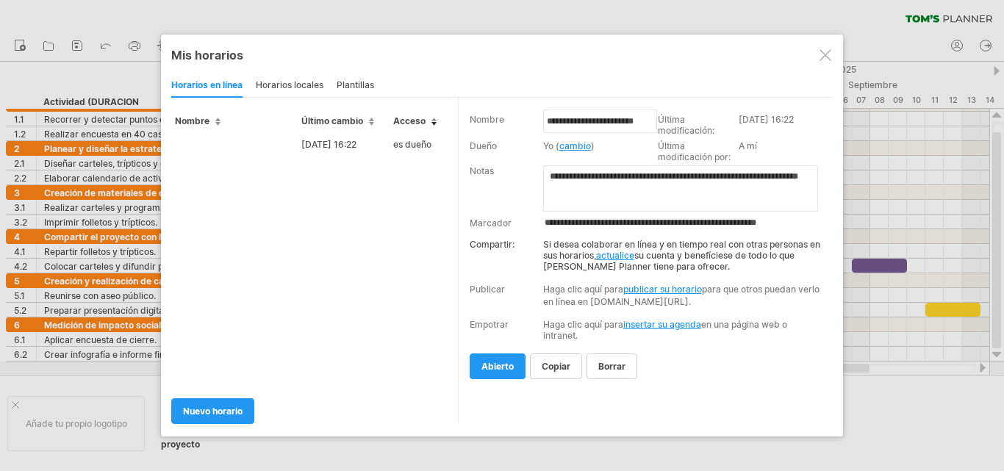
click at [435, 123] on span "Acceso" at bounding box center [414, 120] width 43 height 11
click at [548, 372] on font "Copiar" at bounding box center [556, 366] width 29 height 11
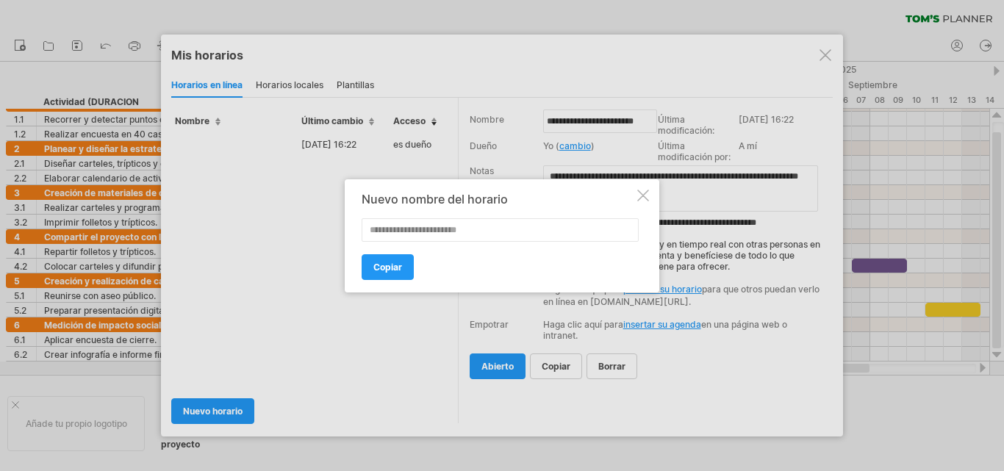
click at [389, 232] on input "text" at bounding box center [500, 230] width 277 height 24
type input "**********"
click at [396, 267] on font "Copiar" at bounding box center [387, 267] width 29 height 11
click at [383, 270] on font "Copiar" at bounding box center [387, 267] width 29 height 11
click at [390, 270] on font "Copiar" at bounding box center [387, 267] width 29 height 11
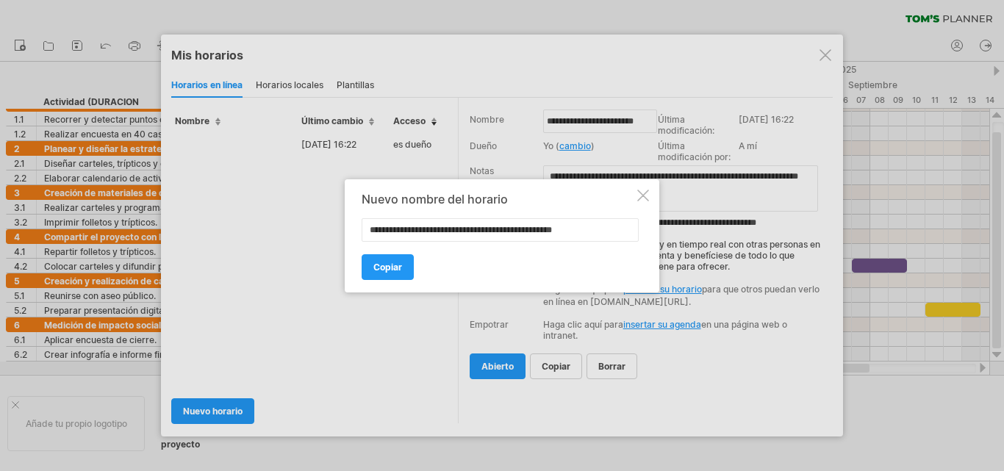
click at [643, 195] on div at bounding box center [643, 196] width 12 height 12
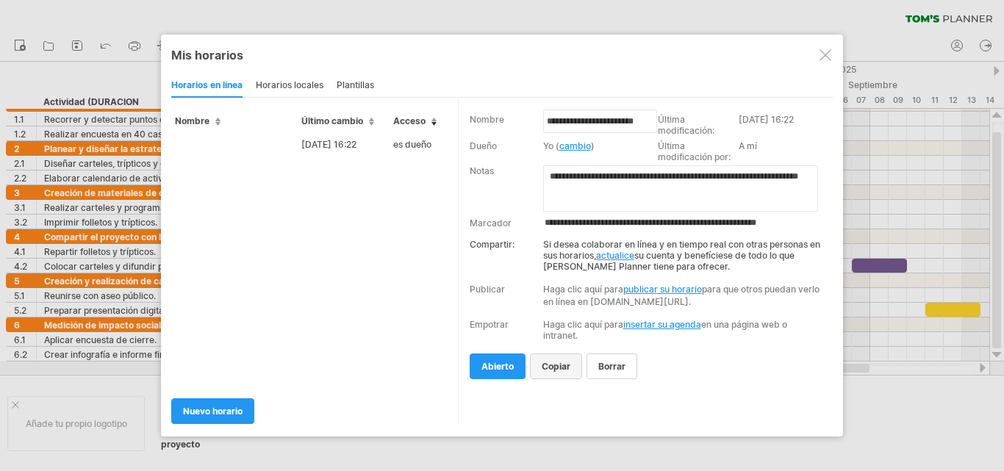
click at [561, 372] on font "Copiar" at bounding box center [556, 366] width 29 height 11
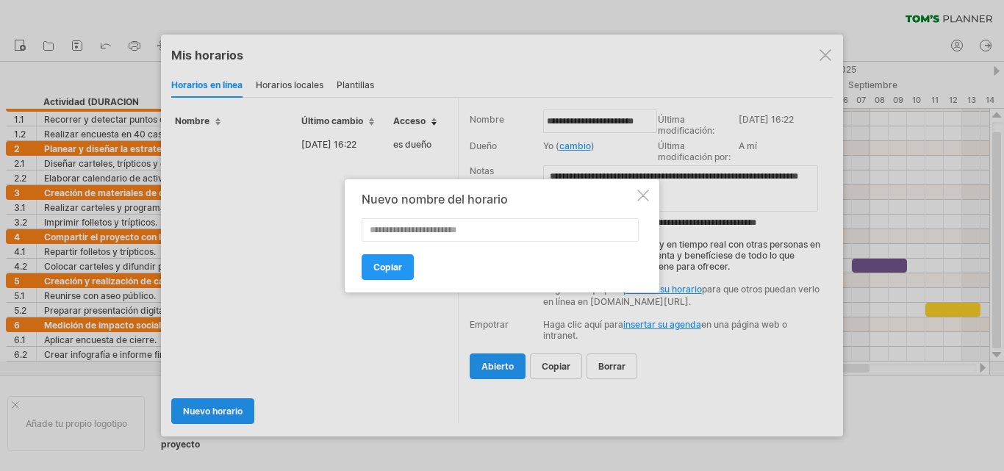
click at [643, 196] on div at bounding box center [643, 196] width 12 height 12
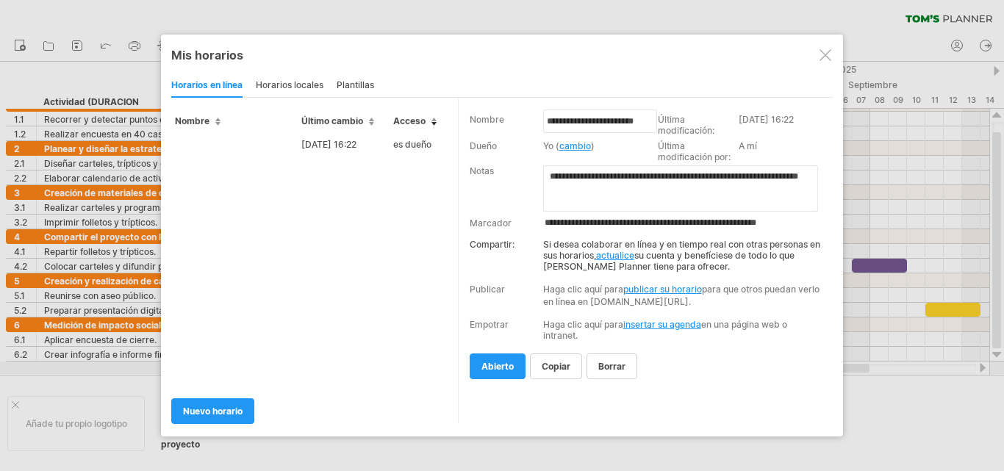
click at [828, 57] on div at bounding box center [826, 55] width 12 height 12
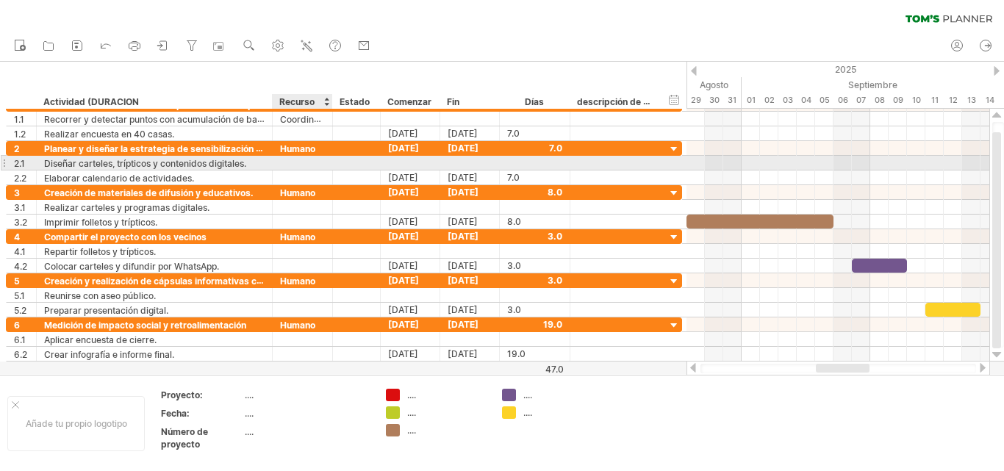
click at [293, 163] on div at bounding box center [302, 163] width 45 height 14
click at [299, 159] on div at bounding box center [302, 163] width 45 height 14
click at [299, 159] on input "**********" at bounding box center [302, 163] width 45 height 14
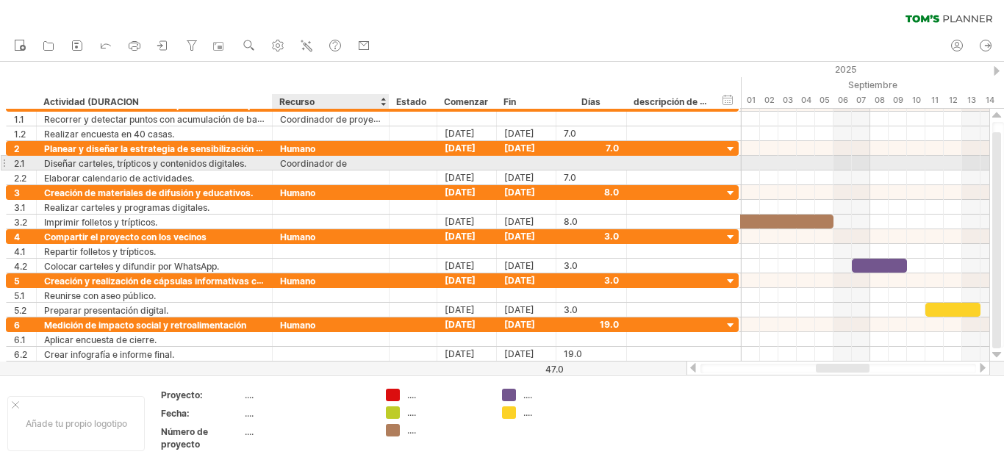
drag, startPoint x: 329, startPoint y: 164, endPoint x: 386, endPoint y: 165, distance: 56.6
click at [386, 165] on div at bounding box center [387, 163] width 7 height 15
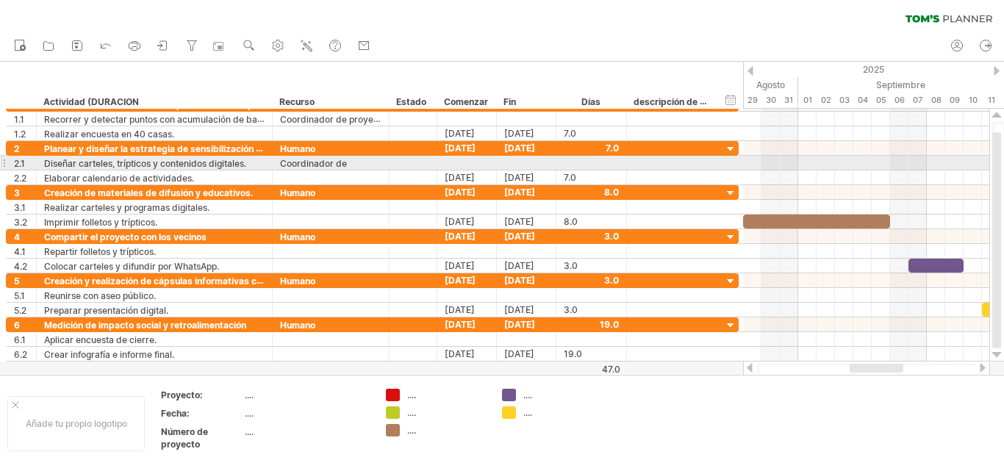
click at [351, 162] on div "Coordinador de" at bounding box center [330, 163] width 101 height 14
click at [372, 160] on input "**********" at bounding box center [330, 163] width 101 height 14
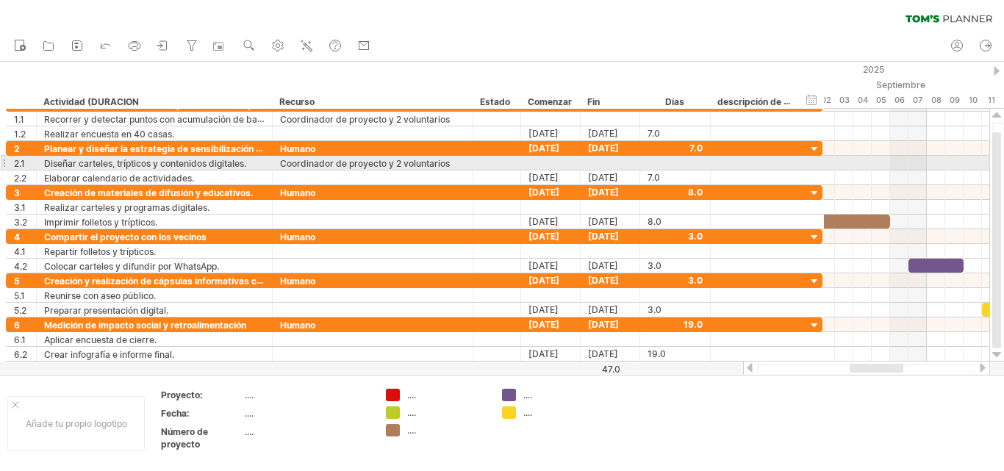
drag, startPoint x: 387, startPoint y: 161, endPoint x: 471, endPoint y: 162, distance: 83.8
click at [471, 162] on div at bounding box center [471, 163] width 7 height 15
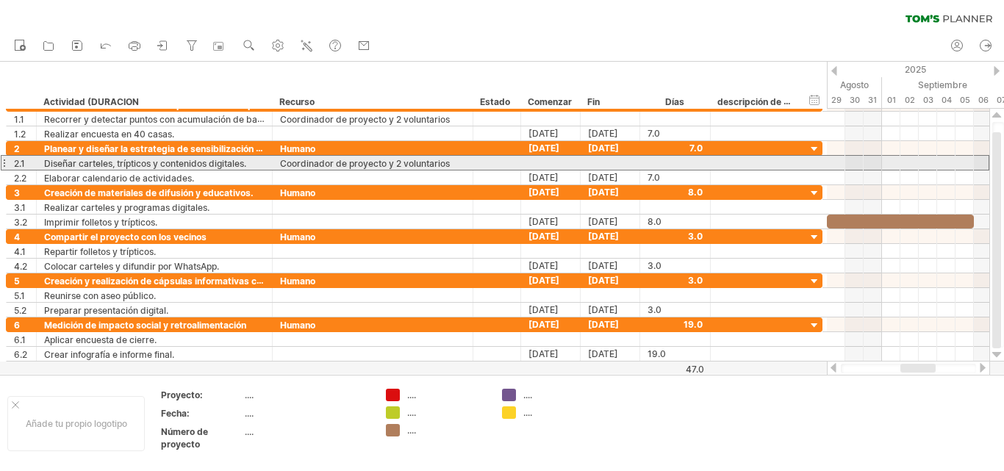
click at [451, 162] on div "Coordinador de proyecto y 2 voluntarios" at bounding box center [372, 163] width 185 height 14
type input "**********"
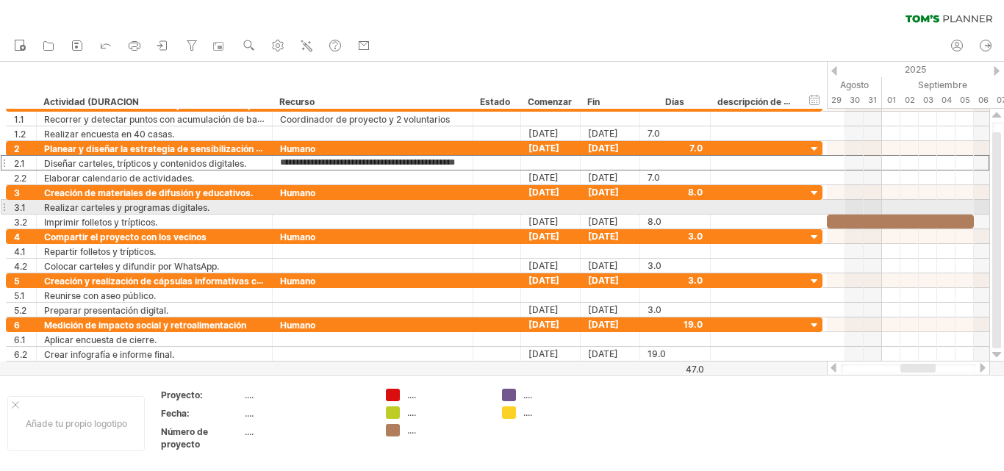
click at [307, 207] on div at bounding box center [372, 207] width 185 height 14
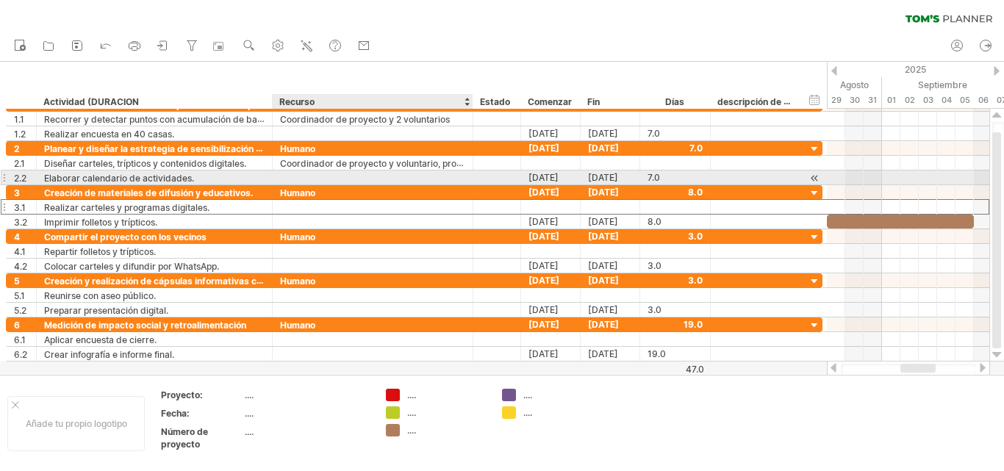
click at [306, 179] on div at bounding box center [372, 178] width 185 height 14
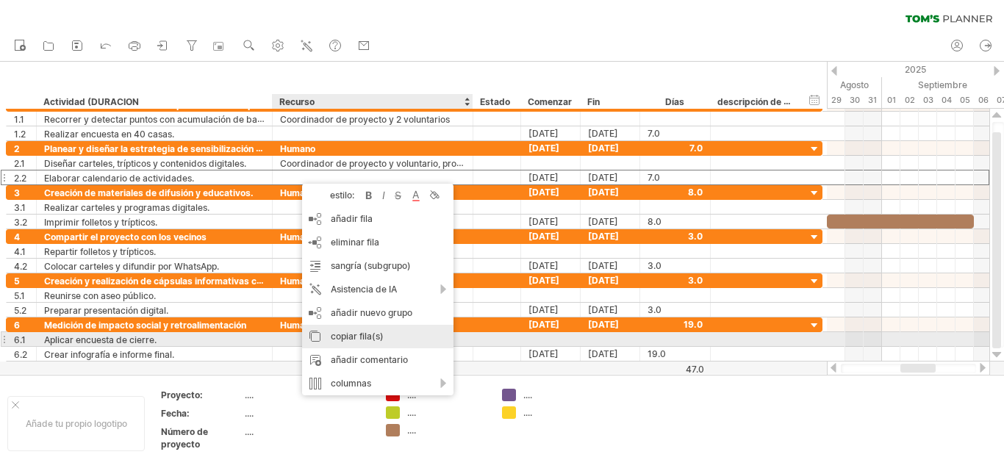
click at [345, 338] on font "copiar fila(s)" at bounding box center [357, 336] width 53 height 11
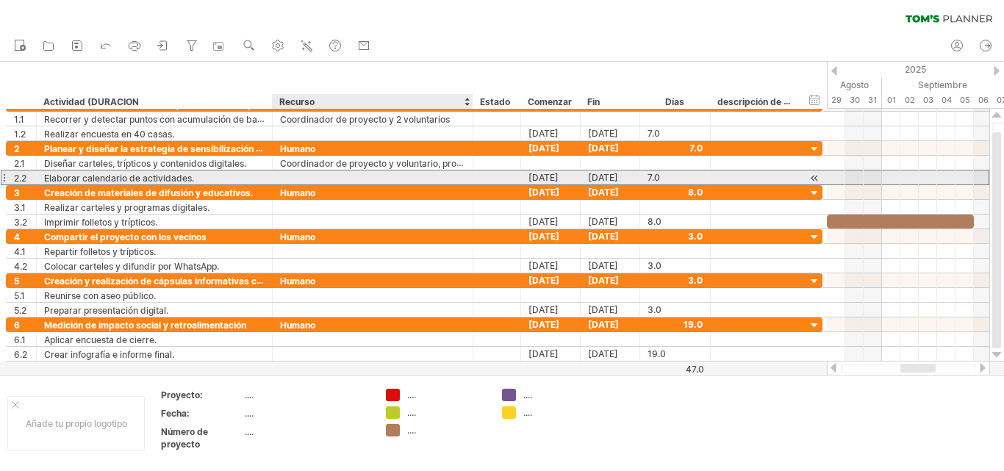
click at [290, 177] on div at bounding box center [372, 178] width 185 height 14
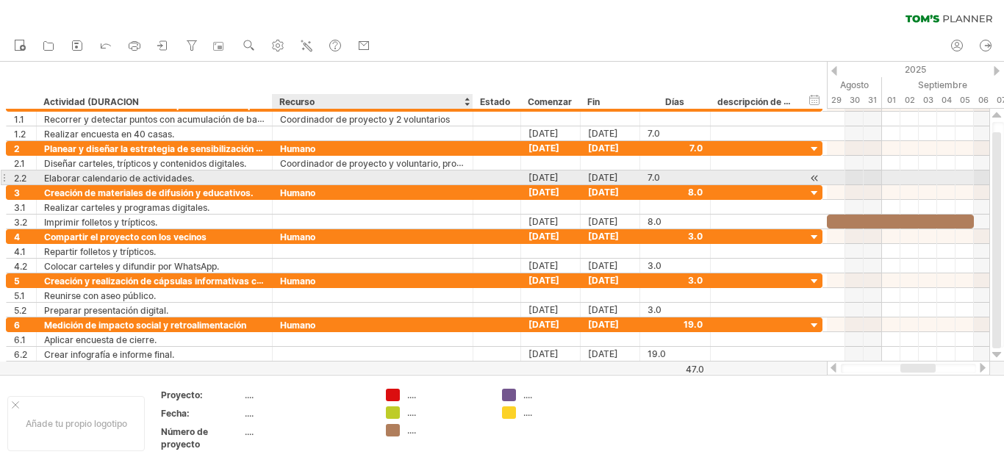
click at [286, 175] on div at bounding box center [372, 178] width 185 height 14
click at [354, 178] on input "**********" at bounding box center [372, 178] width 185 height 14
click at [453, 174] on input "**********" at bounding box center [372, 178] width 185 height 14
type input "**********"
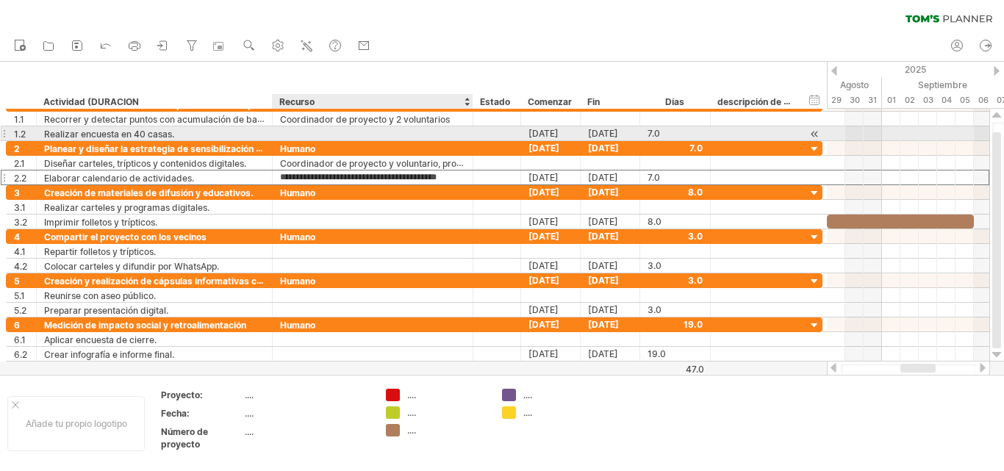
click at [292, 133] on div at bounding box center [372, 133] width 185 height 14
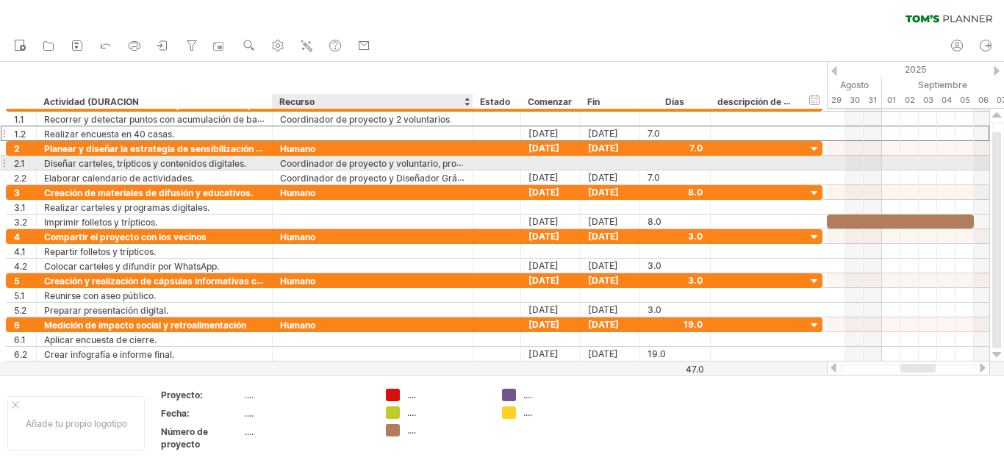
click at [453, 164] on font "Coordinador de proyecto y voluntario, productor" at bounding box center [382, 163] width 204 height 12
click at [455, 162] on font "Coordinador de proyecto y voluntario, productor" at bounding box center [382, 163] width 204 height 12
click at [469, 162] on div at bounding box center [471, 163] width 7 height 15
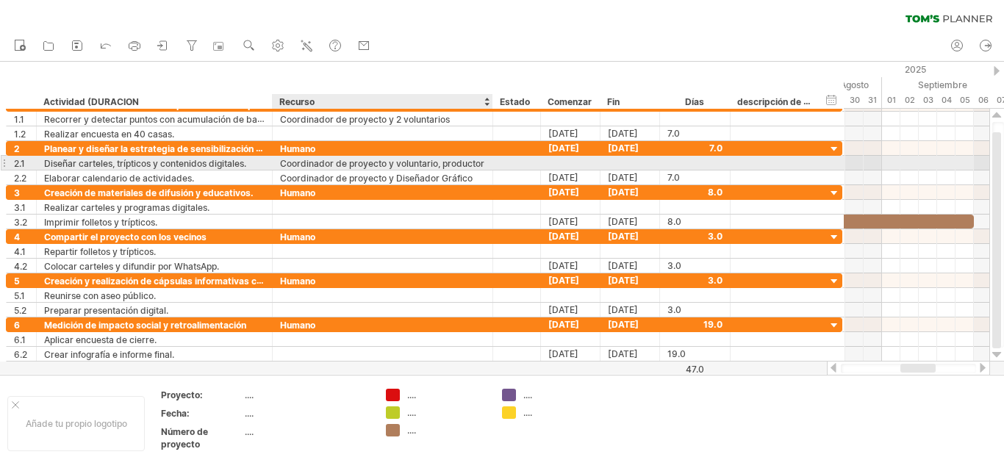
drag, startPoint x: 473, startPoint y: 163, endPoint x: 541, endPoint y: 165, distance: 68.4
click at [495, 165] on div at bounding box center [490, 163] width 7 height 15
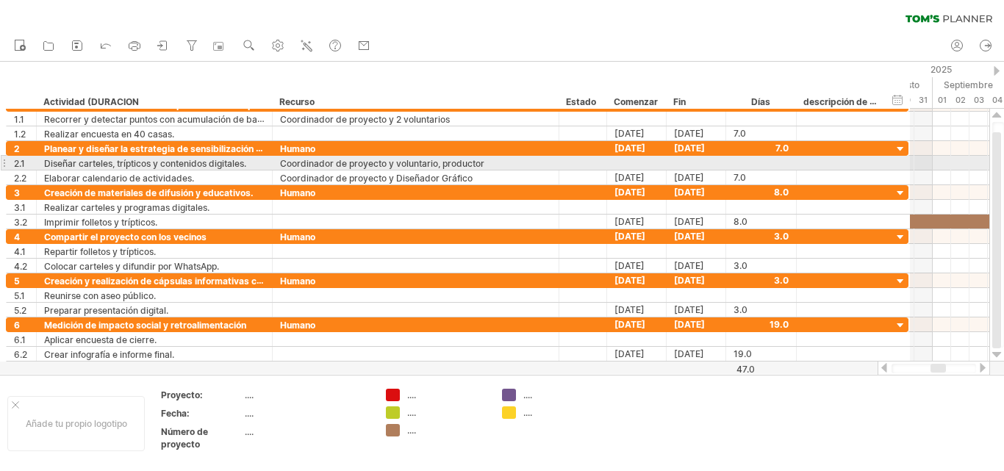
drag, startPoint x: 541, startPoint y: 165, endPoint x: 557, endPoint y: 165, distance: 15.4
click at [557, 165] on div at bounding box center [557, 163] width 7 height 15
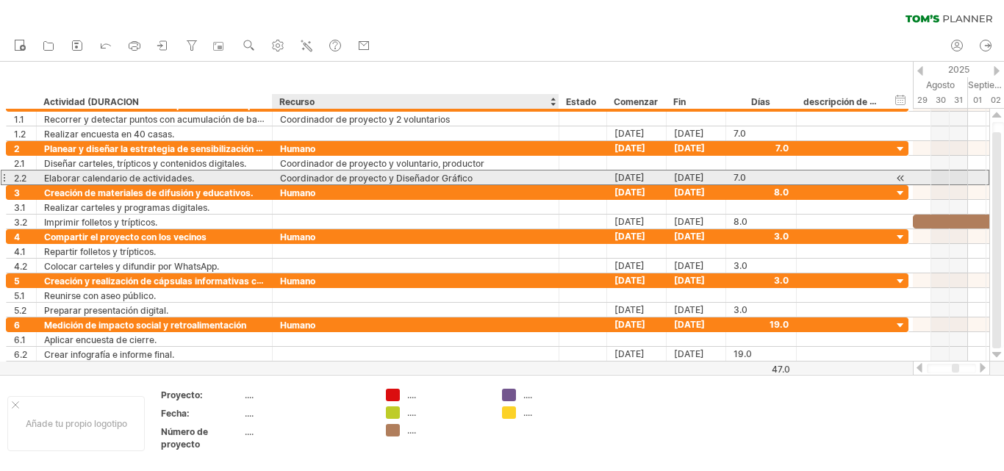
drag, startPoint x: 475, startPoint y: 176, endPoint x: 452, endPoint y: 178, distance: 22.9
click at [452, 178] on div "Coordinador de proyecto y Diseñador Gráfico" at bounding box center [415, 178] width 271 height 14
click at [474, 176] on div "Coordinador de proyecto y Diseñador Gráfico" at bounding box center [415, 178] width 271 height 14
drag, startPoint x: 473, startPoint y: 176, endPoint x: 282, endPoint y: 179, distance: 191.2
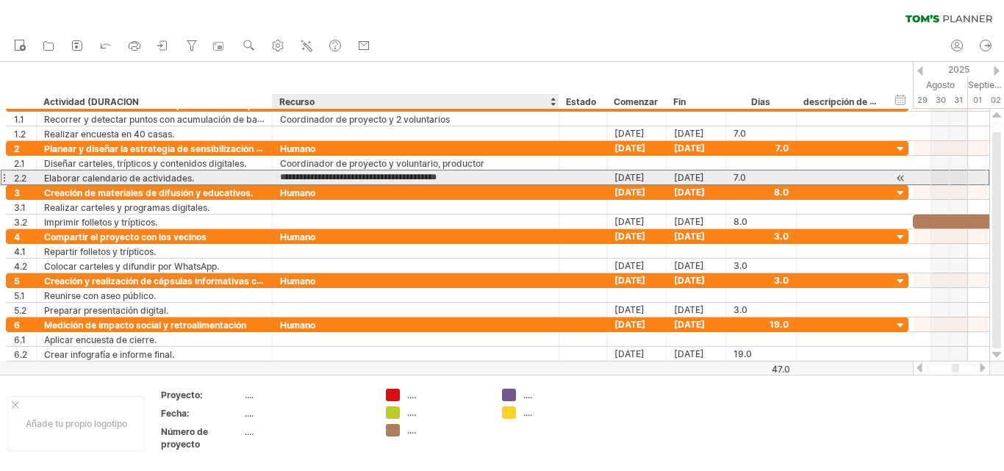
click at [282, 179] on input "**********" at bounding box center [415, 178] width 271 height 14
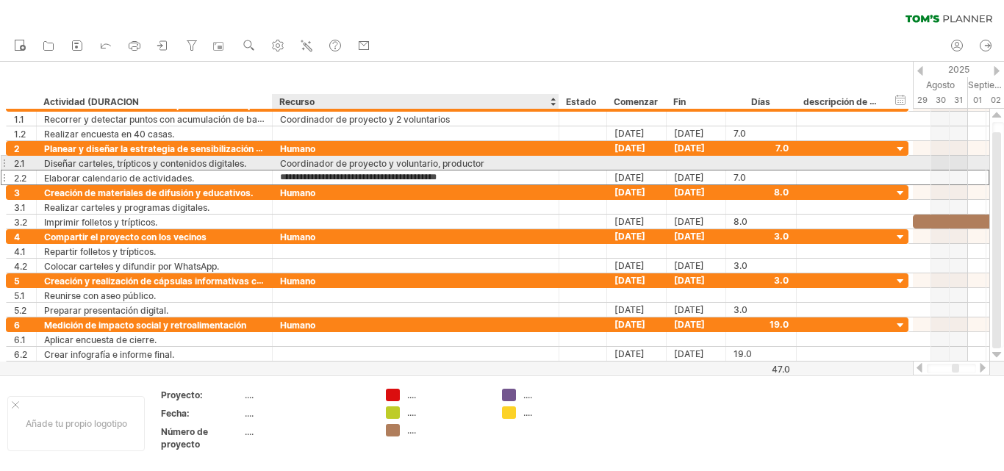
drag, startPoint x: 297, startPoint y: 179, endPoint x: 296, endPoint y: 161, distance: 17.7
click at [296, 161] on div "**********" at bounding box center [457, 163] width 903 height 44
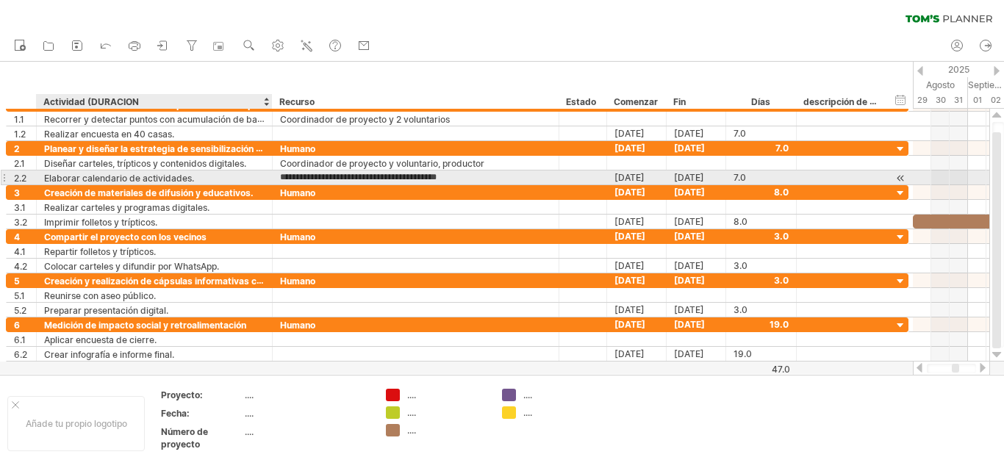
click at [279, 176] on div "**********" at bounding box center [416, 178] width 287 height 14
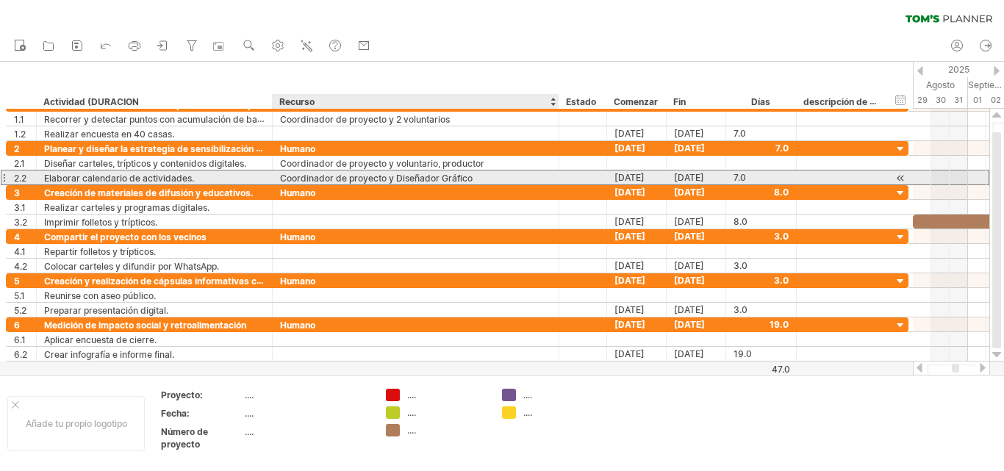
click at [282, 177] on font "Coordinador de proyecto y Diseñador Gráfico" at bounding box center [376, 178] width 193 height 11
click at [473, 179] on div "Coordinador de proyecto y Diseñador Gráfico" at bounding box center [415, 178] width 271 height 14
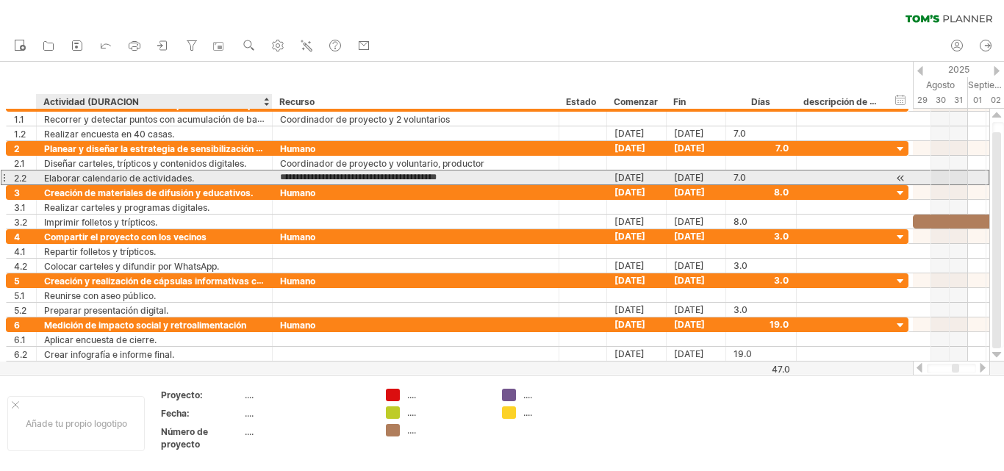
drag, startPoint x: 473, startPoint y: 179, endPoint x: 276, endPoint y: 174, distance: 196.4
click at [276, 174] on div "**********" at bounding box center [416, 178] width 287 height 14
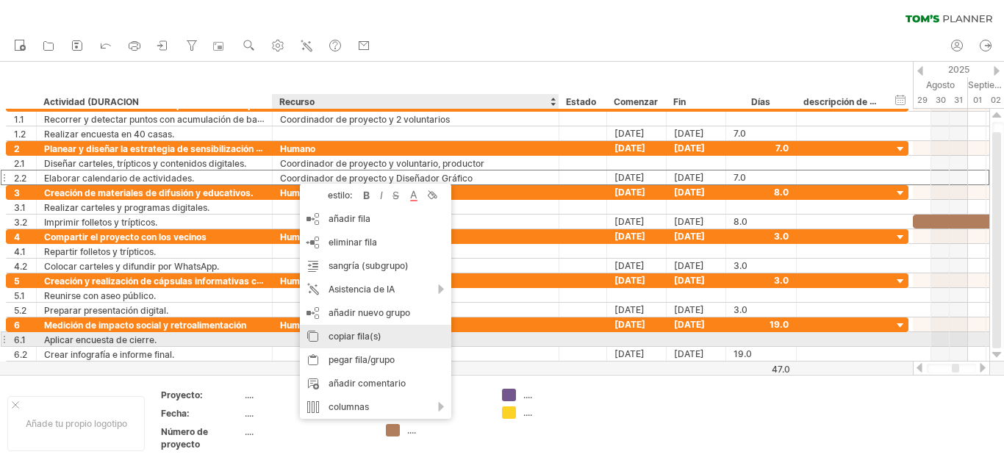
click at [341, 336] on font "copiar fila(s)" at bounding box center [355, 336] width 53 height 11
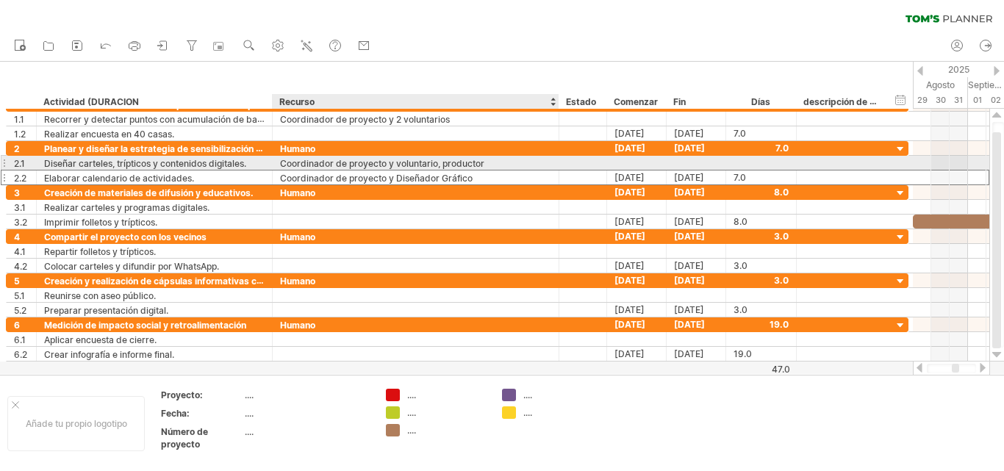
click at [410, 162] on font "Coordinador de proyecto y voluntario, productor" at bounding box center [382, 163] width 204 height 11
click at [482, 162] on font "Coordinador de proyecto y voluntario, productor" at bounding box center [382, 163] width 204 height 11
click at [484, 162] on div "Coordinador de proyecto y voluntario, productor" at bounding box center [415, 163] width 271 height 14
click at [484, 162] on input "**********" at bounding box center [415, 163] width 271 height 14
drag, startPoint x: 486, startPoint y: 163, endPoint x: 281, endPoint y: 165, distance: 205.1
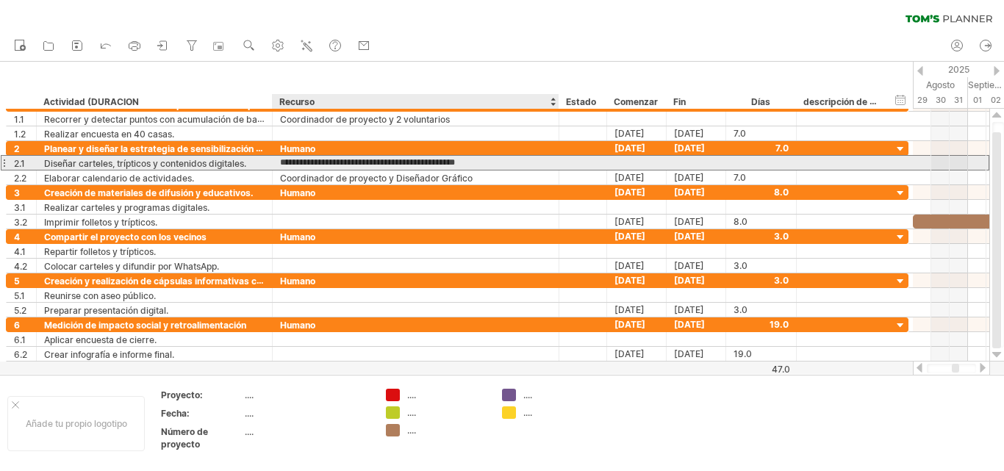
click at [281, 165] on input "**********" at bounding box center [415, 163] width 271 height 14
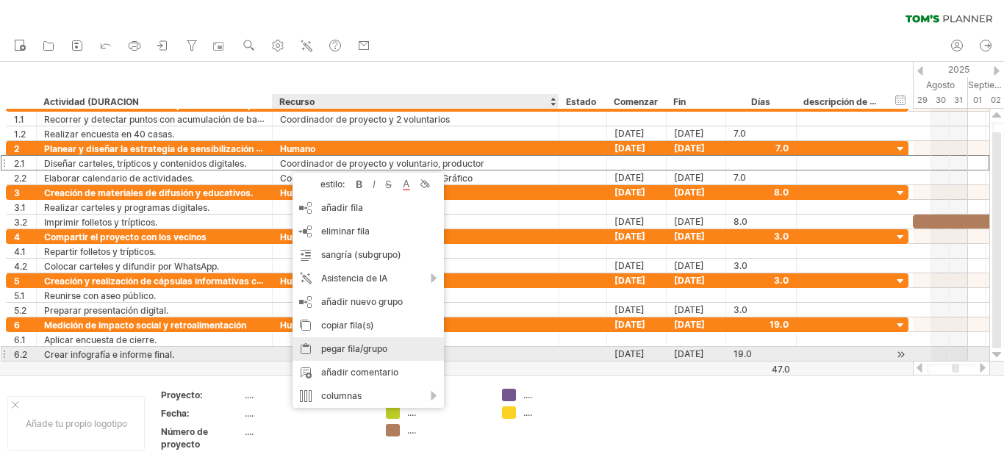
click at [329, 348] on font "pegar fila/grupo" at bounding box center [354, 348] width 66 height 11
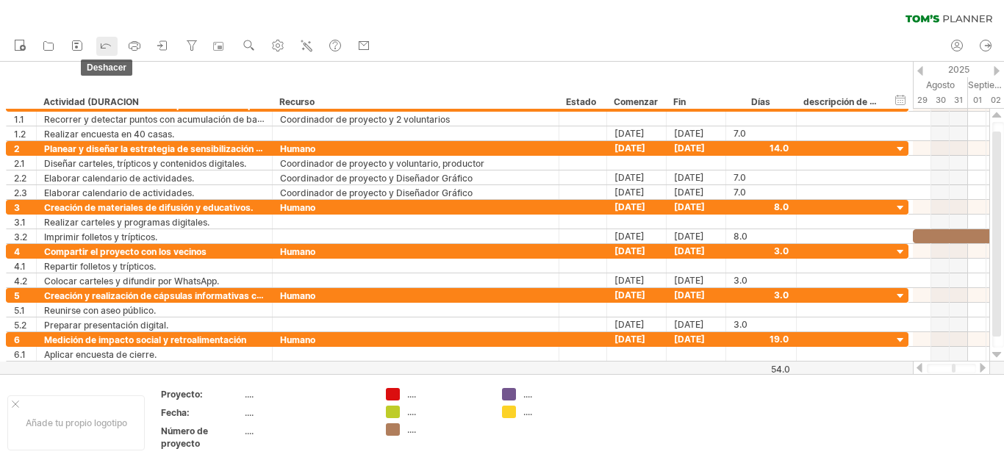
click at [104, 46] on icon at bounding box center [106, 44] width 15 height 15
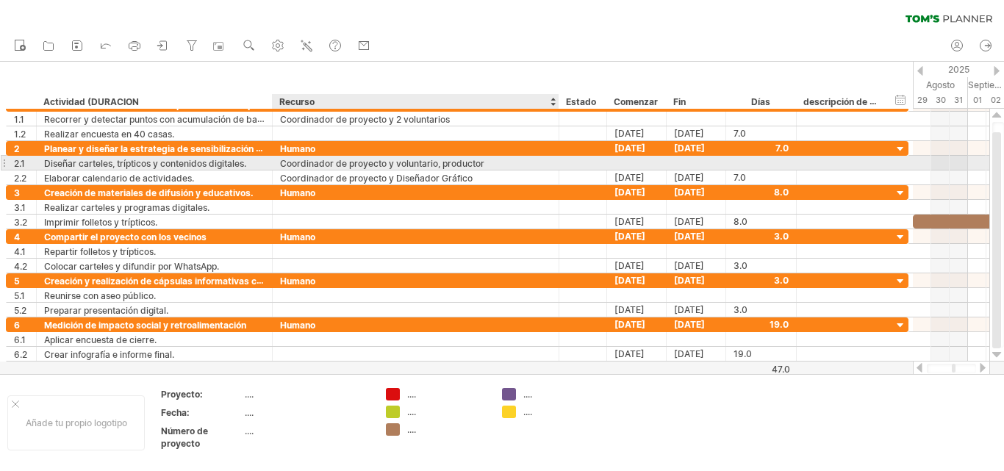
click at [484, 161] on div "Coordinador de proyecto y voluntario, productor" at bounding box center [415, 163] width 271 height 14
click at [484, 161] on input "**********" at bounding box center [415, 163] width 271 height 14
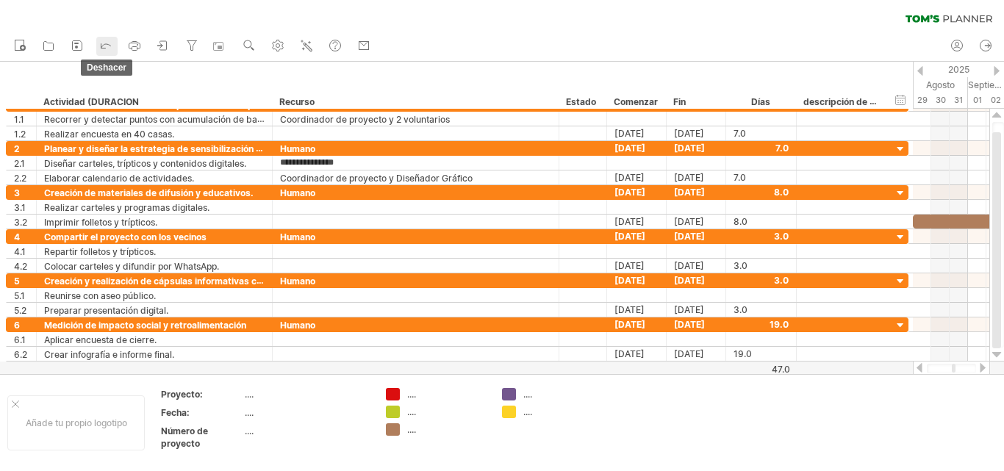
click at [108, 44] on icon at bounding box center [106, 44] width 15 height 15
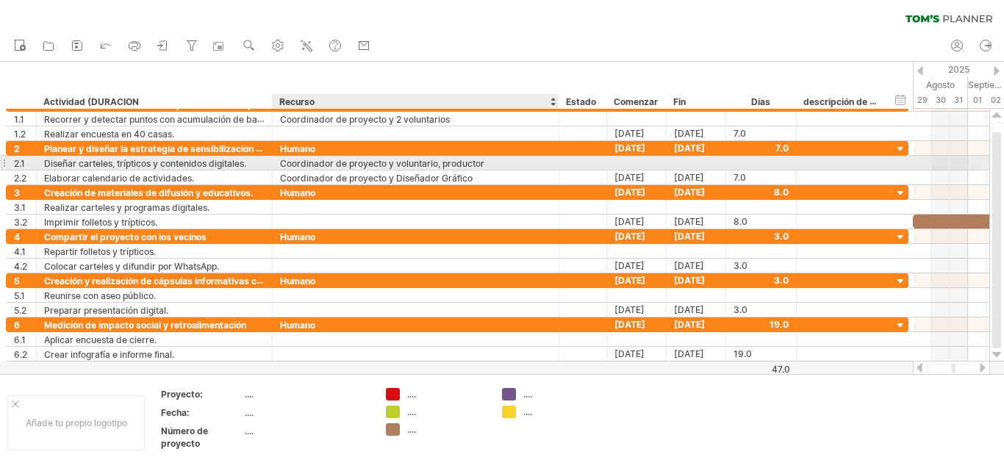
click at [490, 165] on div "Coordinador de proyecto y voluntario, productor" at bounding box center [415, 163] width 271 height 14
click at [490, 162] on input "**********" at bounding box center [415, 163] width 271 height 14
type input "**********"
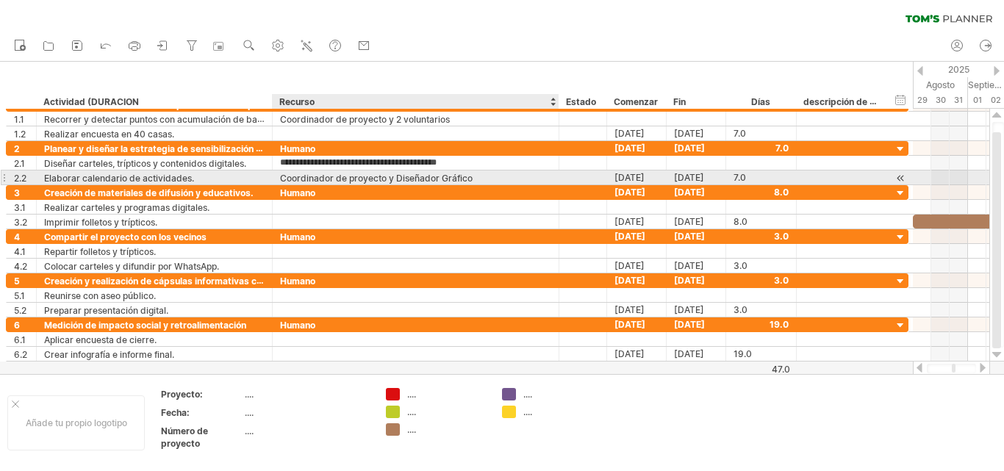
click at [472, 176] on div "Coordinador de proyecto y Diseñador Gráfico" at bounding box center [415, 178] width 271 height 14
type input "**********"
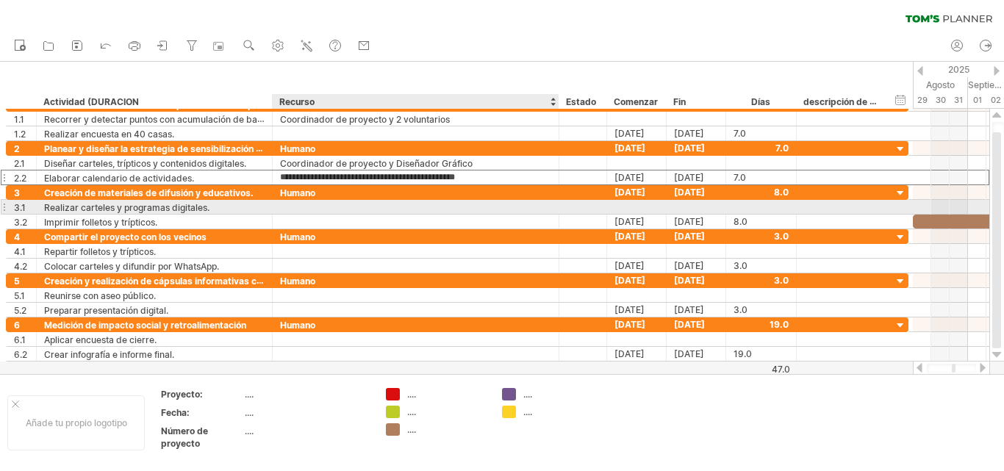
click at [307, 208] on div at bounding box center [415, 207] width 271 height 14
click at [318, 204] on input "text" at bounding box center [415, 207] width 271 height 14
click at [349, 203] on input "**********" at bounding box center [415, 207] width 271 height 14
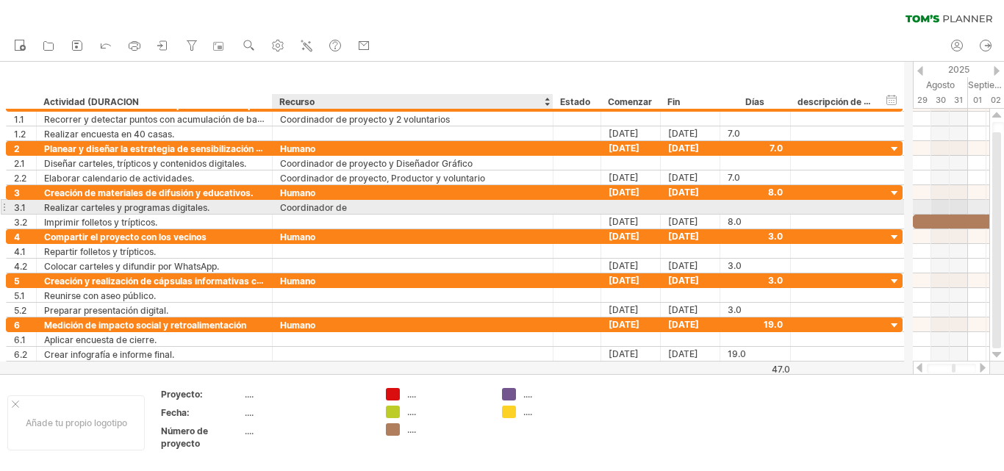
click at [550, 210] on div at bounding box center [551, 207] width 7 height 15
click at [354, 208] on div "Coordinador de" at bounding box center [412, 207] width 265 height 14
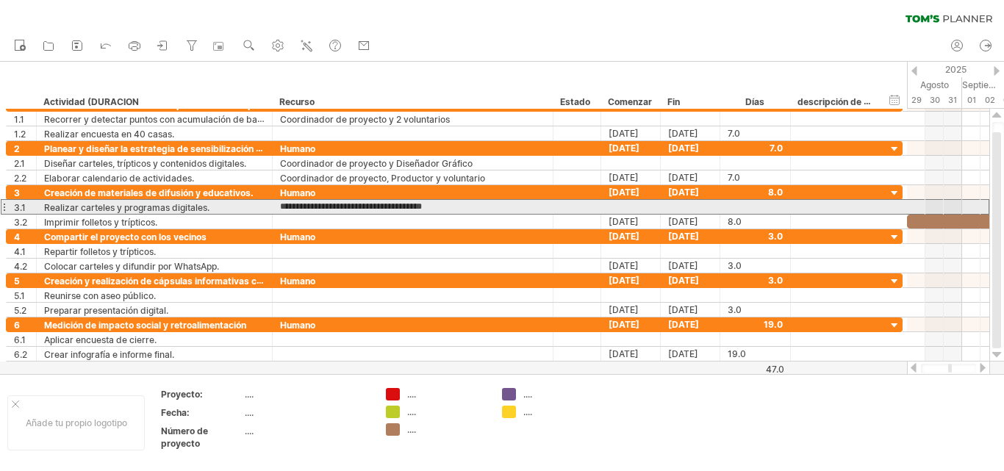
click at [454, 205] on input "**********" at bounding box center [412, 207] width 265 height 14
click at [403, 204] on input "**********" at bounding box center [412, 207] width 265 height 14
click at [396, 207] on input "**********" at bounding box center [412, 207] width 265 height 14
click at [435, 207] on input "**********" at bounding box center [412, 207] width 265 height 14
click at [493, 208] on input "**********" at bounding box center [412, 207] width 265 height 14
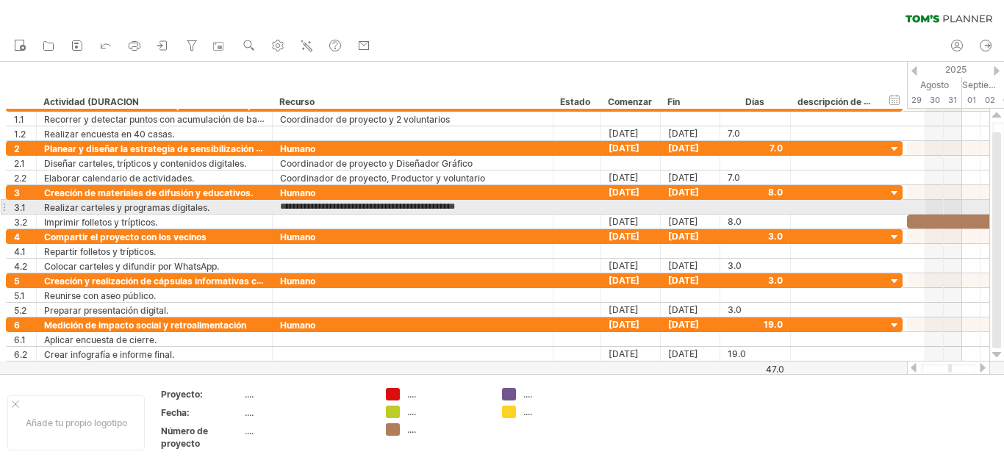
type input "**********"
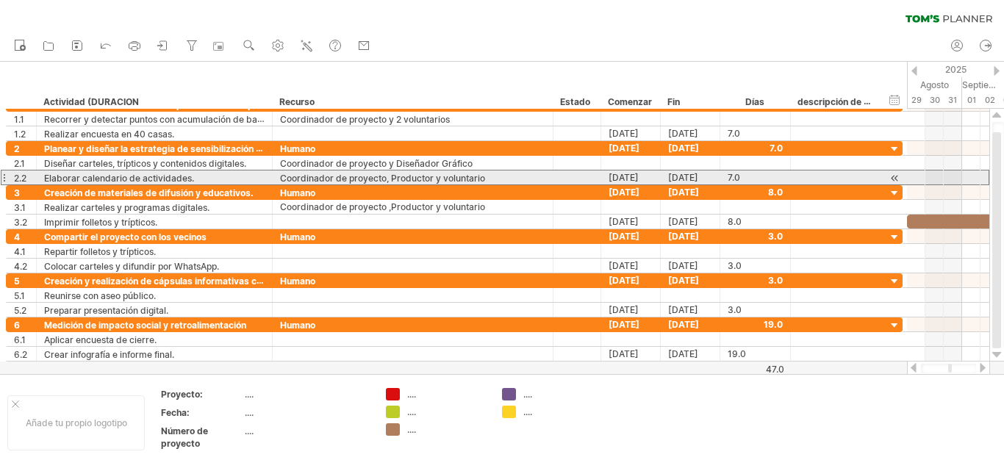
click at [484, 179] on font "Coordinador de proyecto, Productor y voluntario" at bounding box center [382, 178] width 205 height 11
click at [484, 179] on div "Coordinador de proyecto, Productor y voluntario" at bounding box center [412, 178] width 265 height 14
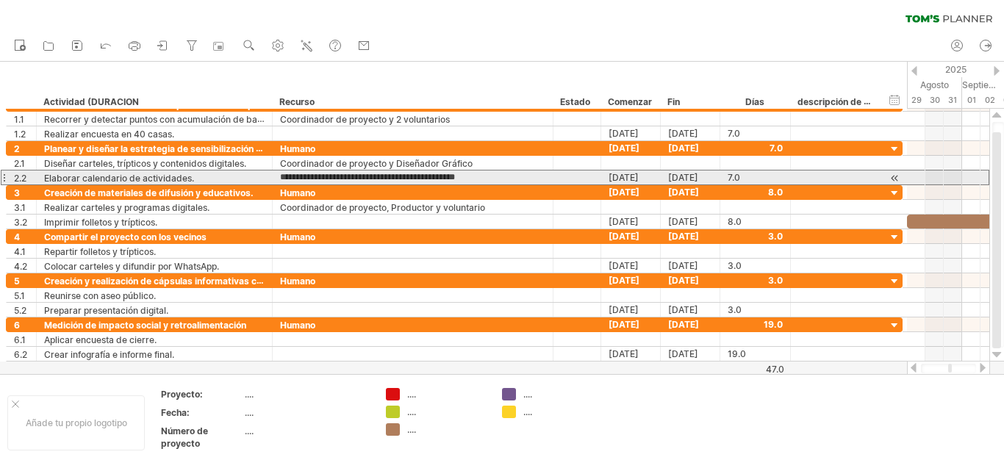
click at [485, 175] on input "**********" at bounding box center [412, 178] width 265 height 14
drag, startPoint x: 485, startPoint y: 175, endPoint x: 278, endPoint y: 176, distance: 207.3
click at [278, 176] on div "**********" at bounding box center [413, 178] width 281 height 14
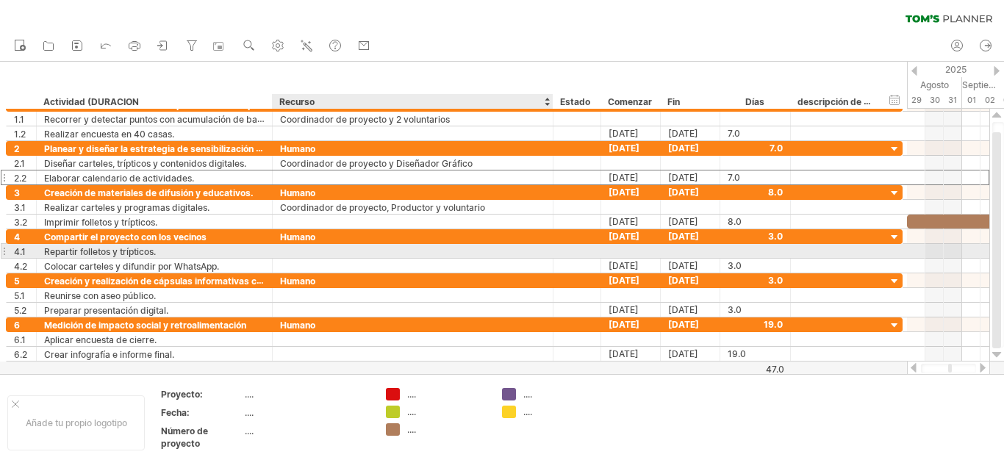
click at [291, 253] on div at bounding box center [412, 251] width 265 height 14
click at [287, 246] on div at bounding box center [412, 251] width 265 height 14
click at [350, 253] on input "**********" at bounding box center [412, 251] width 265 height 14
click at [401, 251] on input "**********" at bounding box center [412, 251] width 265 height 14
type input "**********"
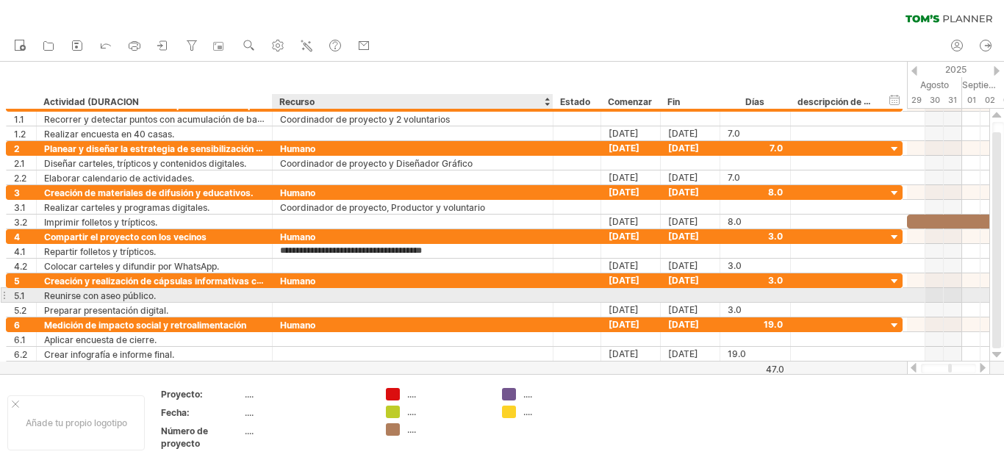
click at [291, 291] on div at bounding box center [412, 295] width 265 height 14
click at [373, 292] on div at bounding box center [412, 295] width 265 height 14
click at [329, 295] on div at bounding box center [412, 295] width 265 height 14
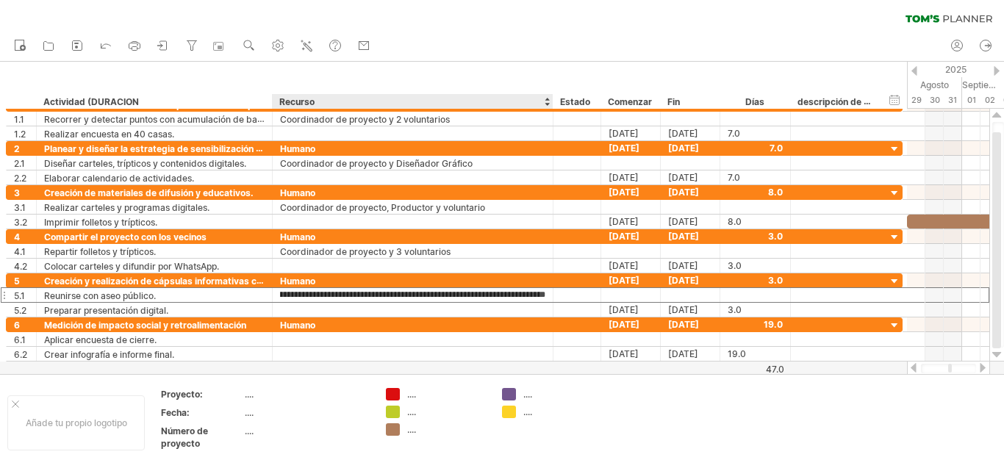
type input "**********"
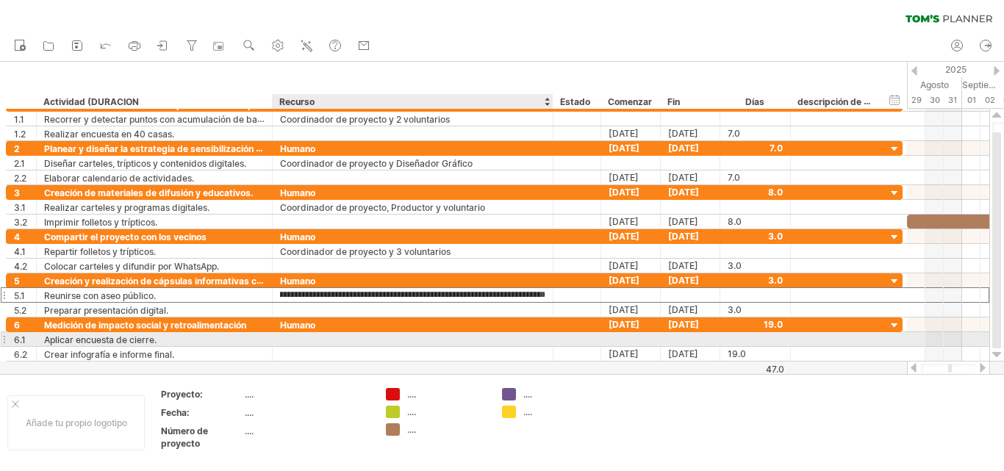
click at [306, 337] on div at bounding box center [412, 339] width 265 height 14
click at [304, 340] on div at bounding box center [412, 339] width 265 height 14
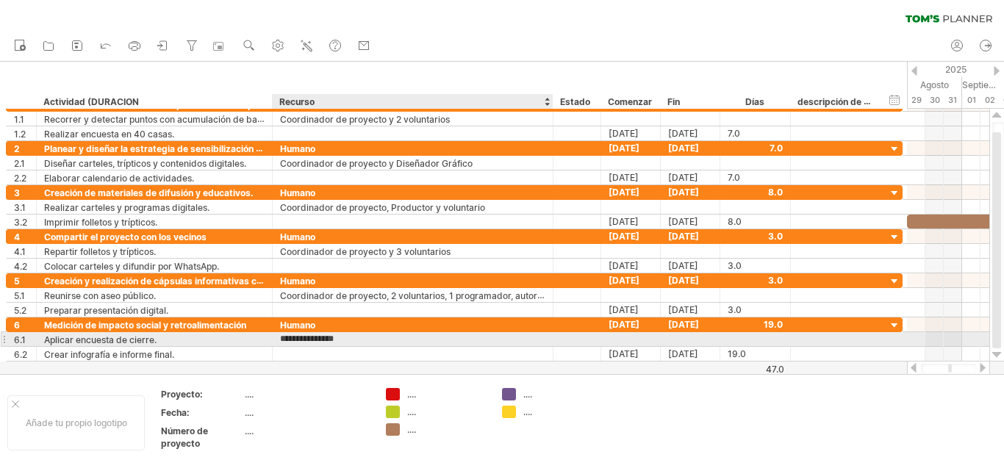
click at [348, 336] on input "**********" at bounding box center [412, 339] width 265 height 14
click at [456, 341] on input "**********" at bounding box center [412, 339] width 265 height 14
type input "**********"
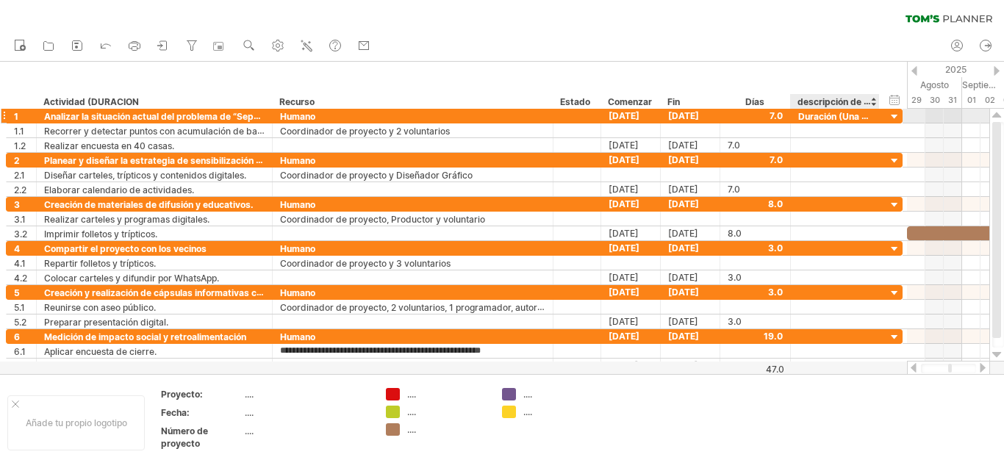
click at [864, 115] on font "Duración (Una semana)" at bounding box center [848, 116] width 101 height 12
click at [860, 115] on font "Duración (Una semana)" at bounding box center [848, 116] width 101 height 12
click at [858, 115] on font "Duración (Una semana)" at bounding box center [848, 116] width 101 height 12
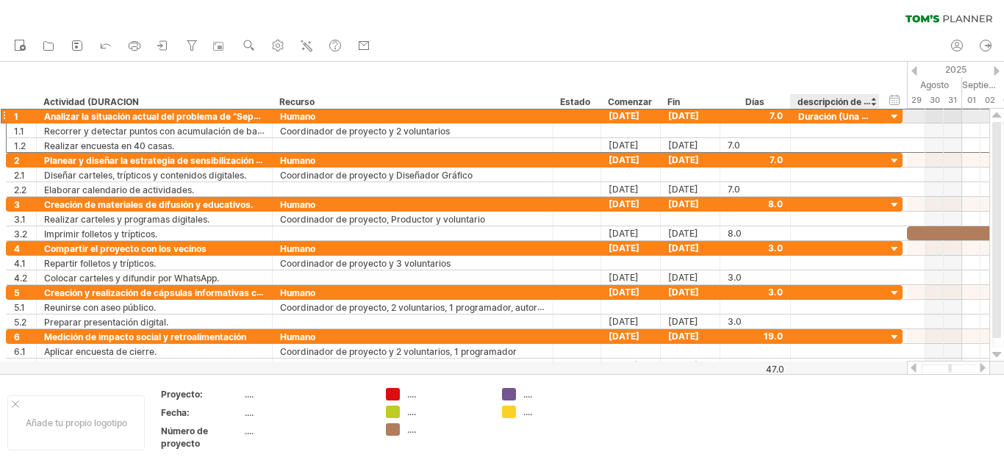
click at [846, 115] on font "Duración (Una semana)" at bounding box center [848, 116] width 101 height 12
click at [845, 113] on font "Duración (Una semana)" at bounding box center [848, 116] width 101 height 12
click at [982, 368] on div at bounding box center [983, 368] width 12 height 10
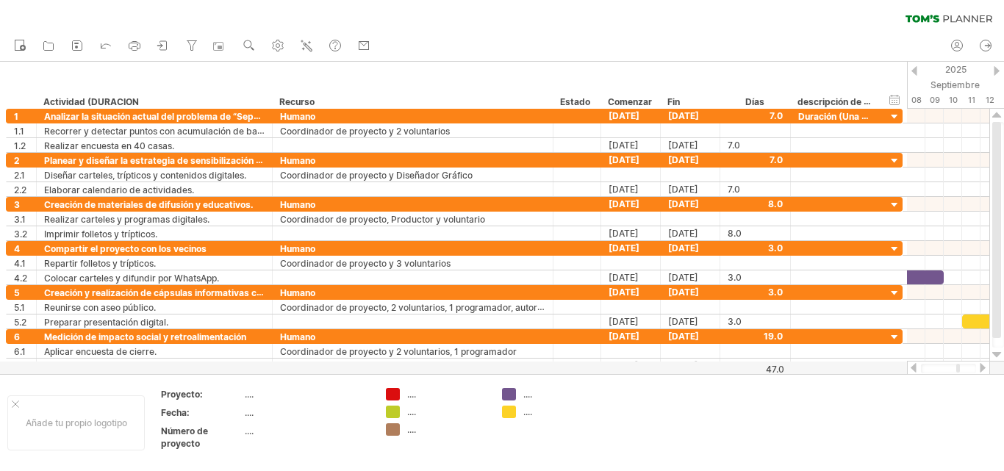
click at [912, 371] on div at bounding box center [914, 368] width 12 height 10
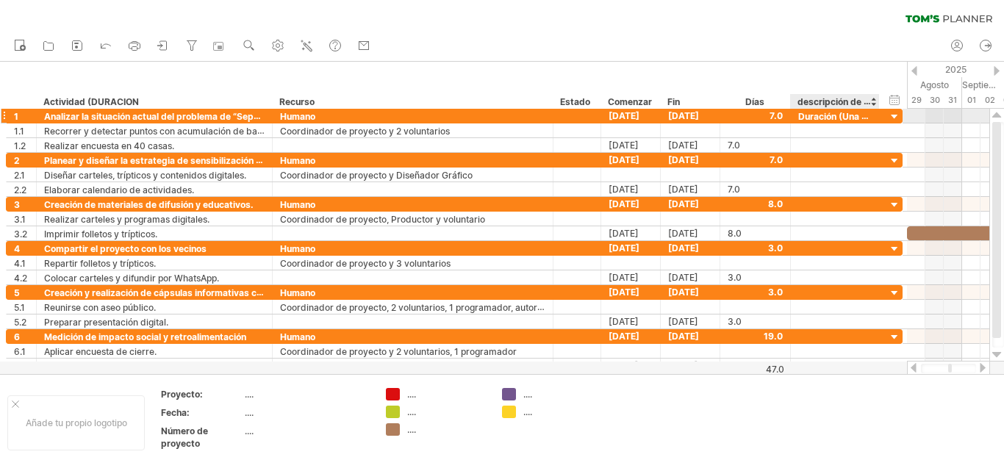
click at [865, 116] on font "Duración (Una semana)" at bounding box center [848, 116] width 101 height 12
click at [865, 115] on font "Duración (Una semana)" at bounding box center [848, 116] width 101 height 12
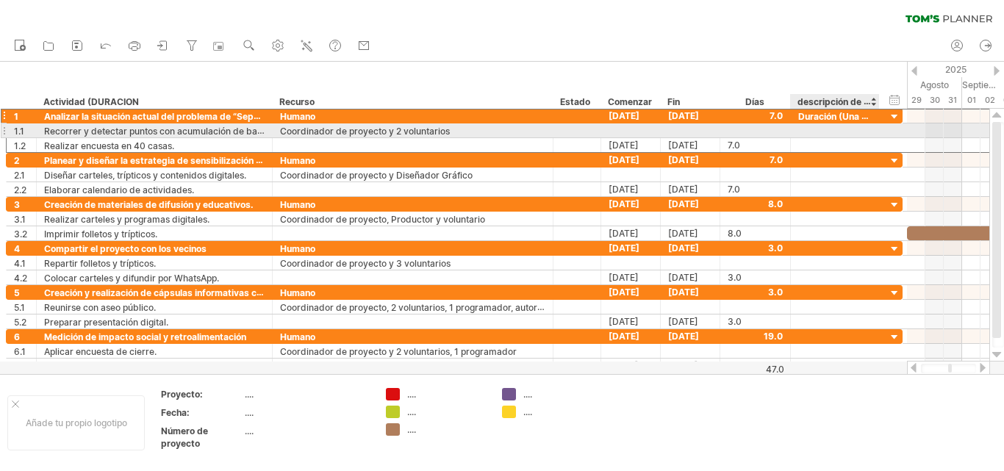
click at [849, 131] on div at bounding box center [835, 131] width 74 height 14
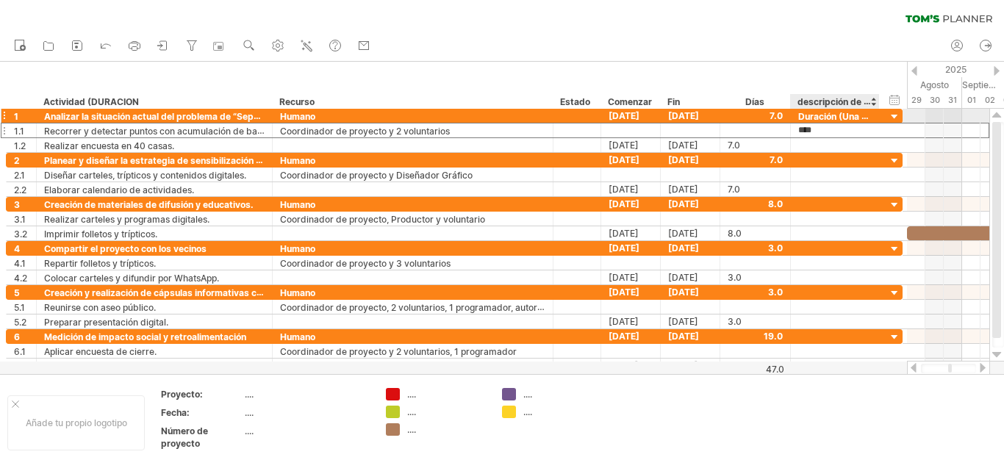
type input "**********"
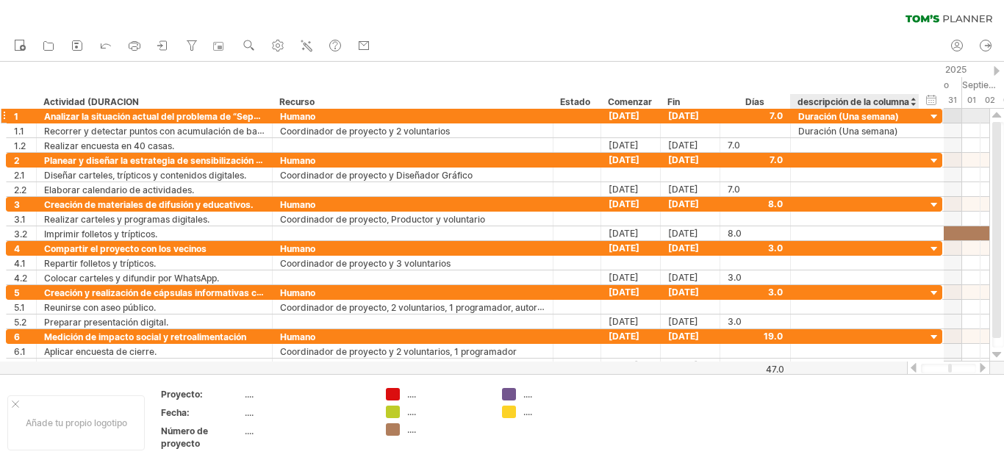
drag, startPoint x: 902, startPoint y: 116, endPoint x: 942, endPoint y: 117, distance: 39.7
click at [942, 117] on div at bounding box center [942, 116] width 4 height 14
click at [829, 156] on div at bounding box center [854, 160] width 113 height 14
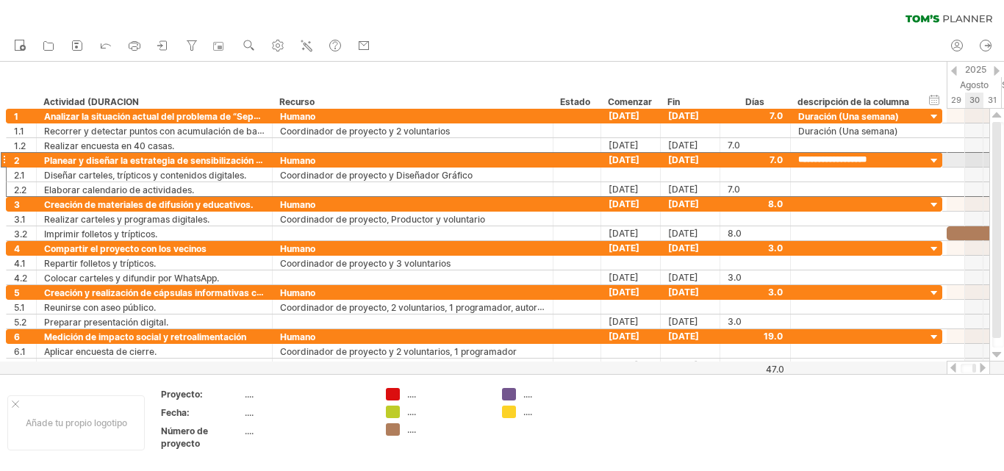
click at [901, 156] on input "**********" at bounding box center [854, 160] width 113 height 14
type input "**********"
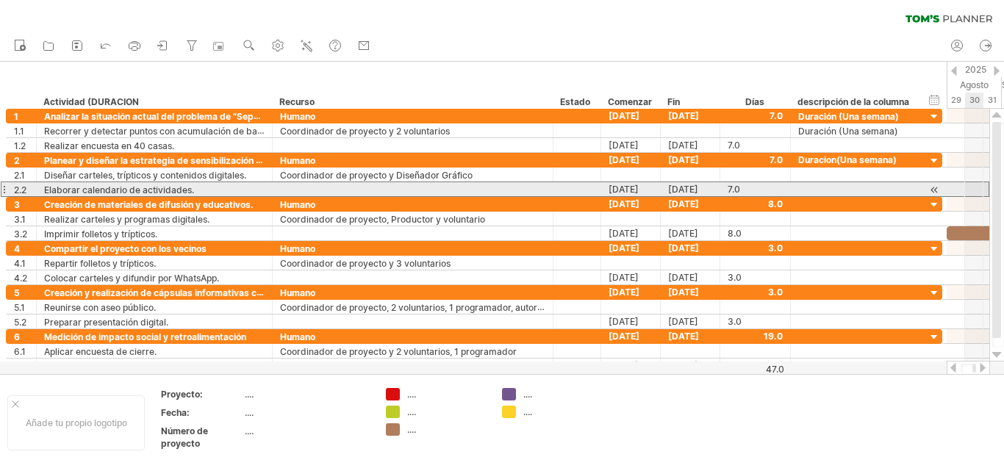
click at [812, 192] on div at bounding box center [854, 189] width 113 height 14
click at [898, 187] on input "**********" at bounding box center [854, 189] width 113 height 14
type input "**********"
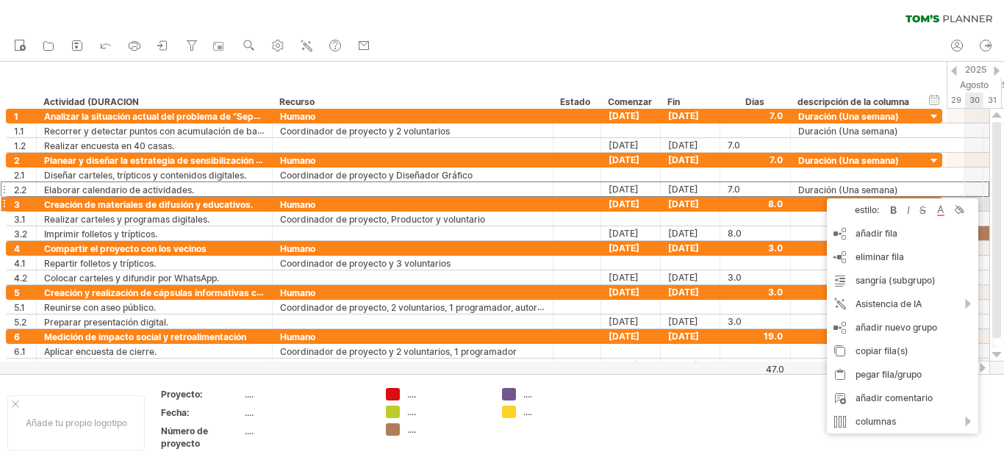
click at [805, 207] on div at bounding box center [854, 204] width 113 height 14
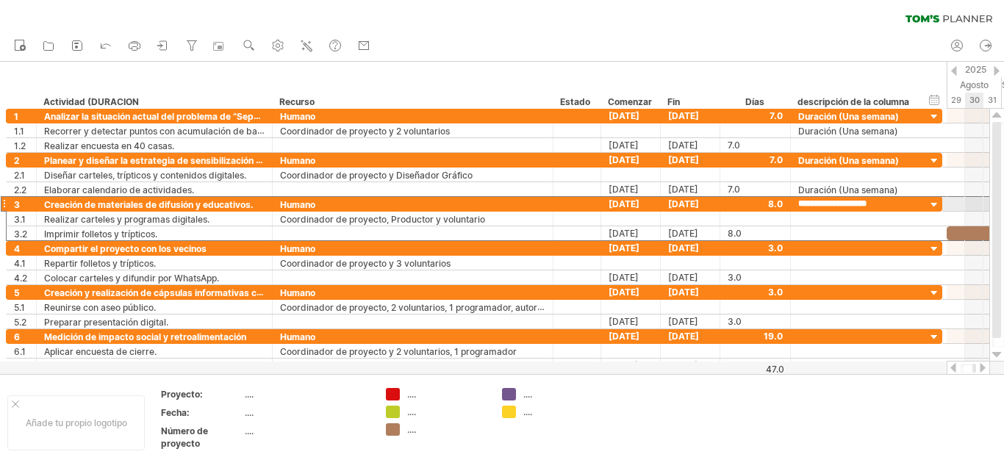
click at [897, 204] on input "**********" at bounding box center [854, 204] width 113 height 14
type input "**********"
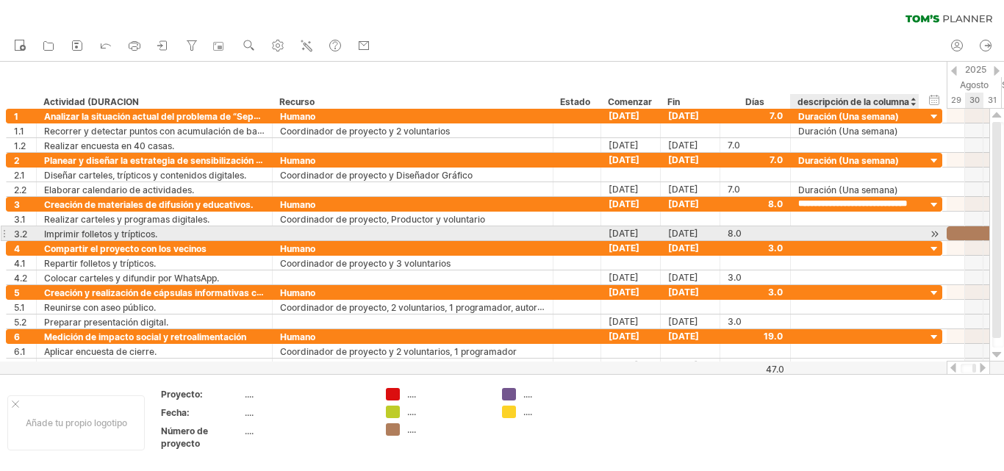
scroll to position [0, 0]
click at [801, 234] on div at bounding box center [854, 233] width 113 height 14
click at [893, 231] on input "**********" at bounding box center [854, 233] width 113 height 14
type input "**********"
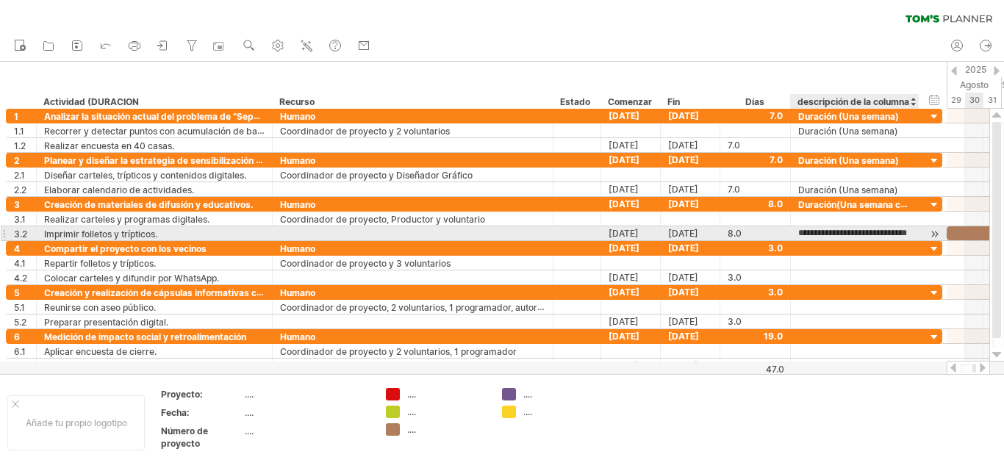
scroll to position [0, 21]
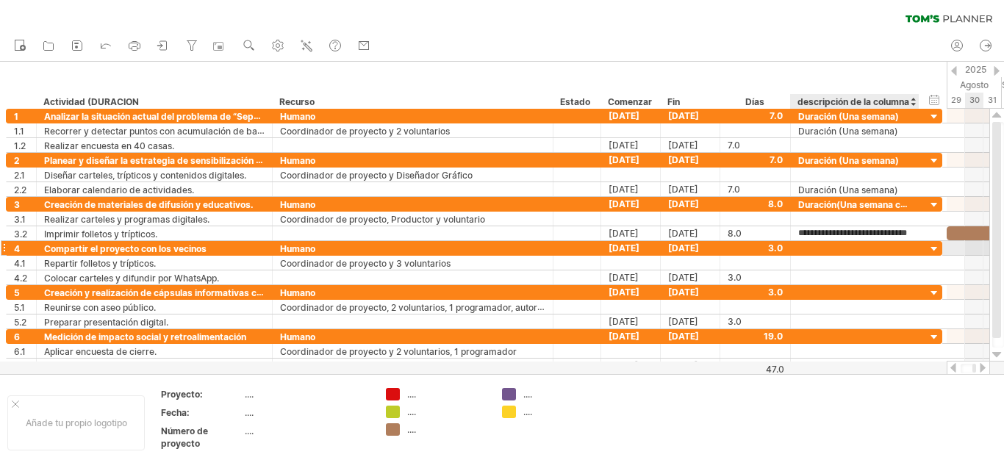
click at [811, 246] on div at bounding box center [854, 248] width 113 height 14
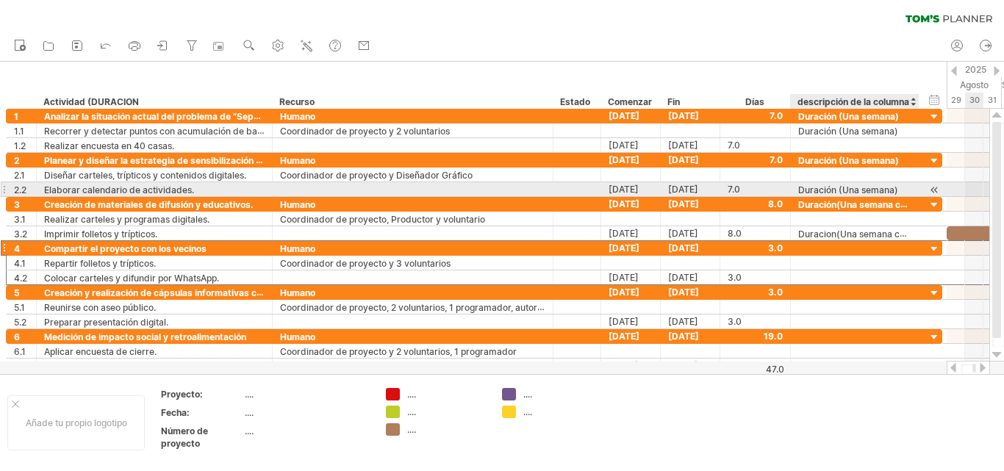
click at [890, 190] on font "Duración (Una semana)" at bounding box center [848, 190] width 100 height 11
click at [892, 190] on font "Duración (Una semana)" at bounding box center [848, 190] width 100 height 11
click at [893, 190] on font "Duración (Una semana)" at bounding box center [848, 190] width 100 height 11
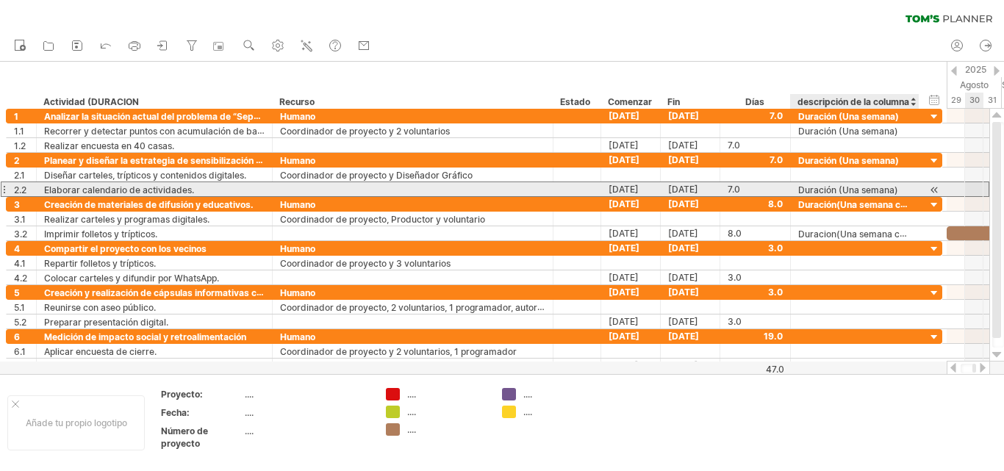
click at [893, 188] on font "Duración (Una semana)" at bounding box center [848, 190] width 100 height 11
click at [892, 190] on font "Duración (Una semana)" at bounding box center [848, 190] width 100 height 11
click at [893, 190] on font "Duración (Una semana)" at bounding box center [848, 190] width 100 height 11
click at [895, 189] on font "Duración (Una semana)" at bounding box center [848, 190] width 100 height 11
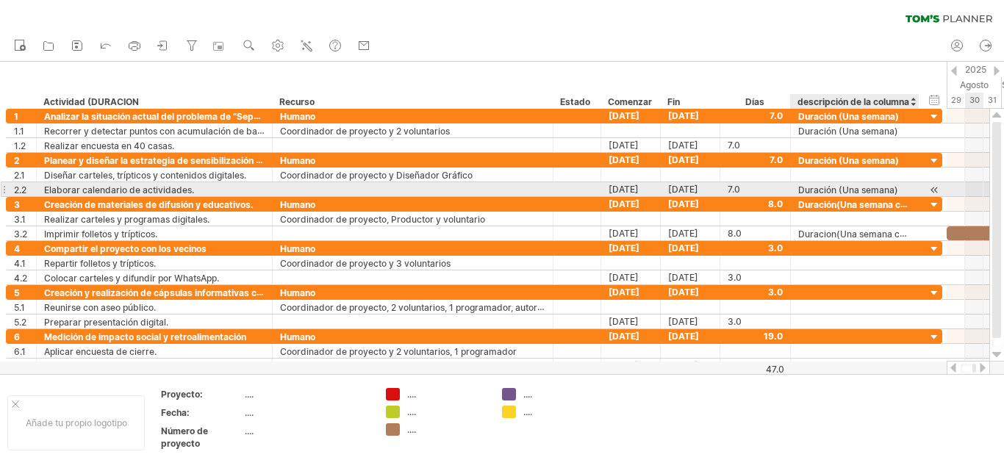
click at [801, 190] on font "Duración (Una semana)" at bounding box center [848, 190] width 100 height 11
click at [814, 190] on font "Duración (Una semana)" at bounding box center [848, 190] width 100 height 11
click at [853, 192] on font "Duración (Una semana)" at bounding box center [848, 190] width 100 height 11
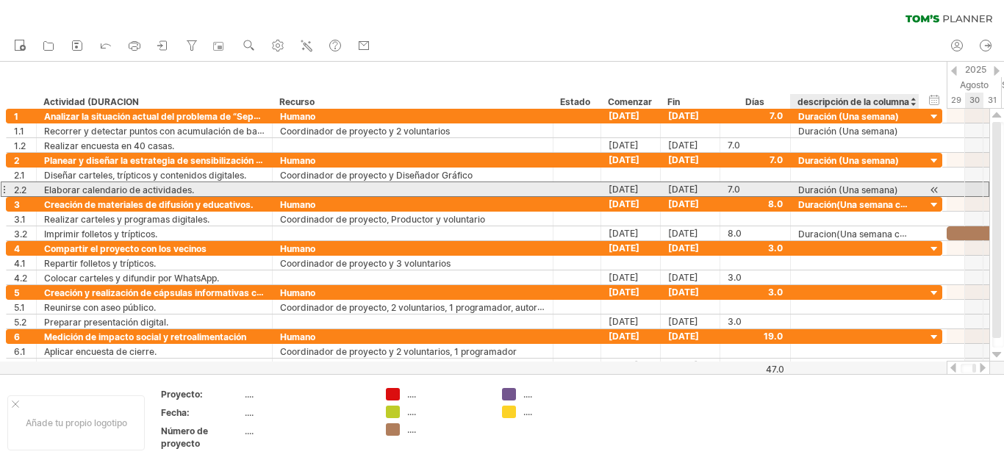
click at [893, 191] on font "Duración (Una semana)" at bounding box center [848, 190] width 100 height 11
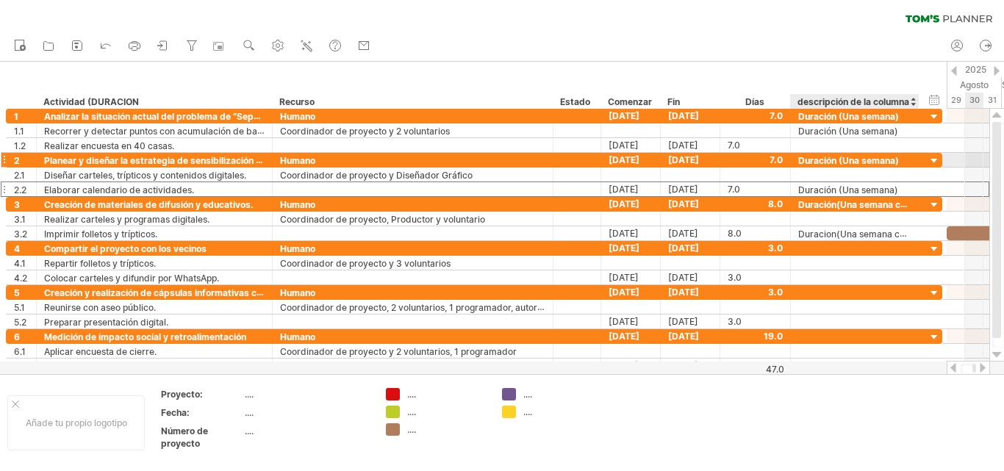
click at [893, 160] on font "Duración (Una semana)" at bounding box center [848, 160] width 101 height 11
click at [893, 118] on font "Duración (Una semana)" at bounding box center [848, 116] width 101 height 11
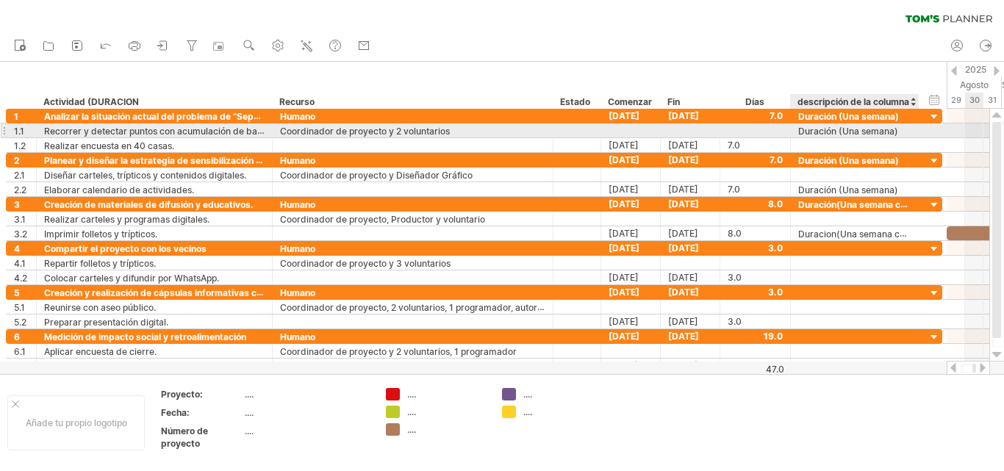
click at [890, 130] on font "Duración (Una semana)" at bounding box center [848, 131] width 100 height 11
click at [882, 132] on font "Duración (Una semana)" at bounding box center [848, 131] width 100 height 11
click at [868, 132] on font "Duración (Una semana)" at bounding box center [848, 131] width 100 height 11
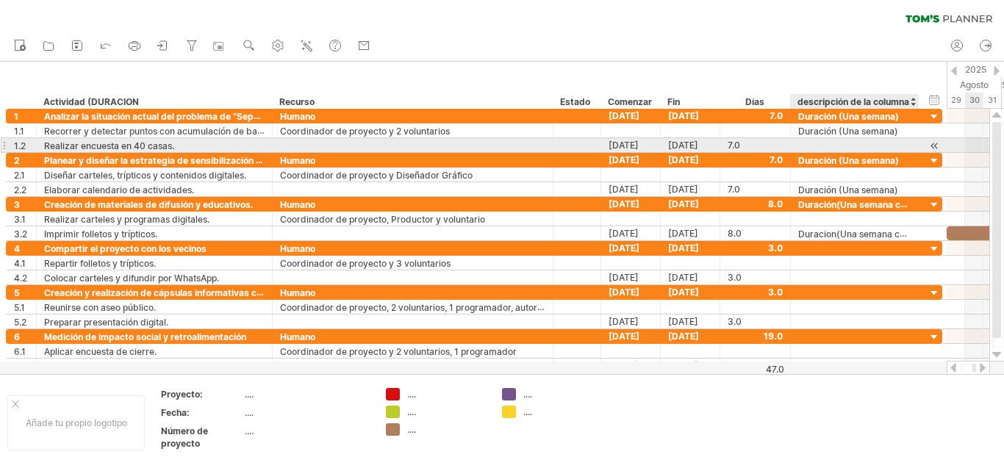
click at [835, 144] on div at bounding box center [854, 145] width 113 height 14
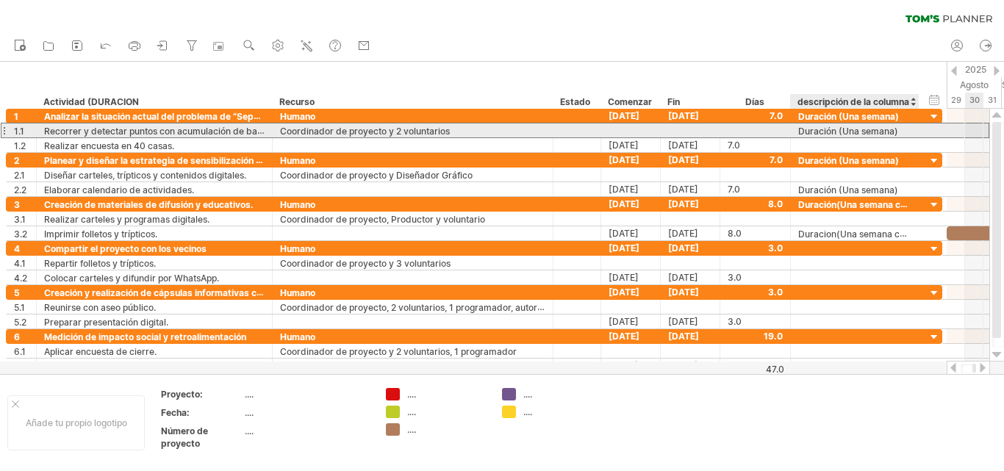
click at [851, 129] on font "Duración (Una semana)" at bounding box center [848, 131] width 100 height 11
click at [847, 129] on font "Duración (Una semana)" at bounding box center [848, 131] width 100 height 11
click at [842, 129] on font "Duración (Una semana)" at bounding box center [848, 131] width 100 height 11
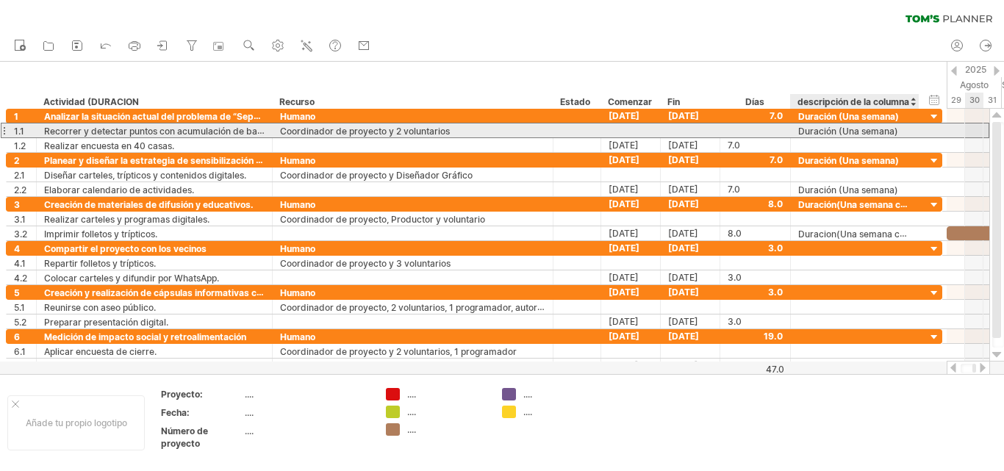
click at [842, 129] on font "Duración (Una semana)" at bounding box center [848, 131] width 100 height 11
click at [823, 129] on font "Duración (Una semana)" at bounding box center [848, 131] width 100 height 11
click at [798, 128] on font "Duración (Una semana)" at bounding box center [848, 131] width 100 height 11
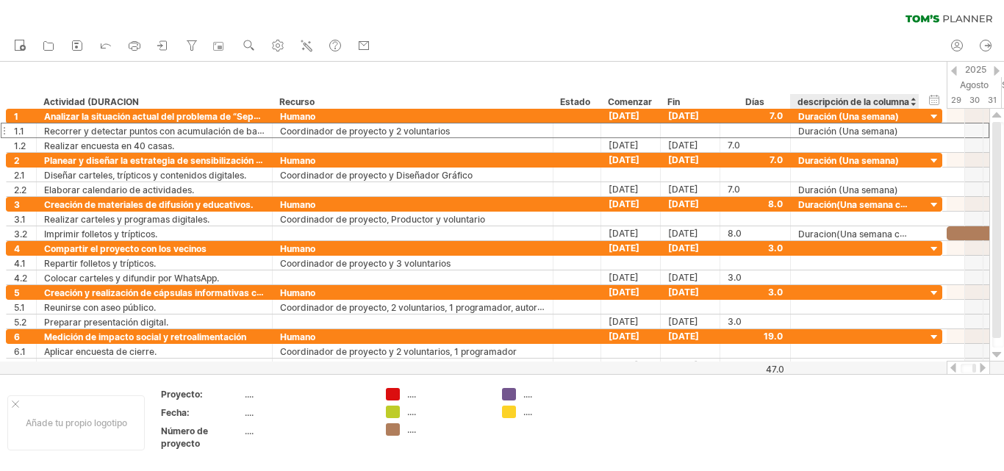
click at [807, 104] on font "descripción de la columna" at bounding box center [854, 101] width 112 height 11
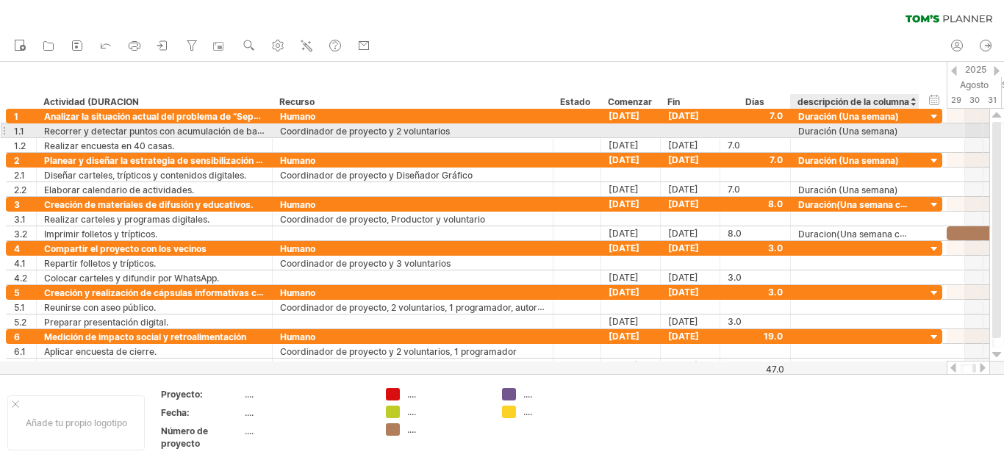
click at [801, 133] on font "Duración (Una semana)" at bounding box center [848, 131] width 100 height 11
click at [894, 132] on font "Duración (Una semana)" at bounding box center [848, 131] width 100 height 11
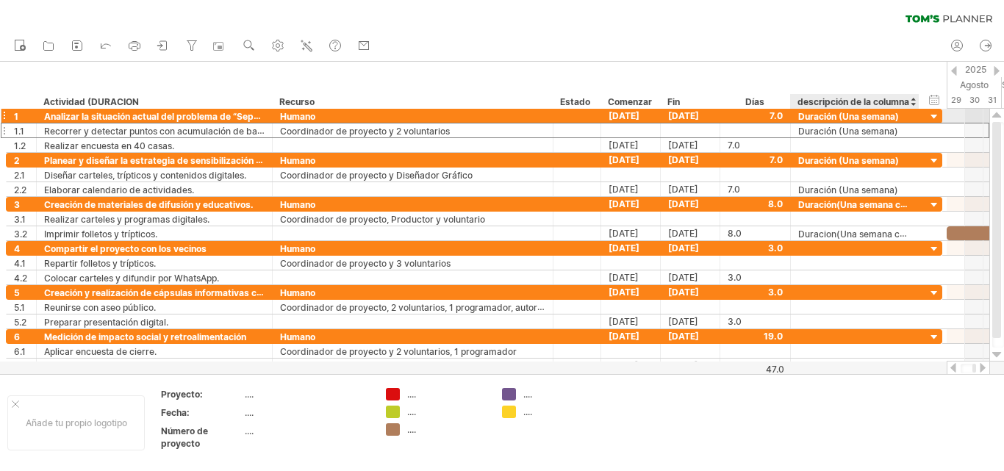
click at [933, 117] on div at bounding box center [935, 117] width 14 height 14
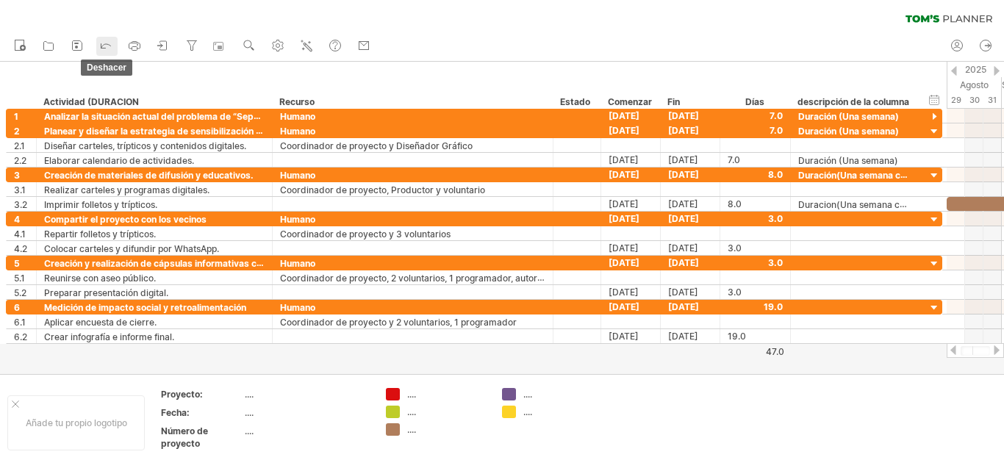
click at [109, 49] on icon at bounding box center [106, 44] width 15 height 15
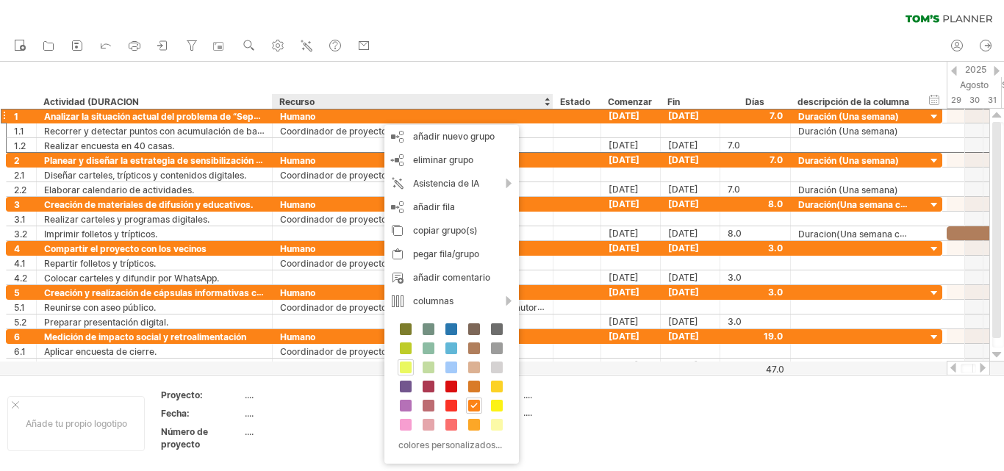
click at [402, 370] on span at bounding box center [406, 368] width 12 height 12
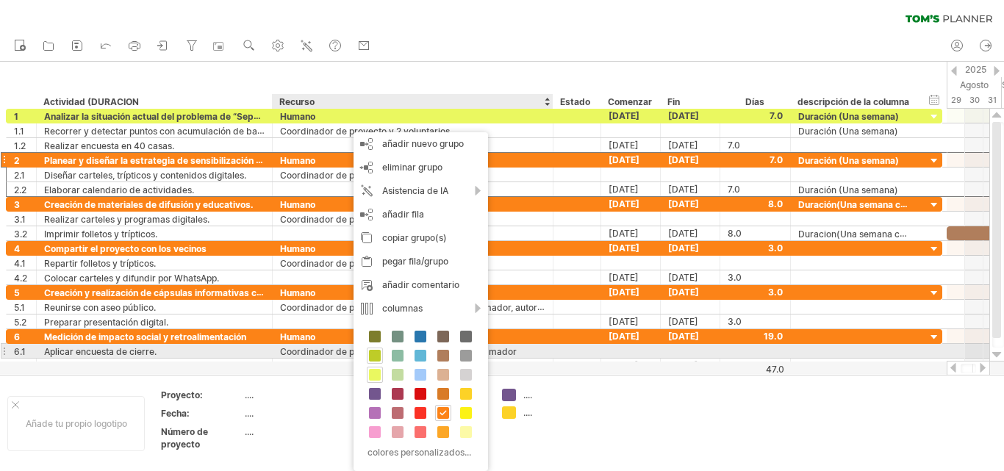
click at [373, 357] on span at bounding box center [375, 356] width 12 height 12
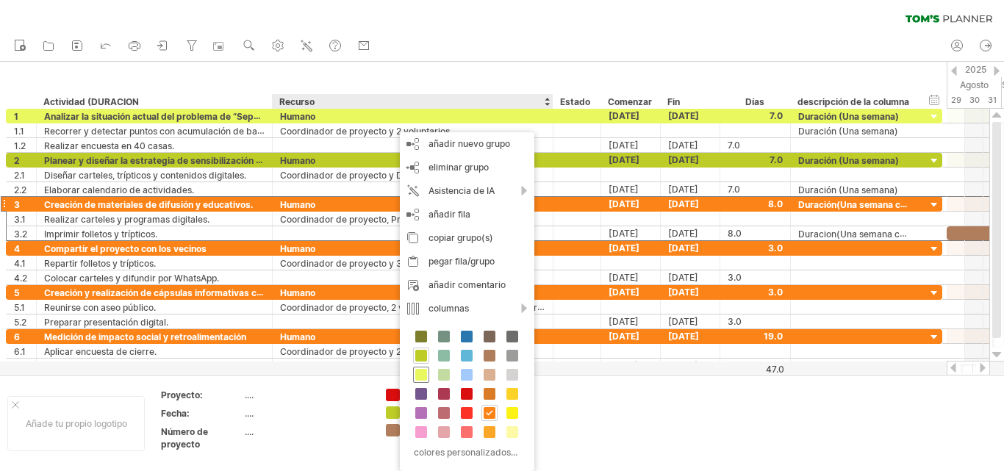
click at [421, 375] on span at bounding box center [421, 375] width 12 height 12
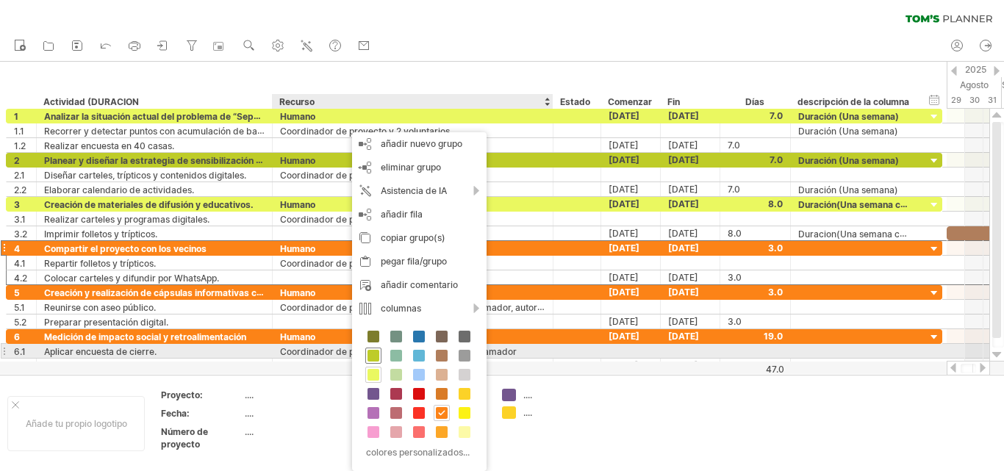
click at [373, 356] on span at bounding box center [374, 356] width 12 height 12
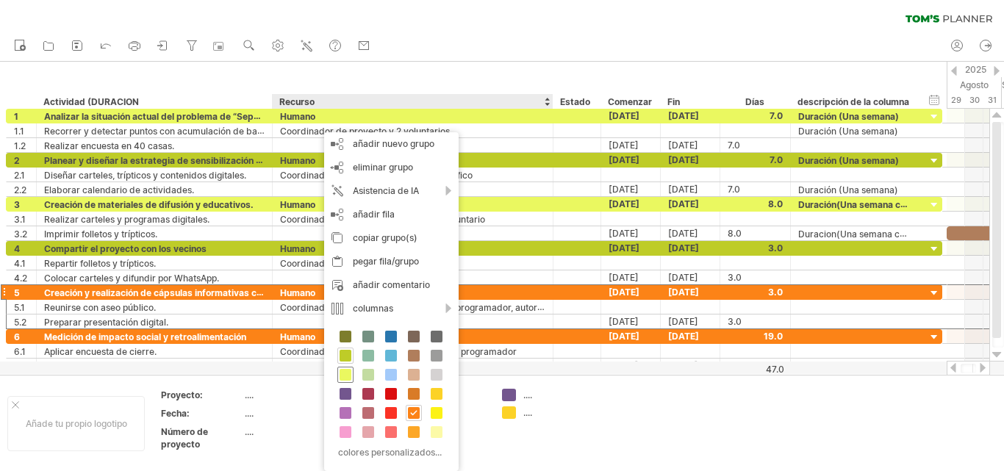
click at [346, 376] on span at bounding box center [346, 375] width 12 height 12
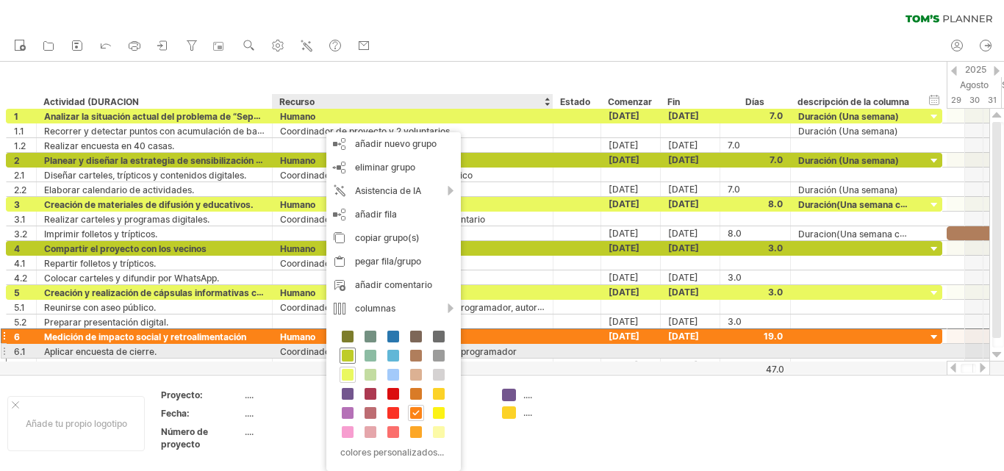
click at [351, 357] on span at bounding box center [348, 356] width 12 height 12
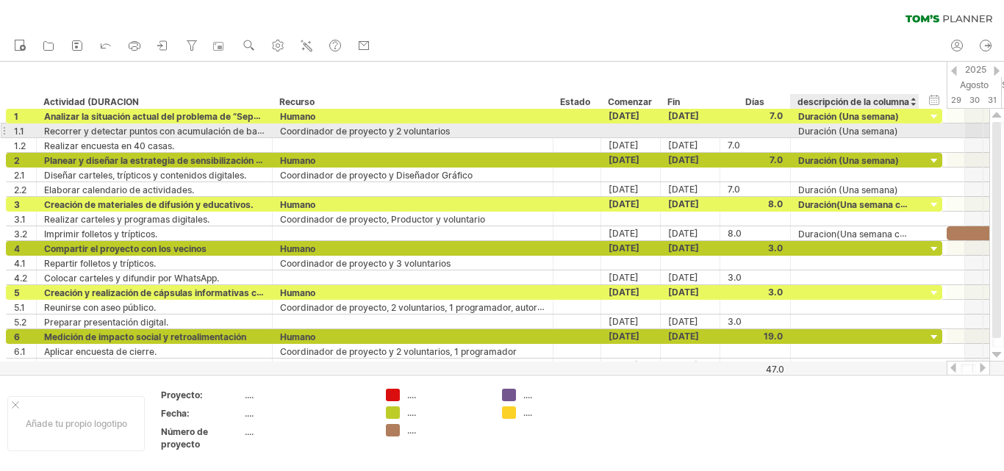
click at [857, 132] on font "Duración (Una semana)" at bounding box center [848, 131] width 100 height 11
click at [857, 130] on font "Duración (Una semana)" at bounding box center [848, 131] width 100 height 11
click at [854, 130] on font "Duración (Una semana)" at bounding box center [848, 131] width 100 height 11
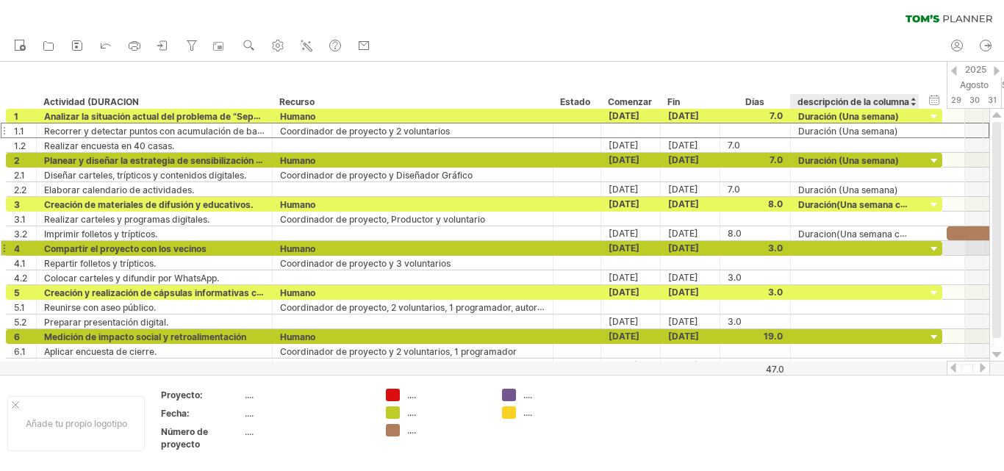
click at [826, 254] on div at bounding box center [854, 248] width 113 height 14
type input "**********"
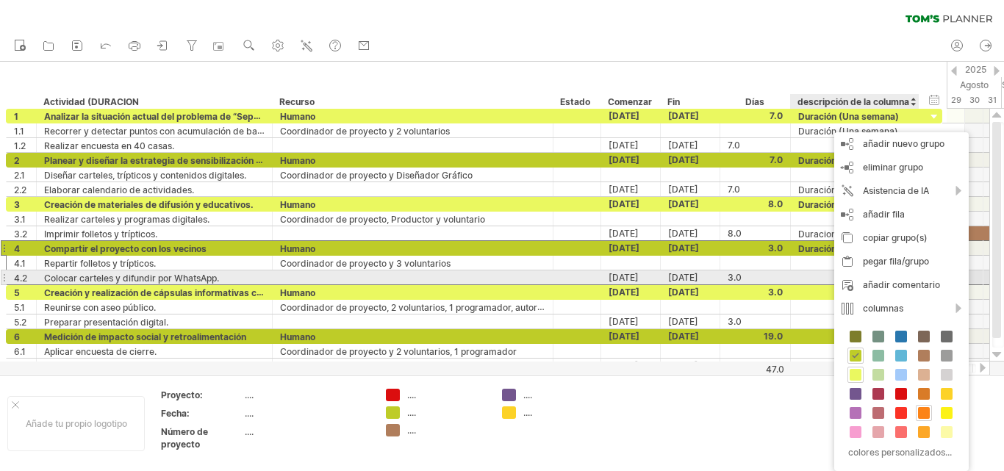
click at [812, 279] on div at bounding box center [854, 278] width 113 height 14
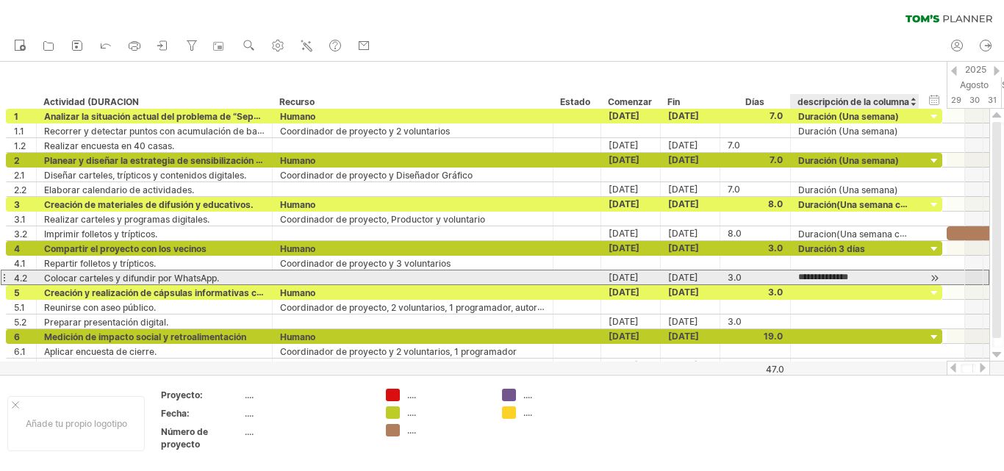
type input "**********"
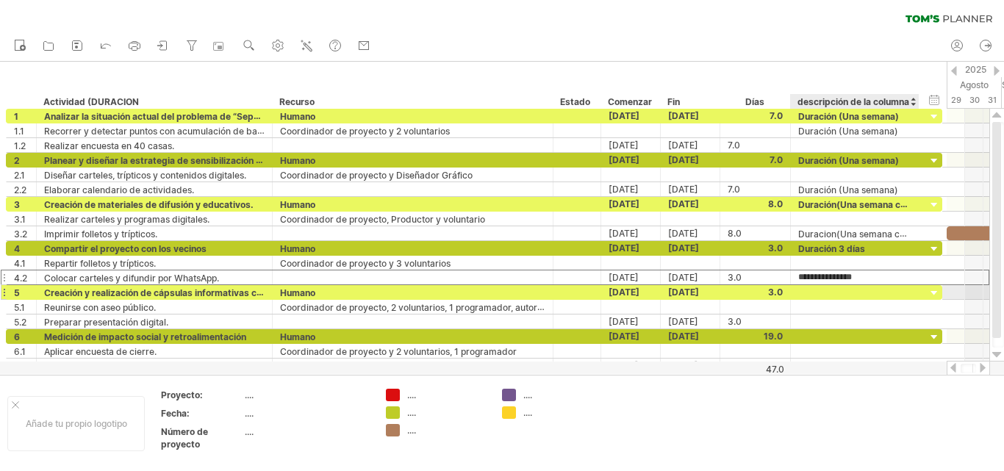
click at [824, 296] on div at bounding box center [854, 292] width 113 height 14
type input "**********"
click at [875, 293] on input "**********" at bounding box center [854, 292] width 113 height 14
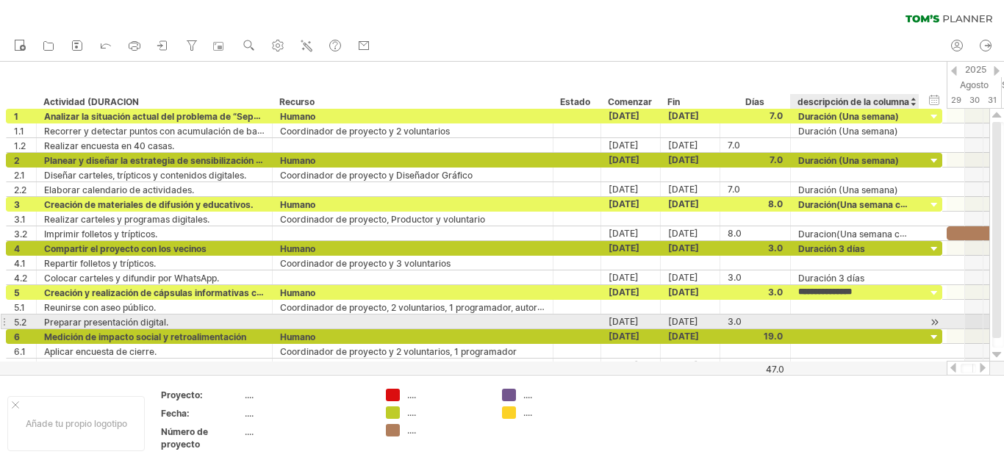
click at [816, 323] on div at bounding box center [854, 322] width 113 height 14
type input "**********"
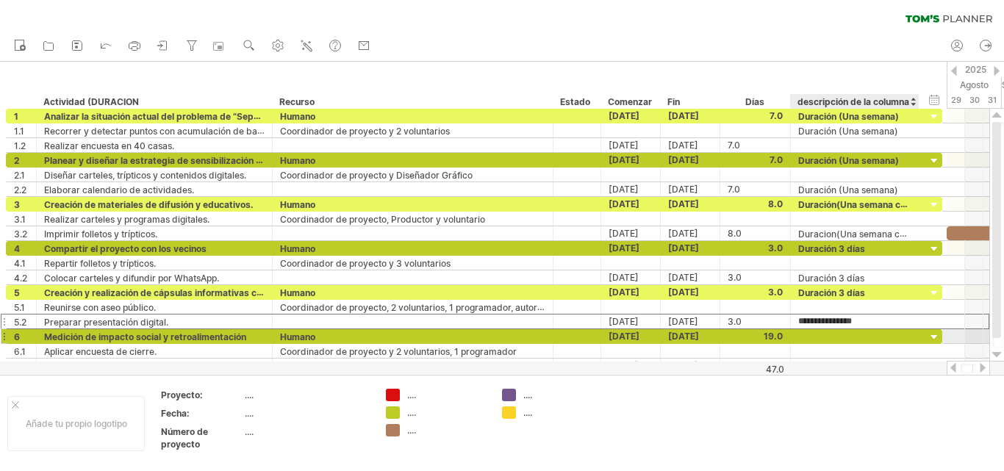
click at [823, 338] on div at bounding box center [854, 336] width 113 height 14
type input "**********"
click at [980, 371] on div at bounding box center [983, 368] width 12 height 10
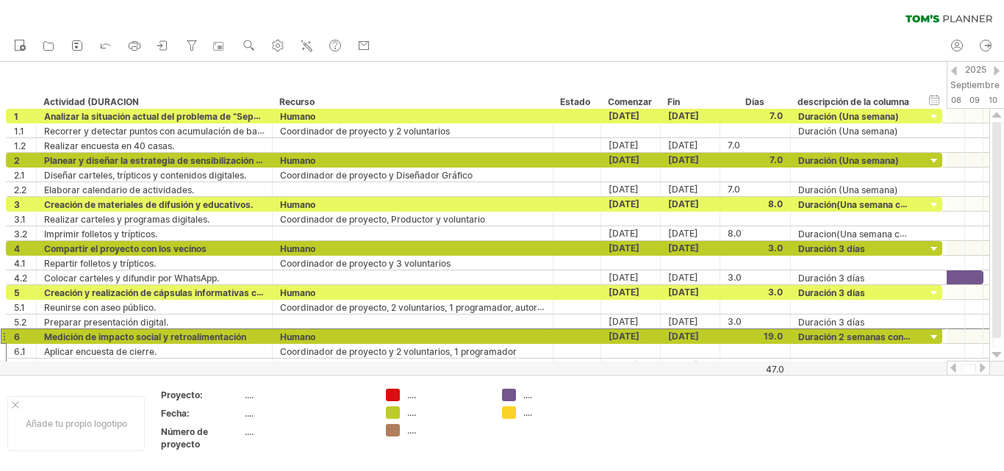
click at [951, 370] on div at bounding box center [954, 368] width 12 height 10
click at [939, 104] on div "ocultar inicio/fin/duración mostrar inicio/fin/duración" at bounding box center [935, 99] width 14 height 15
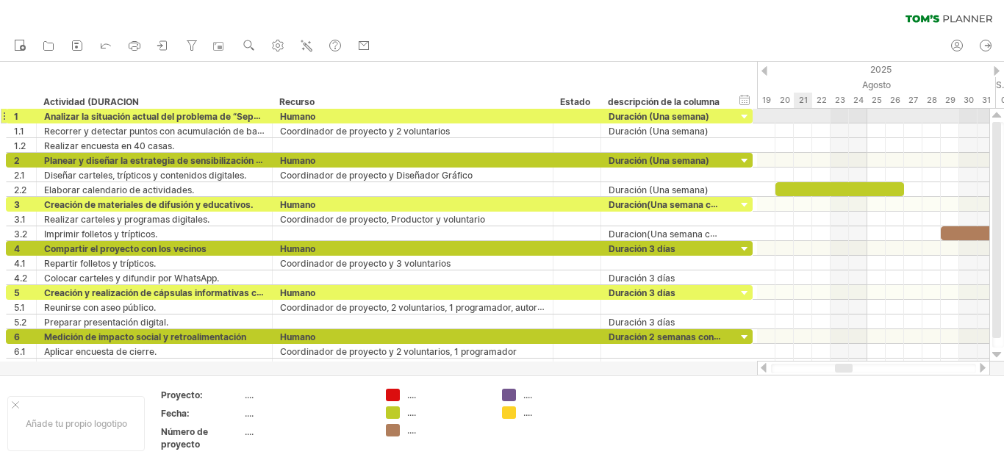
click at [805, 120] on div at bounding box center [873, 116] width 232 height 15
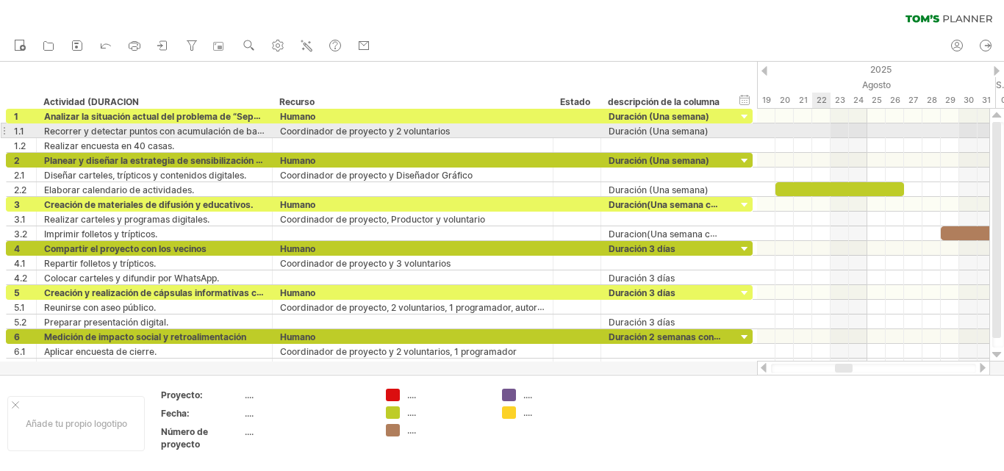
click at [822, 127] on div at bounding box center [873, 131] width 232 height 15
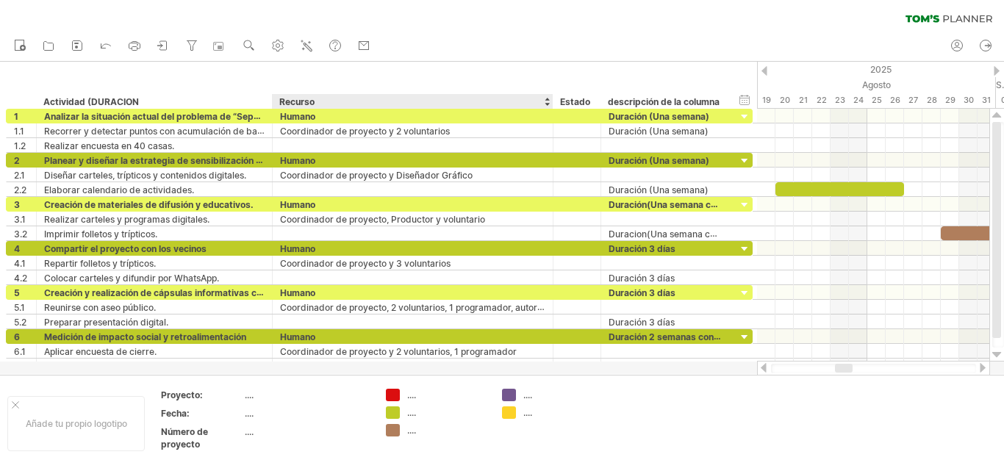
click at [326, 77] on div "**********" at bounding box center [378, 85] width 757 height 47
click at [238, 367] on div at bounding box center [502, 218] width 1004 height 312
click at [238, 368] on div at bounding box center [502, 218] width 1004 height 312
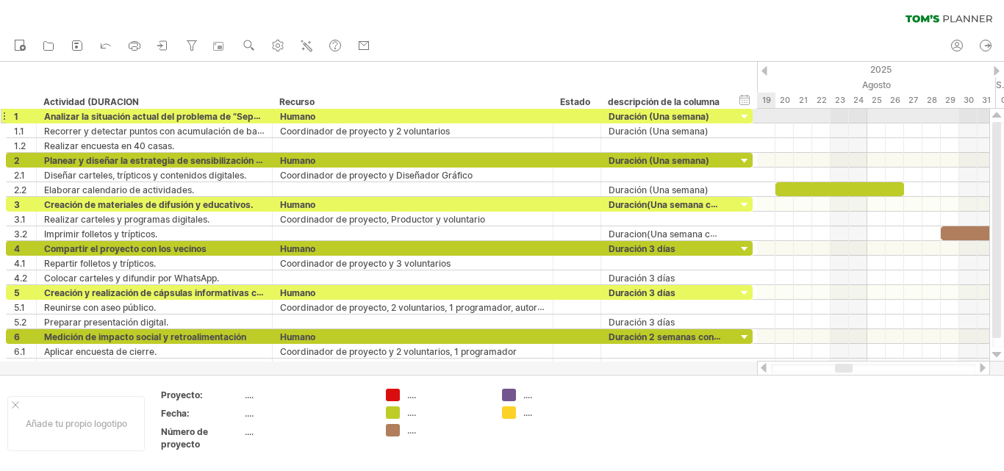
click at [745, 113] on div at bounding box center [745, 117] width 14 height 14
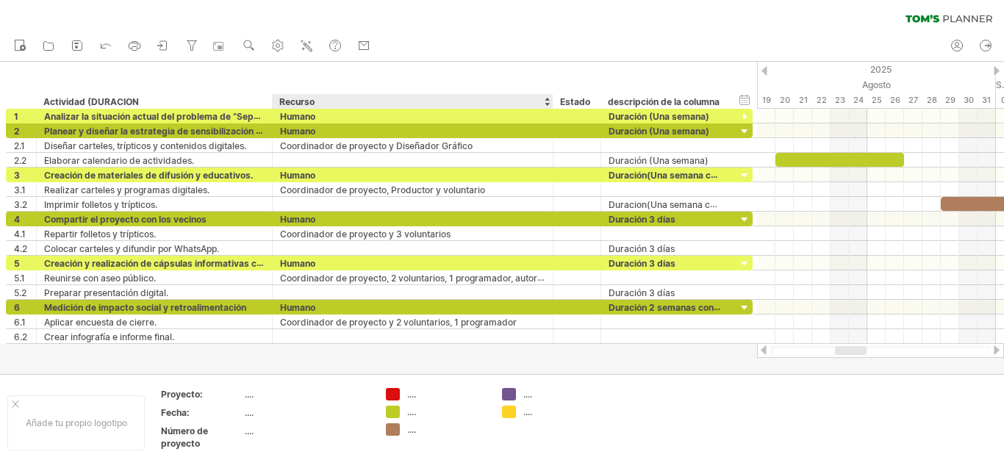
click at [554, 367] on div at bounding box center [502, 218] width 1004 height 312
click at [180, 394] on font "Proyecto:" at bounding box center [182, 394] width 42 height 11
click at [253, 400] on div "...." at bounding box center [307, 394] width 124 height 12
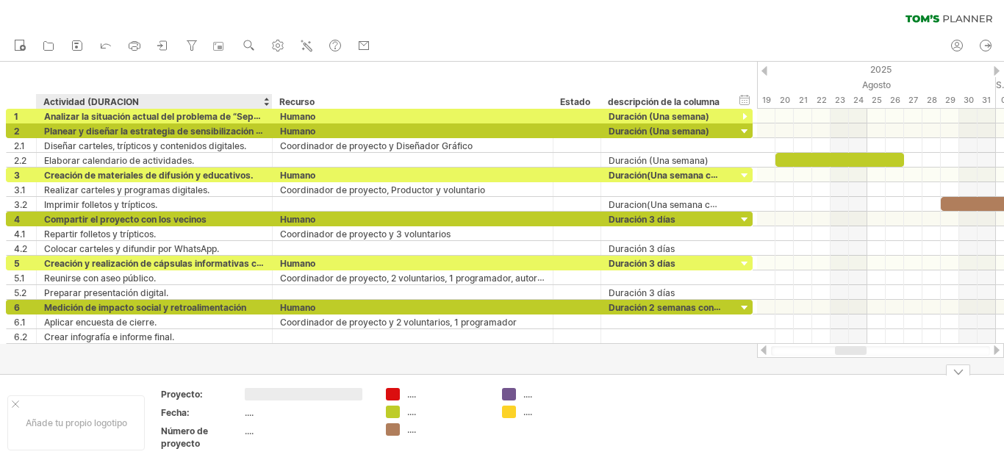
click at [253, 400] on input "text" at bounding box center [304, 394] width 118 height 12
click at [253, 399] on input "text" at bounding box center [304, 394] width 118 height 12
type input "*"
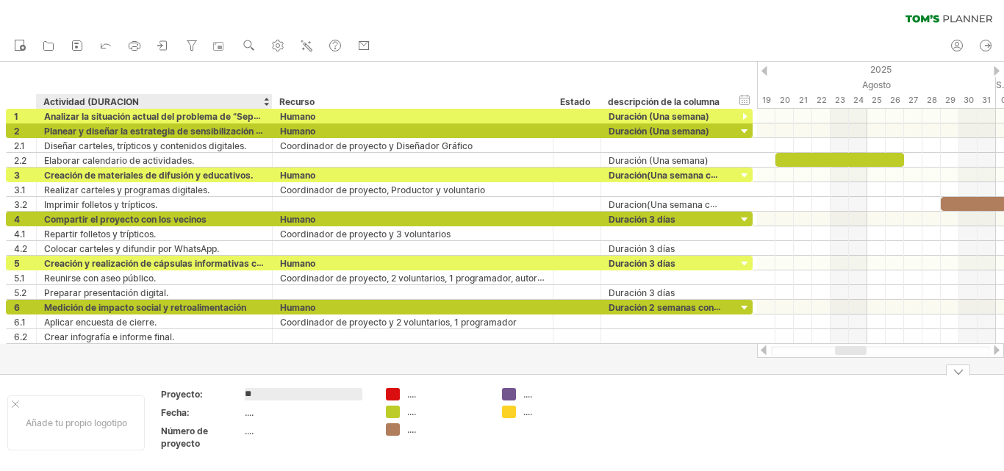
type input "*"
type input "**********"
click at [251, 417] on font "...." at bounding box center [249, 412] width 9 height 11
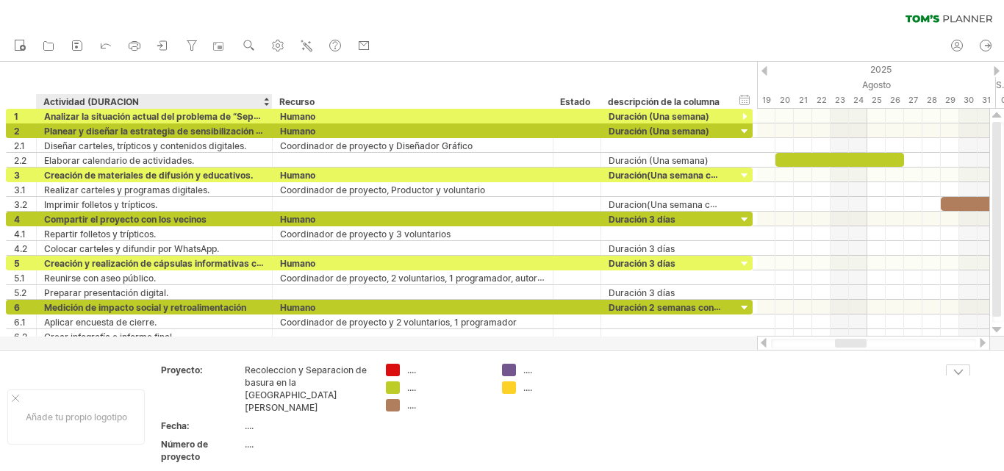
click at [254, 421] on font "...." at bounding box center [249, 426] width 9 height 11
click at [251, 421] on font "...." at bounding box center [249, 426] width 9 height 11
click at [250, 421] on font "...." at bounding box center [249, 426] width 9 height 11
click at [254, 421] on font "...." at bounding box center [249, 426] width 9 height 11
click at [182, 421] on font "Fecha:" at bounding box center [175, 426] width 29 height 11
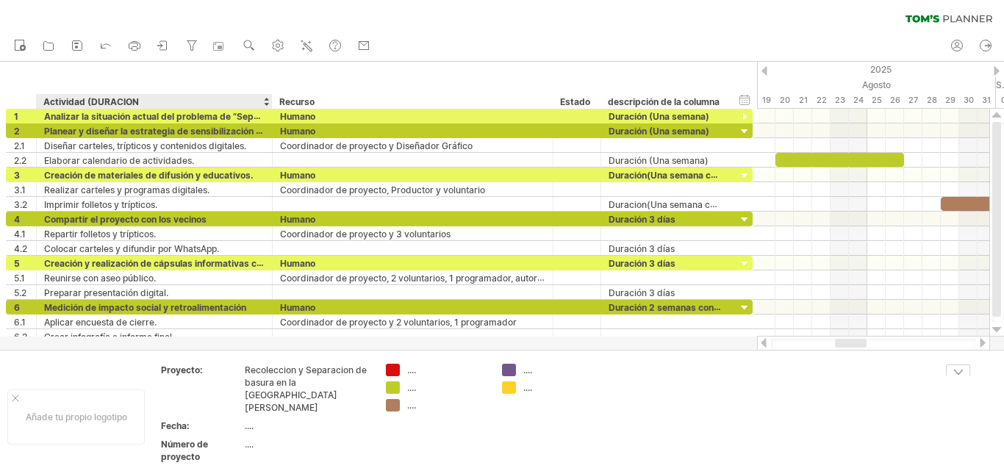
click at [191, 441] on font "Número de proyecto" at bounding box center [184, 451] width 47 height 24
click at [251, 421] on font "...." at bounding box center [249, 426] width 9 height 11
click at [266, 396] on font "Recoleccion y Separacion de basura en la [GEOGRAPHIC_DATA][PERSON_NAME]" at bounding box center [306, 389] width 122 height 49
click at [108, 46] on icon at bounding box center [106, 44] width 15 height 15
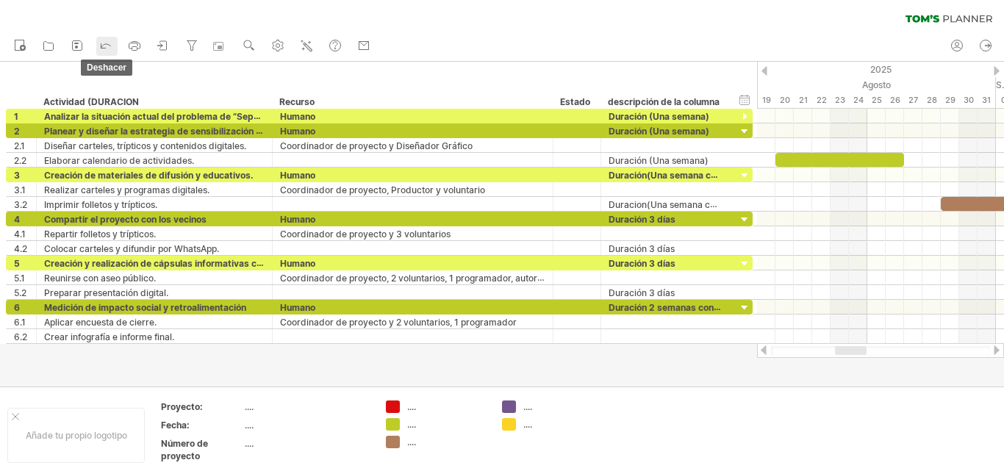
click at [107, 44] on icon at bounding box center [106, 46] width 10 height 4
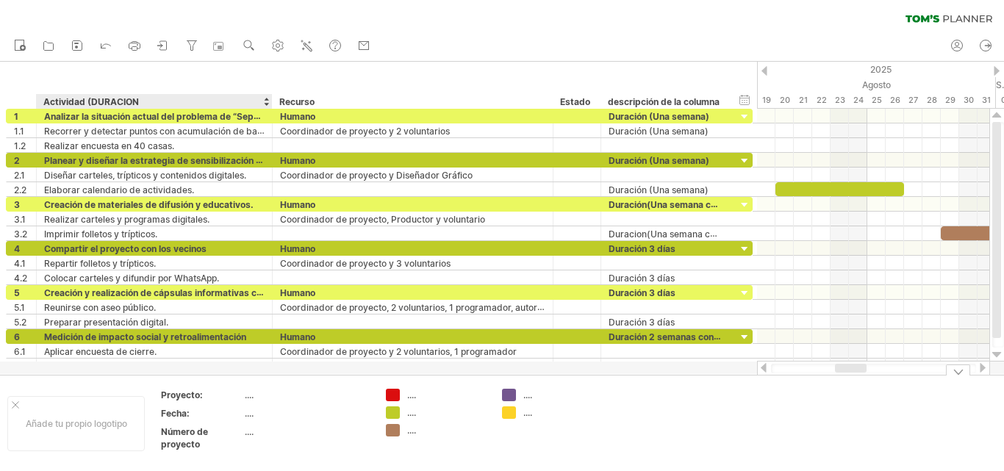
click at [251, 398] on font "...." at bounding box center [249, 395] width 9 height 11
click at [743, 101] on div "ocultar inicio/fin/duración mostrar inicio/fin/duración" at bounding box center [745, 99] width 14 height 15
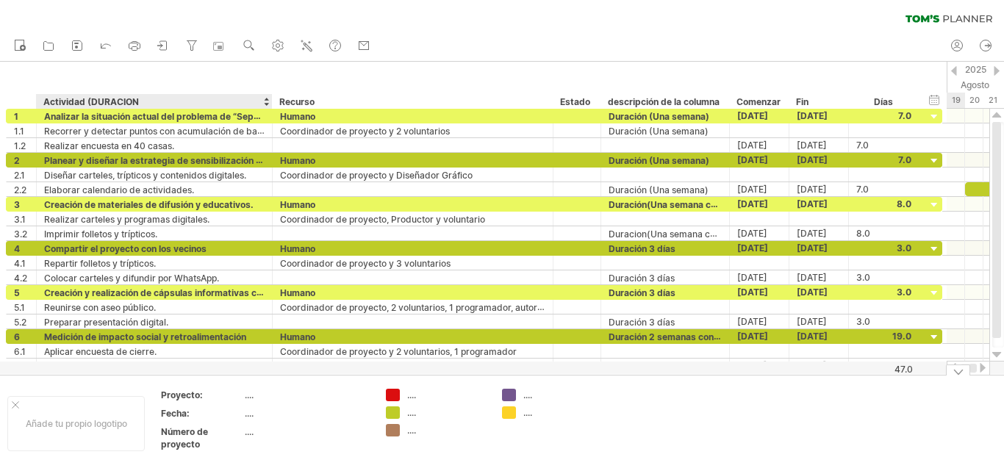
click at [248, 397] on font "...." at bounding box center [249, 395] width 9 height 11
click at [189, 396] on font "Proyecto:" at bounding box center [182, 395] width 42 height 11
click at [211, 371] on div at bounding box center [502, 218] width 1004 height 312
click at [198, 397] on font "Proyecto:" at bounding box center [182, 395] width 42 height 11
click at [253, 398] on font "...." at bounding box center [249, 395] width 9 height 11
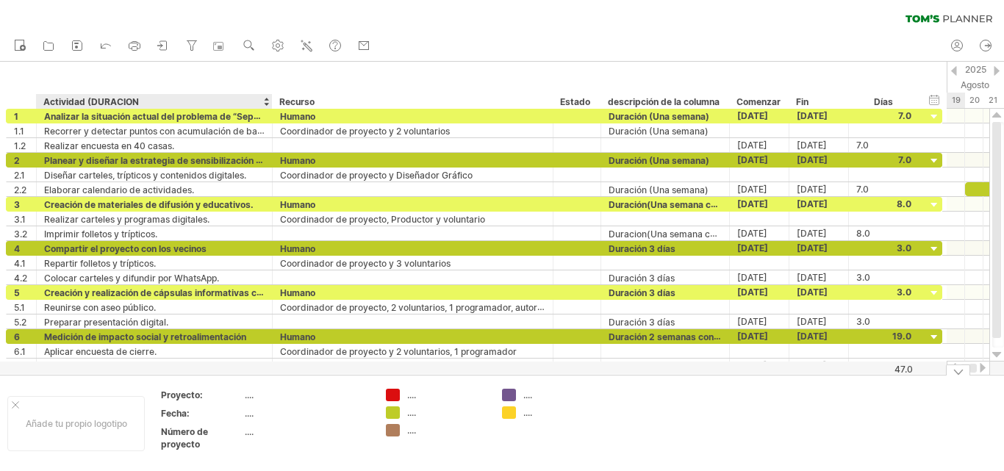
click at [251, 419] on div "...." at bounding box center [307, 413] width 124 height 12
click at [247, 398] on font "...." at bounding box center [249, 395] width 9 height 11
click at [247, 396] on font "...." at bounding box center [249, 395] width 9 height 11
click at [254, 418] on font "...." at bounding box center [249, 413] width 9 height 11
click at [247, 415] on font "...." at bounding box center [249, 413] width 9 height 11
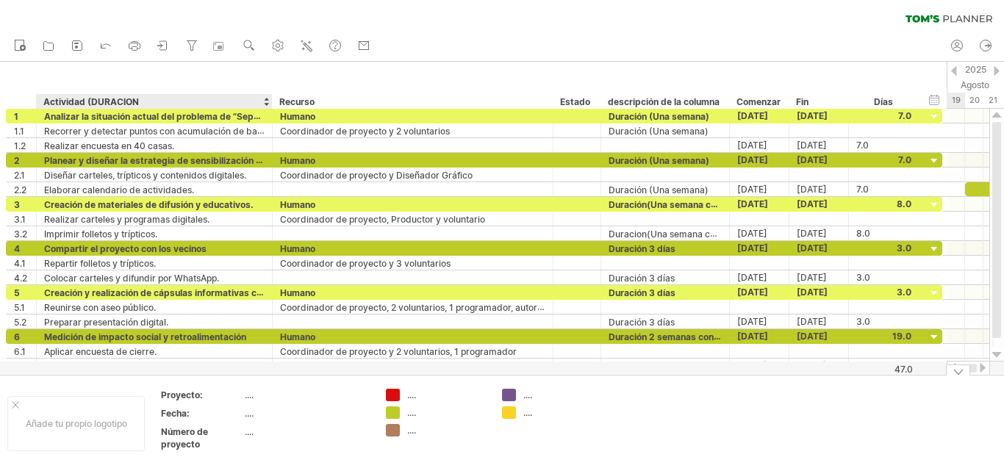
click at [247, 416] on font "...." at bounding box center [249, 413] width 9 height 11
click at [248, 397] on font "...." at bounding box center [249, 395] width 9 height 11
click at [196, 394] on font "Proyecto:" at bounding box center [182, 395] width 42 height 11
click at [278, 370] on div at bounding box center [502, 218] width 1004 height 312
click at [252, 395] on font "...." at bounding box center [249, 395] width 9 height 11
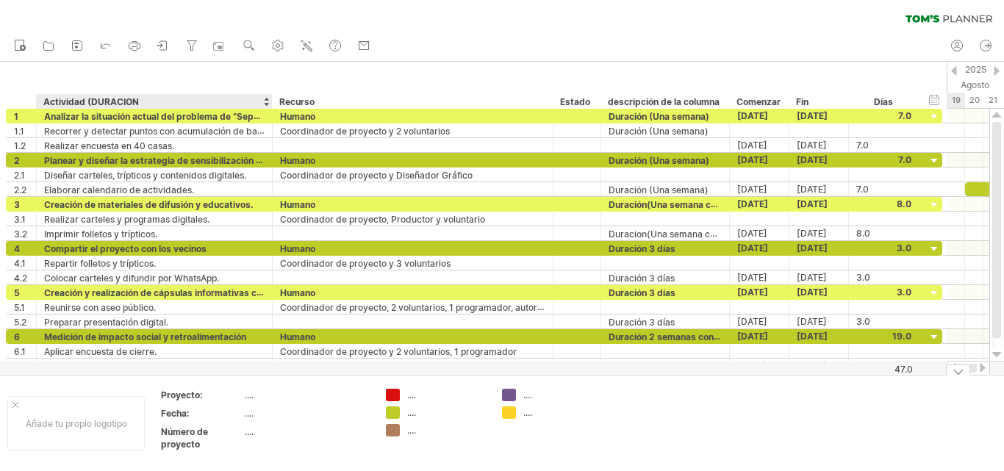
click at [248, 398] on font "...." at bounding box center [249, 395] width 9 height 11
click at [251, 417] on font "...." at bounding box center [249, 413] width 9 height 11
click at [246, 416] on font "...." at bounding box center [249, 413] width 9 height 11
click at [250, 415] on font "...." at bounding box center [249, 413] width 9 height 11
click at [251, 415] on font "...." at bounding box center [249, 413] width 9 height 11
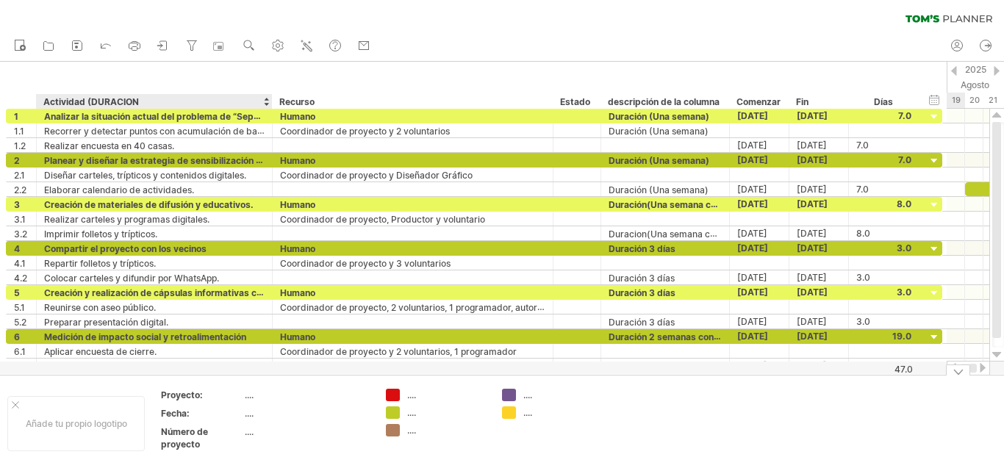
click at [252, 415] on font "...." at bounding box center [249, 413] width 9 height 11
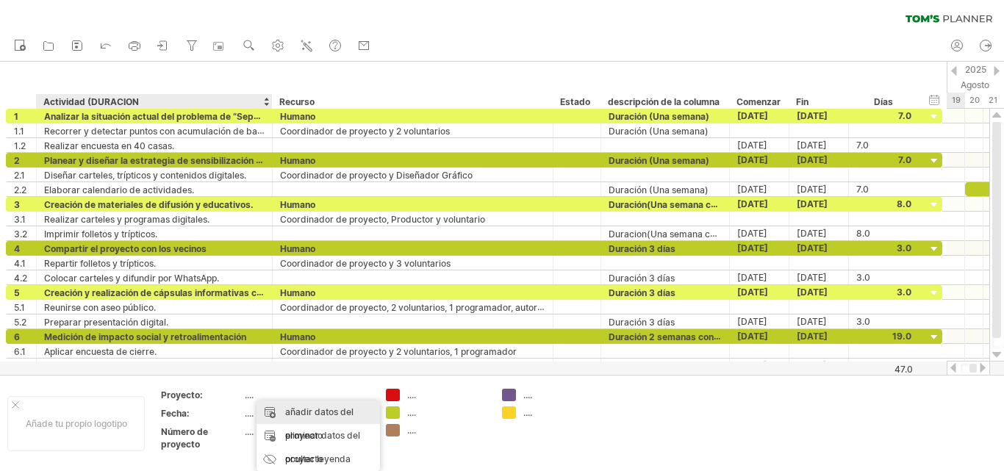
click at [293, 413] on font "añadir datos del proyecto" at bounding box center [319, 424] width 68 height 35
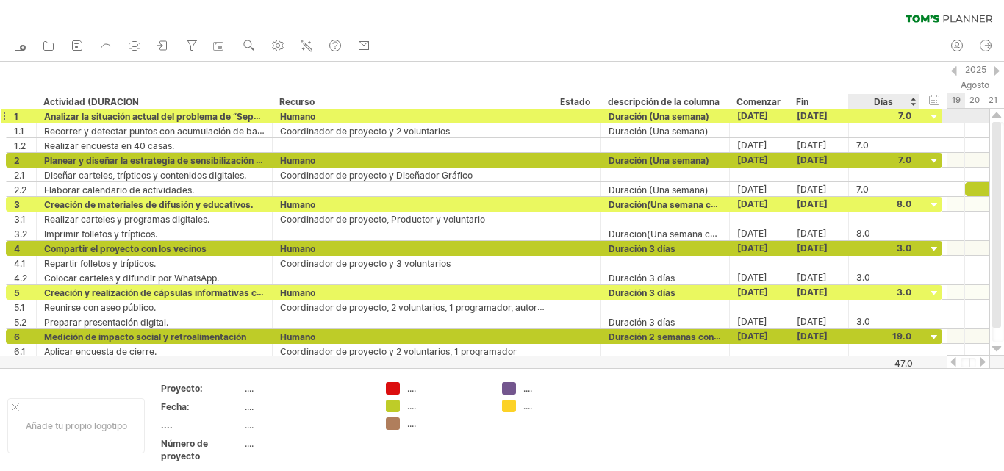
click at [937, 112] on div at bounding box center [935, 117] width 14 height 14
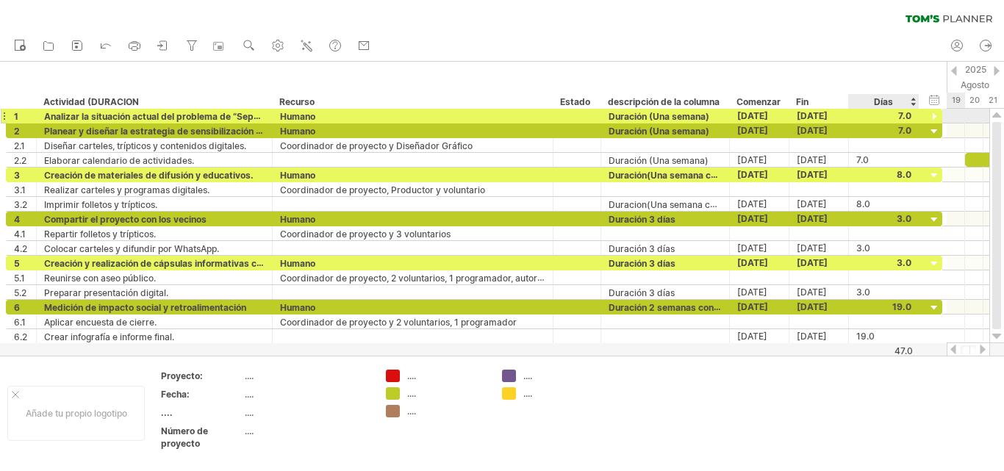
click at [937, 115] on div at bounding box center [935, 117] width 14 height 14
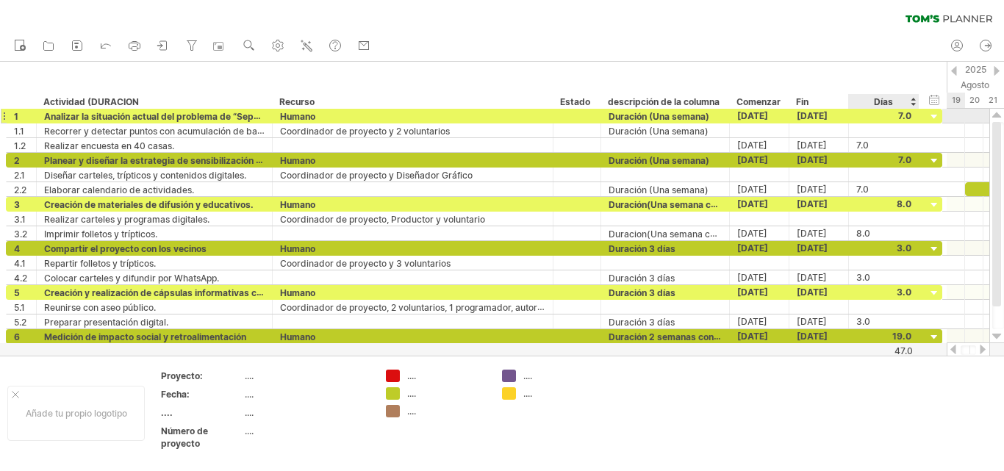
click at [937, 115] on div at bounding box center [935, 117] width 14 height 14
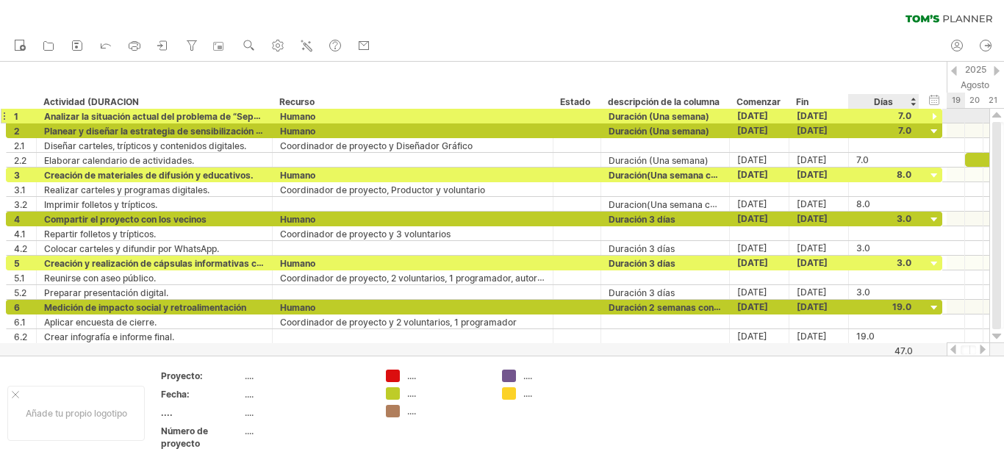
click at [937, 115] on div at bounding box center [935, 117] width 14 height 14
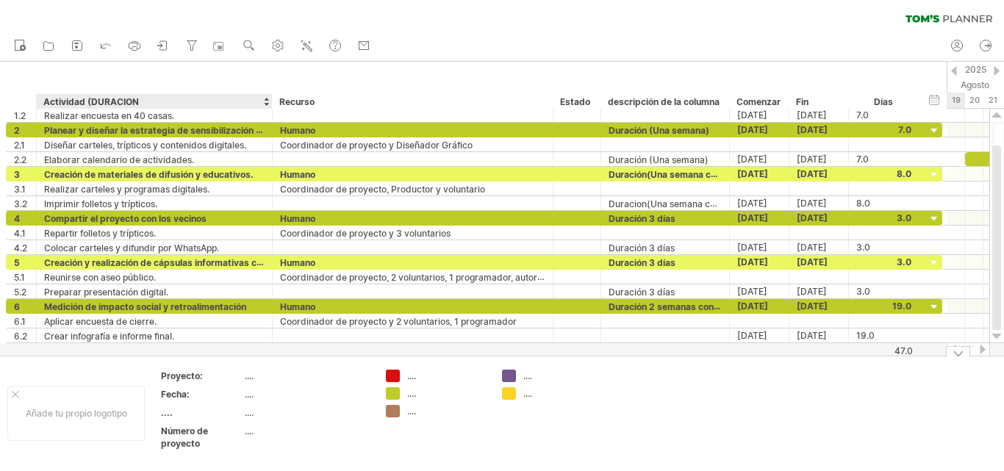
click at [246, 351] on div at bounding box center [502, 209] width 1004 height 294
click at [250, 378] on font "...." at bounding box center [249, 376] width 9 height 11
click at [251, 396] on font "...." at bounding box center [249, 394] width 9 height 11
click at [167, 415] on font "...." at bounding box center [167, 412] width 12 height 11
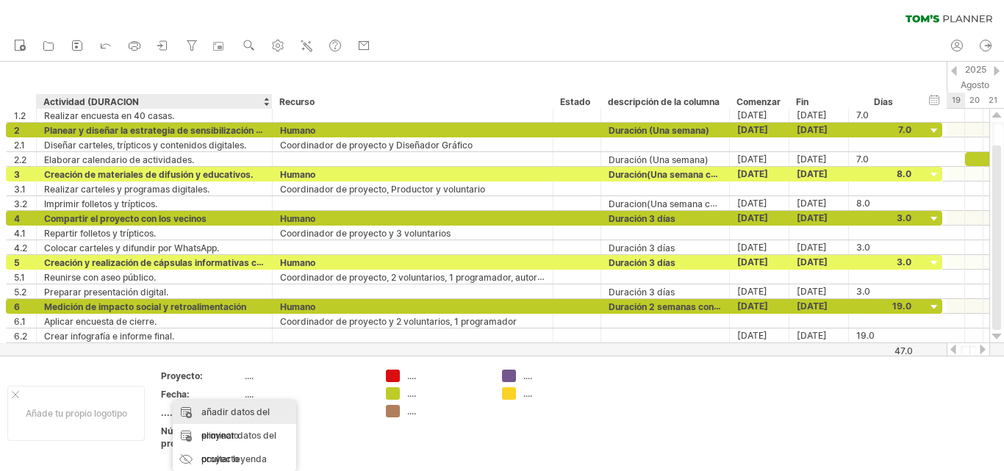
click at [241, 414] on font "añadir datos del proyecto" at bounding box center [235, 424] width 68 height 35
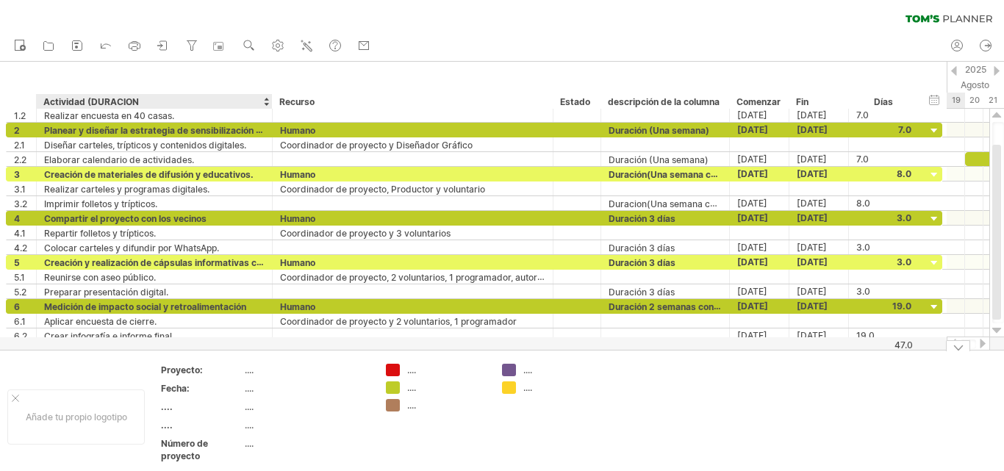
click at [168, 408] on font "...." at bounding box center [167, 406] width 12 height 11
click at [171, 426] on font "...." at bounding box center [167, 425] width 12 height 11
click at [246, 392] on font "...." at bounding box center [249, 388] width 9 height 11
click at [252, 391] on font "...." at bounding box center [249, 388] width 9 height 11
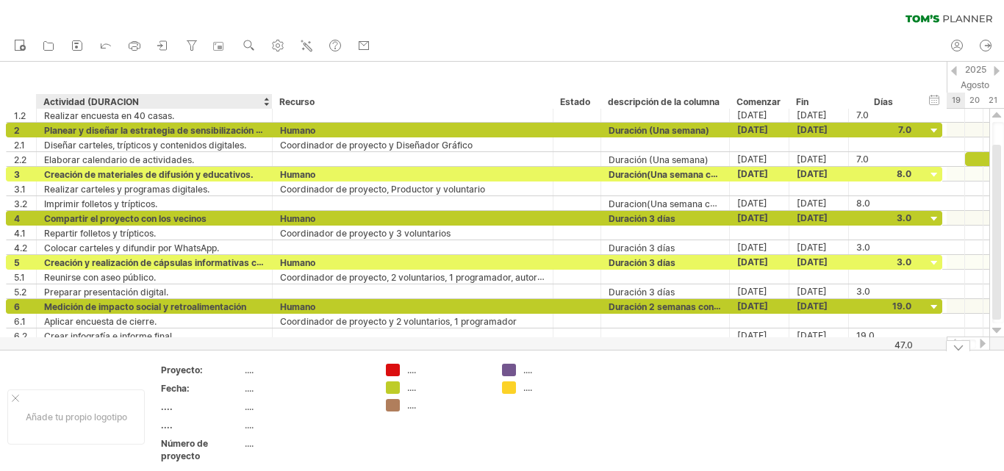
click at [252, 376] on div "...." at bounding box center [307, 370] width 124 height 12
type input "*"
type input "**********"
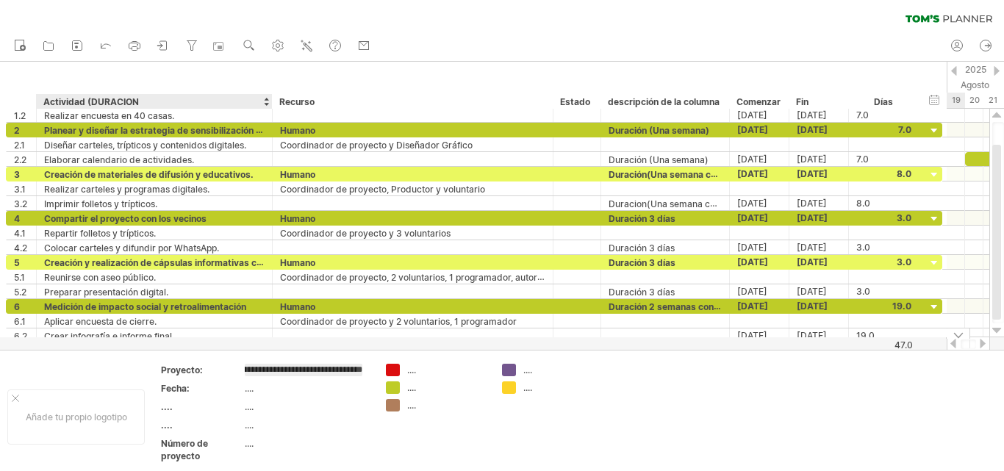
click at [247, 390] on tbody "**********" at bounding box center [265, 416] width 209 height 103
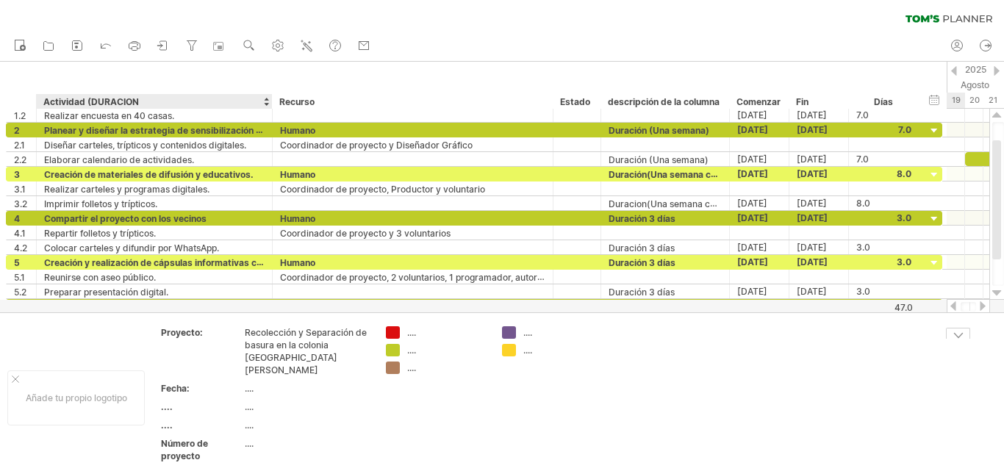
click at [254, 383] on font "...." at bounding box center [249, 388] width 9 height 11
click at [186, 383] on font "Fecha:" at bounding box center [175, 388] width 29 height 11
click at [249, 383] on font "...." at bounding box center [249, 388] width 9 height 11
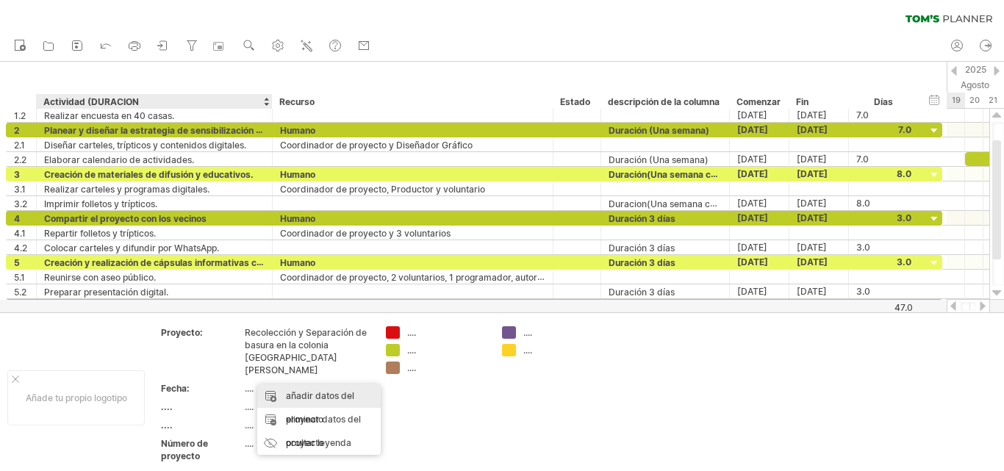
click at [301, 399] on font "añadir datos del proyecto" at bounding box center [320, 407] width 68 height 35
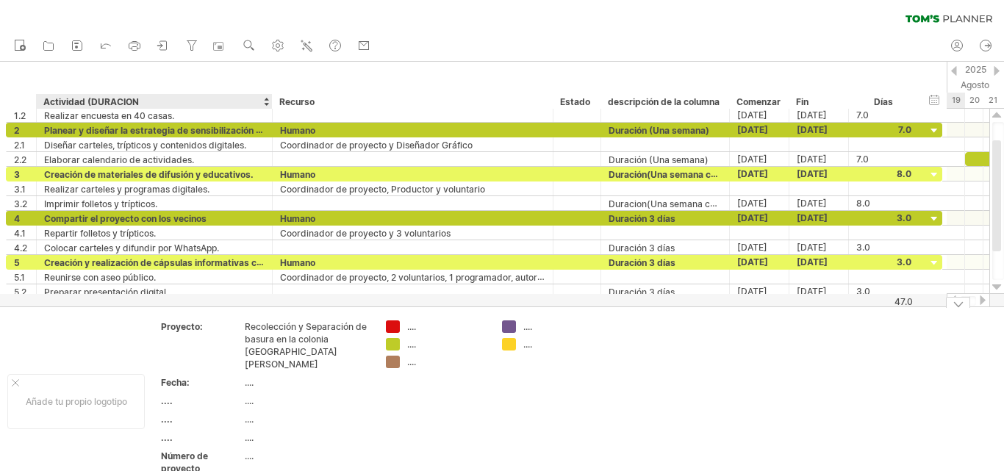
click at [251, 377] on font "...." at bounding box center [249, 382] width 9 height 11
click at [170, 432] on font "...." at bounding box center [167, 437] width 12 height 11
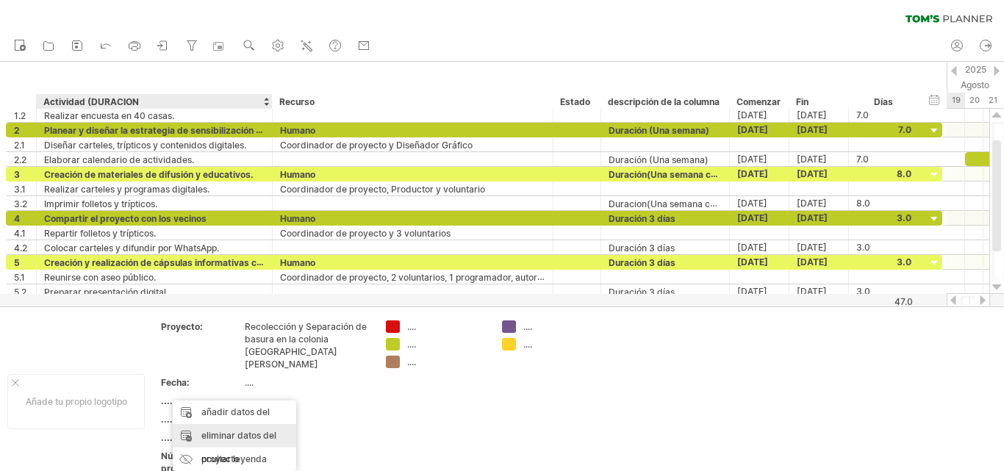
click at [224, 433] on font "eliminar datos del proyecto" at bounding box center [238, 447] width 75 height 35
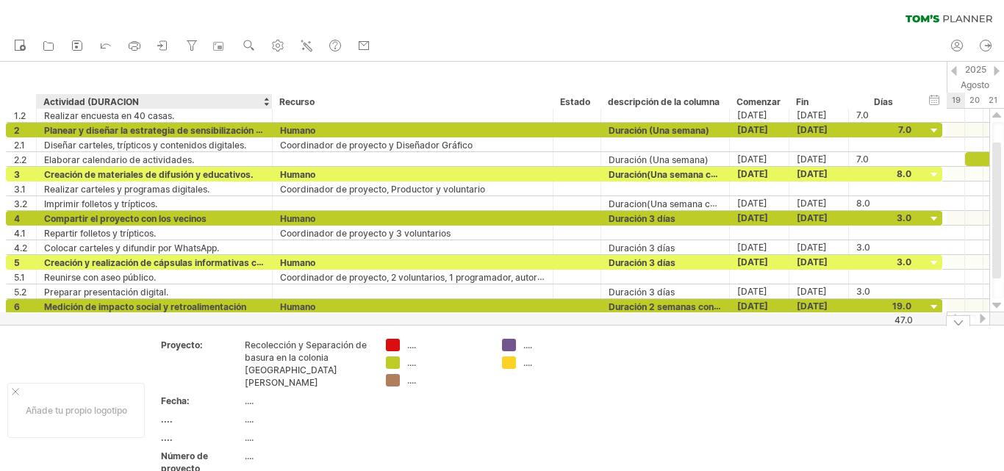
click at [171, 432] on font "...." at bounding box center [167, 437] width 12 height 11
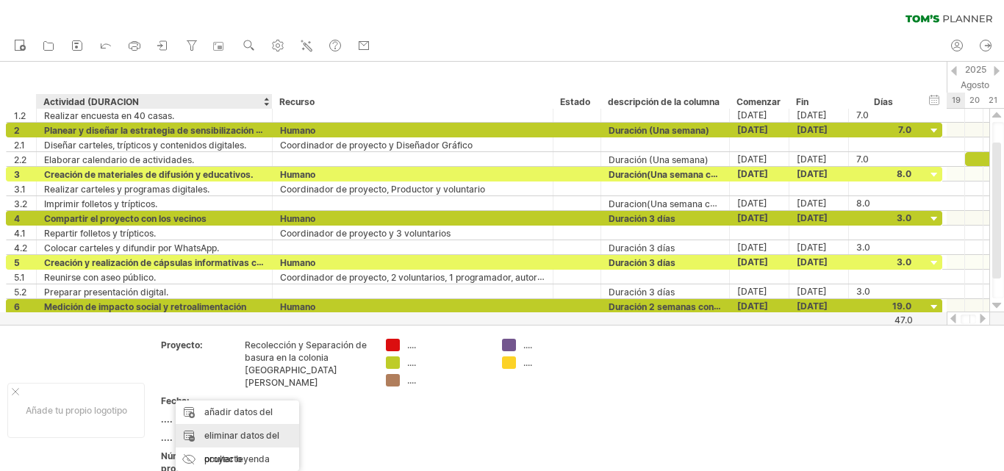
click at [219, 438] on font "eliminar datos del proyecto" at bounding box center [241, 447] width 75 height 35
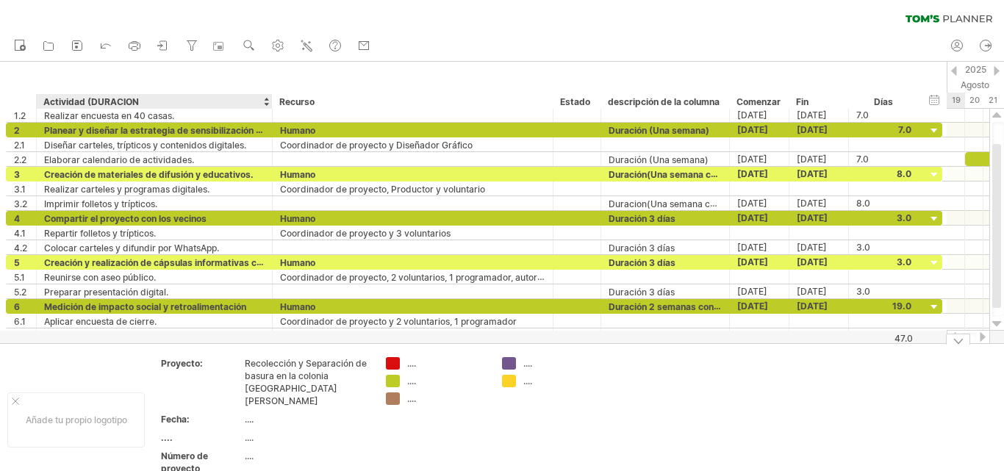
click at [169, 432] on font "...." at bounding box center [167, 437] width 12 height 11
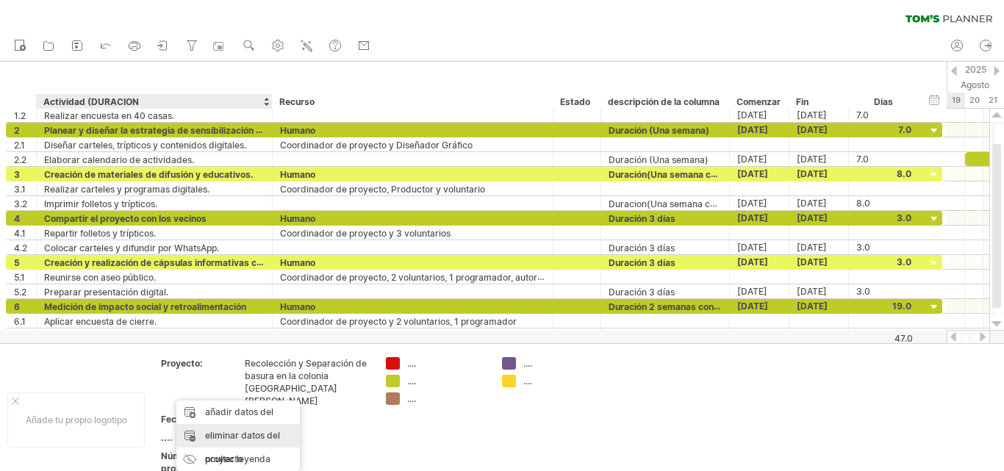
click at [221, 440] on font "eliminar datos del proyecto" at bounding box center [242, 447] width 75 height 35
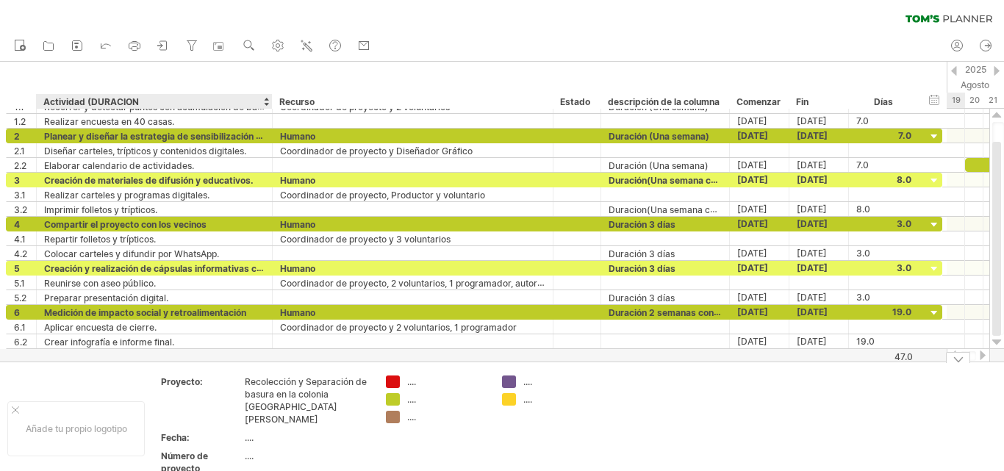
click at [250, 432] on font "...." at bounding box center [249, 437] width 9 height 11
click at [252, 432] on font "...." at bounding box center [249, 437] width 9 height 11
click at [249, 432] on font "...." at bounding box center [249, 437] width 9 height 11
click at [246, 432] on font "...." at bounding box center [249, 437] width 9 height 11
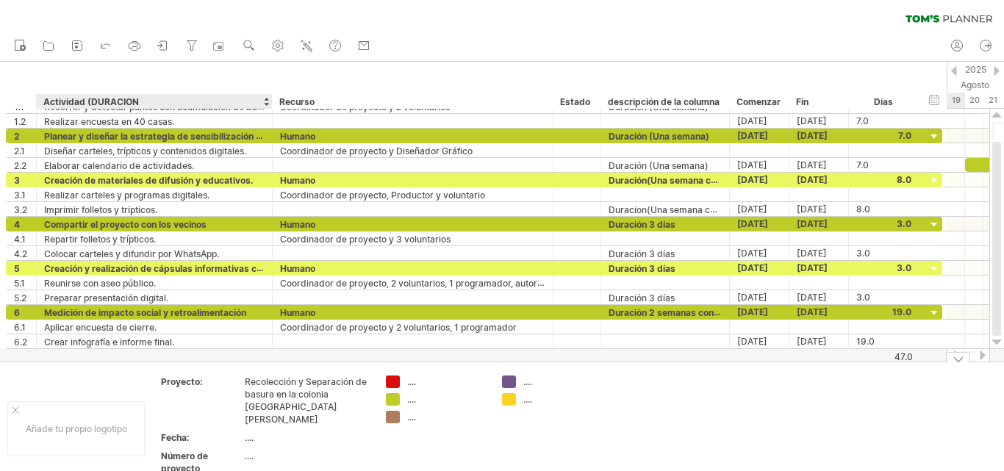
click at [245, 432] on font "...." at bounding box center [249, 437] width 9 height 11
click at [254, 451] on font "...." at bounding box center [249, 456] width 9 height 11
click at [284, 432] on div "...." at bounding box center [307, 438] width 124 height 12
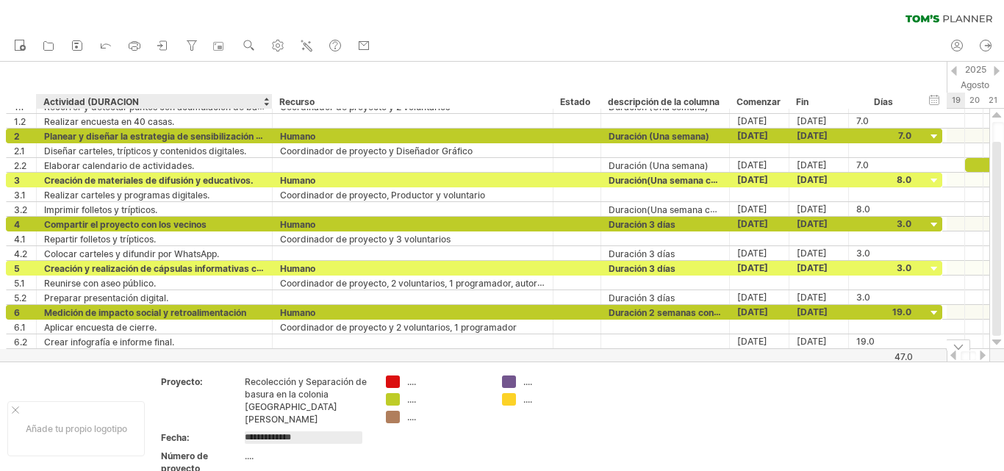
type input "**********"
click at [271, 450] on td "...." at bounding box center [307, 464] width 125 height 29
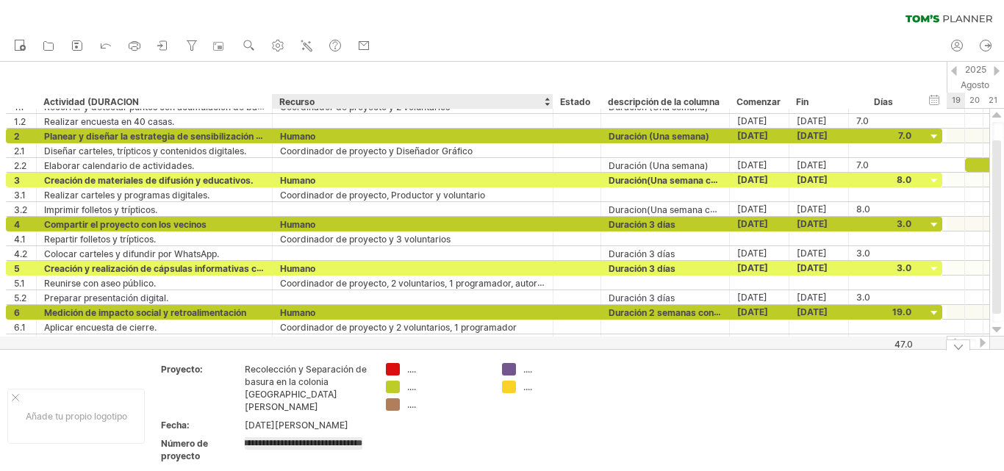
scroll to position [0, 44]
type input "**********"
click at [432, 371] on div "...." at bounding box center [447, 369] width 80 height 12
type input "******"
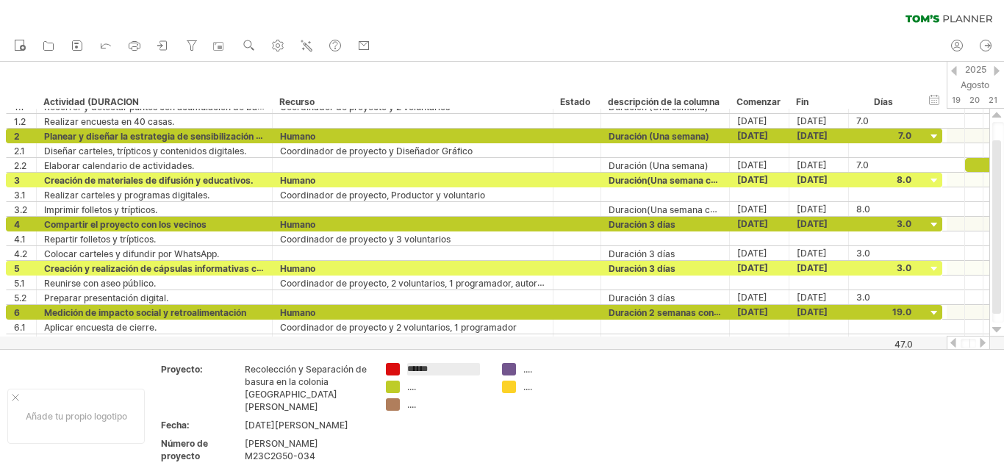
click at [982, 346] on div at bounding box center [983, 343] width 12 height 10
click at [956, 347] on div at bounding box center [954, 343] width 12 height 10
click at [953, 71] on div at bounding box center [954, 71] width 6 height 10
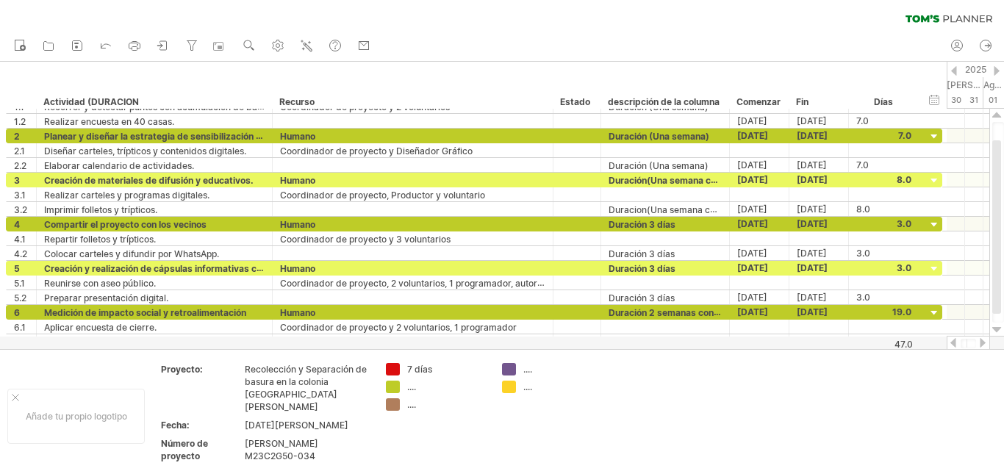
click at [953, 71] on div at bounding box center [954, 71] width 6 height 10
click at [995, 73] on div at bounding box center [997, 71] width 6 height 10
click at [994, 73] on div at bounding box center [997, 71] width 6 height 10
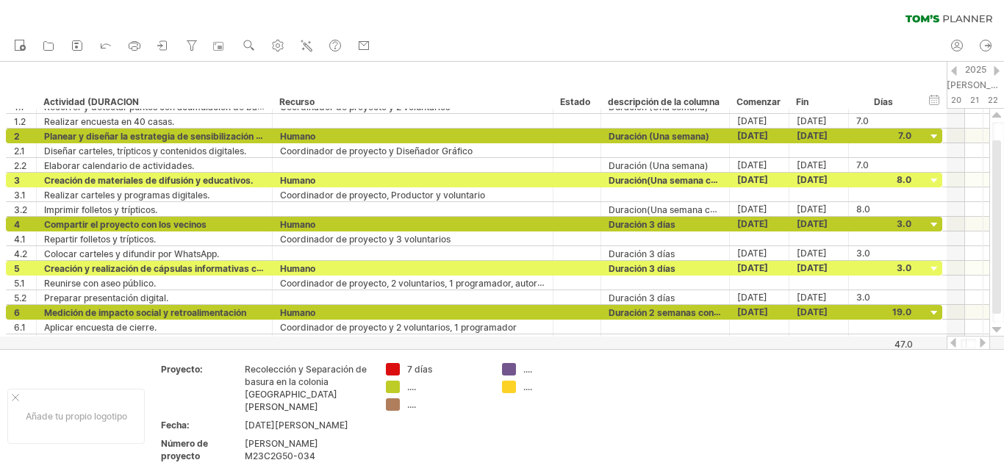
click at [994, 73] on div at bounding box center [997, 71] width 6 height 10
click at [954, 73] on div at bounding box center [954, 71] width 6 height 10
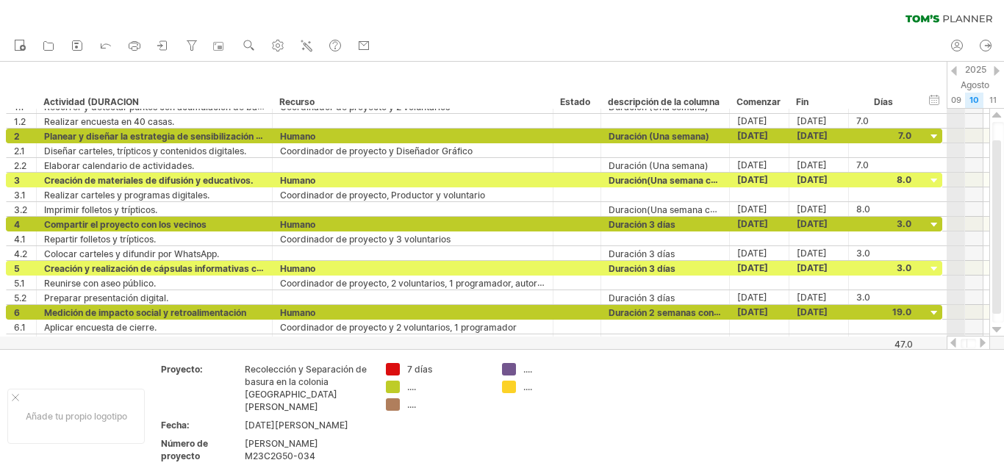
click at [962, 100] on div "09" at bounding box center [956, 100] width 18 height 15
click at [959, 101] on font "09" at bounding box center [956, 100] width 10 height 10
click at [951, 343] on div at bounding box center [954, 343] width 12 height 10
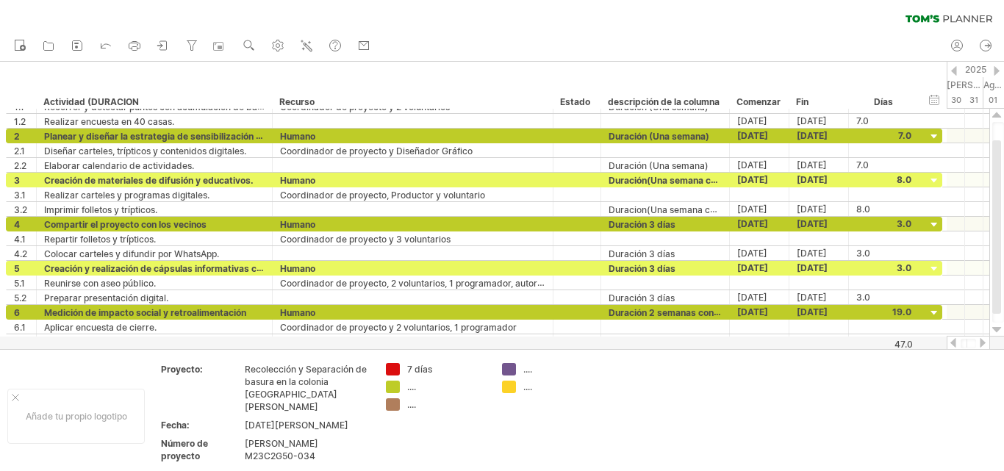
click at [952, 342] on div at bounding box center [954, 343] width 12 height 10
click at [980, 343] on div at bounding box center [983, 343] width 12 height 10
click at [954, 345] on div at bounding box center [954, 343] width 12 height 10
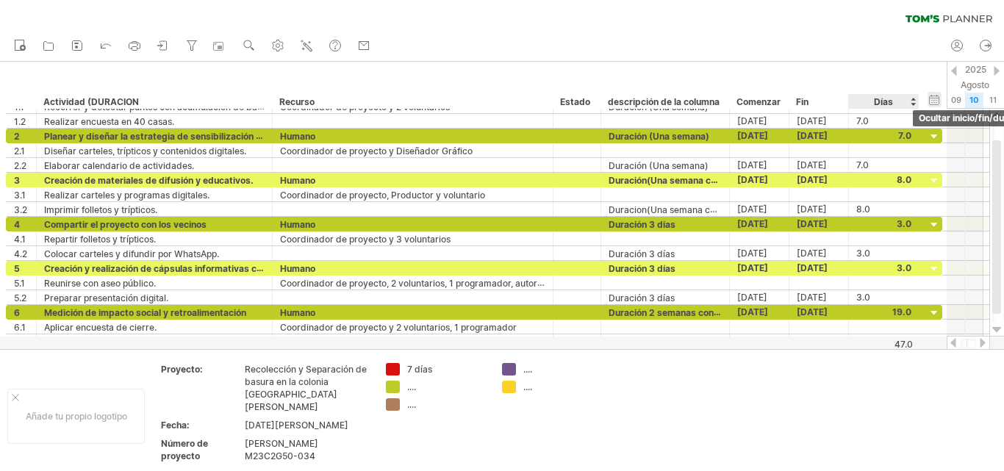
click at [931, 104] on div "ocultar inicio/fin/duración mostrar inicio/fin/duración" at bounding box center [935, 99] width 14 height 15
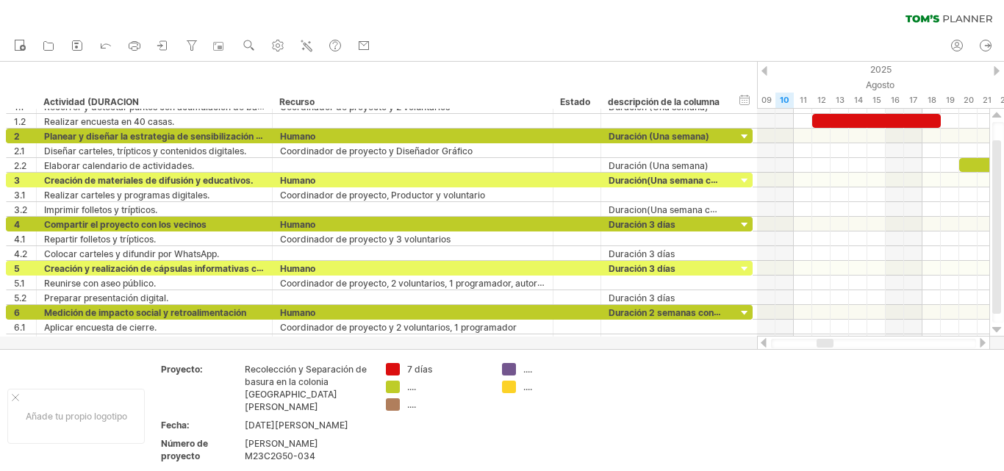
click at [982, 341] on div at bounding box center [983, 343] width 12 height 10
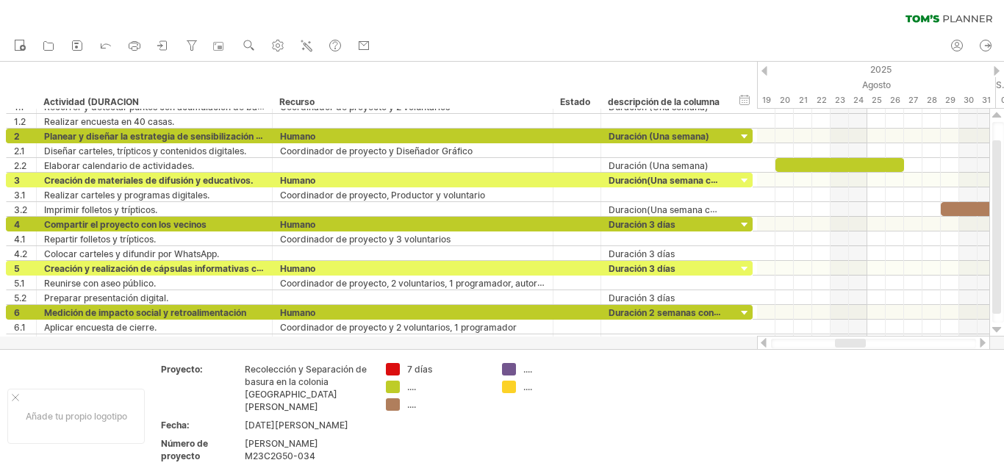
click at [764, 345] on div at bounding box center [764, 343] width 12 height 10
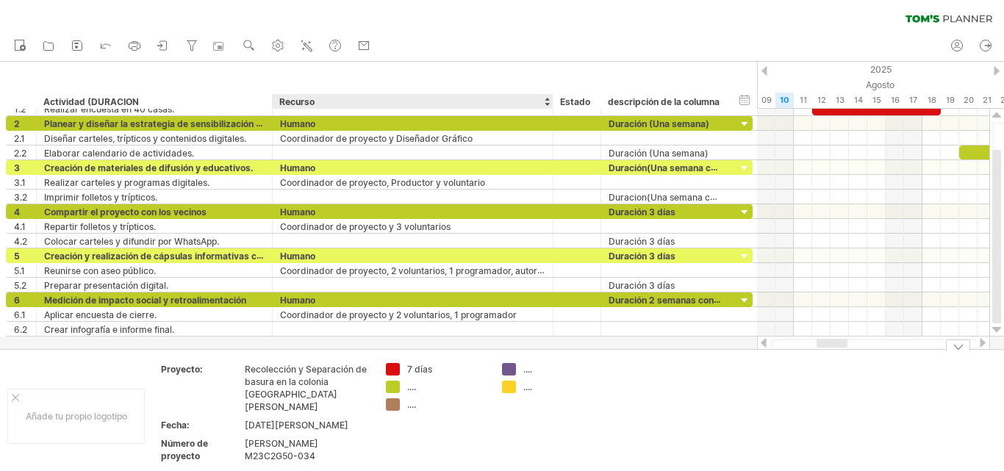
click at [426, 389] on div "...." at bounding box center [447, 387] width 80 height 12
type input "*****"
click at [981, 347] on div at bounding box center [983, 343] width 12 height 10
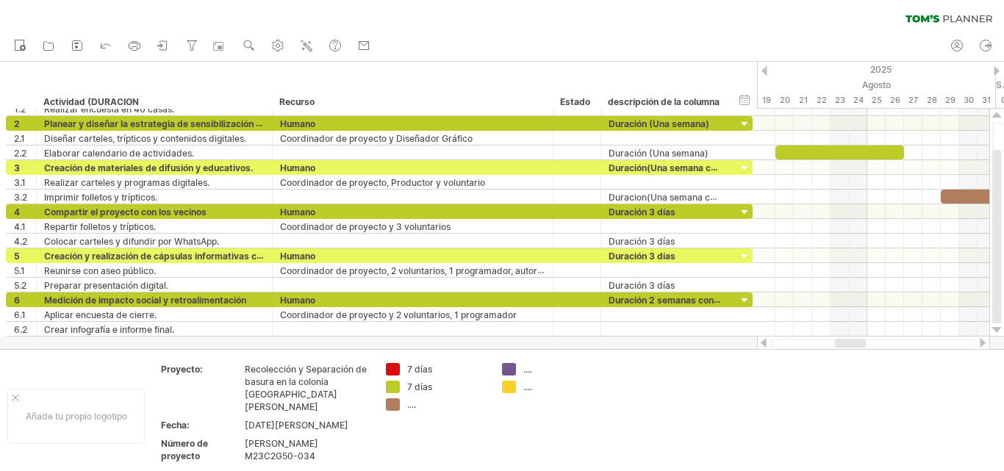
click at [981, 347] on div at bounding box center [983, 343] width 12 height 10
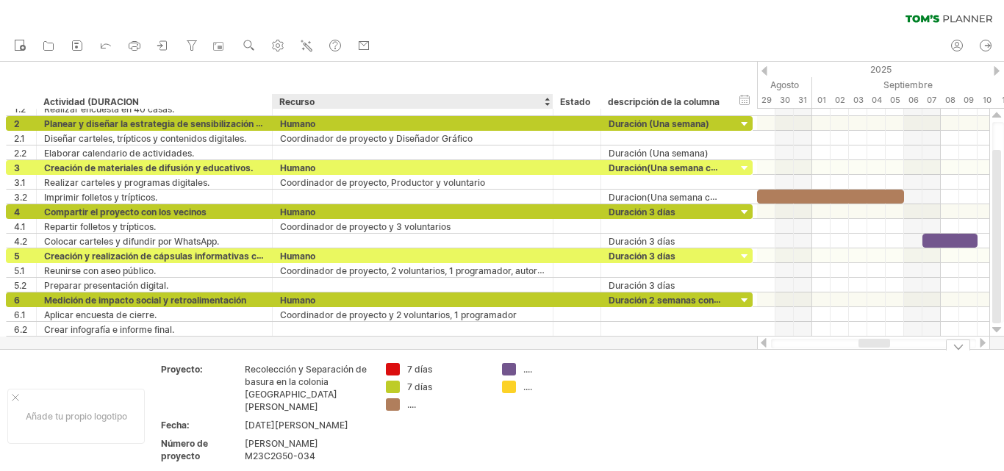
click at [424, 408] on div "...." at bounding box center [447, 404] width 80 height 12
type input "******"
click at [543, 371] on div "...." at bounding box center [563, 369] width 80 height 12
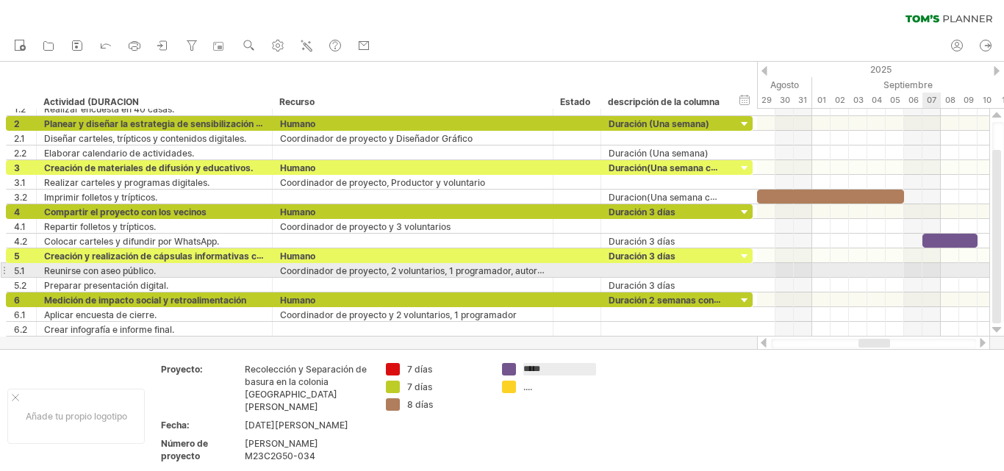
type input "******"
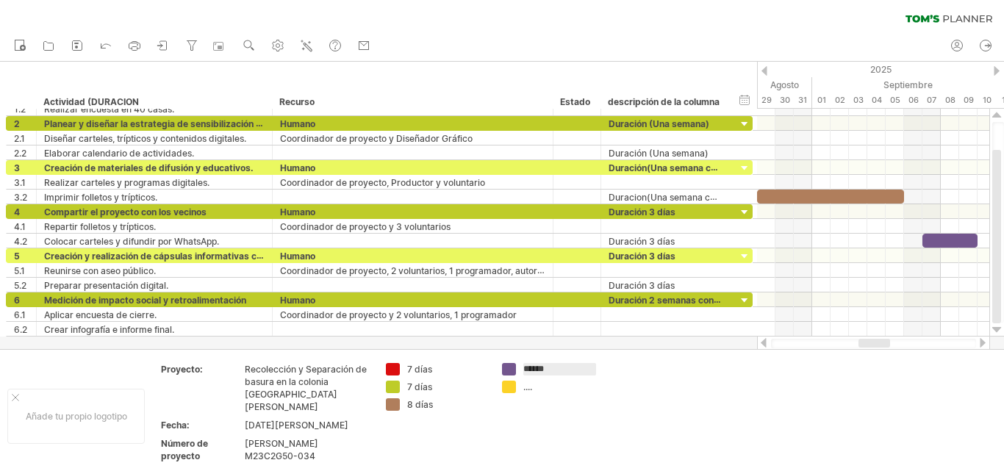
click at [982, 343] on div at bounding box center [983, 343] width 12 height 10
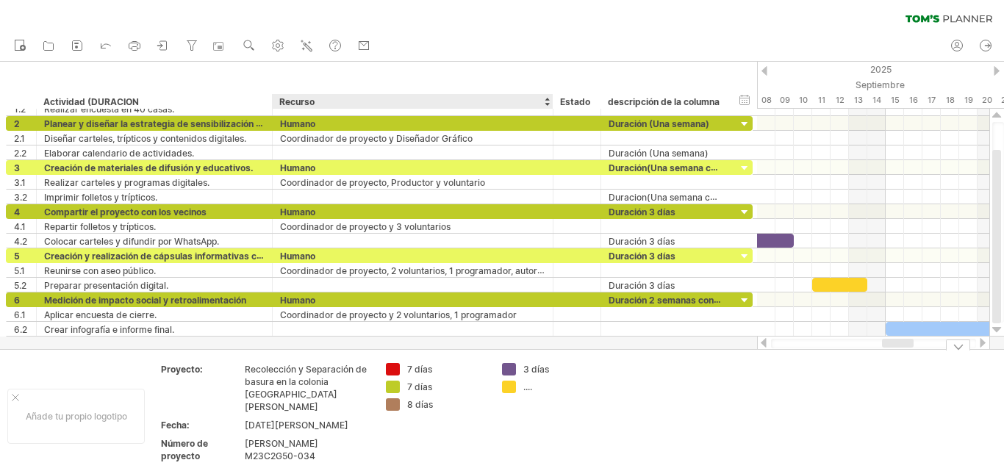
click at [546, 392] on div "...." at bounding box center [563, 387] width 80 height 12
type input "******"
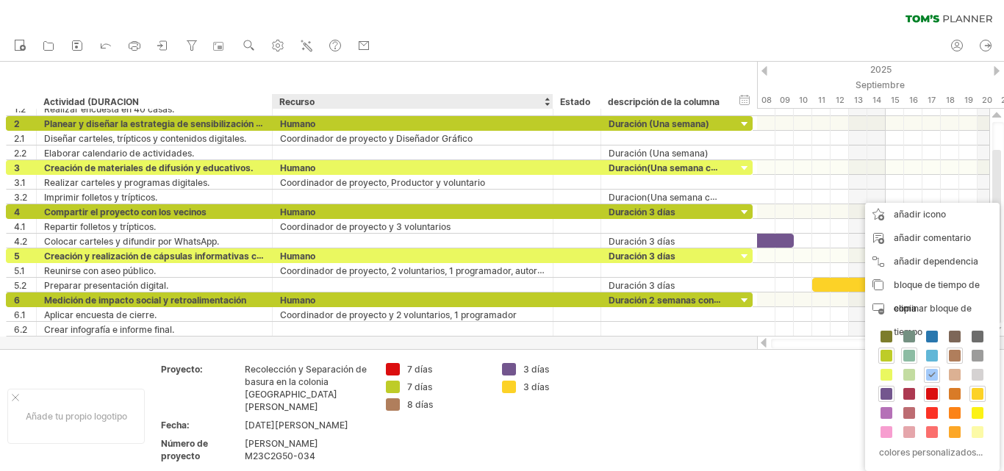
click at [906, 357] on span at bounding box center [910, 356] width 12 height 12
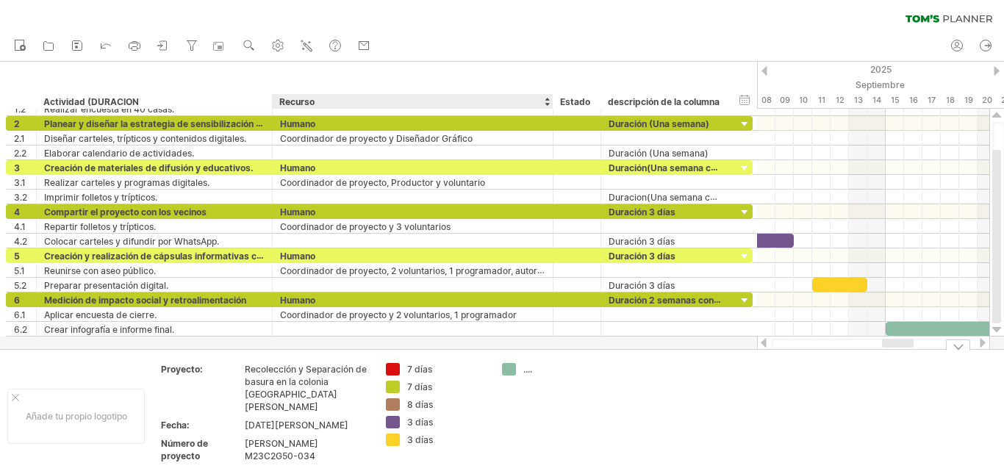
click at [544, 370] on div "...." at bounding box center [563, 369] width 80 height 12
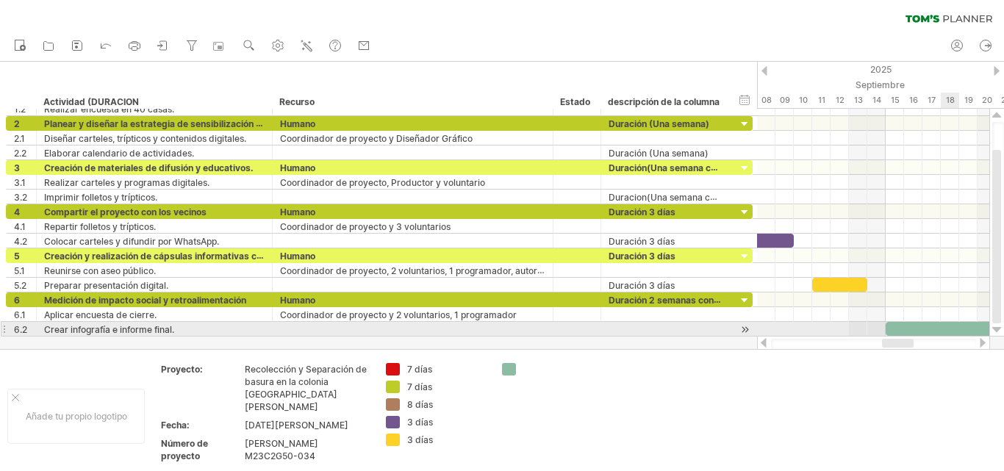
click at [996, 329] on div at bounding box center [998, 330] width 10 height 12
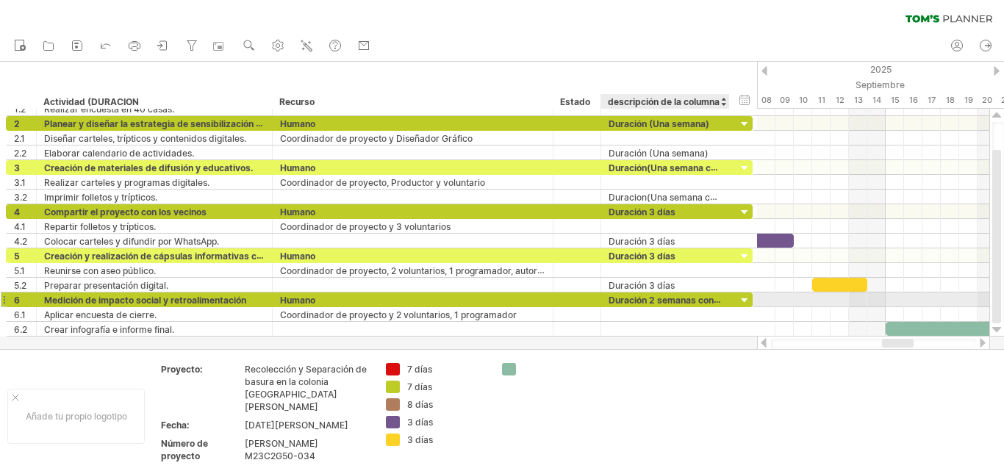
click at [747, 299] on div at bounding box center [745, 301] width 14 height 14
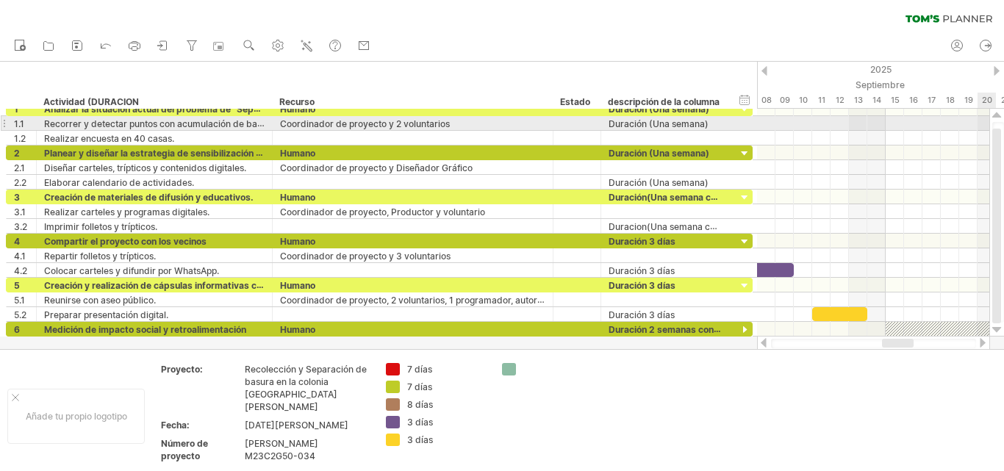
click at [998, 116] on div at bounding box center [998, 116] width 10 height 12
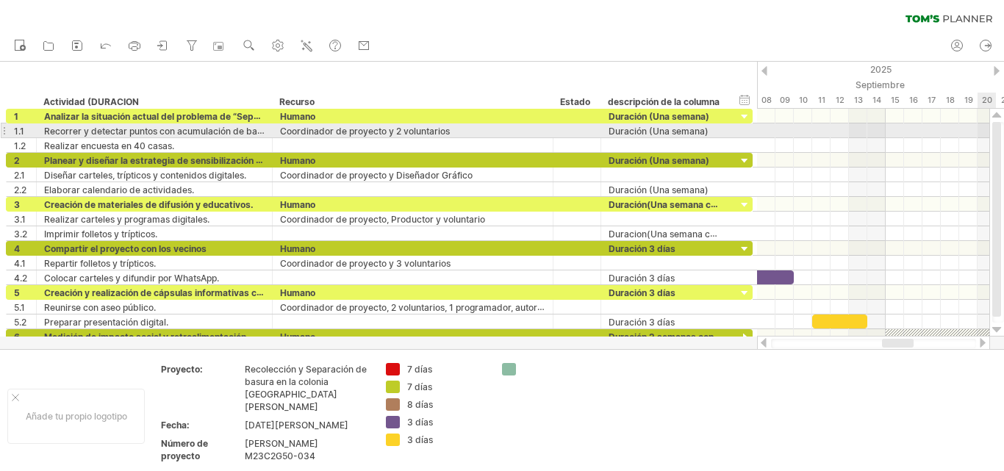
click at [998, 116] on div at bounding box center [998, 116] width 10 height 12
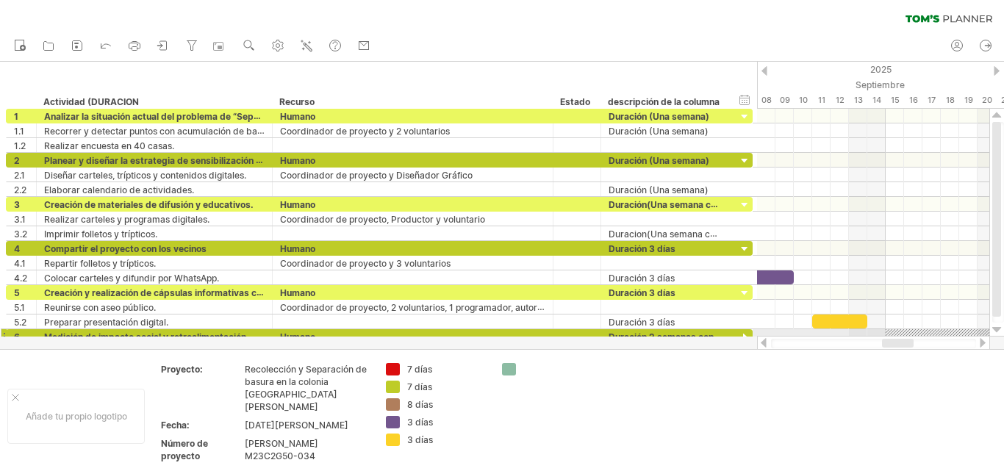
click at [997, 329] on div at bounding box center [998, 330] width 10 height 12
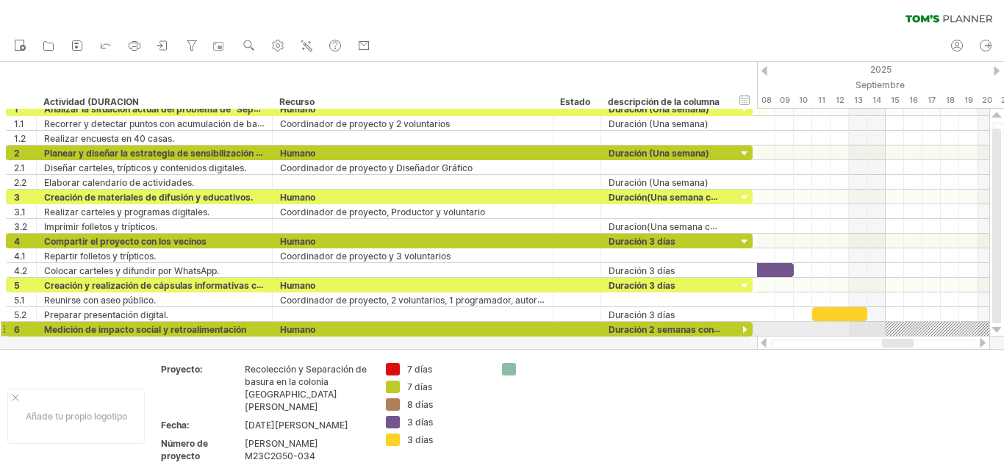
click at [997, 329] on div at bounding box center [998, 330] width 10 height 12
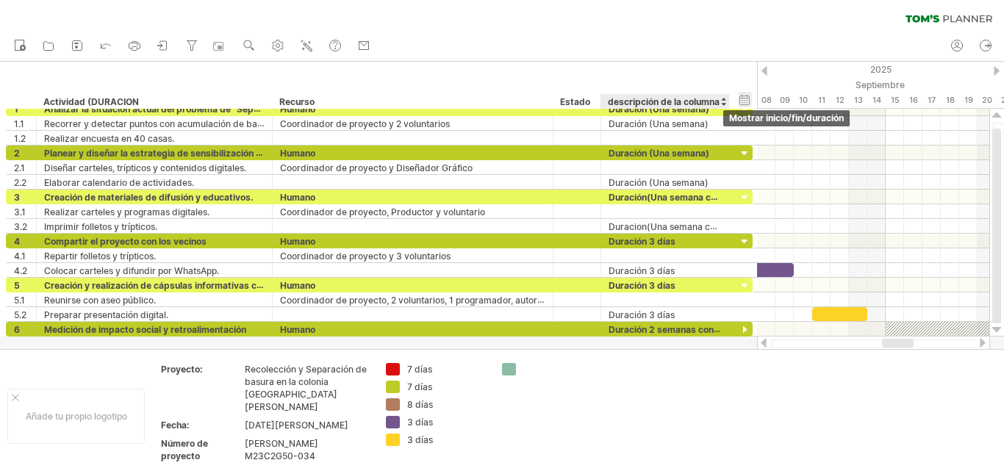
click at [744, 104] on div "ocultar inicio/fin/duración mostrar inicio/fin/duración" at bounding box center [745, 99] width 14 height 15
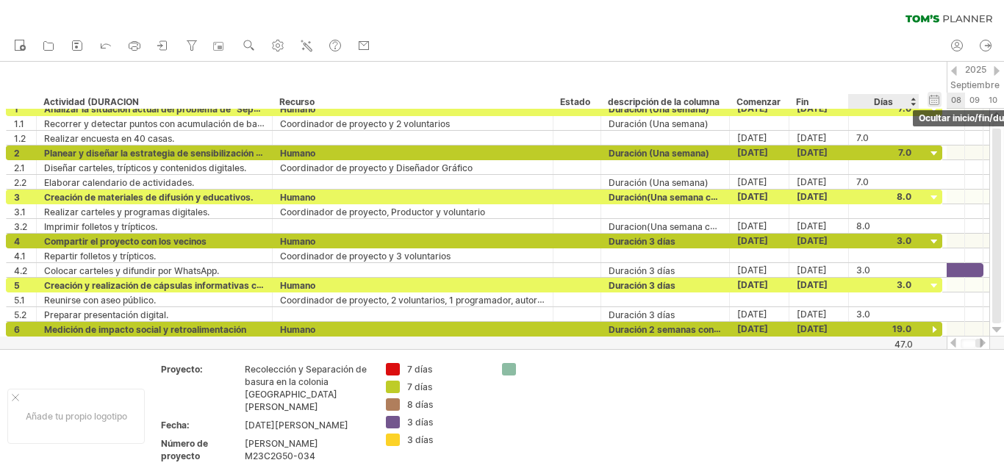
click at [934, 107] on div "ocultar inicio/fin/duración mostrar inicio/fin/duración" at bounding box center [935, 99] width 14 height 15
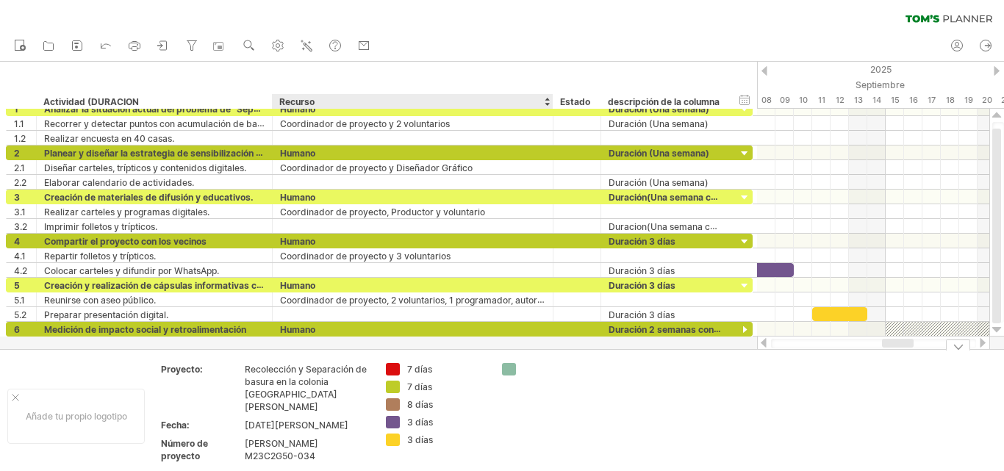
click at [534, 373] on div at bounding box center [563, 369] width 80 height 12
type input "*******"
click at [983, 345] on div at bounding box center [983, 343] width 12 height 10
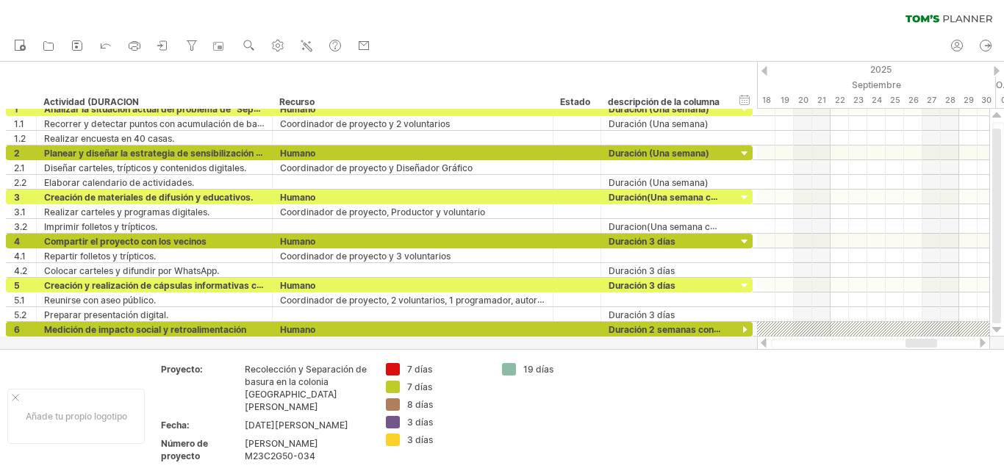
click at [983, 345] on div at bounding box center [983, 343] width 12 height 10
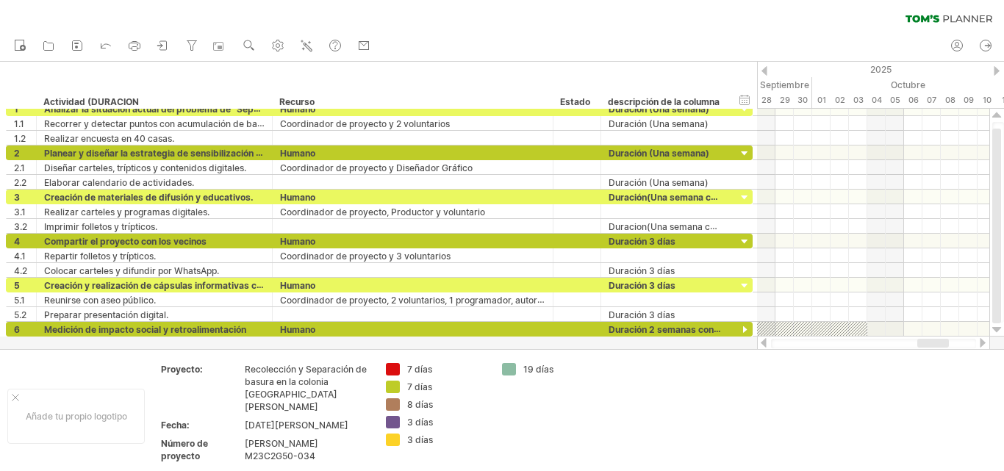
click at [983, 345] on div at bounding box center [983, 343] width 12 height 10
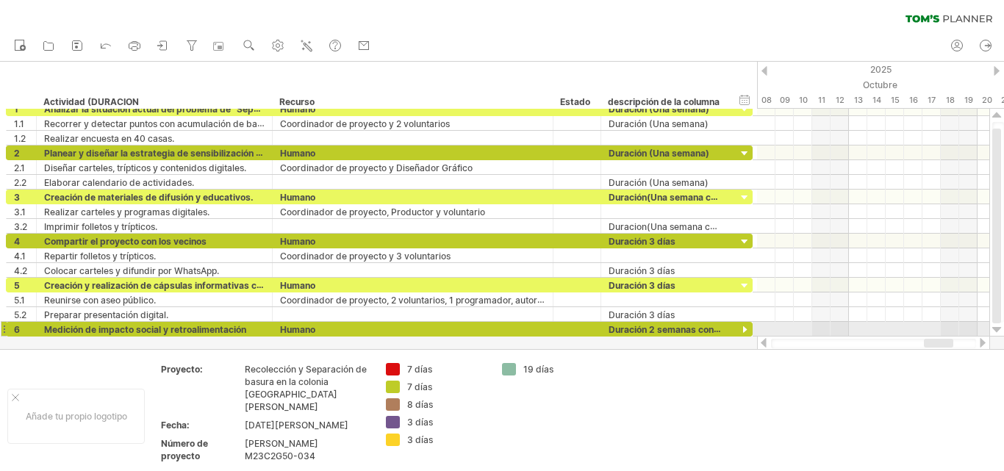
click at [998, 329] on div at bounding box center [998, 330] width 10 height 12
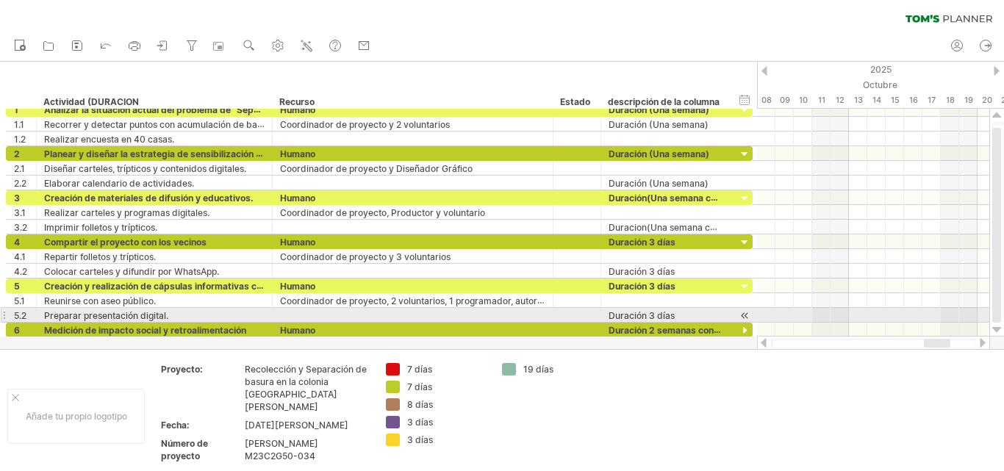
drag, startPoint x: 995, startPoint y: 305, endPoint x: 998, endPoint y: 319, distance: 14.1
click at [998, 319] on div at bounding box center [997, 225] width 9 height 195
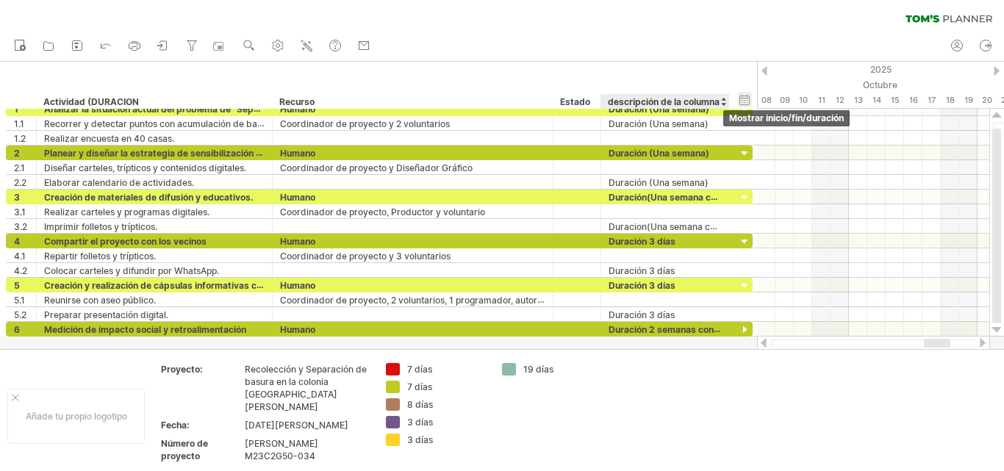
click at [748, 99] on div "ocultar inicio/fin/duración mostrar inicio/fin/duración" at bounding box center [745, 99] width 14 height 15
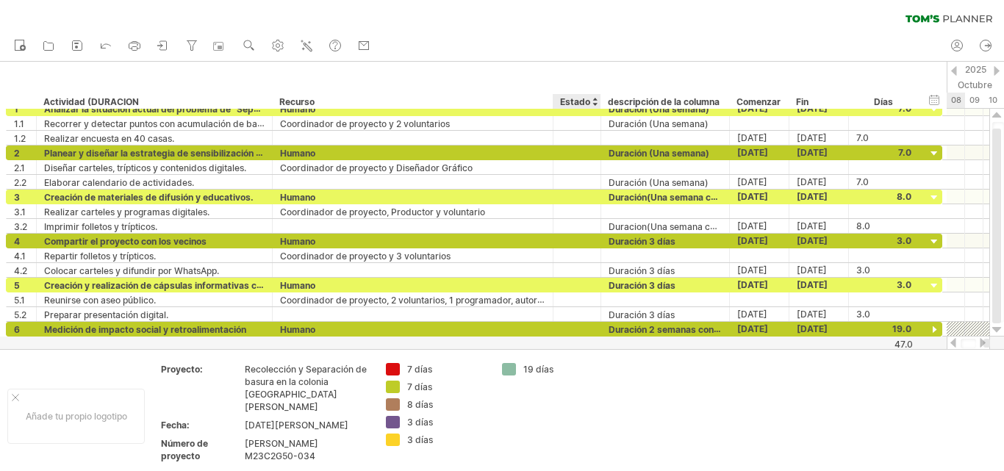
click at [564, 344] on div at bounding box center [502, 205] width 1004 height 287
click at [997, 329] on div at bounding box center [998, 330] width 10 height 12
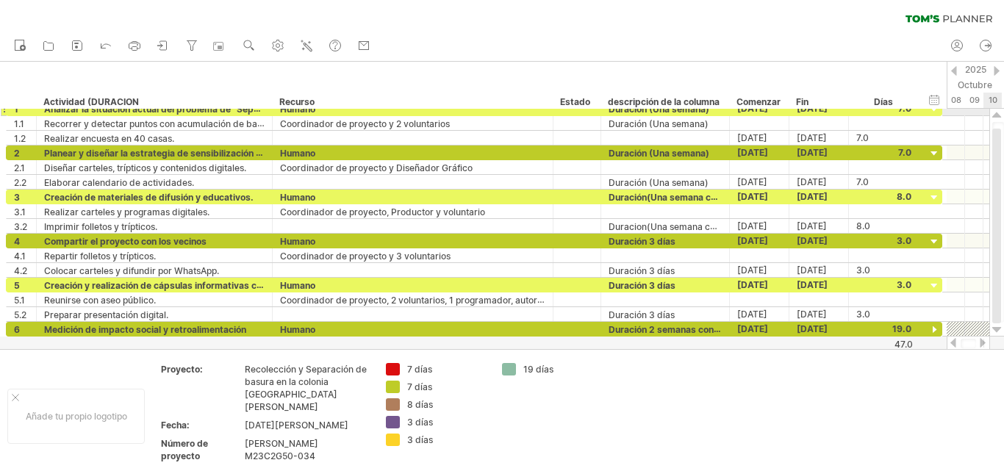
click at [998, 112] on div at bounding box center [998, 116] width 10 height 12
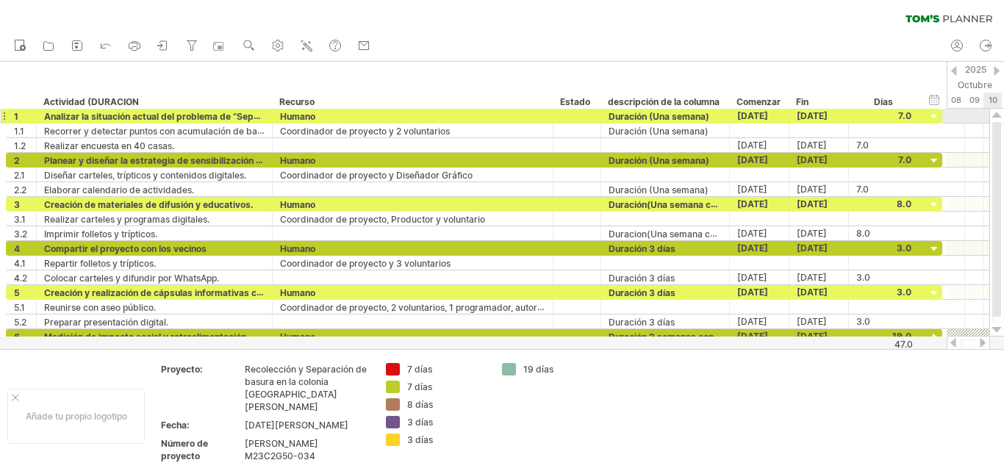
click at [998, 112] on div at bounding box center [998, 116] width 10 height 12
click at [995, 331] on div at bounding box center [998, 330] width 10 height 12
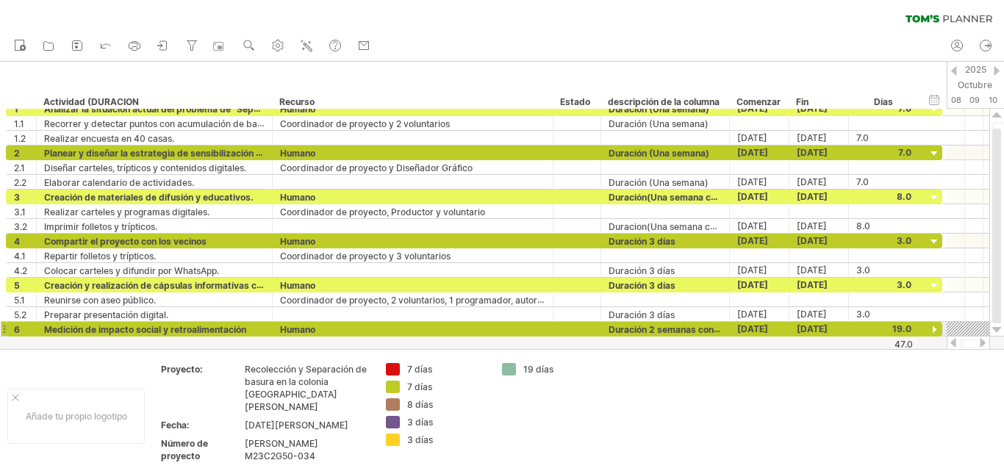
click at [996, 331] on div at bounding box center [998, 330] width 10 height 12
click at [997, 331] on div at bounding box center [998, 330] width 10 height 12
click at [106, 48] on icon at bounding box center [106, 44] width 15 height 15
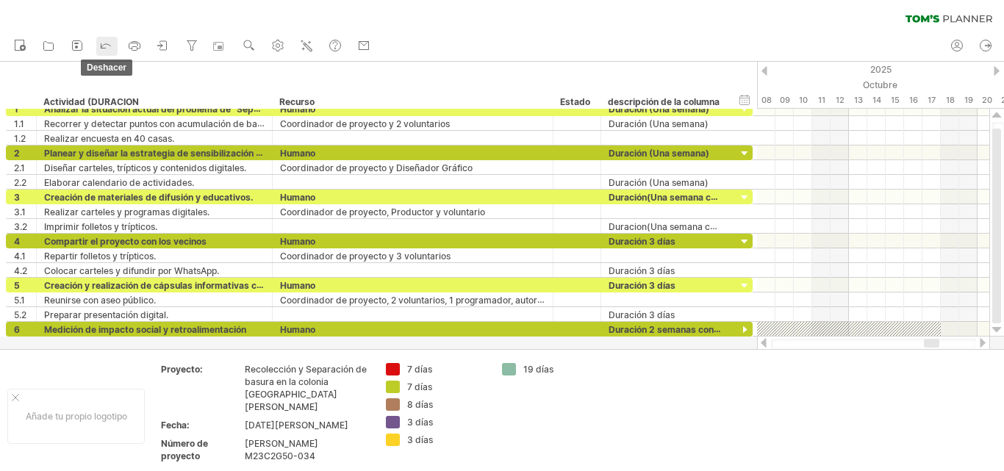
click at [106, 48] on icon at bounding box center [106, 44] width 15 height 15
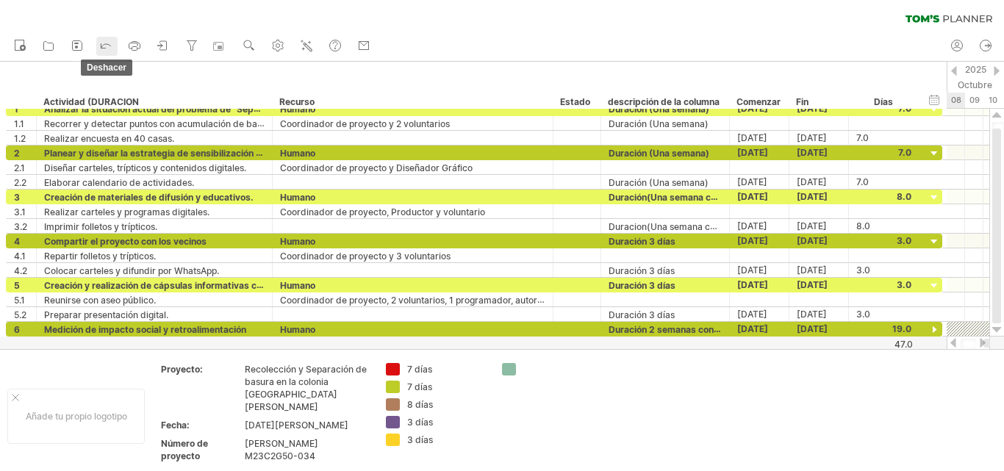
click at [106, 48] on icon at bounding box center [106, 44] width 15 height 15
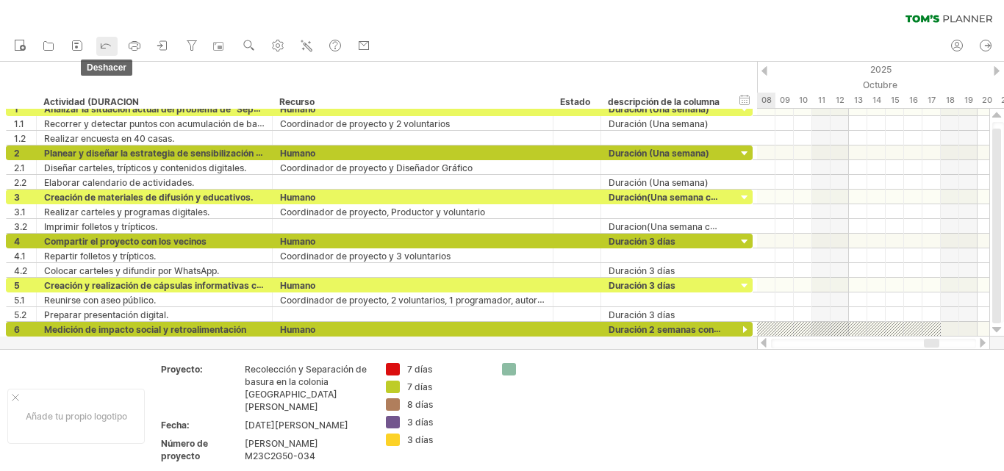
click at [106, 48] on icon at bounding box center [106, 44] width 15 height 15
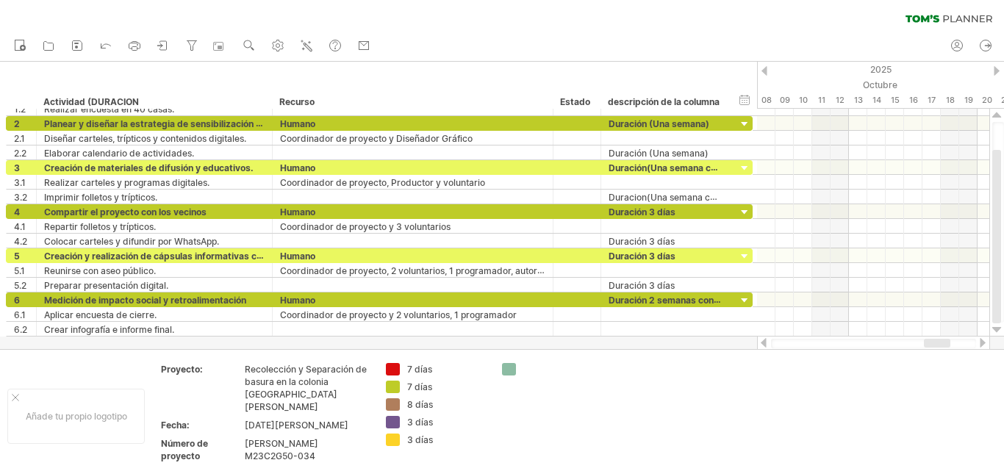
click at [984, 343] on div at bounding box center [983, 343] width 12 height 10
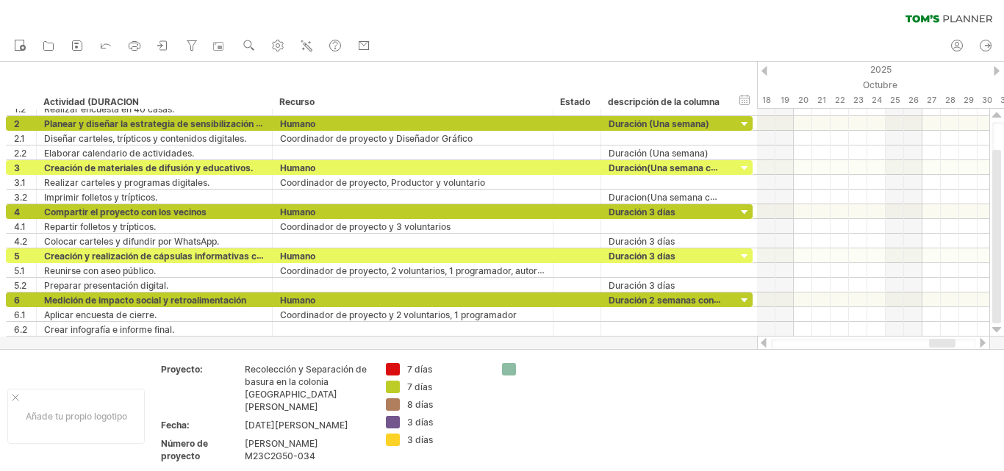
click at [984, 343] on div at bounding box center [983, 343] width 12 height 10
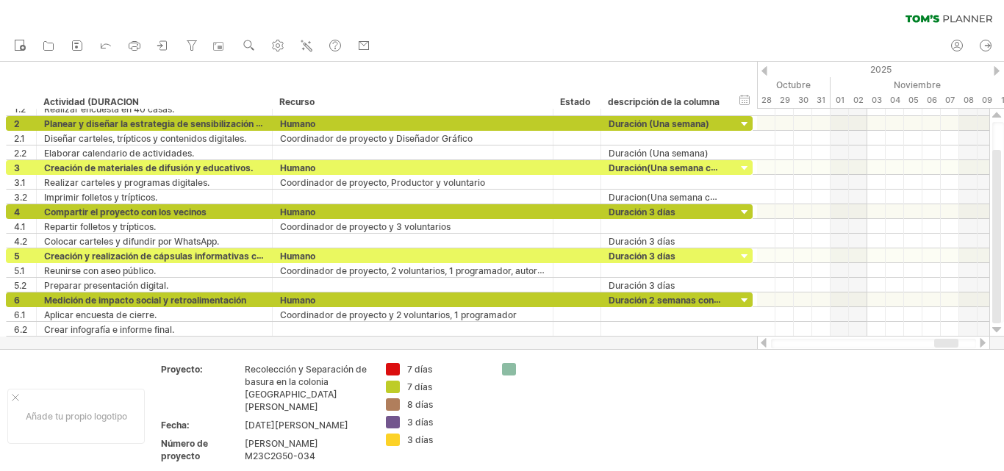
click at [984, 342] on div at bounding box center [983, 343] width 12 height 10
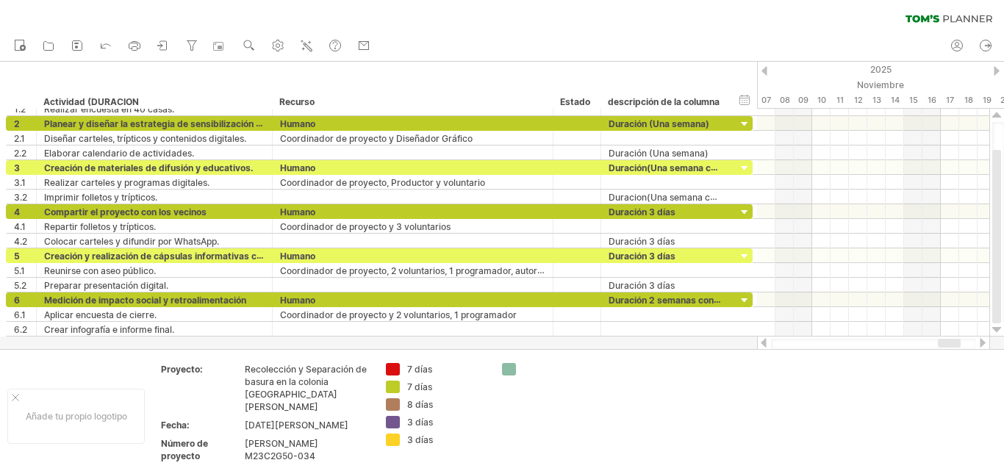
click at [765, 345] on div at bounding box center [764, 343] width 12 height 10
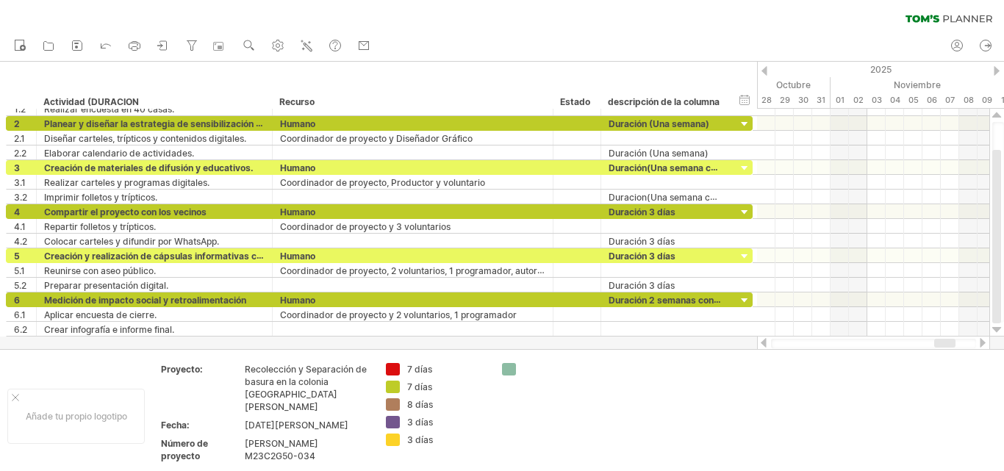
click at [766, 346] on div at bounding box center [764, 343] width 12 height 10
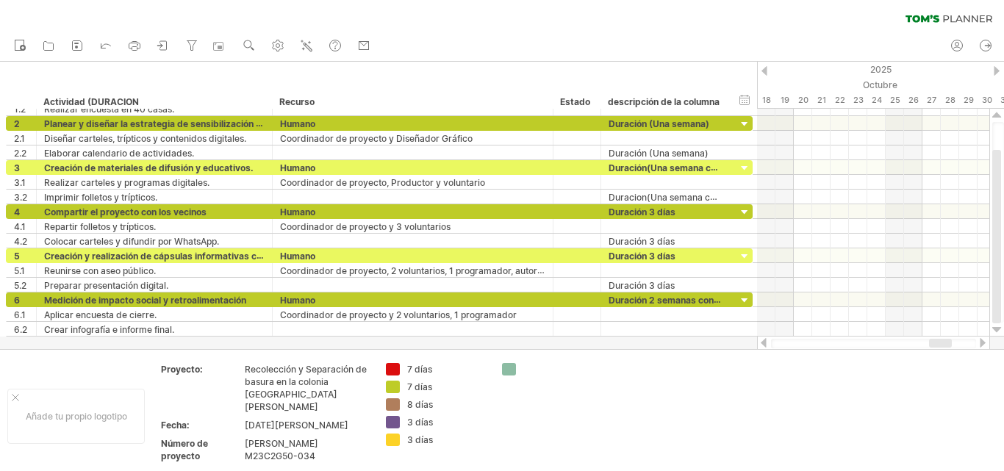
click at [767, 346] on div at bounding box center [764, 343] width 12 height 10
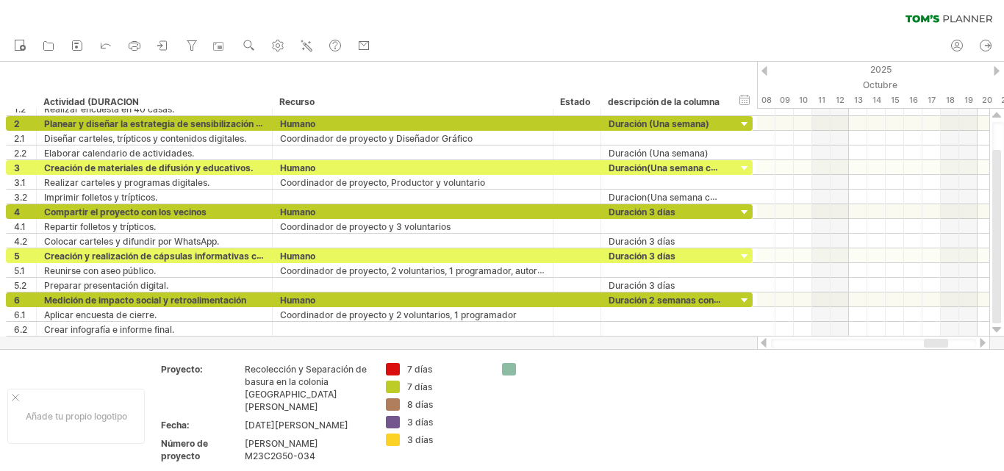
click at [767, 346] on div at bounding box center [764, 343] width 12 height 10
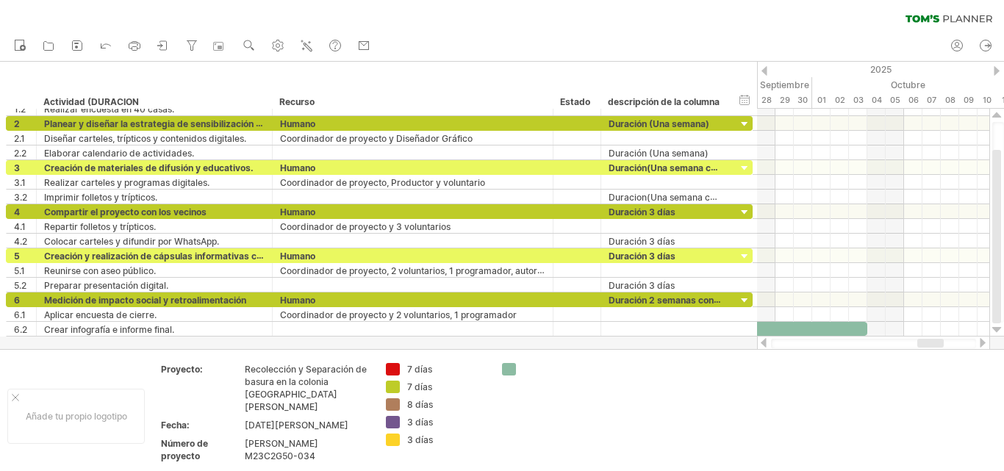
click at [767, 346] on div at bounding box center [764, 343] width 12 height 10
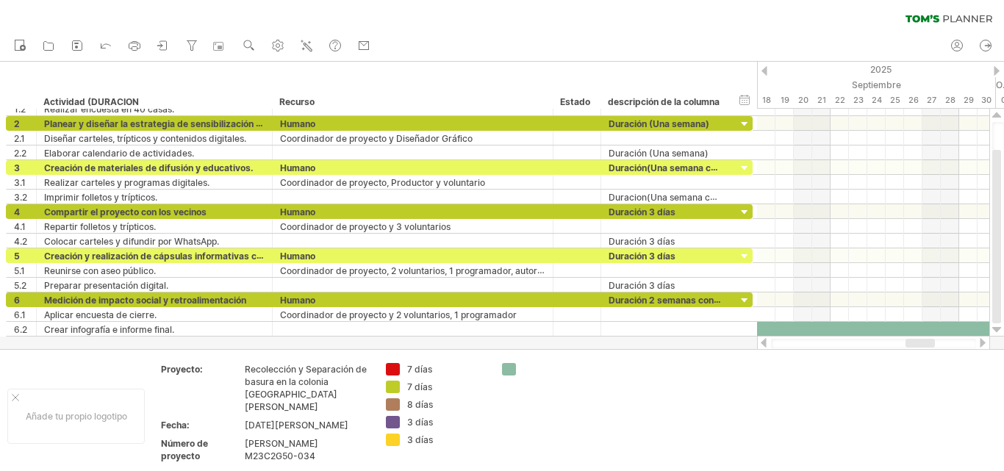
click at [767, 345] on div at bounding box center [764, 343] width 12 height 10
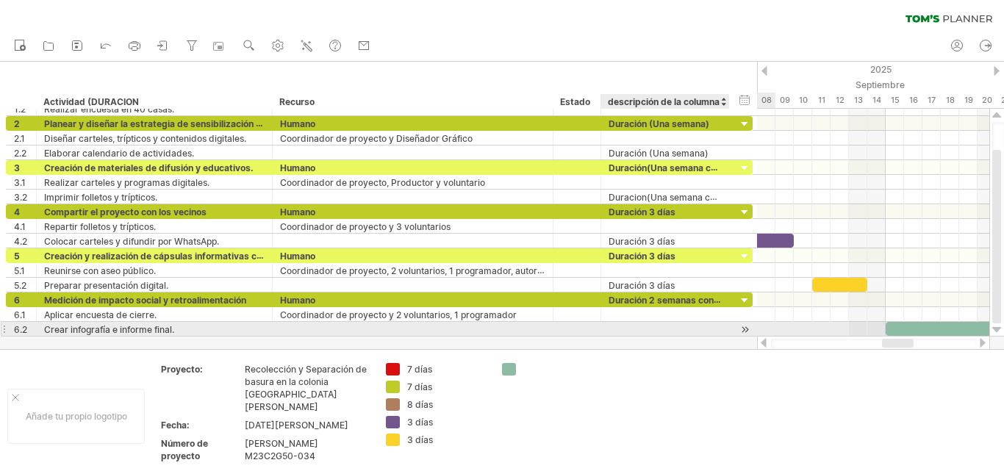
click at [622, 326] on div at bounding box center [665, 329] width 113 height 14
type input "*"
click at [706, 326] on input "**********" at bounding box center [665, 329] width 113 height 14
click at [729, 331] on div "**********" at bounding box center [665, 329] width 129 height 14
drag, startPoint x: 751, startPoint y: 332, endPoint x: 760, endPoint y: 332, distance: 9.6
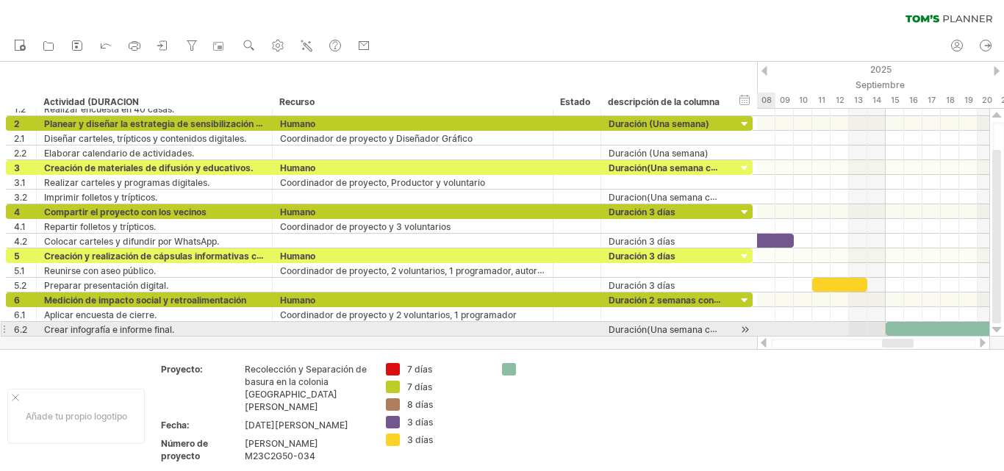
click at [760, 332] on div "Intentando acceder a [DOMAIN_NAME] Conectado de nuevo... 0% borrar filtro" at bounding box center [502, 235] width 1004 height 471
click at [728, 326] on div at bounding box center [727, 329] width 7 height 15
click at [739, 326] on div at bounding box center [735, 329] width 7 height 15
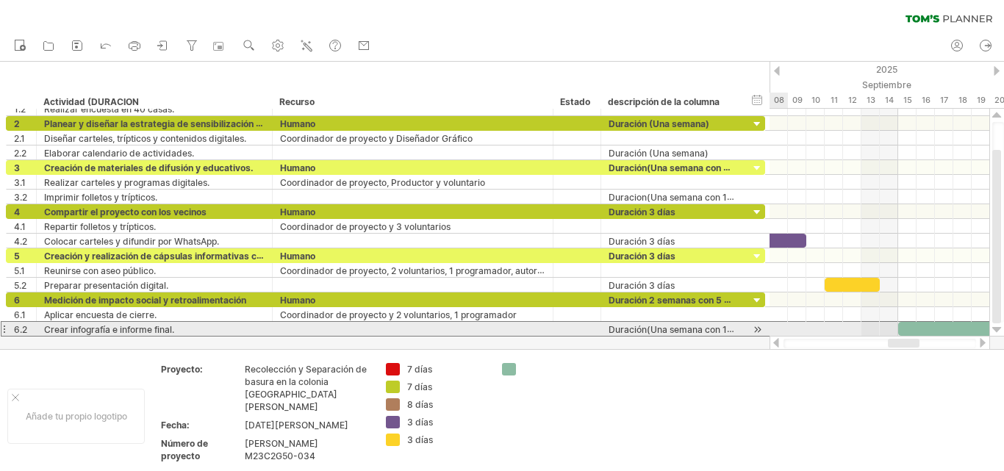
drag, startPoint x: 744, startPoint y: 326, endPoint x: 756, endPoint y: 327, distance: 11.9
click at [756, 327] on div "**********" at bounding box center [385, 328] width 759 height 15
click at [725, 329] on font "Duración(Una semana con 1 día)" at bounding box center [677, 329] width 137 height 12
click at [725, 330] on font "Duración(Una semana con 1 día)" at bounding box center [677, 329] width 137 height 12
click at [727, 331] on font "Duración(Una semana con 1 día)" at bounding box center [677, 329] width 137 height 12
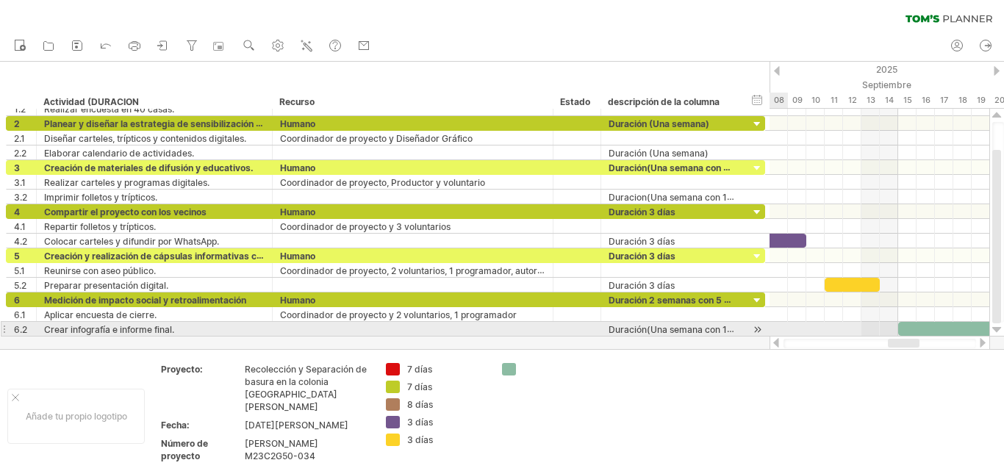
click at [732, 331] on font "Duración(Una semana con 1 día)" at bounding box center [677, 329] width 137 height 12
click at [732, 330] on font "Duración(Una semana con 1 día)" at bounding box center [677, 329] width 137 height 12
click at [725, 329] on font "Duración(Una semana con 1 día)" at bounding box center [677, 329] width 137 height 12
click at [724, 329] on font "Duración(Una semana con 1 día)" at bounding box center [677, 329] width 137 height 12
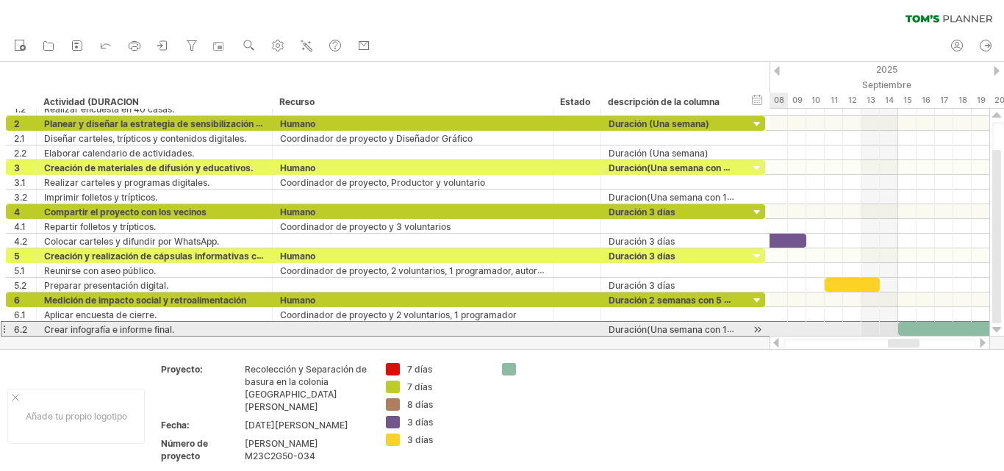
click at [729, 329] on font "Duración(Una semana con 1 día)" at bounding box center [677, 329] width 137 height 12
click at [716, 329] on font "Duración(Una semana con 1 día)" at bounding box center [677, 329] width 137 height 12
click at [708, 332] on font "Duración(Una semana con 1 día)" at bounding box center [677, 329] width 137 height 12
click at [702, 331] on font "Duración(Una semana con 1 día)" at bounding box center [677, 329] width 137 height 12
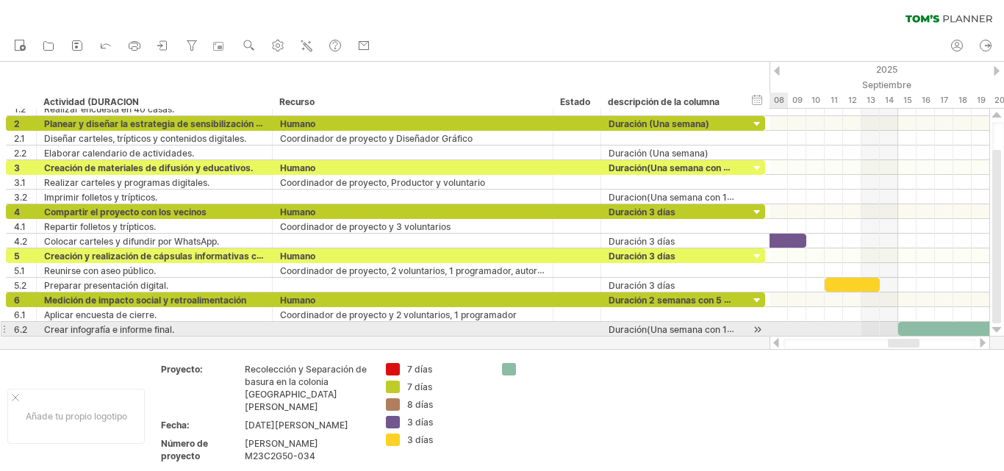
click at [702, 330] on font "Duración(Una semana con 1 día)" at bounding box center [677, 329] width 137 height 12
click at [667, 326] on font "Duración(Una semana con 1 día)" at bounding box center [677, 329] width 137 height 12
click at [690, 323] on div "Duración(Una semana con 1 día)" at bounding box center [672, 329] width 126 height 14
click at [736, 329] on div "**********" at bounding box center [671, 329] width 141 height 14
click at [735, 329] on div "**********" at bounding box center [671, 329] width 141 height 14
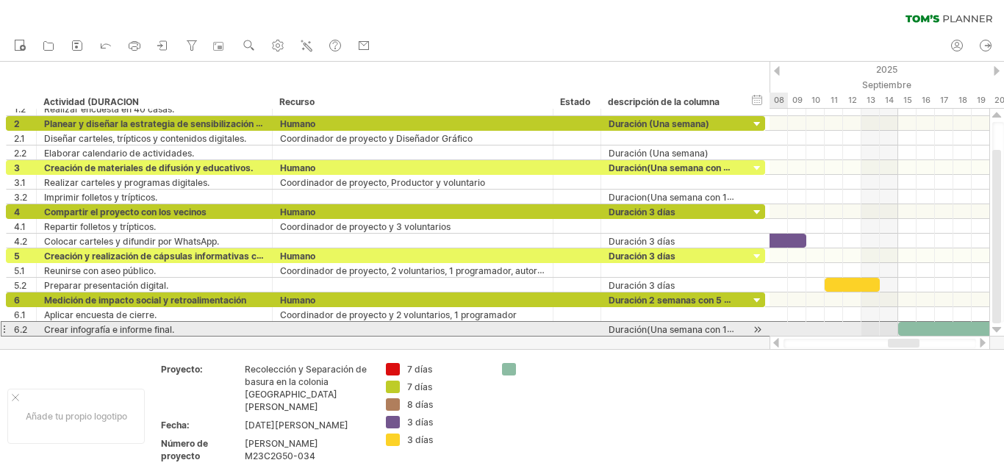
click at [731, 328] on font "Duración(Una semana con 1 día)" at bounding box center [677, 329] width 137 height 12
click at [737, 328] on div "**********" at bounding box center [671, 329] width 141 height 14
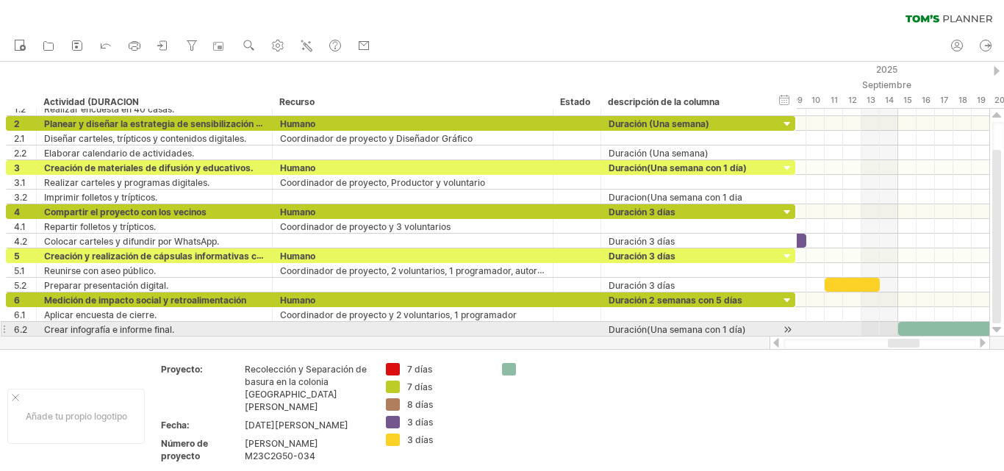
drag, startPoint x: 737, startPoint y: 327, endPoint x: 768, endPoint y: 329, distance: 30.2
click at [768, 329] on div at bounding box center [770, 329] width 7 height 15
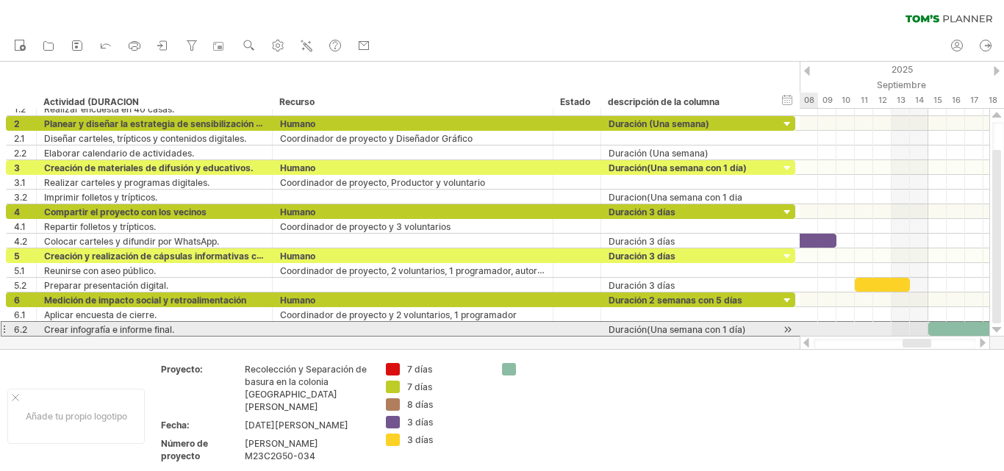
click at [744, 331] on font "Duración(Una semana con 1 día)" at bounding box center [677, 329] width 137 height 11
click at [743, 329] on font "Duración(Una semana con 1 día)" at bounding box center [677, 329] width 137 height 11
click at [745, 329] on font "Duración(Una semana con 1 día)" at bounding box center [677, 329] width 137 height 11
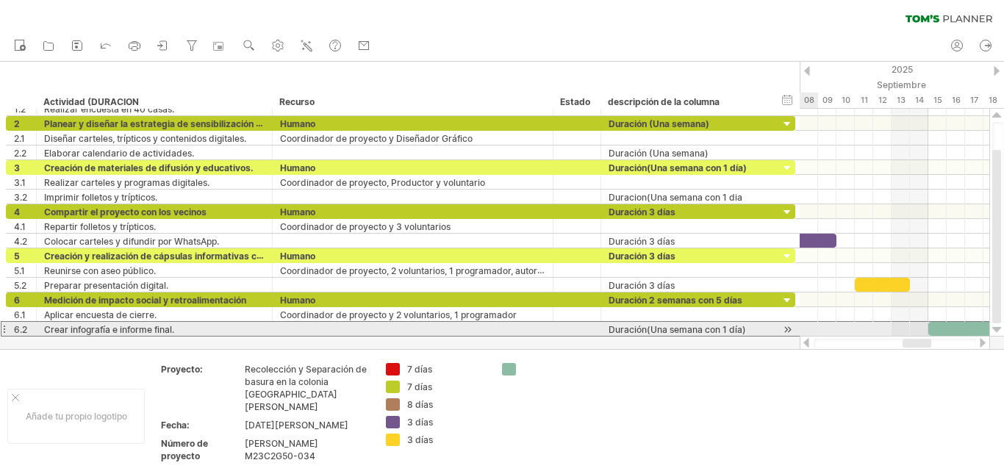
click at [742, 329] on font "Duración(Una semana con 1 día)" at bounding box center [677, 329] width 137 height 11
click at [741, 329] on font "Duración(Una semana con 1 día)" at bounding box center [677, 329] width 137 height 11
click at [742, 326] on font "Duración(Una semana con 1 día)" at bounding box center [677, 329] width 137 height 11
click at [743, 326] on font "Duración(Una semana con 1 día)" at bounding box center [677, 329] width 137 height 11
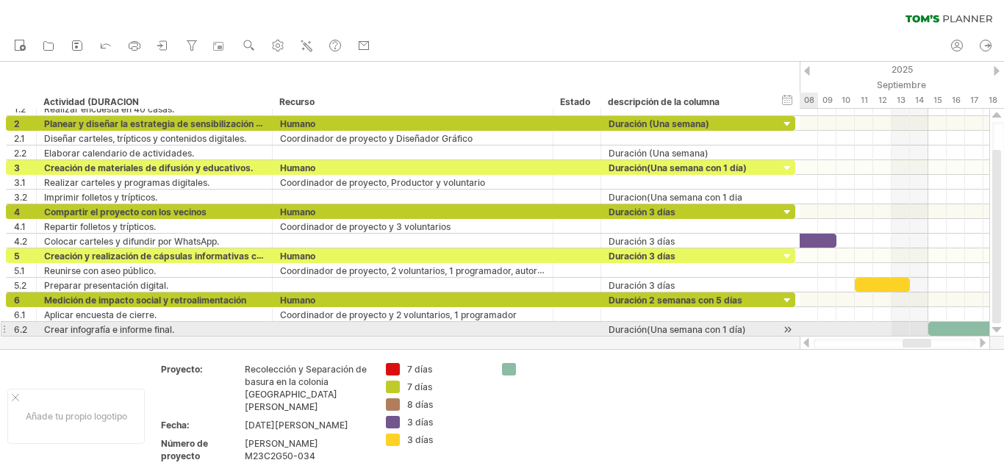
click at [743, 326] on font "Duración(Una semana con 1 día)" at bounding box center [677, 329] width 137 height 11
click at [745, 325] on div "Duración(Una semana con 1 día)" at bounding box center [687, 329] width 156 height 14
click at [745, 326] on input "**********" at bounding box center [687, 329] width 156 height 14
click at [747, 328] on input "**********" at bounding box center [687, 329] width 156 height 14
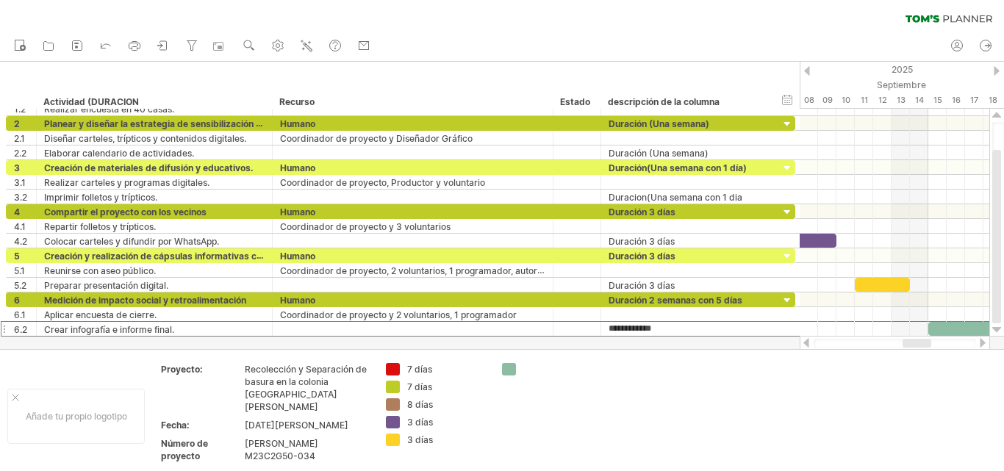
type input "**********"
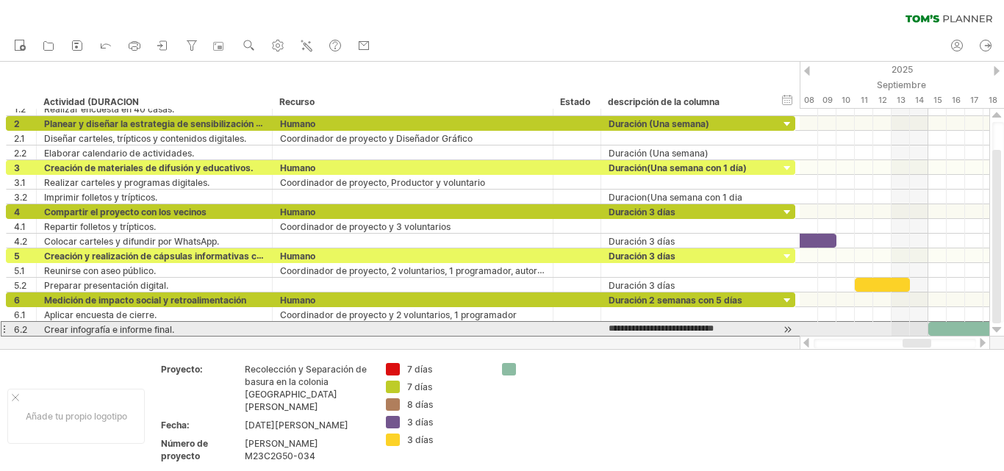
click at [754, 328] on input "**********" at bounding box center [687, 329] width 156 height 14
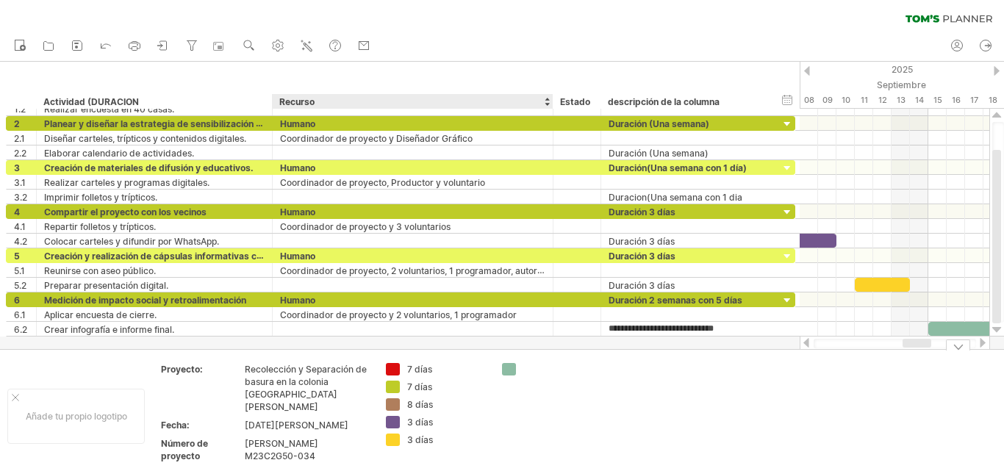
click at [540, 371] on div at bounding box center [563, 369] width 80 height 12
type input "*"
type input "*******"
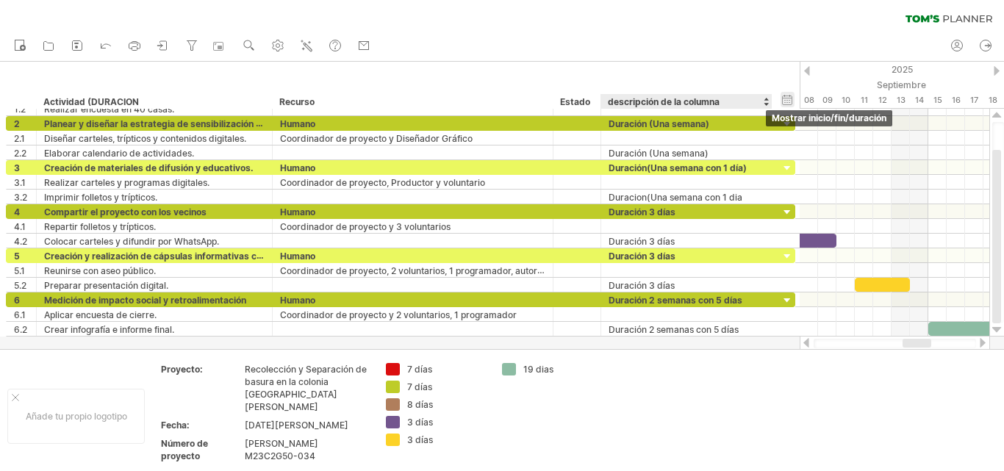
click at [787, 107] on div "ocultar inicio/fin/duración mostrar inicio/fin/duración" at bounding box center [788, 99] width 14 height 15
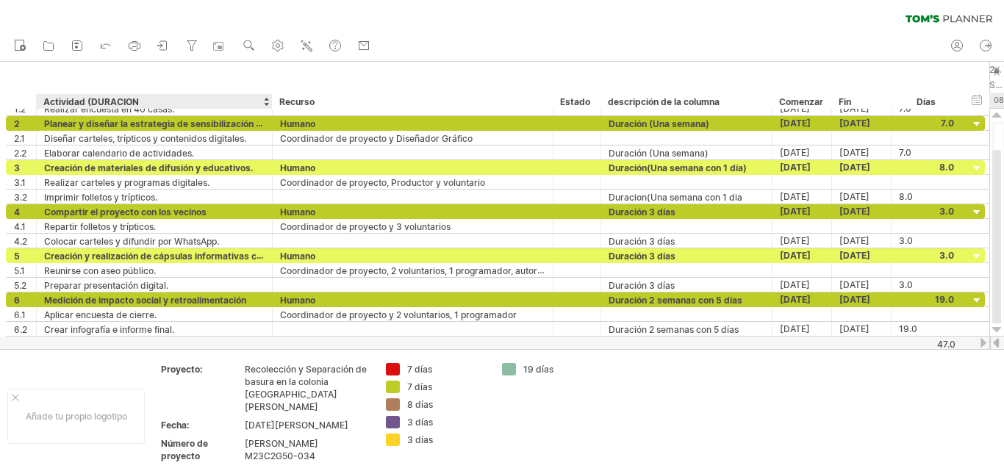
click at [144, 100] on div "Actividad (DURACION" at bounding box center [153, 101] width 221 height 15
click at [223, 97] on div "Fases de Actividad (Inicial), (Desarrollo),(" at bounding box center [153, 101] width 221 height 15
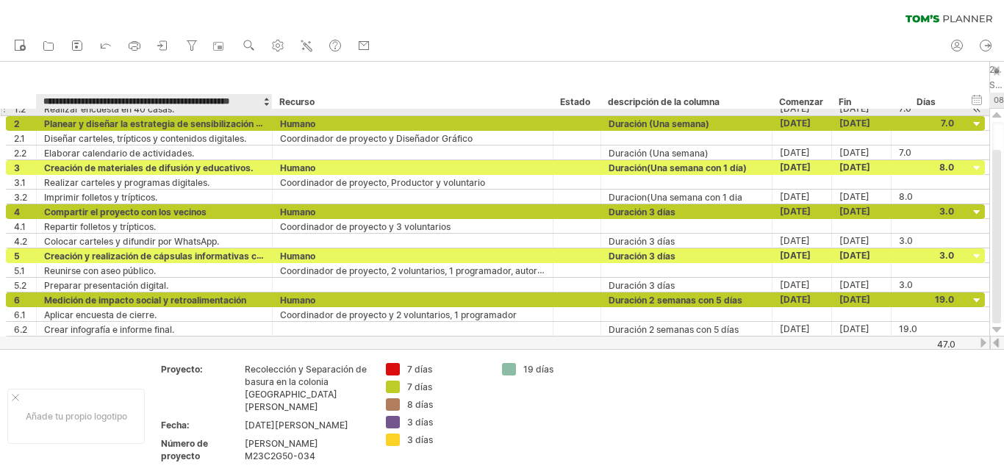
type input "**********"
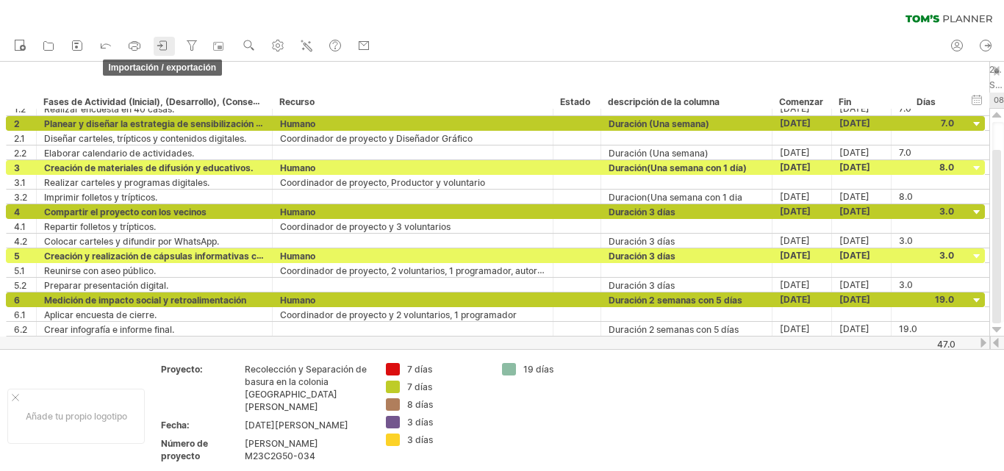
click at [165, 49] on icon at bounding box center [163, 45] width 15 height 15
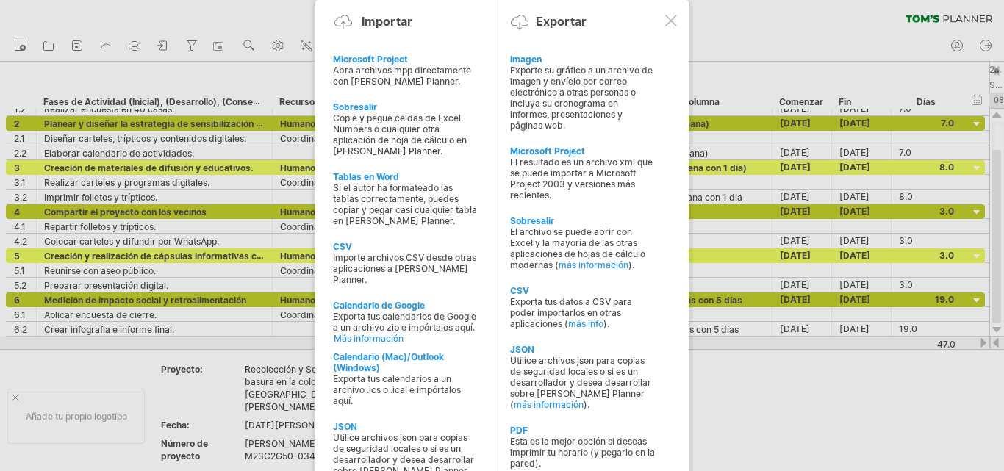
click at [804, 42] on div at bounding box center [502, 235] width 1004 height 471
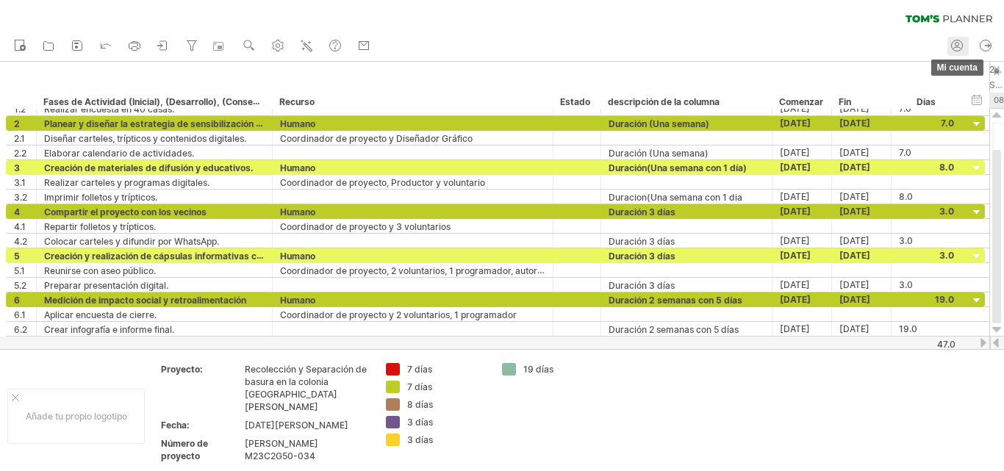
click at [959, 47] on icon at bounding box center [957, 45] width 15 height 15
type input "**********"
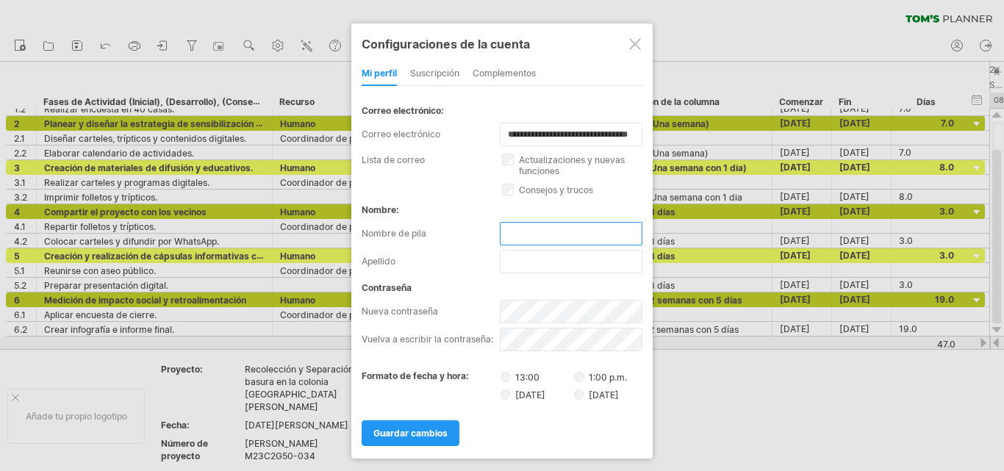
click at [541, 240] on input "text" at bounding box center [571, 234] width 143 height 24
type input "*******"
click at [517, 268] on input "text" at bounding box center [571, 262] width 143 height 24
type input "**********"
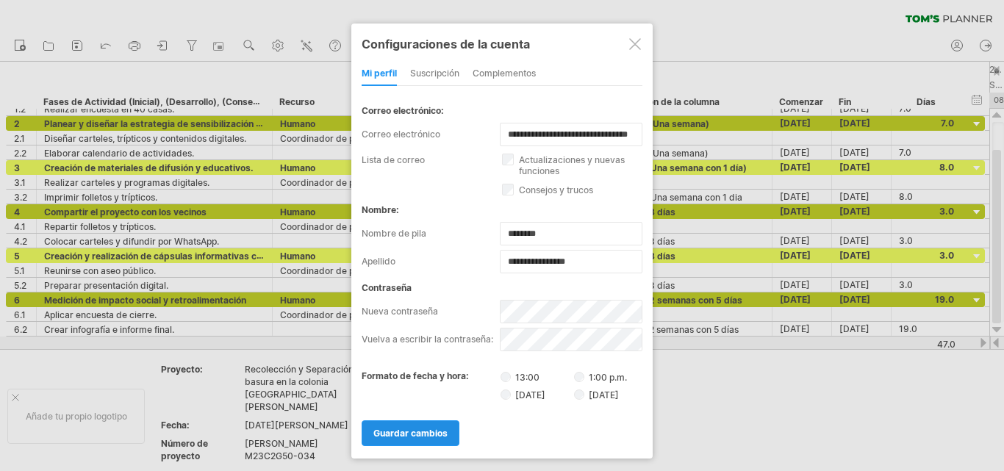
click at [432, 432] on font "guardar cambios" at bounding box center [410, 433] width 74 height 11
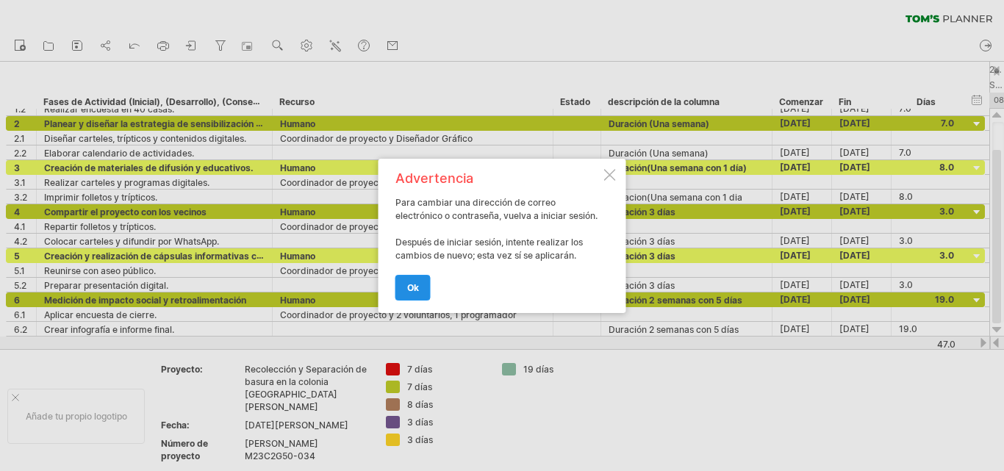
click at [417, 287] on font "OK" at bounding box center [413, 287] width 12 height 11
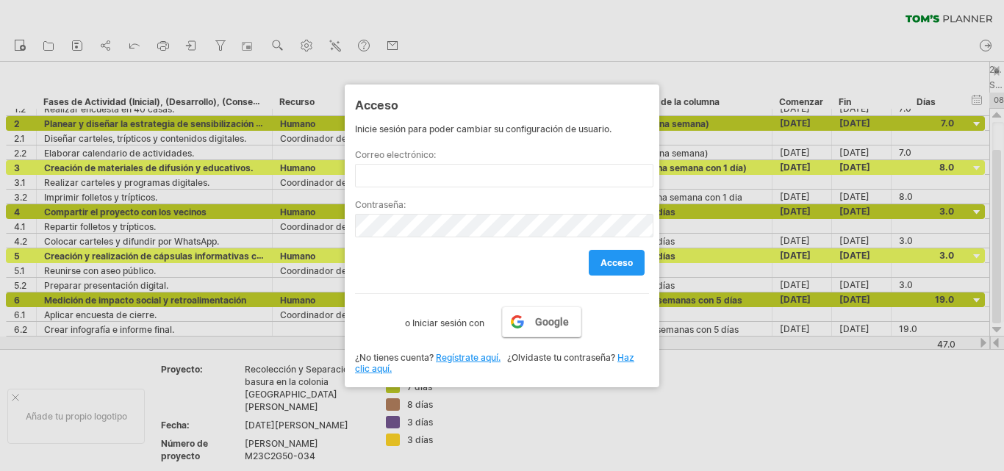
click at [538, 326] on font "Google" at bounding box center [552, 322] width 34 height 12
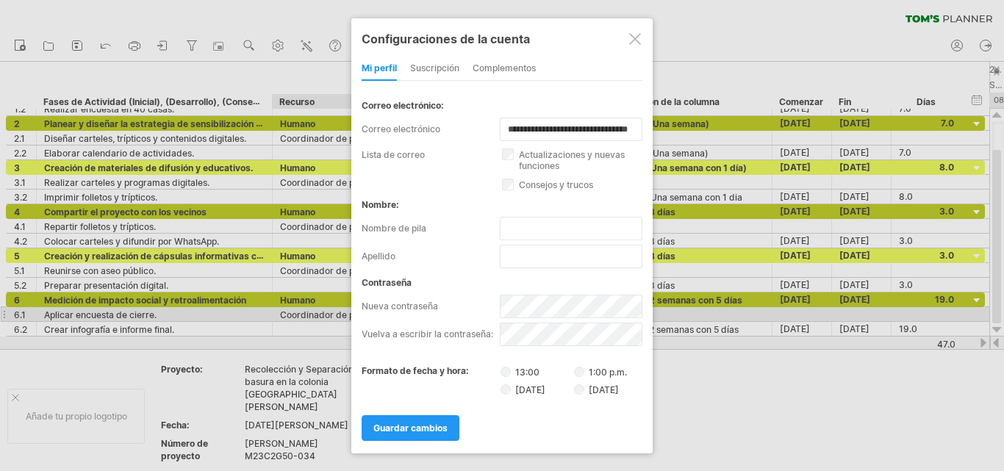
click at [634, 41] on div at bounding box center [635, 39] width 12 height 12
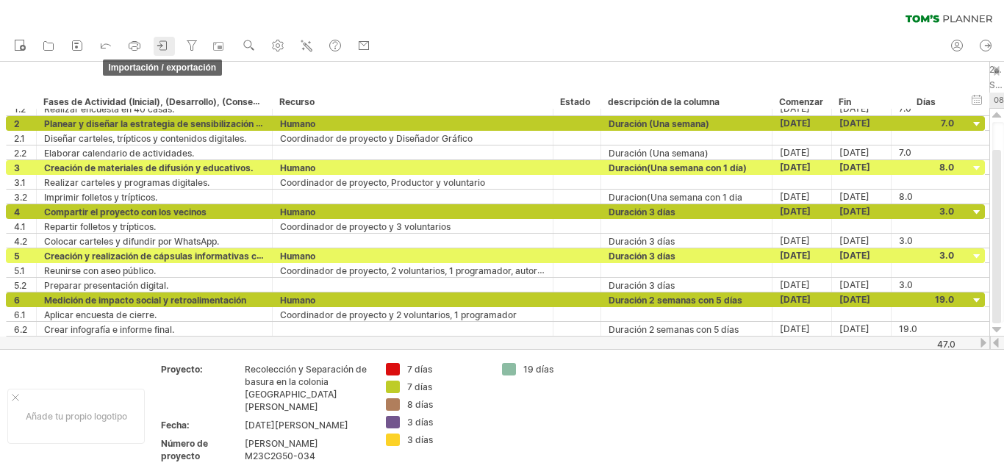
click at [164, 46] on icon at bounding box center [163, 45] width 15 height 15
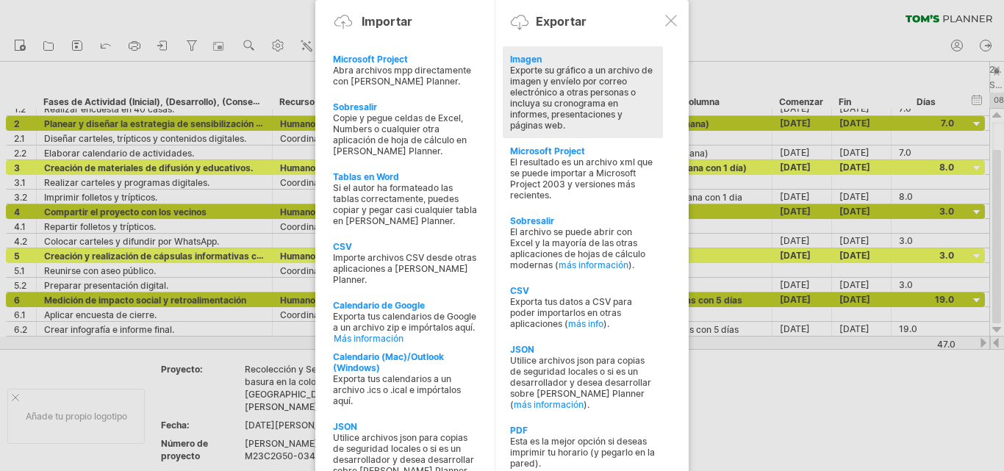
click at [574, 93] on font "Exporte su gráfico a un archivo de imagen y envíelo por correo electrónico a ot…" at bounding box center [581, 98] width 143 height 66
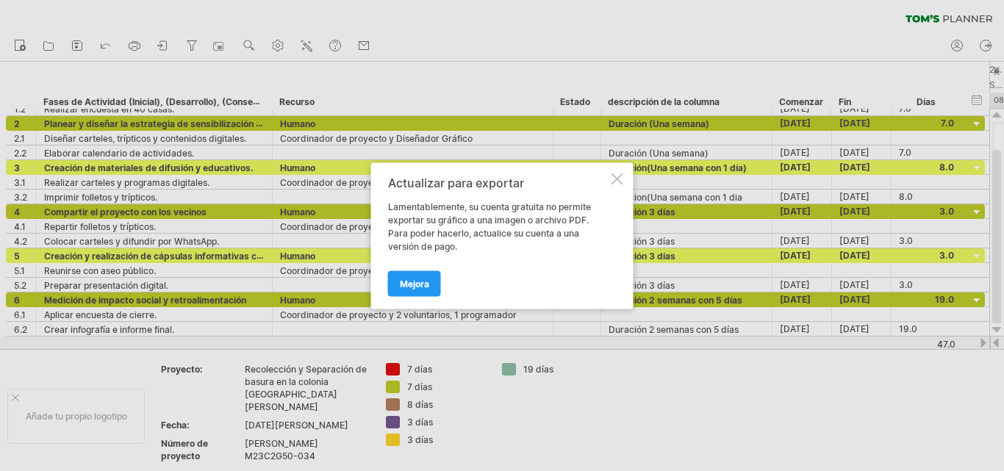
click at [496, 31] on div at bounding box center [502, 235] width 1004 height 471
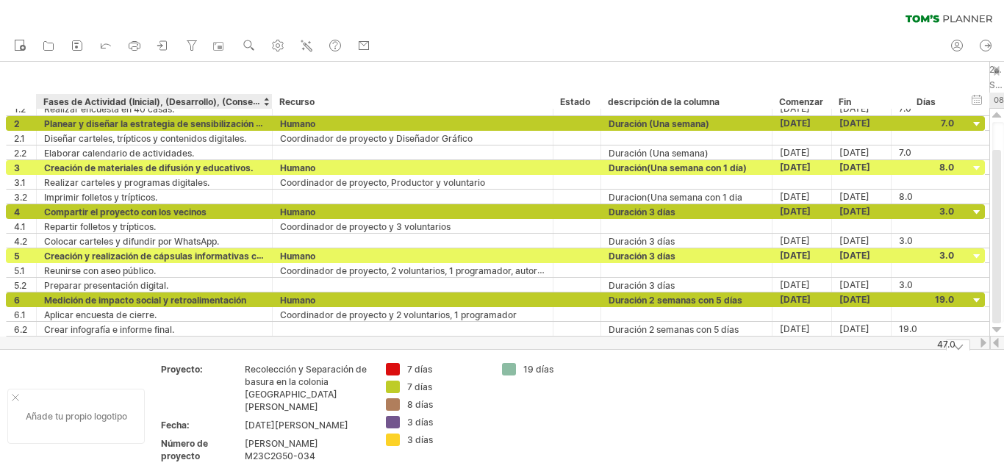
click at [91, 411] on font "Añade tu propio logotipo" at bounding box center [76, 416] width 101 height 11
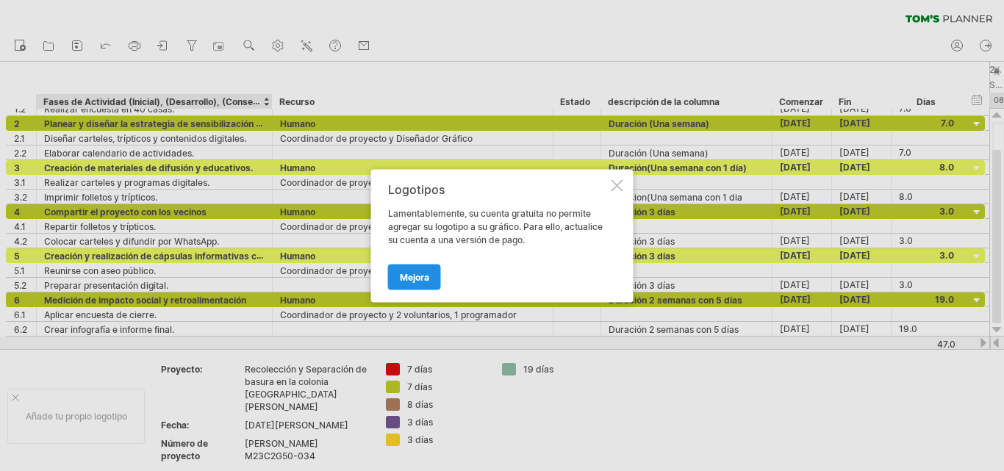
click at [408, 281] on font "Mejora" at bounding box center [414, 276] width 29 height 11
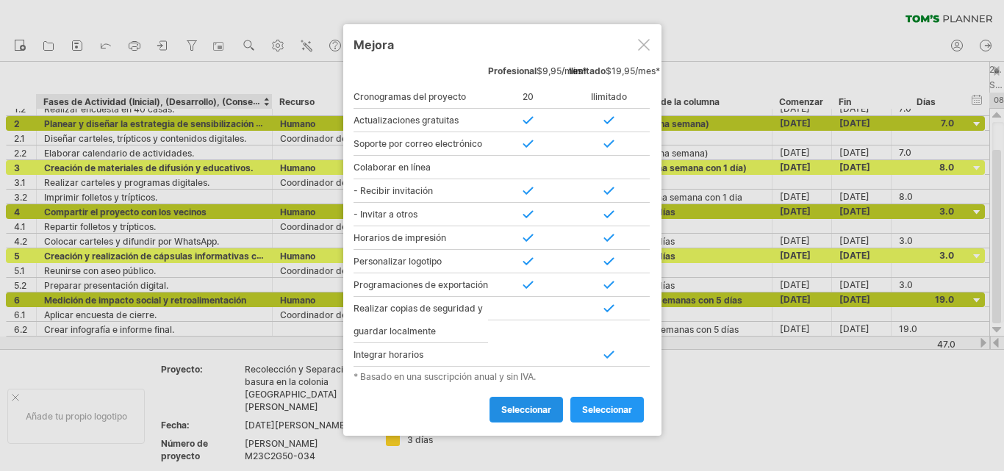
click at [527, 415] on font "seleccionar" at bounding box center [526, 409] width 50 height 11
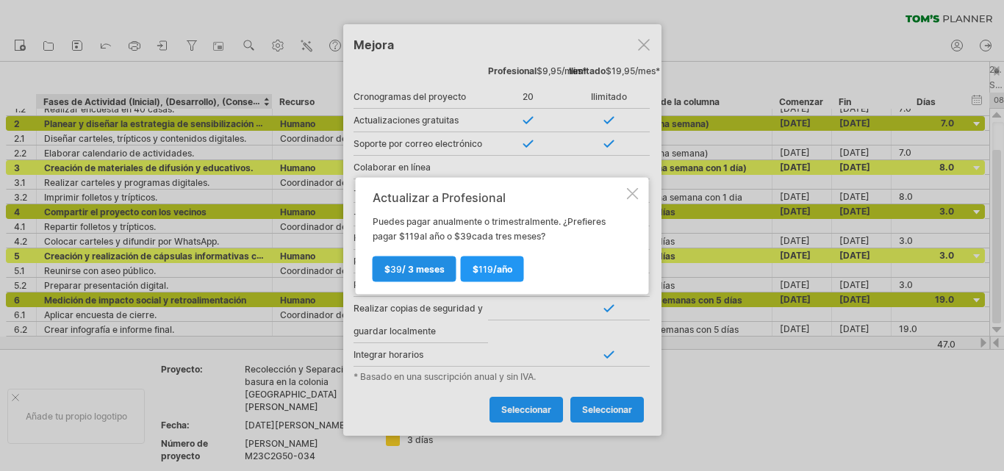
click at [418, 267] on font "/ 3 meses" at bounding box center [423, 268] width 43 height 11
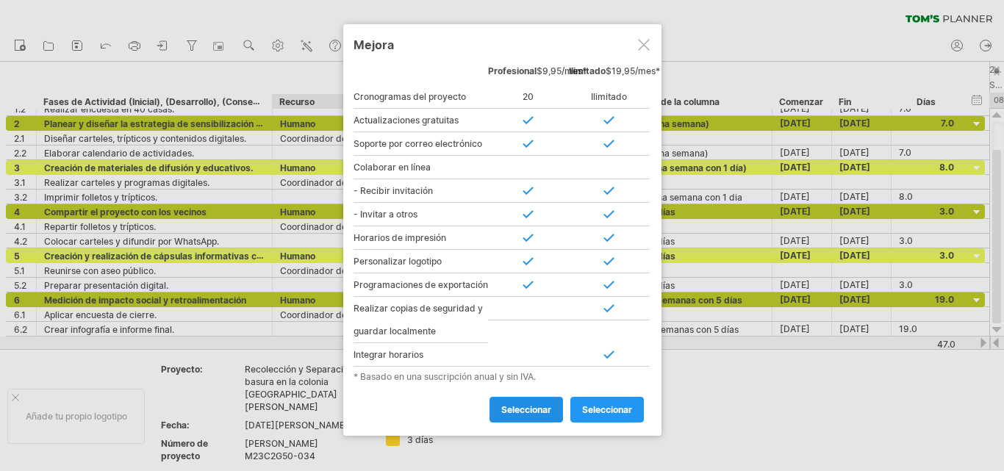
click at [523, 415] on font "seleccionar" at bounding box center [526, 409] width 50 height 11
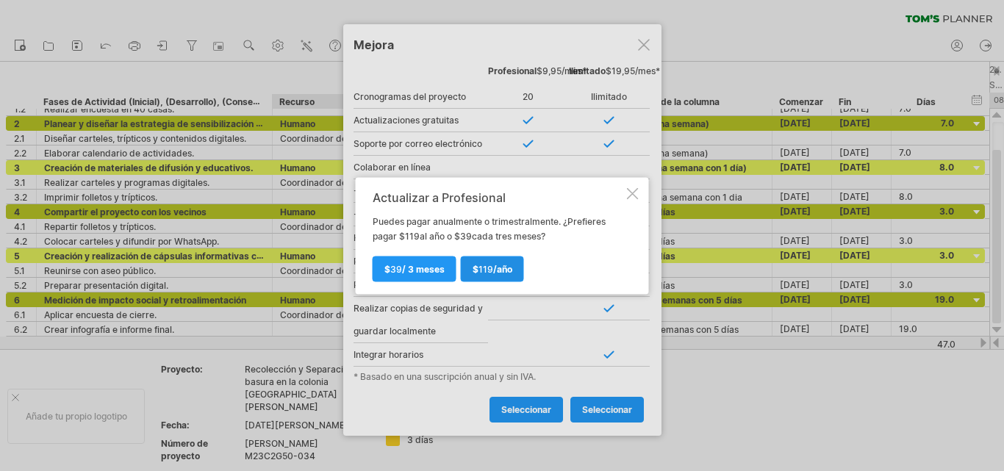
click at [498, 265] on font "/año" at bounding box center [502, 268] width 19 height 11
click at [400, 271] on font "39" at bounding box center [396, 268] width 12 height 11
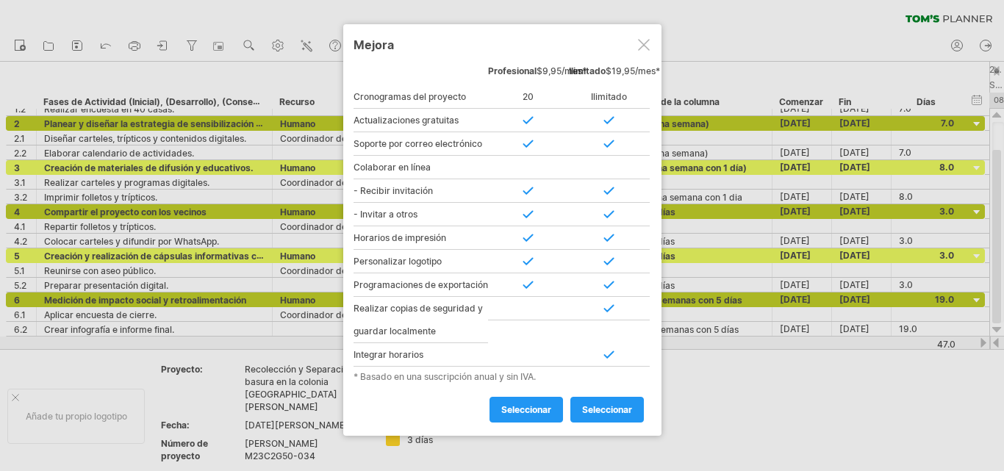
click at [641, 45] on div at bounding box center [644, 45] width 12 height 12
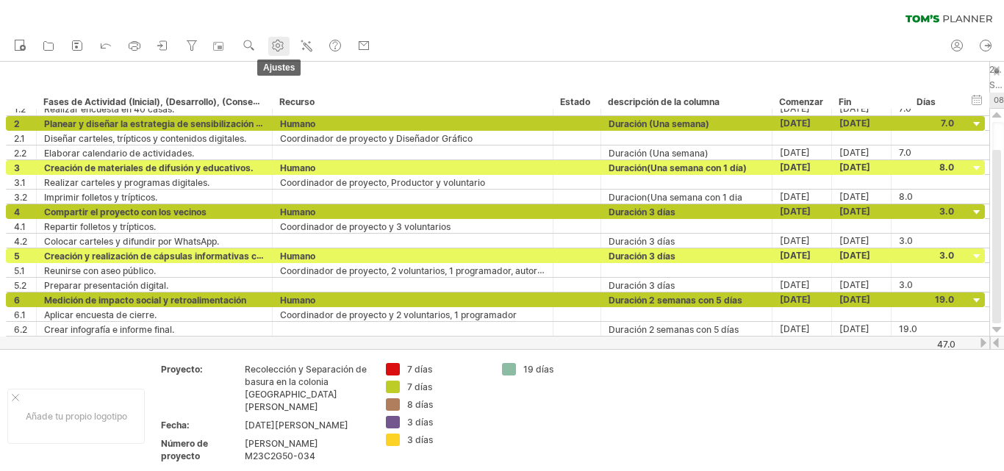
click at [279, 50] on use at bounding box center [278, 45] width 15 height 15
select select "*"
select select "**"
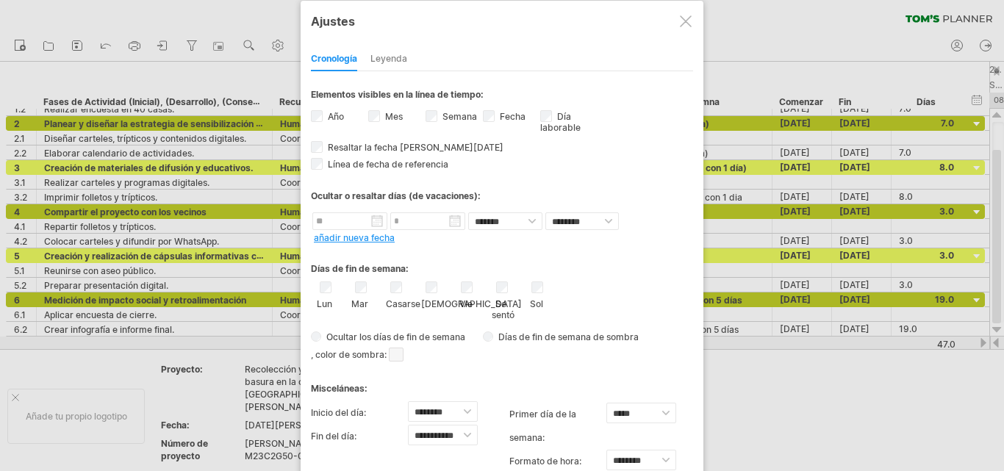
click at [584, 35] on div "**********" at bounding box center [502, 263] width 403 height 524
click at [683, 21] on div at bounding box center [686, 21] width 12 height 12
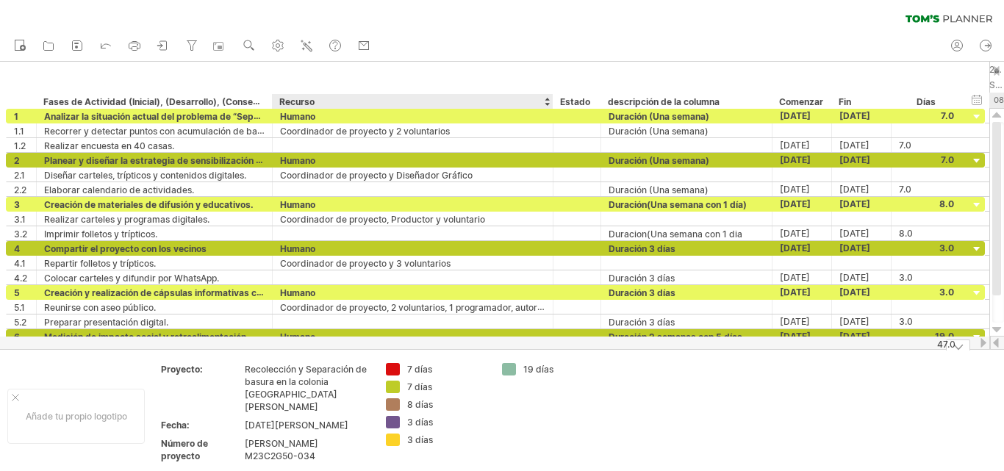
drag, startPoint x: 32, startPoint y: 101, endPoint x: 506, endPoint y: 421, distance: 572.4
click at [506, 421] on div "Intentando acceder a [DOMAIN_NAME] Conectado de nuevo... 0% borrar filtro" at bounding box center [502, 235] width 1004 height 471
click at [951, 18] on icon at bounding box center [949, 19] width 87 height 8
click at [224, 51] on div at bounding box center [220, 46] width 15 height 15
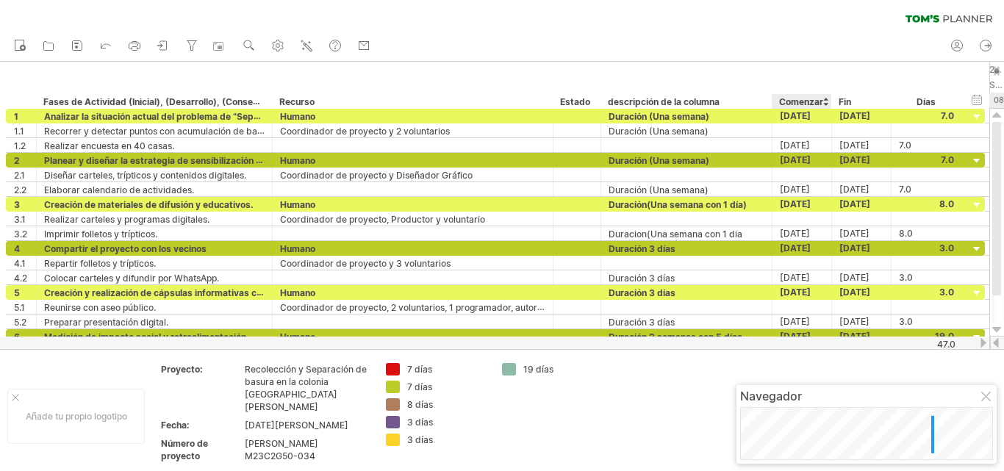
click at [792, 387] on div "Navegador" at bounding box center [867, 424] width 260 height 79
click at [695, 379] on body "progreso(100%) Intentando acceder a [DOMAIN_NAME] Conectado de nuevo... 0% borr…" at bounding box center [502, 237] width 1004 height 474
click at [882, 407] on div at bounding box center [866, 433] width 253 height 53
click at [250, 48] on circle at bounding box center [248, 44] width 10 height 10
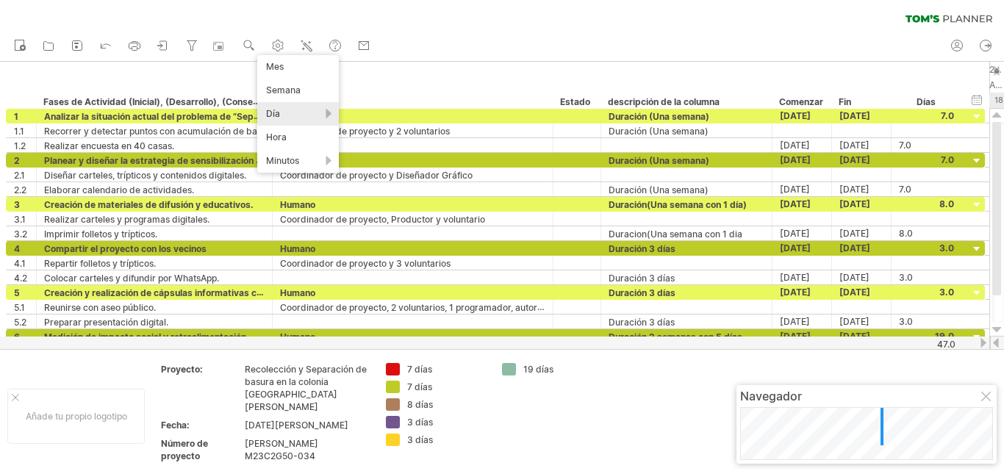
click at [433, 42] on div "nuevo" at bounding box center [502, 46] width 1004 height 31
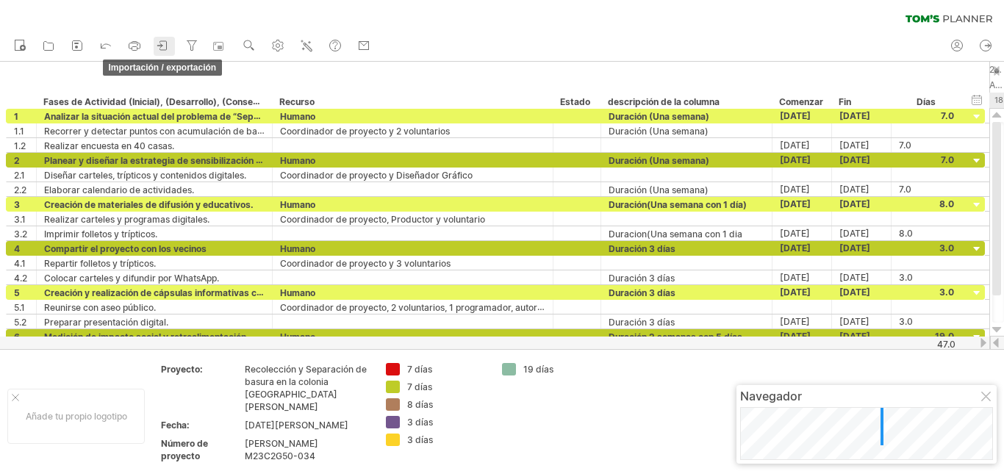
click at [160, 46] on icon at bounding box center [163, 45] width 15 height 15
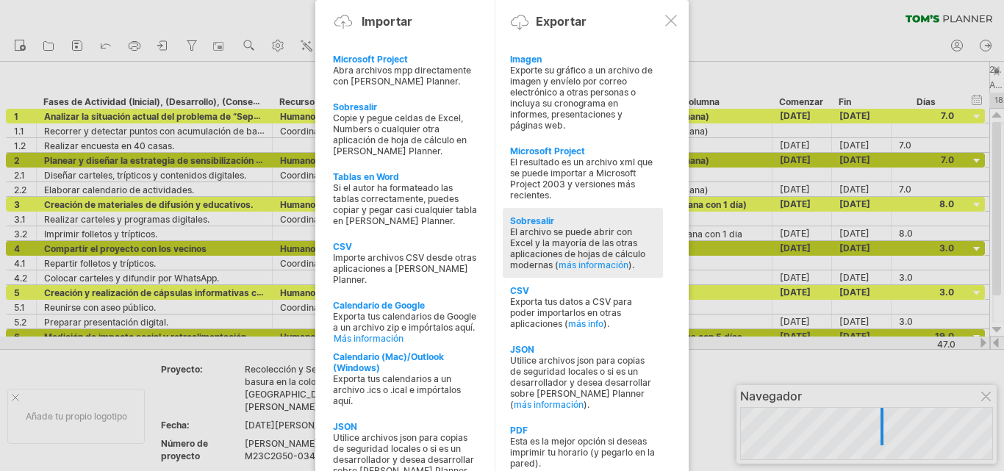
click at [557, 251] on font "El archivo se puede abrir con Excel y la mayoría de las otras aplicaciones de h…" at bounding box center [577, 248] width 135 height 44
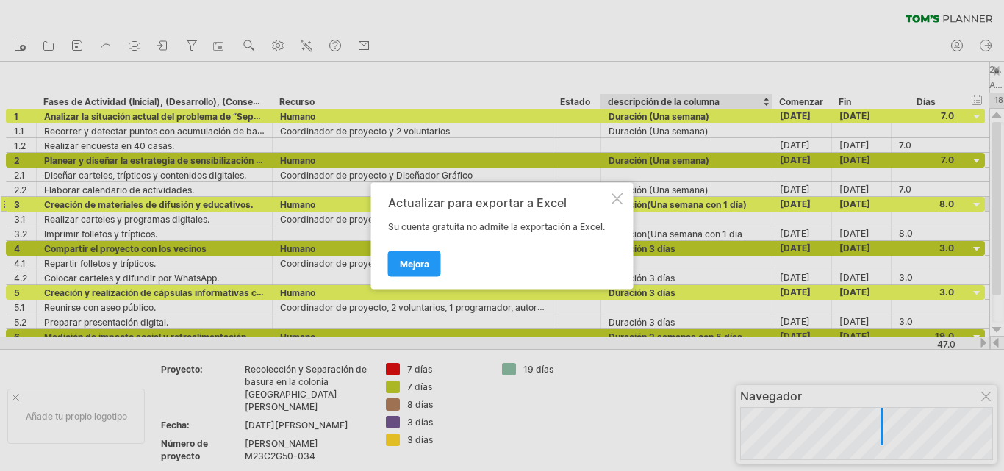
click at [618, 199] on div at bounding box center [618, 199] width 12 height 12
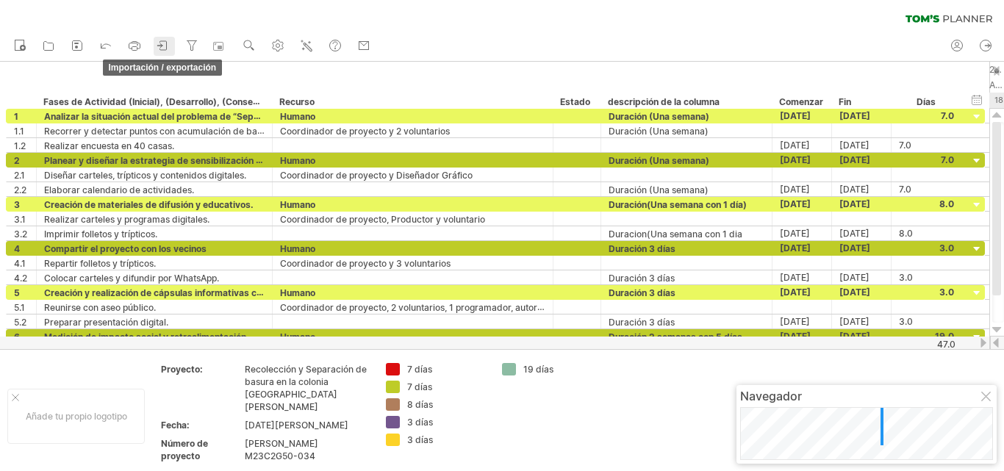
click at [162, 50] on icon at bounding box center [163, 45] width 7 height 9
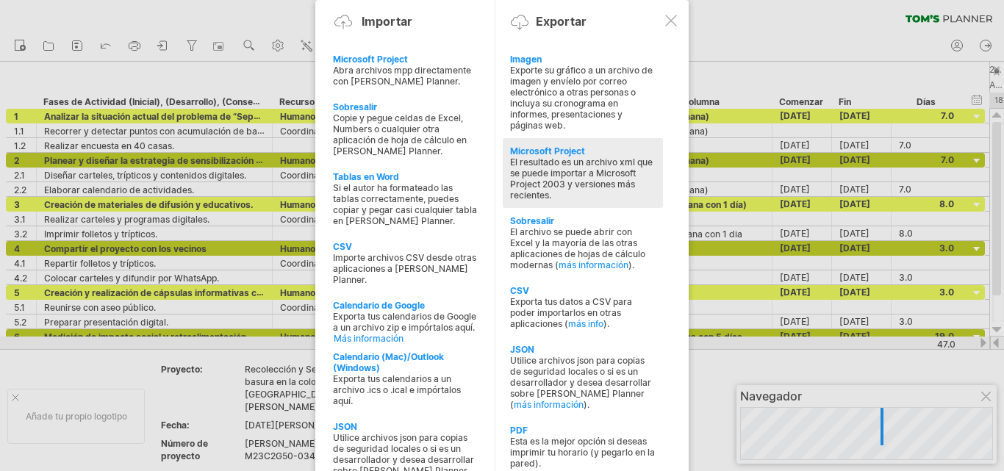
click at [596, 174] on font "El resultado es un archivo xml que se puede importar a Microsoft Project 2003 y…" at bounding box center [581, 179] width 143 height 44
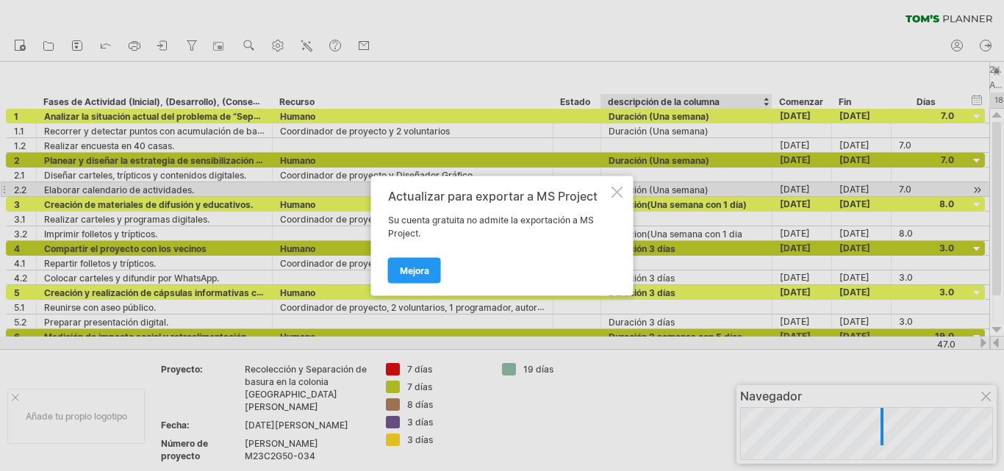
click at [617, 196] on div at bounding box center [618, 192] width 12 height 12
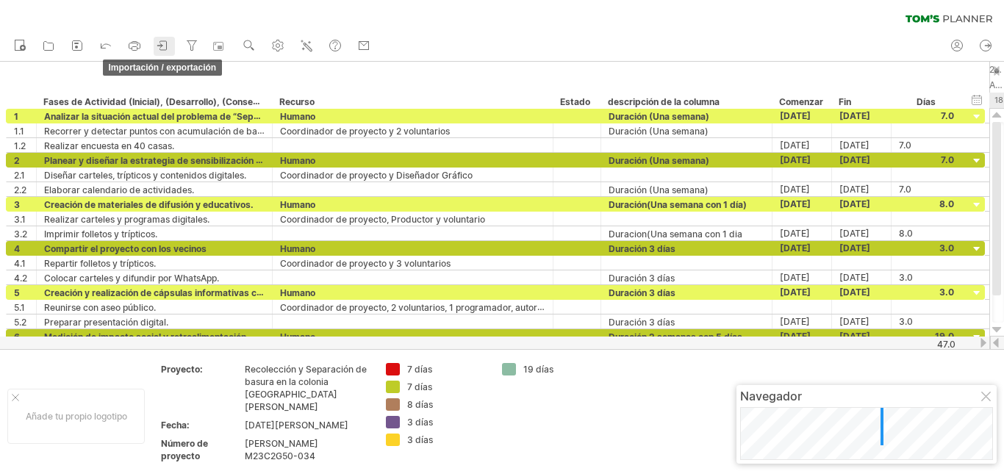
click at [160, 48] on icon at bounding box center [163, 45] width 15 height 15
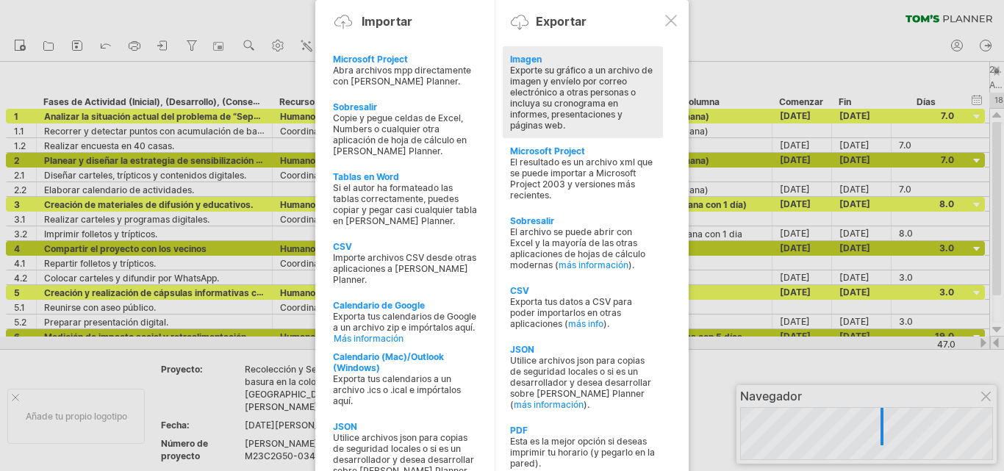
click at [532, 72] on font "Exporte su gráfico a un archivo de imagen y envíelo por correo electrónico a ot…" at bounding box center [581, 98] width 143 height 66
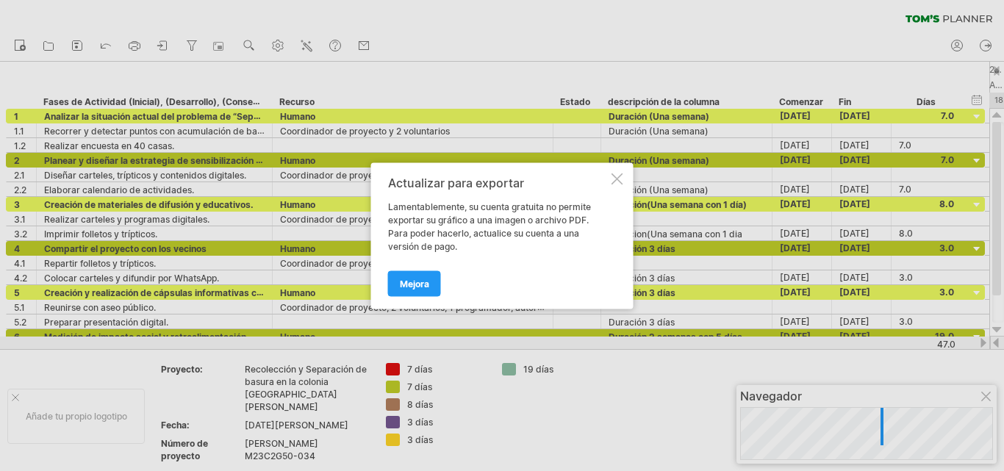
click at [615, 179] on div at bounding box center [618, 179] width 12 height 12
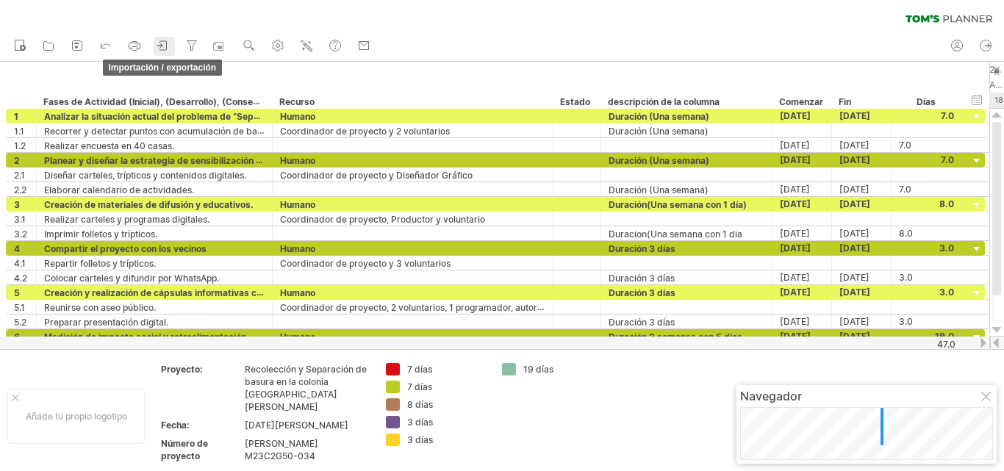
click at [167, 46] on icon at bounding box center [163, 45] width 7 height 9
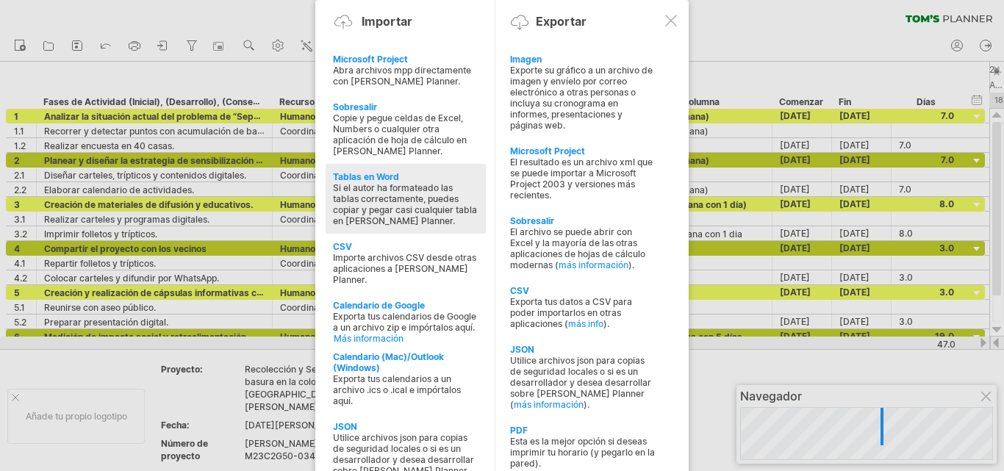
click at [368, 210] on font "Si el autor ha formateado las tablas correctamente, puedes copiar y pegar casi …" at bounding box center [405, 204] width 144 height 44
type textarea "**********"
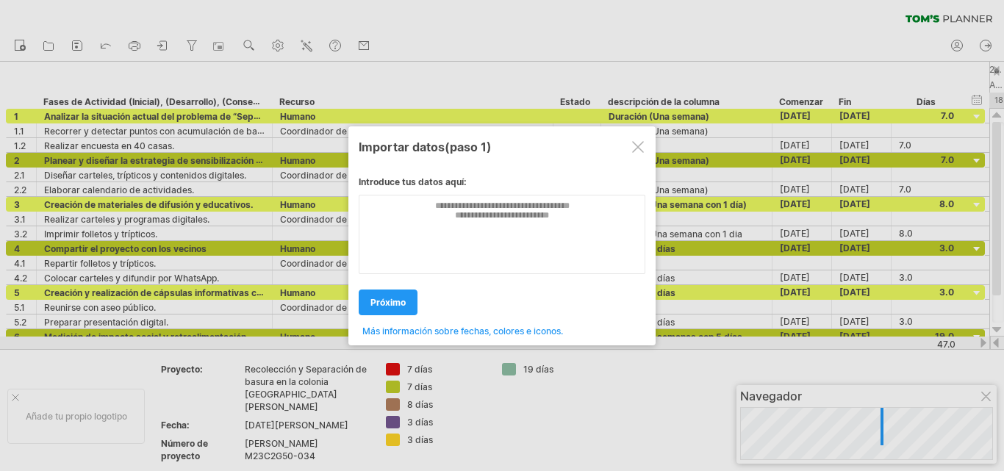
click at [638, 146] on div at bounding box center [638, 147] width 12 height 12
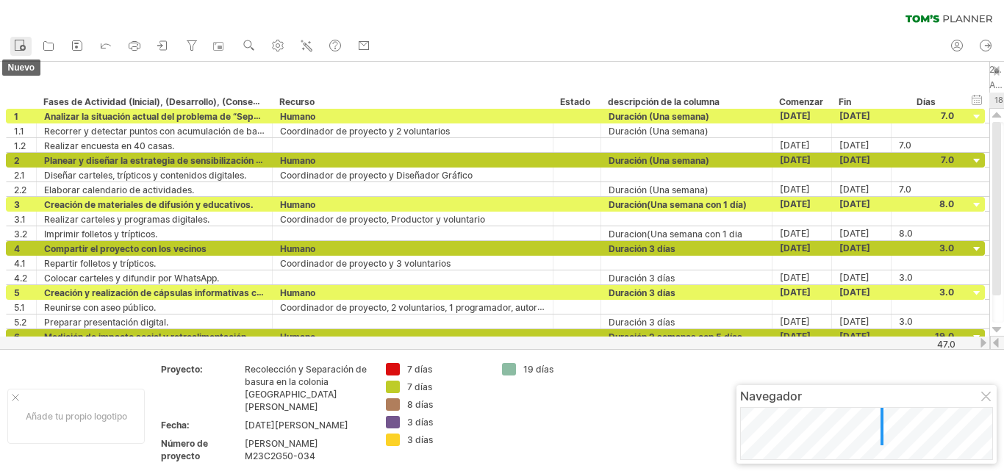
click at [17, 50] on rect at bounding box center [19, 45] width 9 height 10
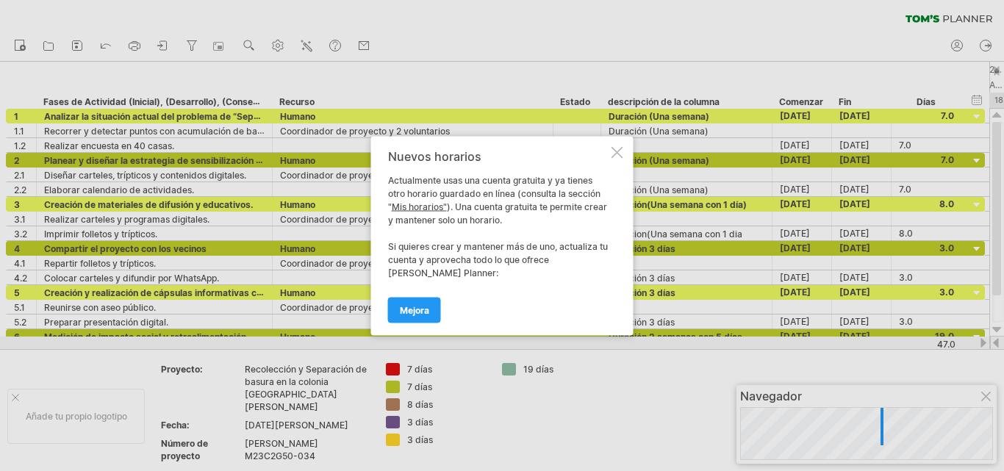
click at [615, 154] on div at bounding box center [618, 152] width 12 height 12
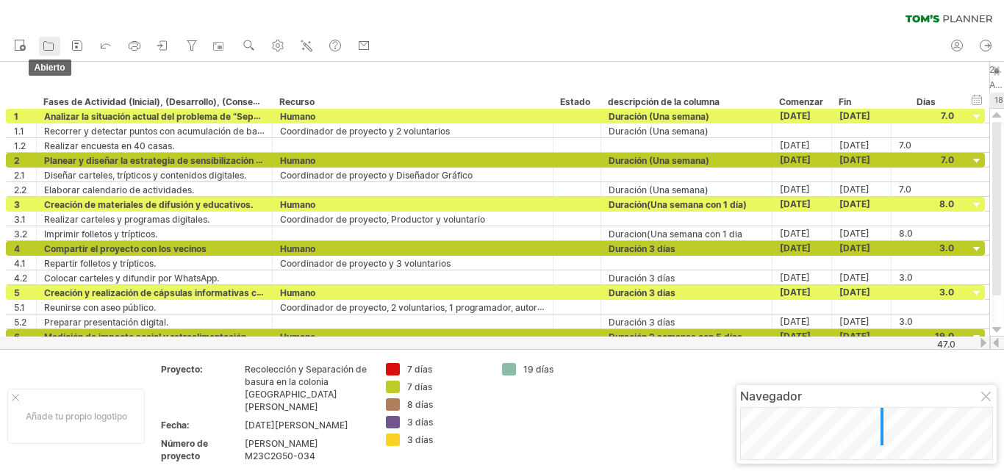
click at [48, 48] on icon at bounding box center [48, 45] width 15 height 15
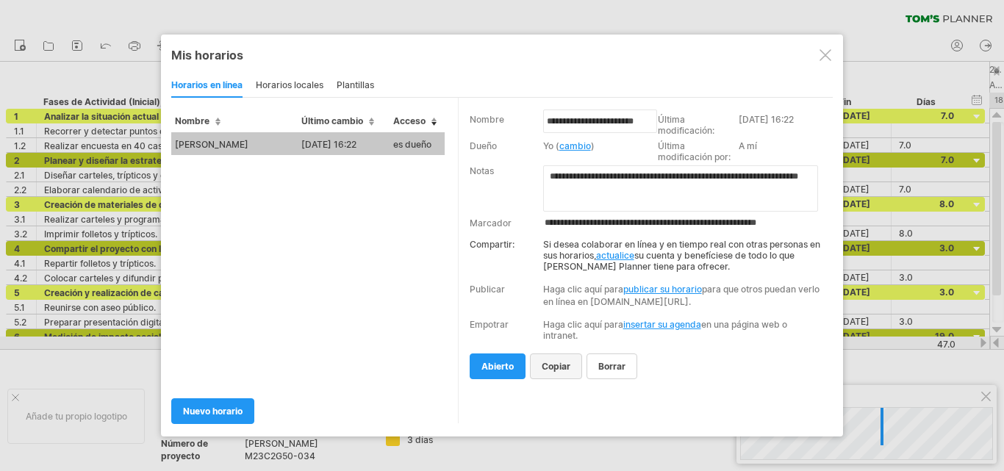
click at [563, 372] on font "Copiar" at bounding box center [556, 366] width 29 height 11
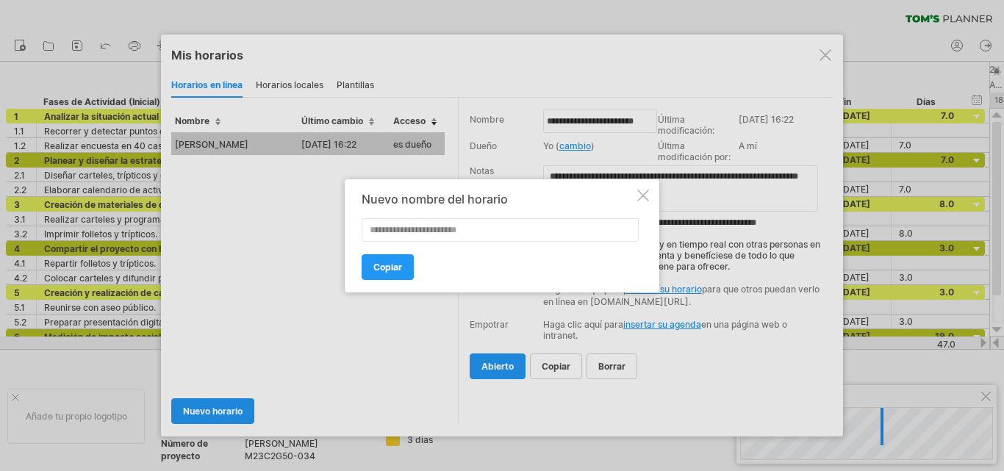
click at [435, 232] on input "text" at bounding box center [500, 230] width 277 height 24
type input "**********"
click at [379, 268] on font "Copiar" at bounding box center [387, 267] width 29 height 11
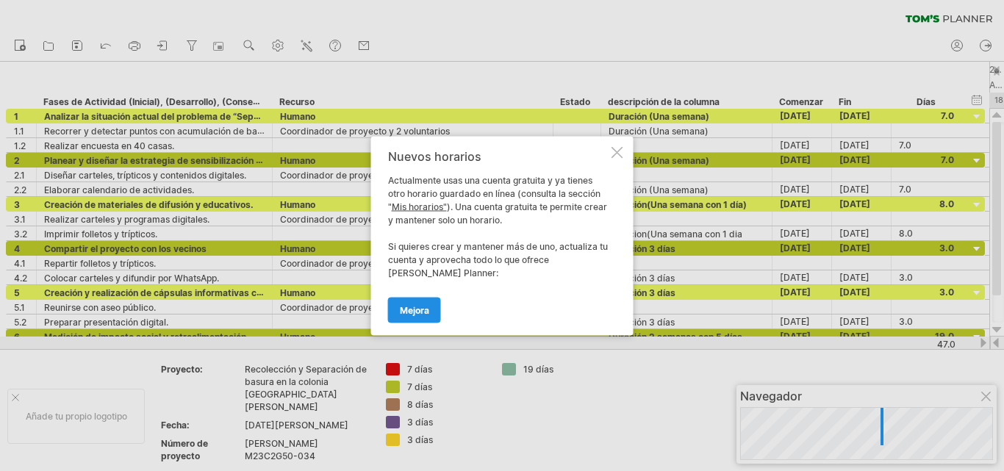
click at [412, 312] on font "Mejora" at bounding box center [414, 309] width 29 height 11
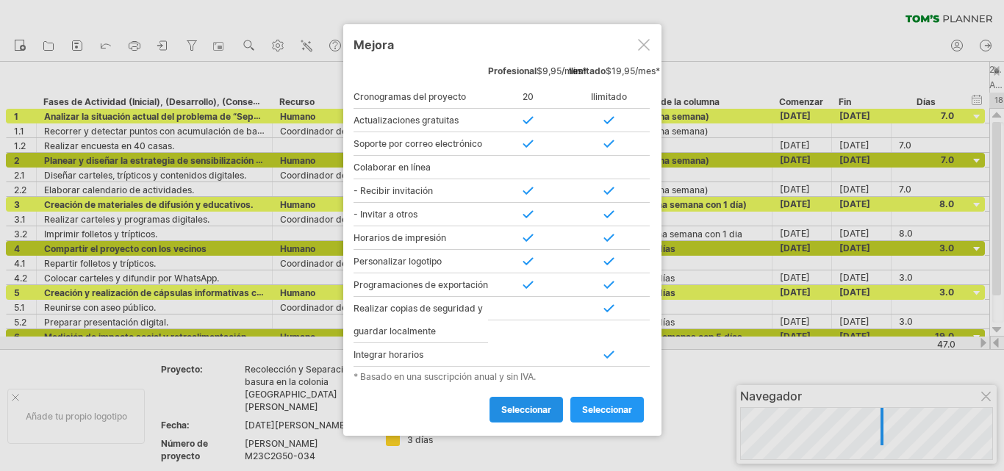
click at [523, 415] on font "seleccionar" at bounding box center [526, 409] width 50 height 11
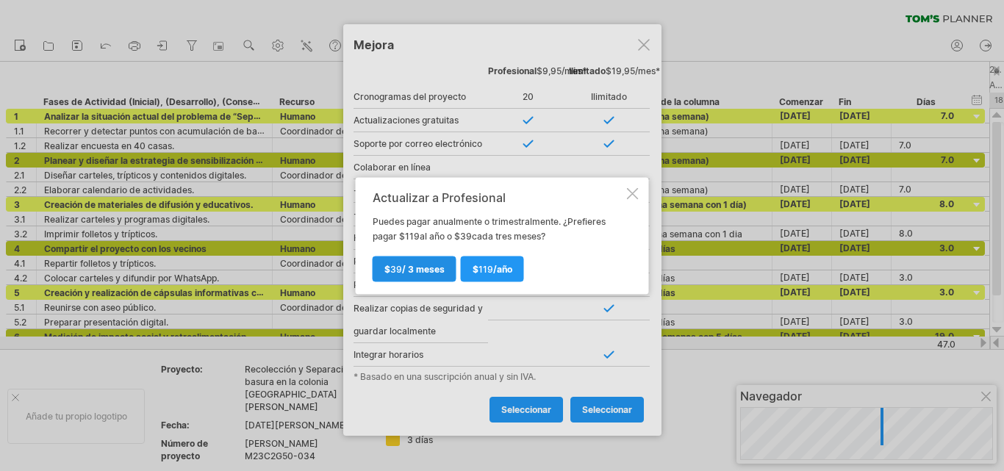
click at [423, 274] on link "$ 39 / 3 meses" at bounding box center [415, 269] width 84 height 26
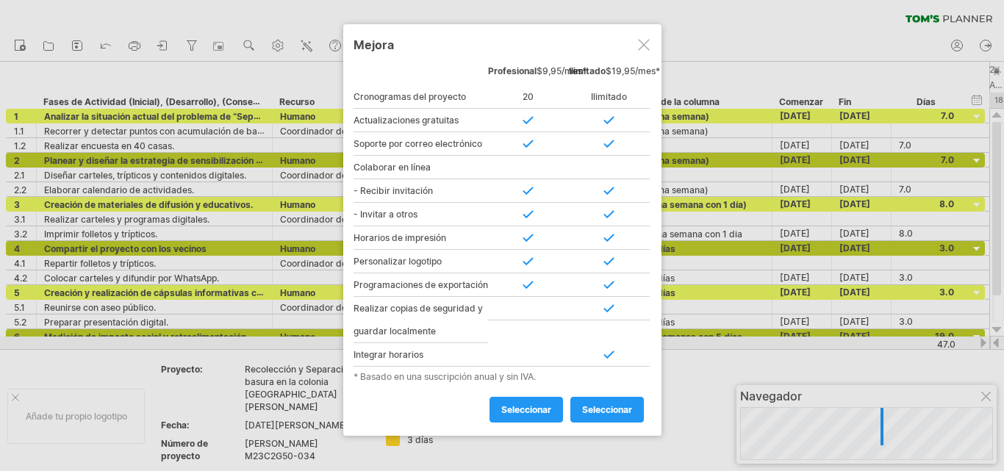
click at [642, 48] on div at bounding box center [644, 45] width 12 height 12
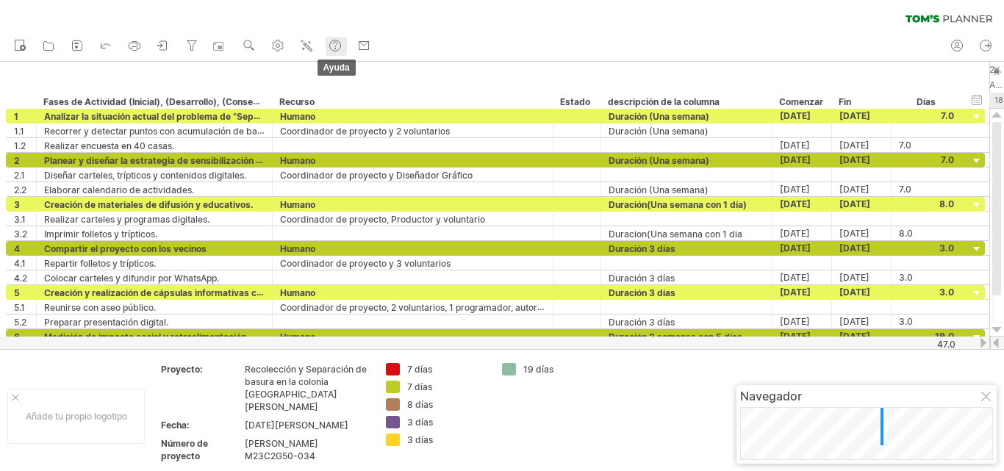
click at [340, 48] on use at bounding box center [335, 45] width 15 height 15
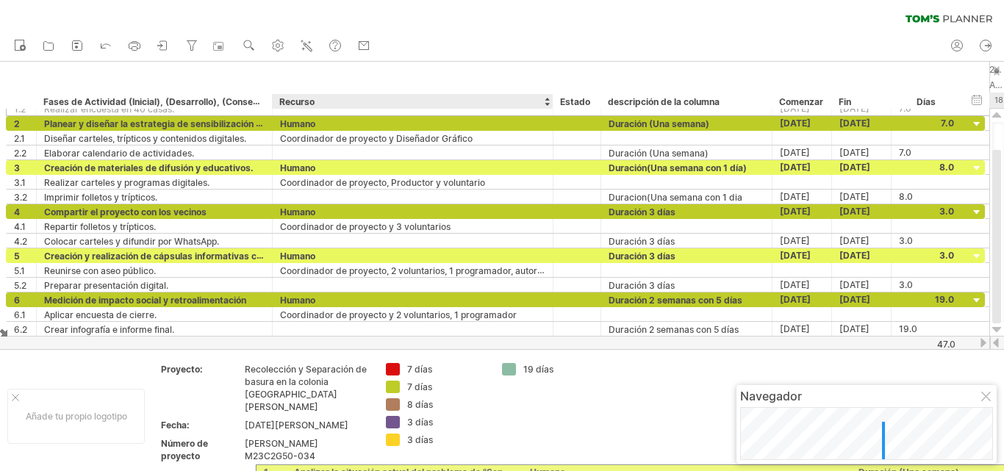
drag, startPoint x: 14, startPoint y: 114, endPoint x: 485, endPoint y: 485, distance: 599.9
click at [485, 471] on html "progreso(100%) Intentando acceder a [DOMAIN_NAME] Conectado de nuevo... 0% borr…" at bounding box center [502, 237] width 1004 height 474
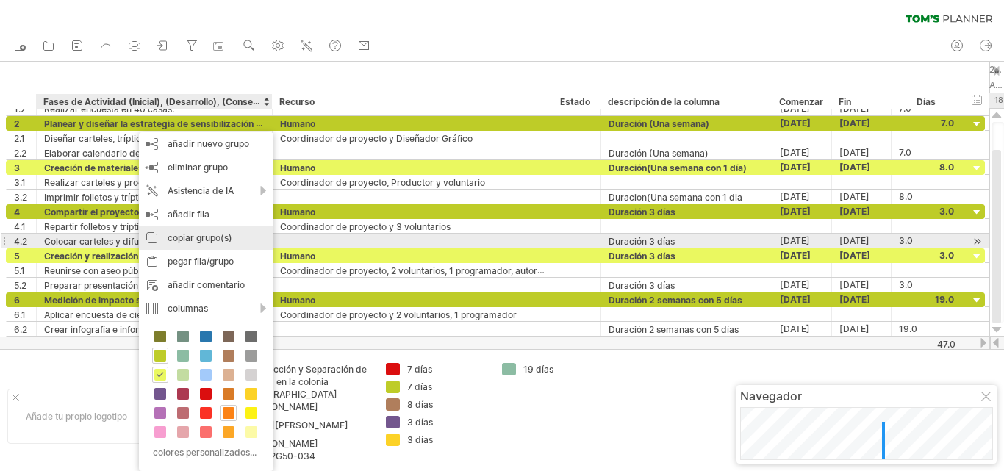
click at [168, 236] on font "copiar grupo(s)" at bounding box center [200, 237] width 65 height 11
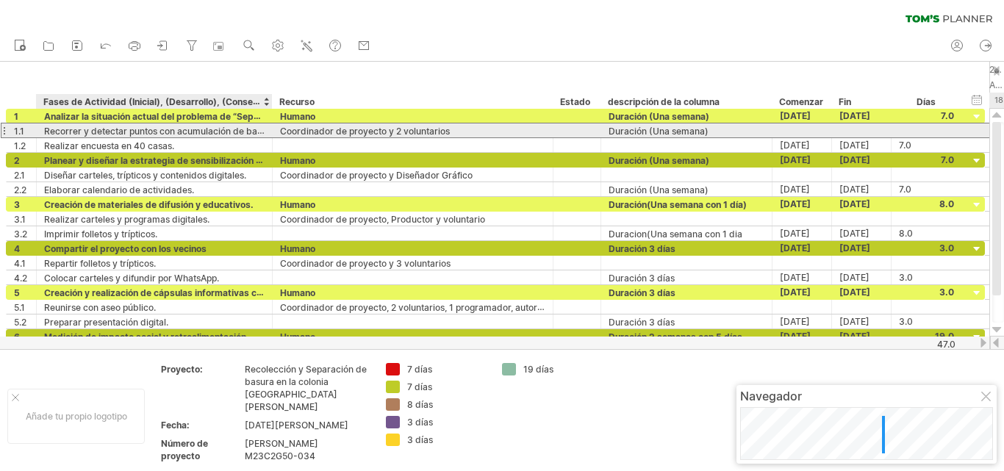
drag, startPoint x: 14, startPoint y: 130, endPoint x: 79, endPoint y: 132, distance: 65.4
click at [79, 132] on div "**********" at bounding box center [495, 130] width 979 height 15
click at [457, 130] on div "Coordinador de proyecto y 2 voluntarios" at bounding box center [412, 131] width 265 height 14
drag, startPoint x: 454, startPoint y: 129, endPoint x: 235, endPoint y: 129, distance: 219.8
click at [235, 129] on div "**********" at bounding box center [495, 130] width 979 height 15
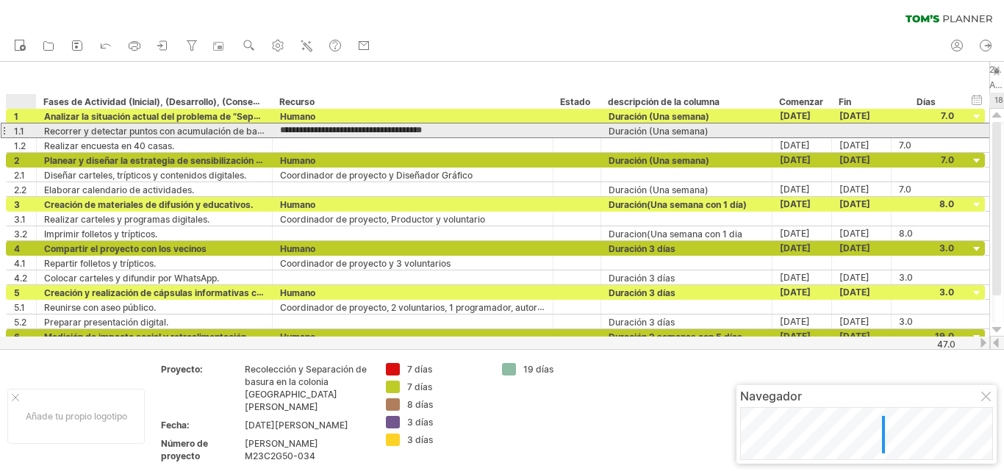
click at [43, 130] on div "**********" at bounding box center [155, 131] width 236 height 14
click at [44, 131] on font "Recorrer y detectar puntos con acumulación de basura." at bounding box center [161, 131] width 234 height 12
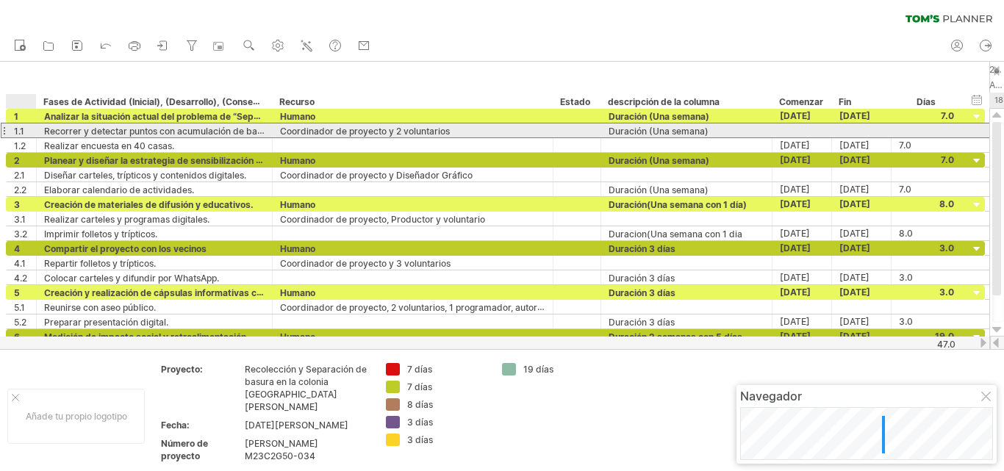
click at [44, 131] on font "Recorrer y detectar puntos con acumulación de basura." at bounding box center [161, 131] width 234 height 12
click at [45, 132] on font "Recorrer y detectar puntos con acumulación de basura." at bounding box center [161, 131] width 234 height 12
click at [46, 132] on font "Recorrer y detectar puntos con acumulación de basura." at bounding box center [161, 131] width 234 height 12
click at [47, 132] on font "Recorrer y detectar puntos con acumulación de basura." at bounding box center [161, 131] width 234 height 12
click at [46, 131] on font "Recorrer y detectar puntos con acumulación de basura." at bounding box center [161, 131] width 234 height 12
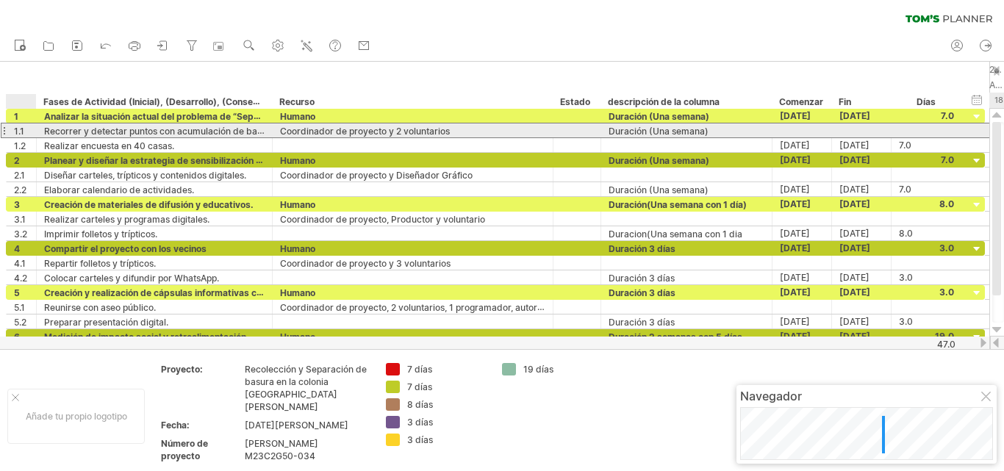
click at [44, 129] on font "Recorrer y detectar puntos con acumulación de basura." at bounding box center [161, 131] width 234 height 12
click at [51, 129] on font "Recorrer y detectar puntos con acumulación de basura." at bounding box center [161, 131] width 234 height 12
click at [254, 132] on font "Recorrer y detectar puntos con acumulación de basura." at bounding box center [161, 131] width 234 height 12
drag, startPoint x: 272, startPoint y: 133, endPoint x: 279, endPoint y: 132, distance: 7.5
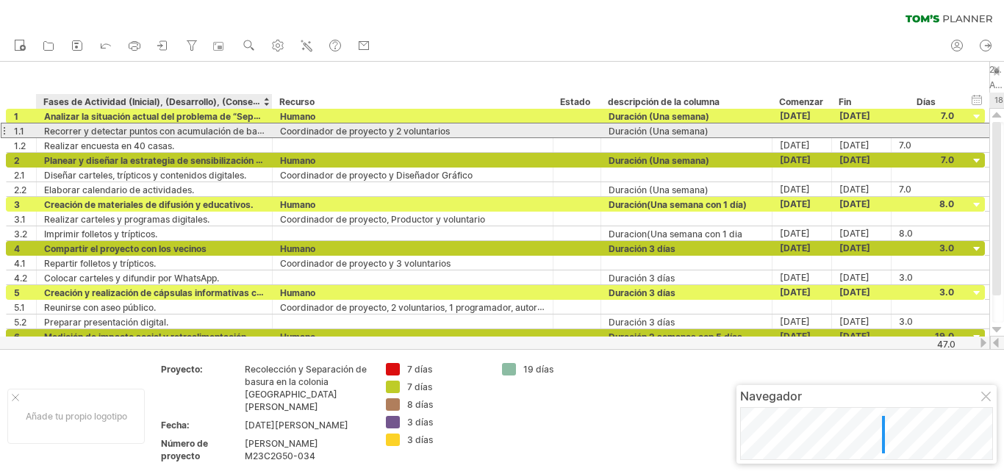
click at [279, 132] on div "**********" at bounding box center [495, 130] width 979 height 15
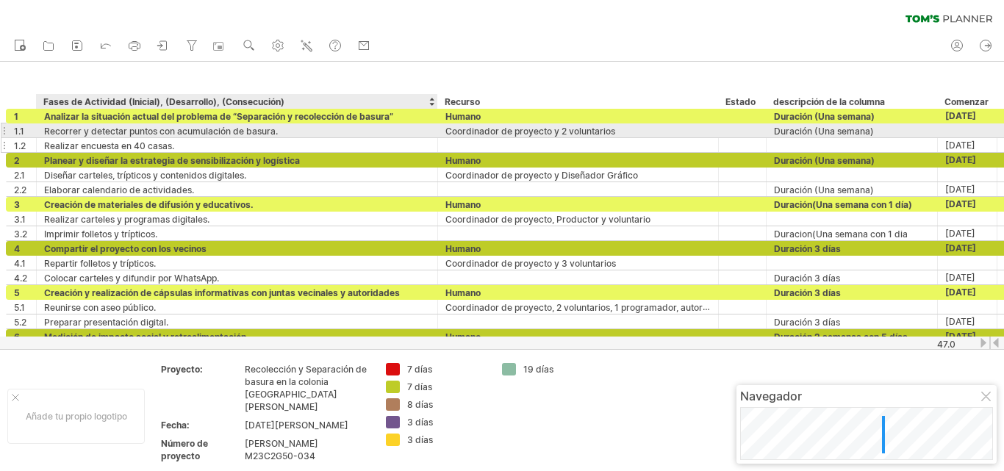
drag, startPoint x: 268, startPoint y: 131, endPoint x: 433, endPoint y: 142, distance: 165.8
click at [433, 142] on div "**********" at bounding box center [578, 131] width 1145 height 44
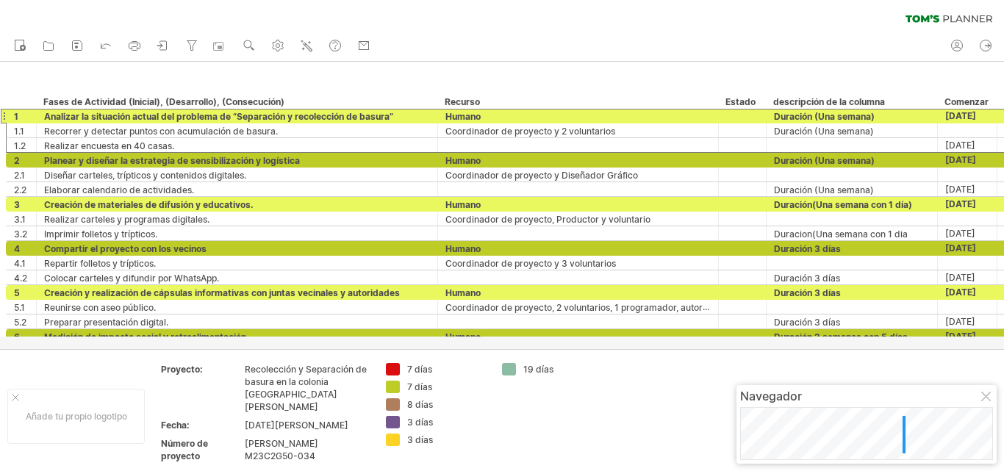
click at [398, 117] on div "Analizar la situación actual del problema de “Separación y recolección de basur…" at bounding box center [237, 116] width 386 height 14
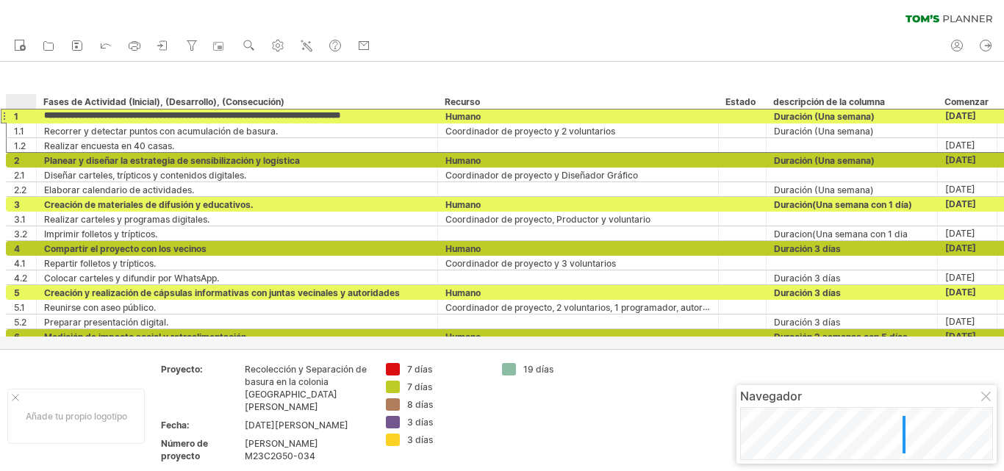
drag, startPoint x: 398, startPoint y: 117, endPoint x: 22, endPoint y: 120, distance: 375.7
click at [22, 120] on div "**********" at bounding box center [578, 115] width 1145 height 15
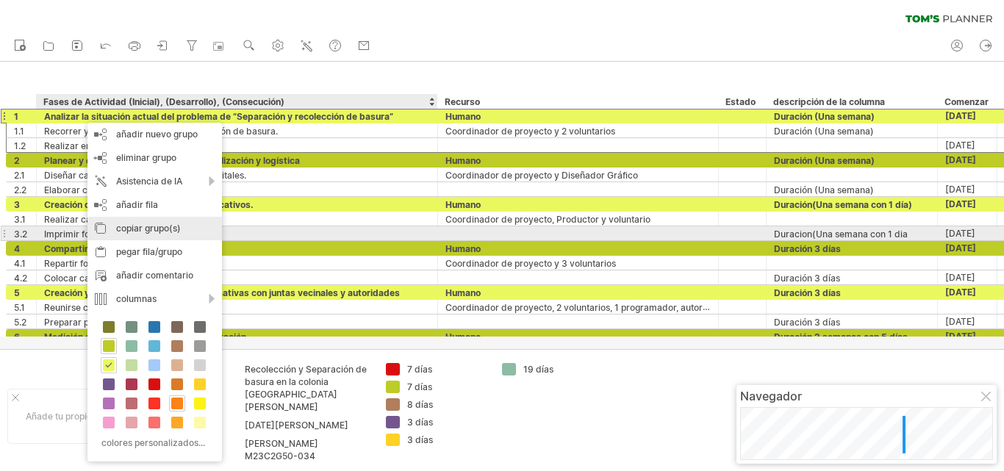
click at [142, 231] on font "copiar grupo(s)" at bounding box center [148, 228] width 65 height 11
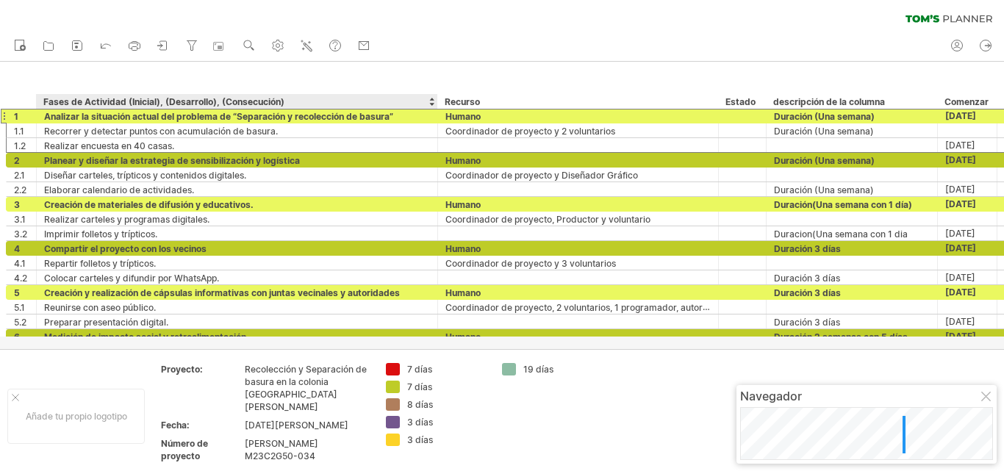
click at [45, 118] on font "Analizar la situación actual del problema de “Separación y recolección de basur…" at bounding box center [218, 116] width 349 height 11
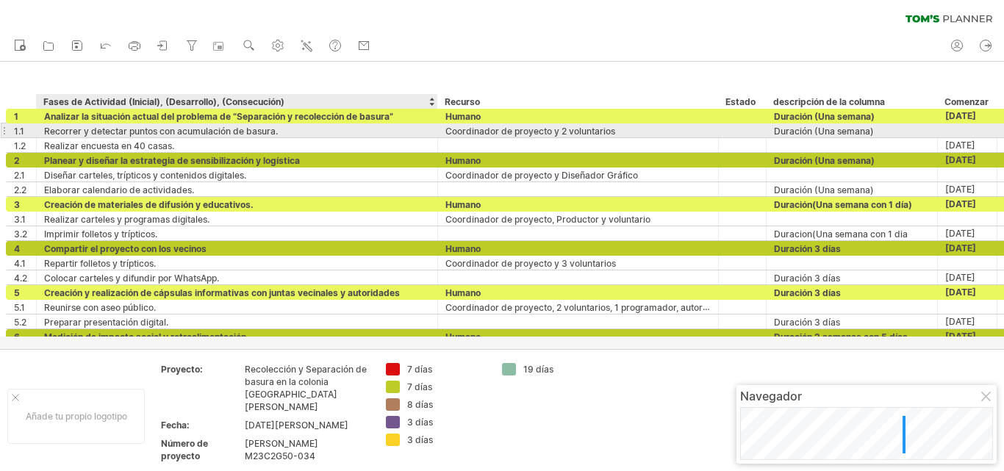
click at [46, 130] on font "Recorrer y detectar puntos con acumulación de basura." at bounding box center [161, 131] width 234 height 11
drag, startPoint x: 44, startPoint y: 130, endPoint x: 60, endPoint y: 130, distance: 16.2
click at [53, 131] on font "Recorrer y detectar puntos con acumulación de basura." at bounding box center [161, 131] width 234 height 11
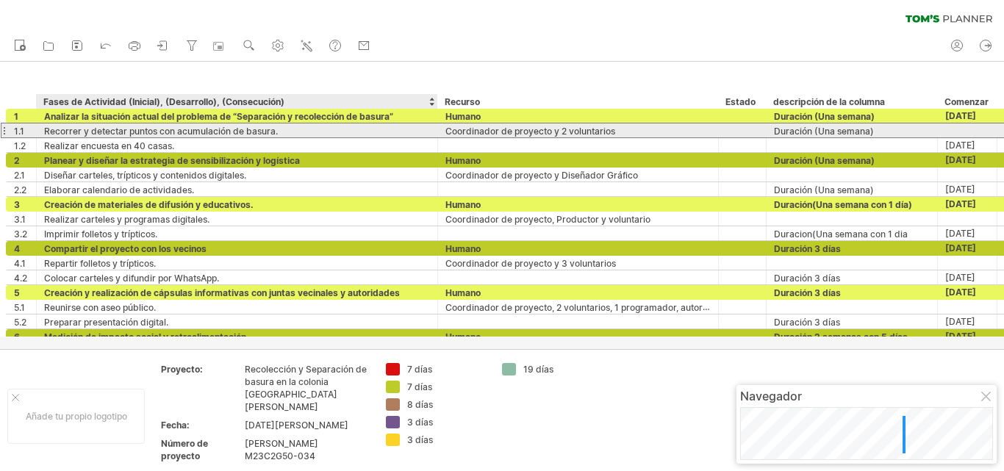
click at [279, 131] on div "Recorrer y detectar puntos con acumulación de basura." at bounding box center [237, 131] width 386 height 14
click at [279, 131] on input "**********" at bounding box center [237, 131] width 386 height 14
drag, startPoint x: 279, startPoint y: 131, endPoint x: 244, endPoint y: 135, distance: 34.7
click at [229, 133] on input "**********" at bounding box center [237, 131] width 386 height 14
click at [290, 132] on input "**********" at bounding box center [237, 131] width 386 height 14
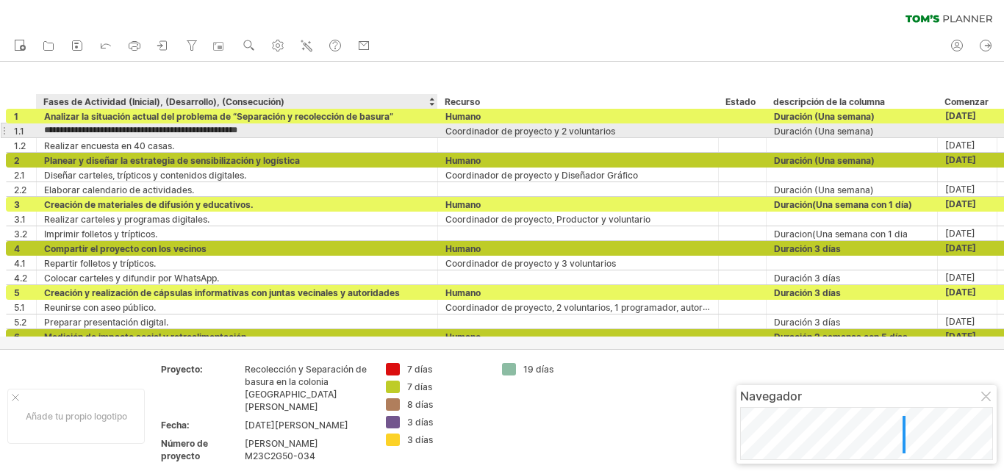
click at [290, 132] on input "**********" at bounding box center [237, 131] width 386 height 14
click at [288, 130] on input "**********" at bounding box center [237, 131] width 386 height 14
drag, startPoint x: 287, startPoint y: 129, endPoint x: 29, endPoint y: 132, distance: 257.3
click at [29, 132] on div "**********" at bounding box center [578, 130] width 1145 height 15
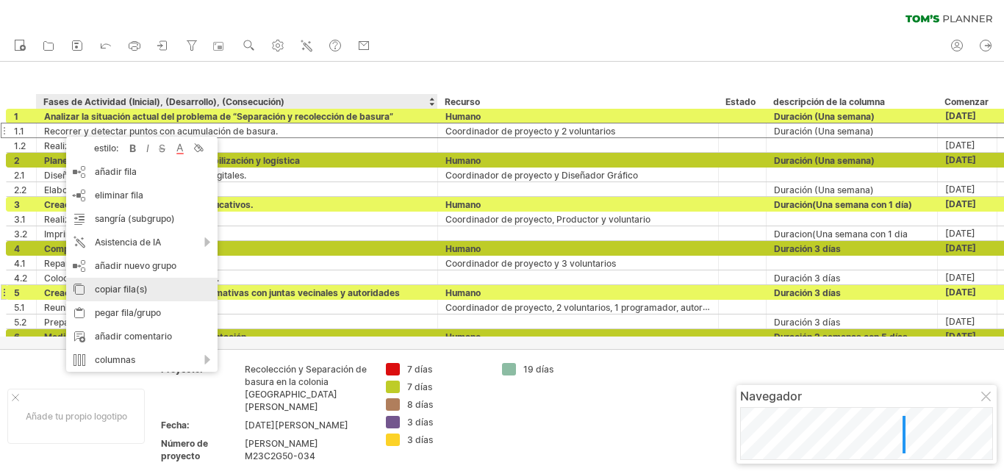
click at [112, 287] on font "copiar fila(s)" at bounding box center [121, 289] width 53 height 11
